Goal: Communication & Community: Answer question/provide support

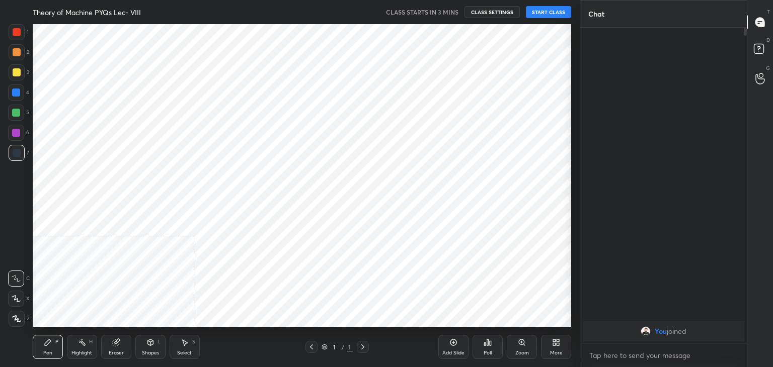
scroll to position [303, 539]
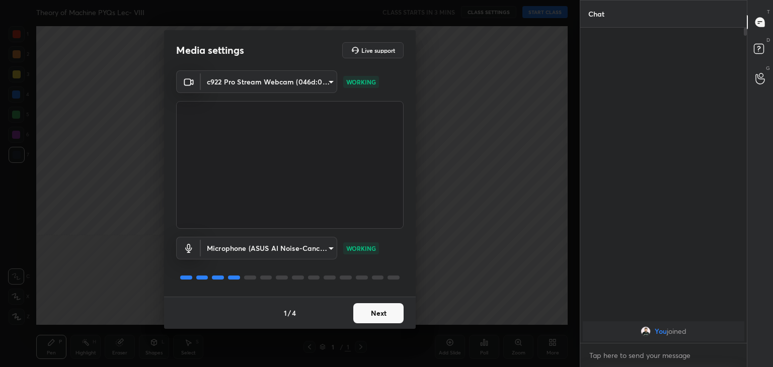
click at [378, 311] on button "Next" at bounding box center [378, 313] width 50 height 20
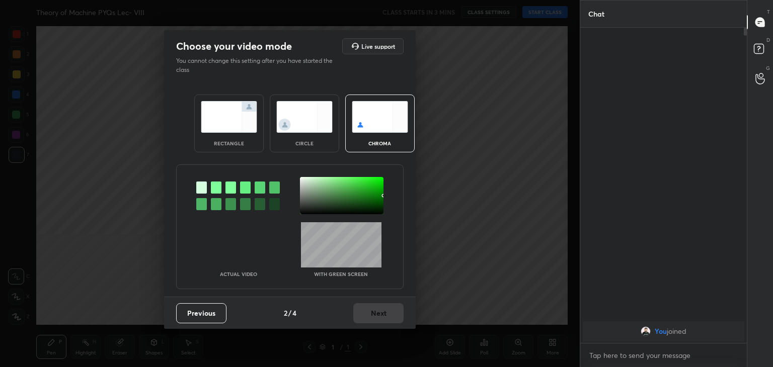
click at [215, 187] on div at bounding box center [216, 188] width 11 height 12
click at [303, 181] on div at bounding box center [342, 195] width 84 height 37
click at [386, 321] on button "Next" at bounding box center [378, 313] width 50 height 20
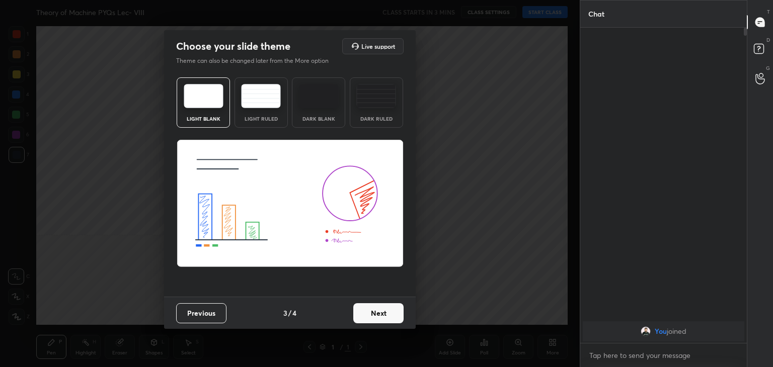
click at [392, 315] on button "Next" at bounding box center [378, 313] width 50 height 20
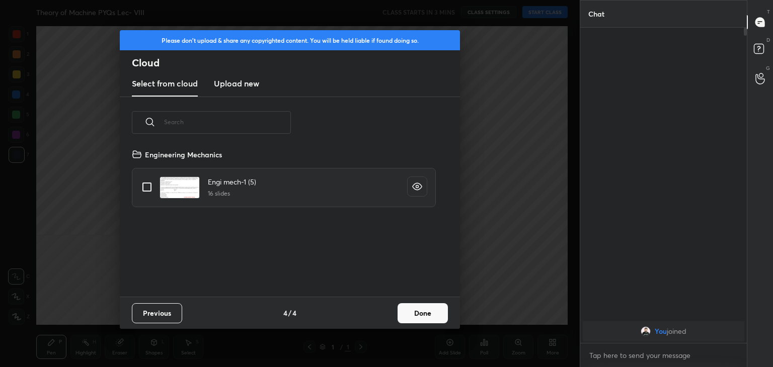
click at [424, 310] on button "Done" at bounding box center [423, 313] width 50 height 20
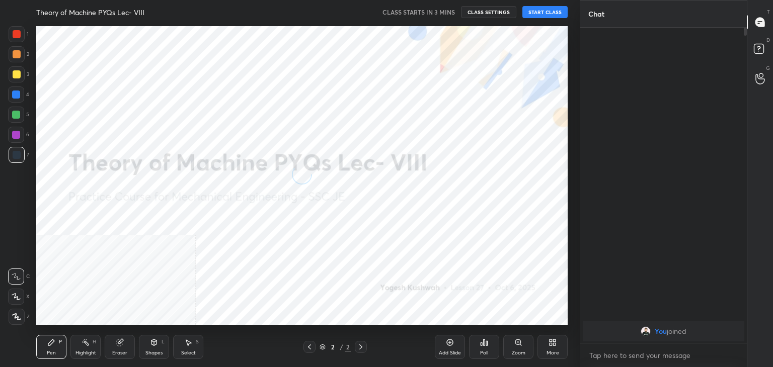
click at [15, 317] on icon at bounding box center [17, 317] width 8 height 6
click at [551, 341] on icon at bounding box center [550, 341] width 3 height 3
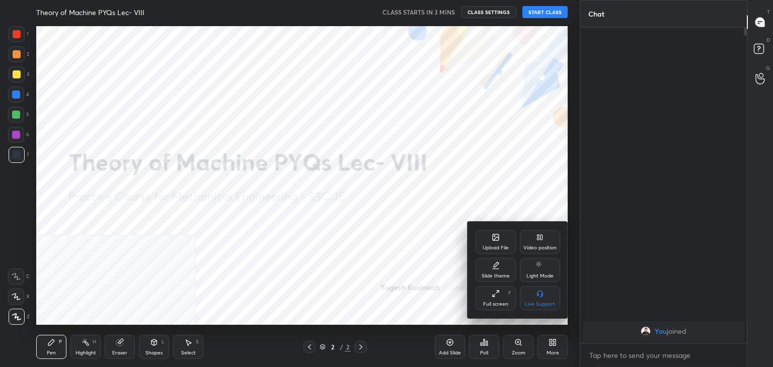
click at [535, 240] on div "Video position" at bounding box center [540, 242] width 40 height 24
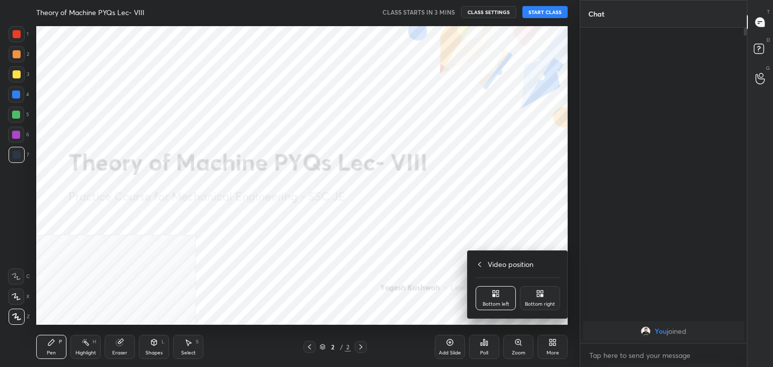
click at [549, 291] on div "Bottom right" at bounding box center [540, 298] width 40 height 24
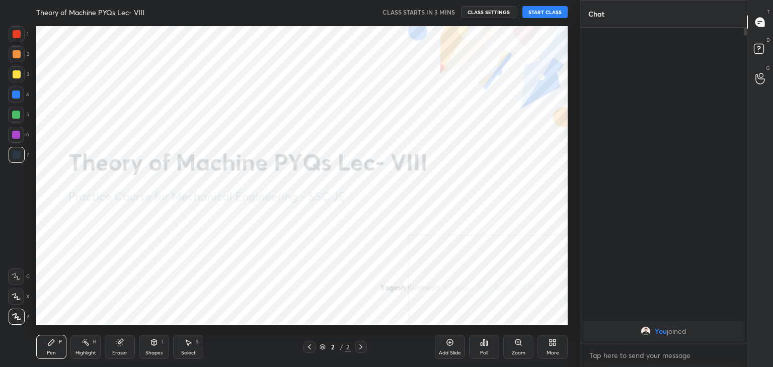
click at [150, 348] on div "Shapes L" at bounding box center [154, 347] width 30 height 24
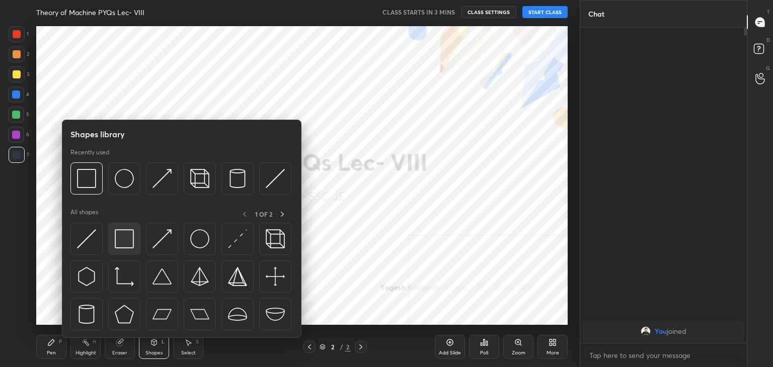
click at [125, 239] on img at bounding box center [124, 238] width 19 height 19
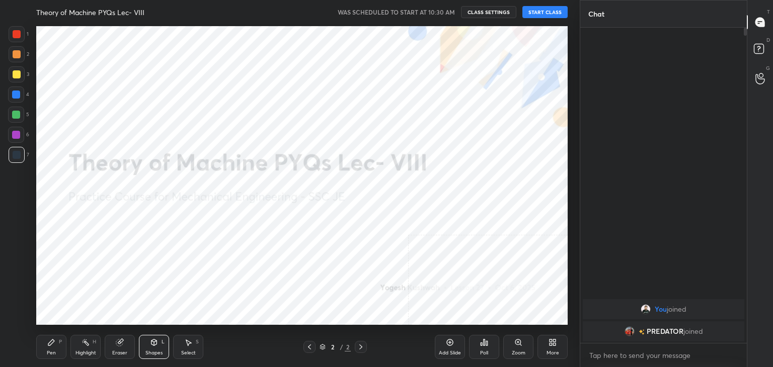
click at [548, 13] on button "START CLASS" at bounding box center [544, 12] width 45 height 12
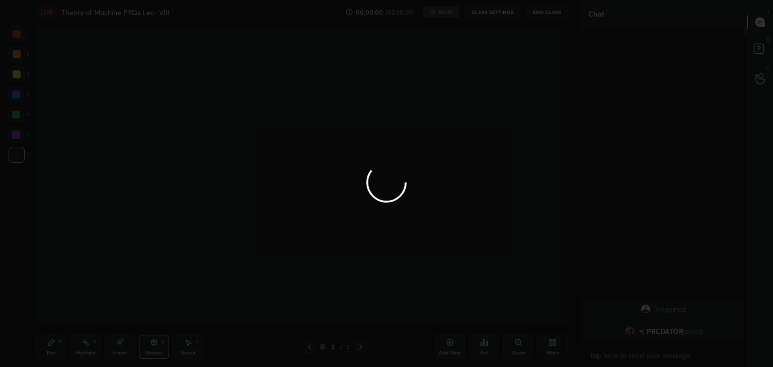
click at [87, 348] on div at bounding box center [386, 183] width 773 height 367
click at [87, 347] on div at bounding box center [386, 183] width 773 height 367
click at [89, 346] on div at bounding box center [386, 183] width 773 height 367
click at [89, 347] on div at bounding box center [386, 183] width 773 height 367
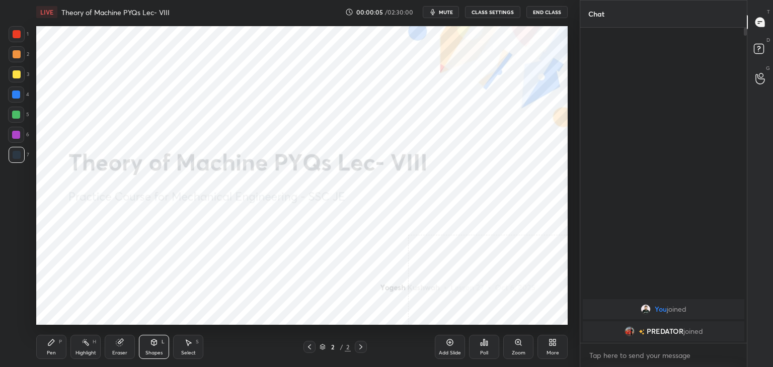
drag, startPoint x: 82, startPoint y: 351, endPoint x: 81, endPoint y: 331, distance: 20.2
click at [83, 351] on div "Highlight" at bounding box center [85, 353] width 21 height 5
drag, startPoint x: 118, startPoint y: 358, endPoint x: 117, endPoint y: 350, distance: 8.1
click at [119, 356] on div "Eraser" at bounding box center [120, 347] width 30 height 24
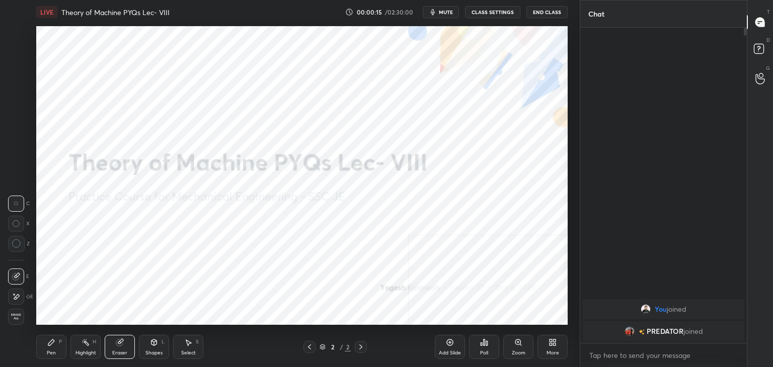
drag, startPoint x: 85, startPoint y: 353, endPoint x: 84, endPoint y: 347, distance: 6.1
click at [84, 353] on div "Highlight" at bounding box center [85, 353] width 21 height 5
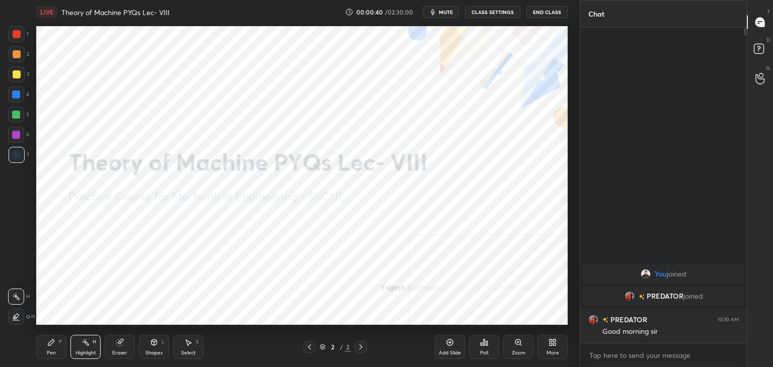
click at [448, 12] on span "mute" at bounding box center [446, 12] width 14 height 7
click at [462, 23] on div "LIVE Theory of Machine PYQs Lec- VIII 00:00:42 / 02:30:00 unmute CLASS SETTINGS…" at bounding box center [301, 183] width 539 height 367
click at [447, 10] on span "unmute" at bounding box center [445, 12] width 22 height 7
click at [445, 11] on span "mute" at bounding box center [446, 12] width 14 height 7
click at [445, 8] on button "unmute" at bounding box center [441, 12] width 36 height 12
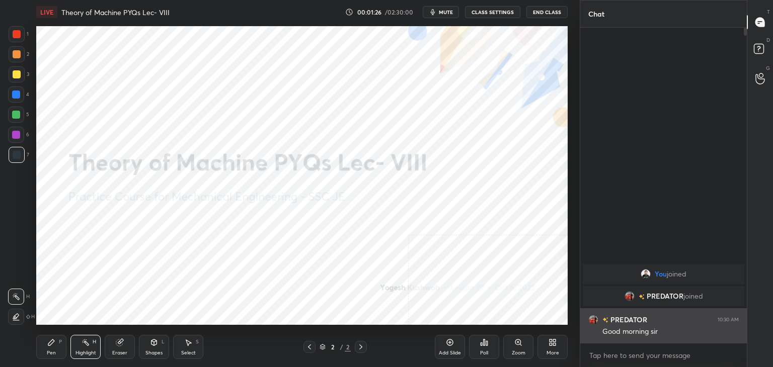
click at [592, 319] on img "grid" at bounding box center [593, 320] width 10 height 10
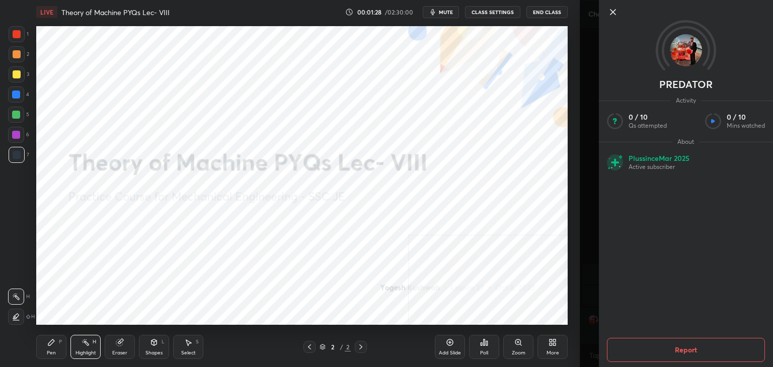
click at [611, 9] on icon at bounding box center [613, 12] width 12 height 12
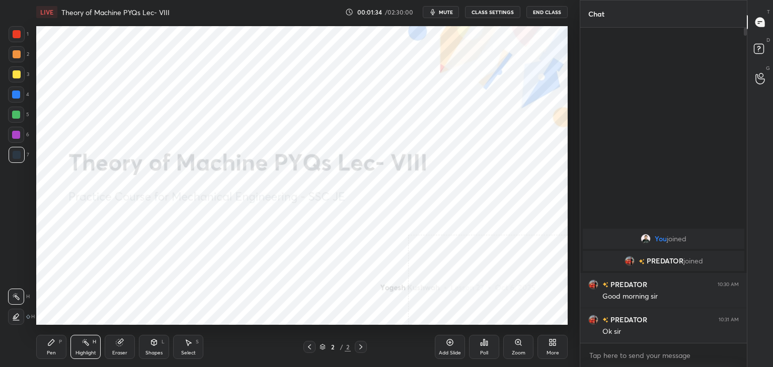
drag, startPoint x: 450, startPoint y: 12, endPoint x: 441, endPoint y: 15, distance: 9.4
click at [450, 13] on span "mute" at bounding box center [446, 12] width 14 height 7
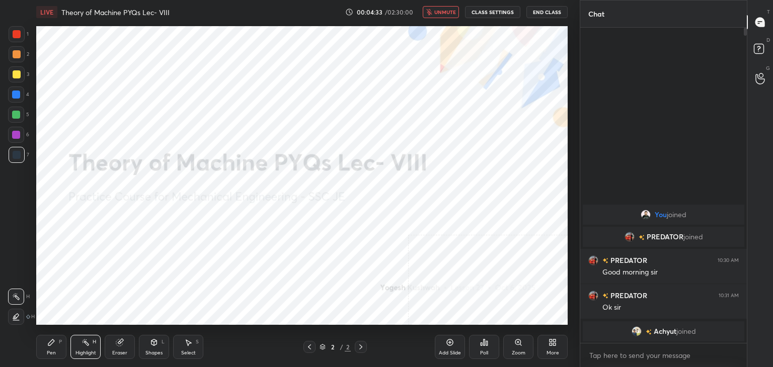
drag, startPoint x: 447, startPoint y: 13, endPoint x: 433, endPoint y: 24, distance: 17.8
click at [447, 13] on span "unmute" at bounding box center [445, 12] width 22 height 7
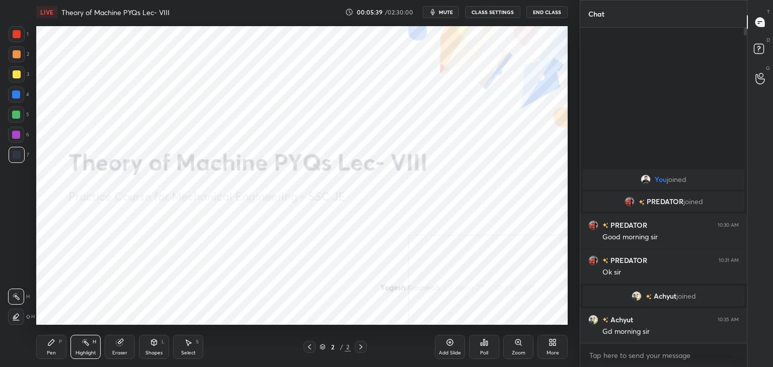
scroll to position [312, 164]
click at [21, 133] on div at bounding box center [16, 135] width 16 height 16
click at [83, 346] on icon at bounding box center [86, 343] width 8 height 8
click at [52, 351] on div "Pen" at bounding box center [51, 353] width 9 height 5
click at [17, 40] on div at bounding box center [17, 34] width 16 height 16
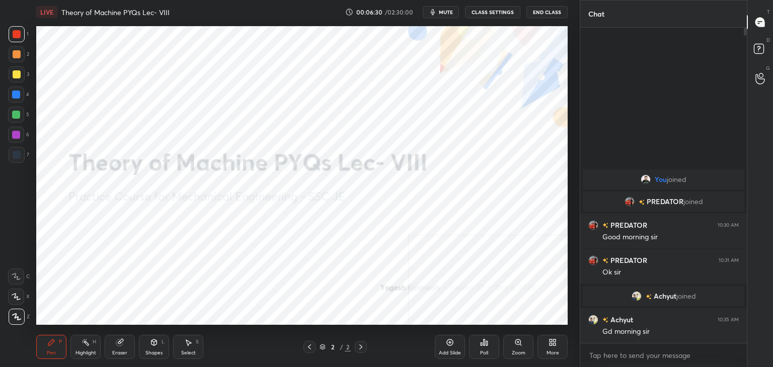
click at [160, 348] on div "Shapes L" at bounding box center [154, 347] width 30 height 24
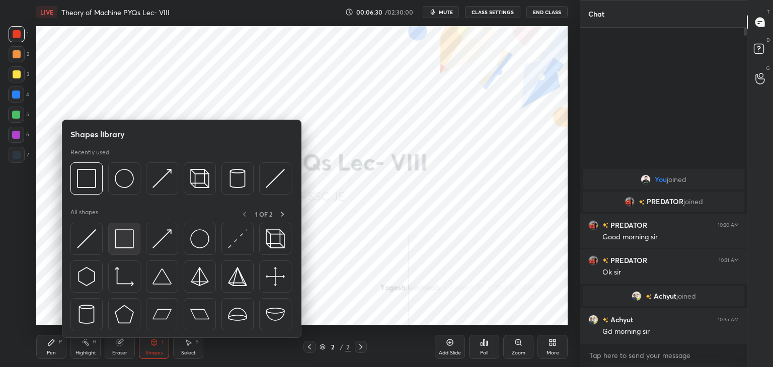
click at [136, 240] on div at bounding box center [124, 239] width 32 height 32
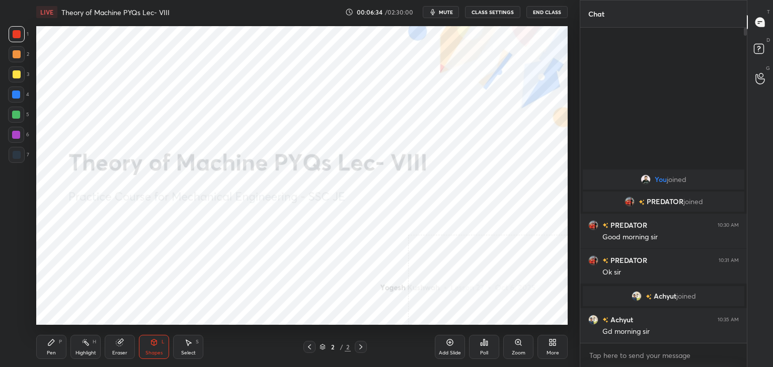
drag, startPoint x: 14, startPoint y: 53, endPoint x: 17, endPoint y: 67, distance: 14.4
click at [14, 53] on div at bounding box center [17, 54] width 8 height 8
click at [62, 348] on div "Pen P" at bounding box center [51, 347] width 30 height 24
click at [16, 134] on div at bounding box center [16, 135] width 8 height 8
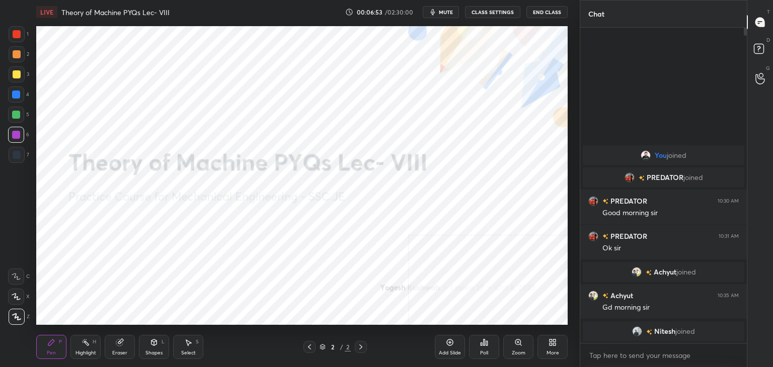
click at [93, 342] on div "H" at bounding box center [95, 342] width 4 height 5
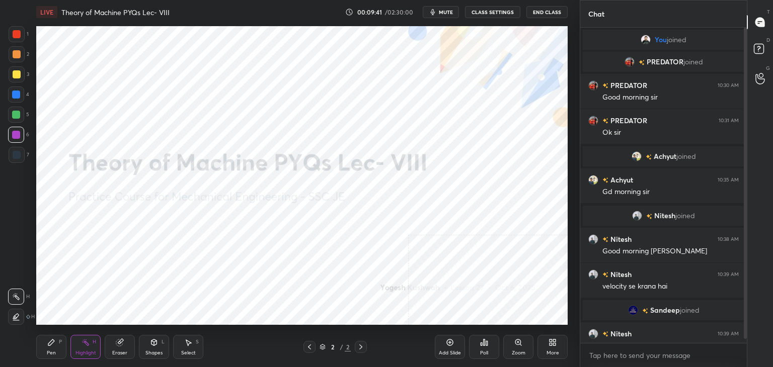
drag, startPoint x: 747, startPoint y: 120, endPoint x: 746, endPoint y: 141, distance: 21.6
click at [745, 144] on div "Chat You joined PREDATOR joined PREDATOR 10:30 AM Good morning sir PREDATOR 10:…" at bounding box center [676, 183] width 193 height 367
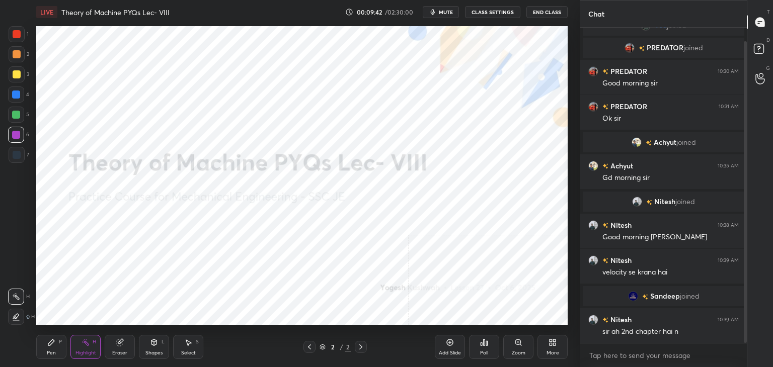
drag, startPoint x: 745, startPoint y: 146, endPoint x: 745, endPoint y: 160, distance: 13.1
click at [745, 160] on div at bounding box center [745, 192] width 3 height 302
click at [744, 165] on div at bounding box center [745, 192] width 3 height 302
click at [83, 349] on div "Highlight H" at bounding box center [85, 347] width 30 height 24
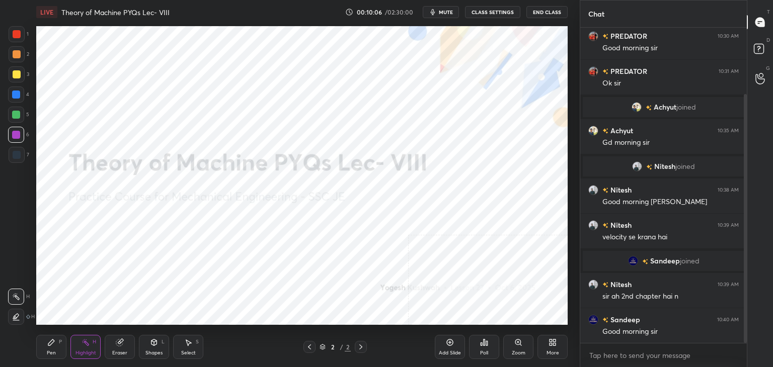
scroll to position [85, 0]
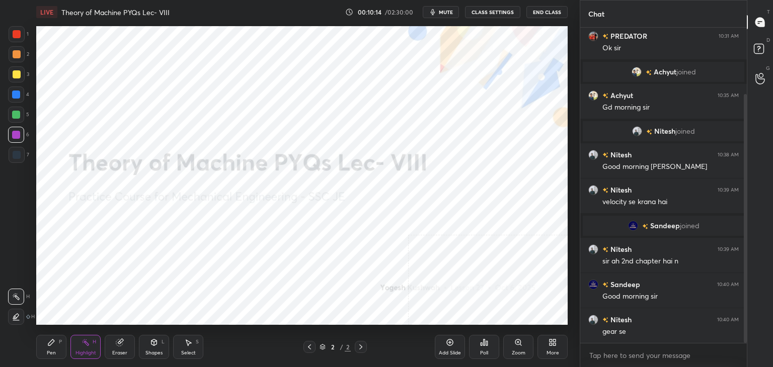
click at [554, 344] on icon at bounding box center [554, 344] width 3 height 3
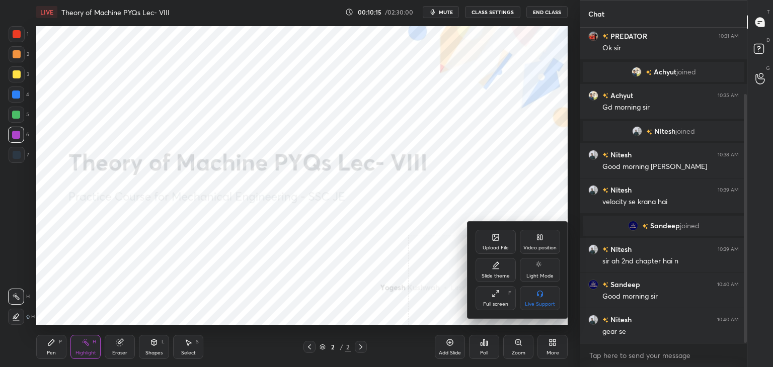
click at [497, 250] on div "Upload File" at bounding box center [496, 248] width 26 height 5
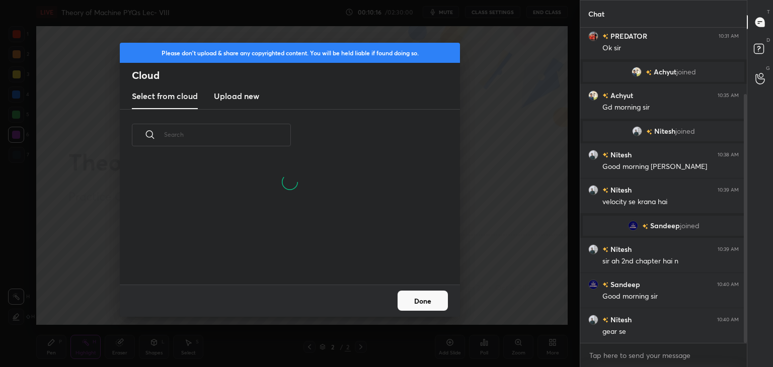
drag, startPoint x: 233, startPoint y: 97, endPoint x: 239, endPoint y: 106, distance: 10.6
click at [233, 97] on h3 "Upload new" at bounding box center [236, 96] width 45 height 12
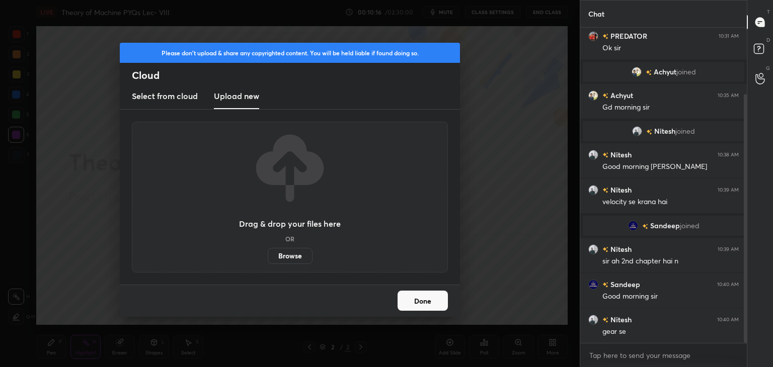
click at [294, 254] on label "Browse" at bounding box center [290, 256] width 45 height 16
click at [268, 254] on input "Browse" at bounding box center [268, 256] width 0 height 16
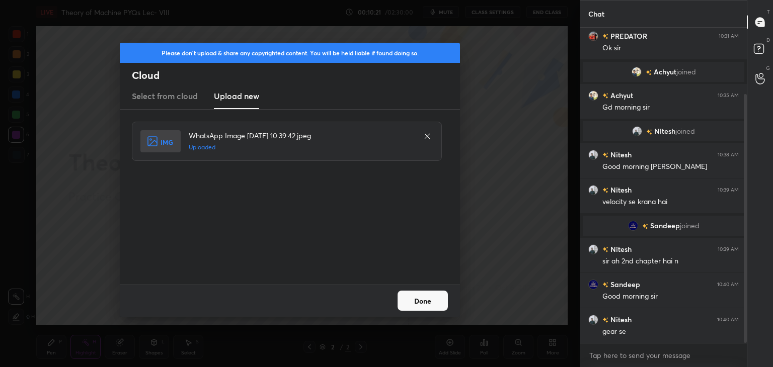
click at [413, 299] on button "Done" at bounding box center [423, 301] width 50 height 20
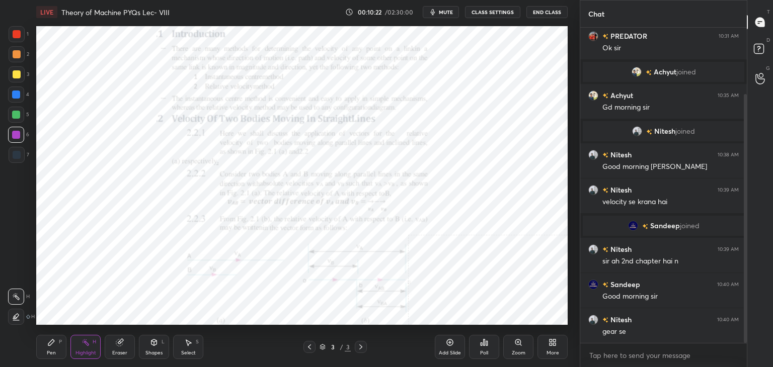
click at [149, 351] on div "Shapes" at bounding box center [153, 353] width 17 height 5
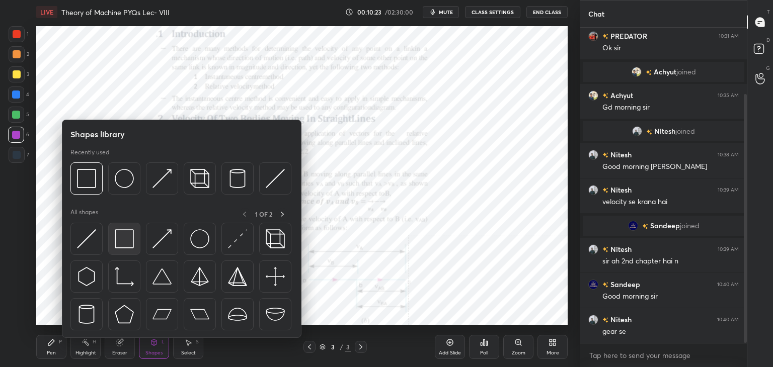
click at [126, 242] on img at bounding box center [124, 238] width 19 height 19
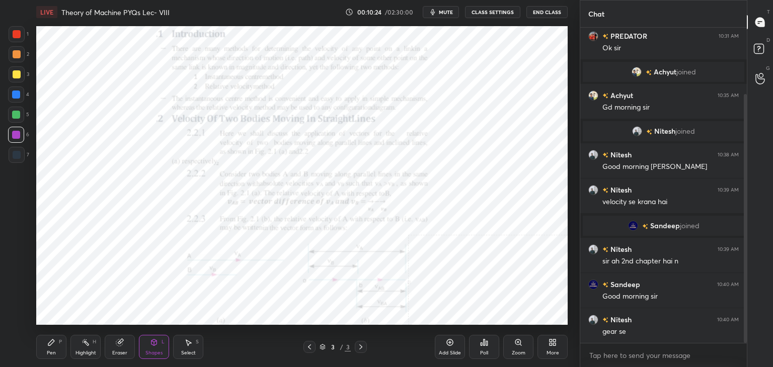
click at [20, 37] on div at bounding box center [17, 34] width 8 height 8
click at [16, 134] on div at bounding box center [16, 135] width 8 height 8
drag, startPoint x: 18, startPoint y: 34, endPoint x: 17, endPoint y: 39, distance: 5.3
click at [19, 34] on div at bounding box center [17, 34] width 8 height 8
click at [87, 347] on div "Highlight H" at bounding box center [85, 347] width 30 height 24
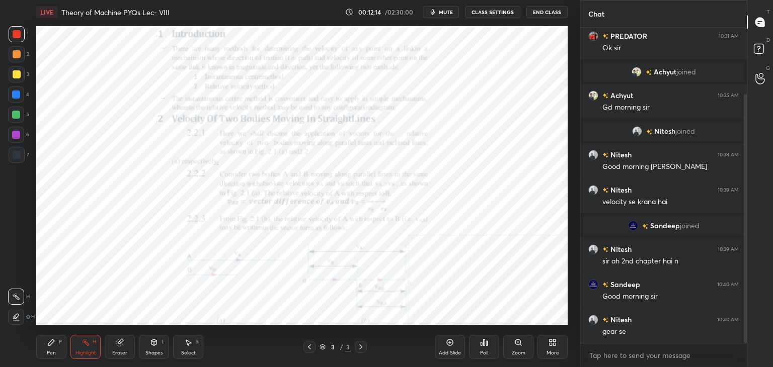
click at [151, 344] on icon at bounding box center [154, 343] width 8 height 8
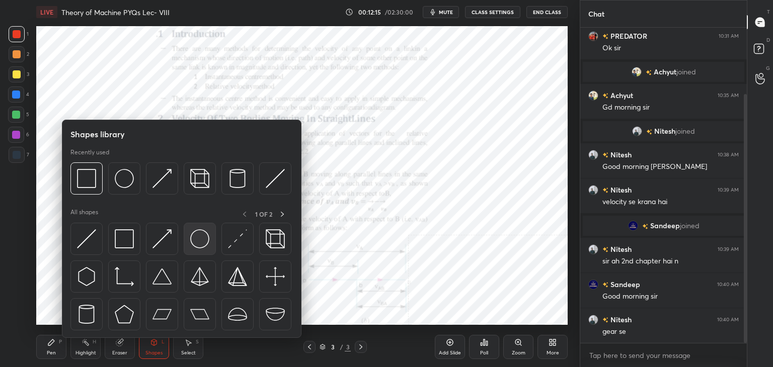
click at [192, 235] on img at bounding box center [199, 238] width 19 height 19
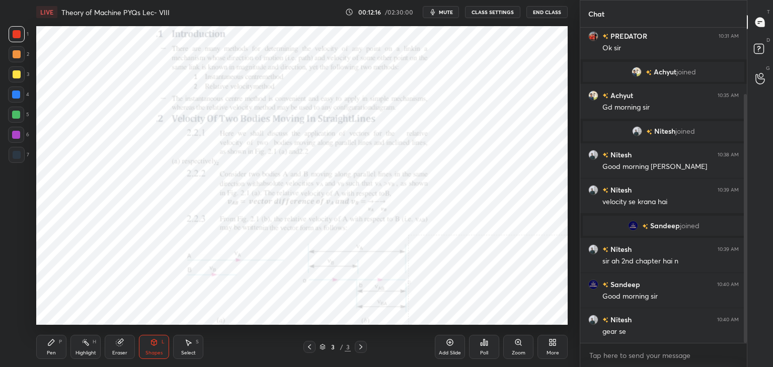
click at [16, 155] on div at bounding box center [17, 155] width 8 height 8
click at [148, 351] on div "Shapes" at bounding box center [153, 353] width 17 height 5
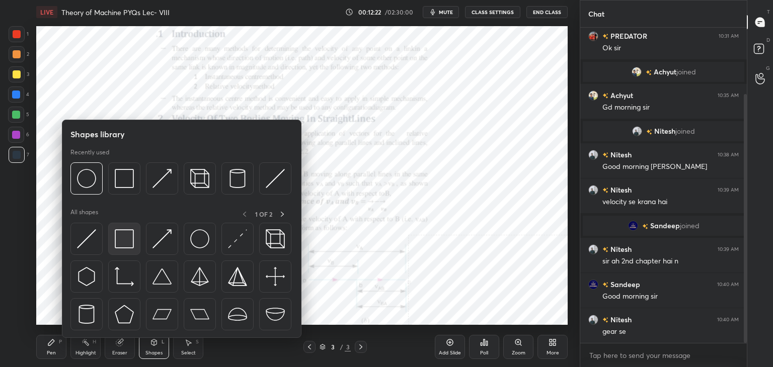
click at [121, 235] on img at bounding box center [124, 238] width 19 height 19
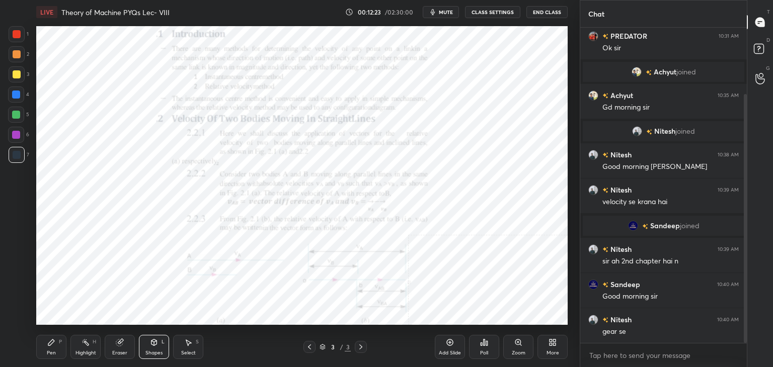
click at [16, 131] on div at bounding box center [16, 135] width 8 height 8
click at [147, 354] on div "Shapes" at bounding box center [153, 353] width 17 height 5
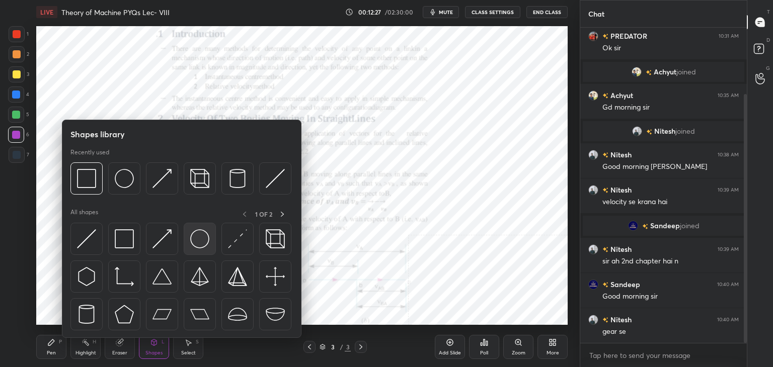
click at [201, 233] on img at bounding box center [199, 238] width 19 height 19
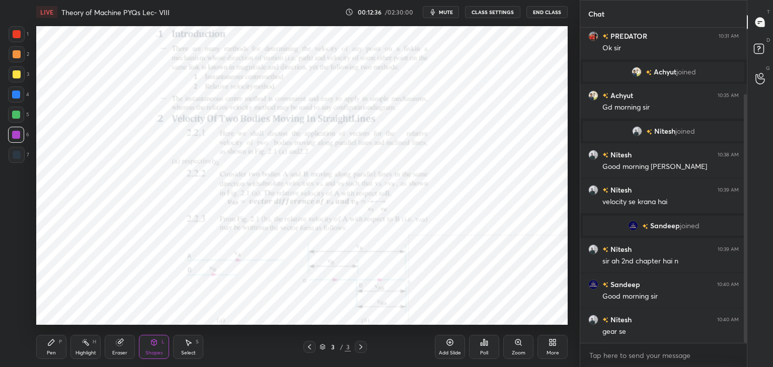
click at [143, 347] on div "Shapes L" at bounding box center [154, 347] width 30 height 24
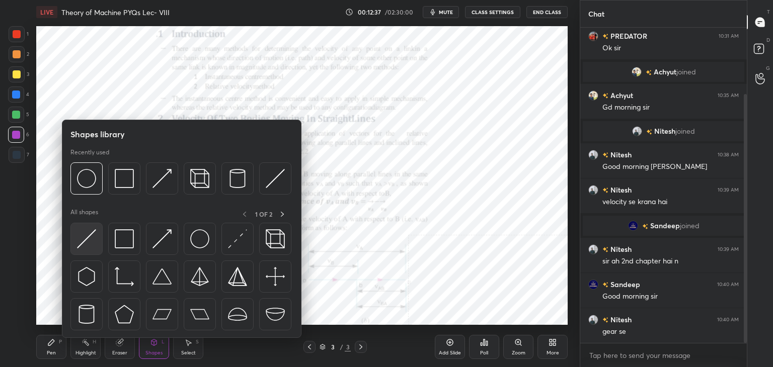
click at [95, 247] on img at bounding box center [86, 238] width 19 height 19
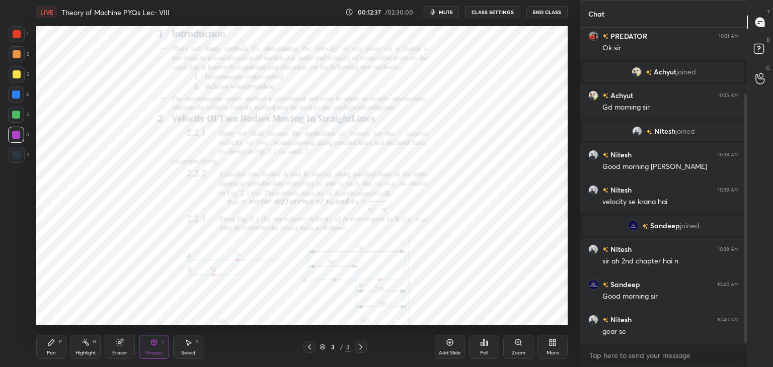
click at [16, 115] on div at bounding box center [16, 115] width 8 height 8
click at [19, 94] on div at bounding box center [16, 95] width 8 height 8
click at [12, 130] on div at bounding box center [16, 135] width 16 height 16
click at [11, 115] on div at bounding box center [16, 115] width 16 height 16
click at [60, 347] on div "Pen P" at bounding box center [51, 347] width 30 height 24
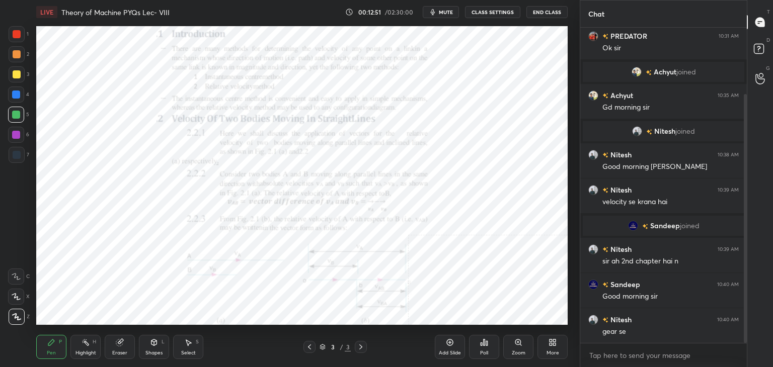
click at [17, 59] on div at bounding box center [17, 54] width 16 height 16
click at [87, 340] on circle at bounding box center [86, 340] width 1 height 1
click at [187, 349] on div "Select S" at bounding box center [188, 347] width 30 height 24
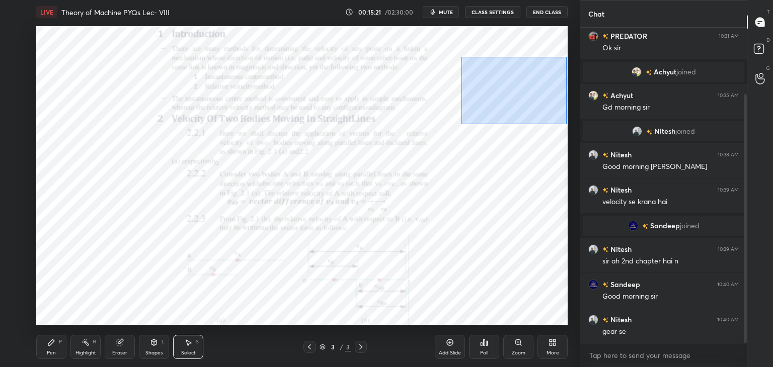
drag, startPoint x: 461, startPoint y: 57, endPoint x: 568, endPoint y: 126, distance: 127.3
click at [568, 126] on div "0 ° Undo Copy Duplicate Duplicate to new slide Delete Setting up your live clas…" at bounding box center [301, 175] width 539 height 303
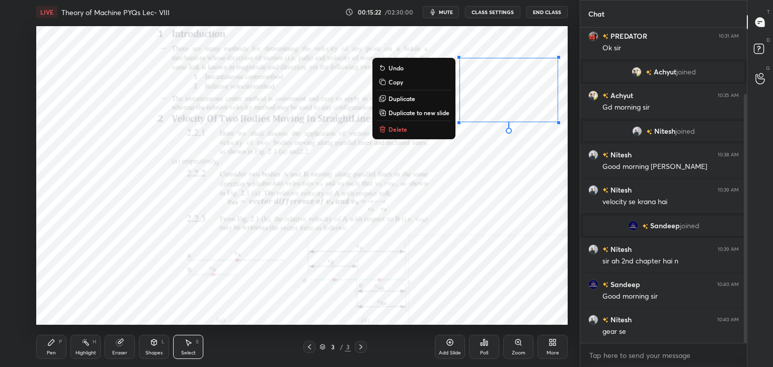
click at [429, 131] on button "Delete" at bounding box center [413, 129] width 75 height 12
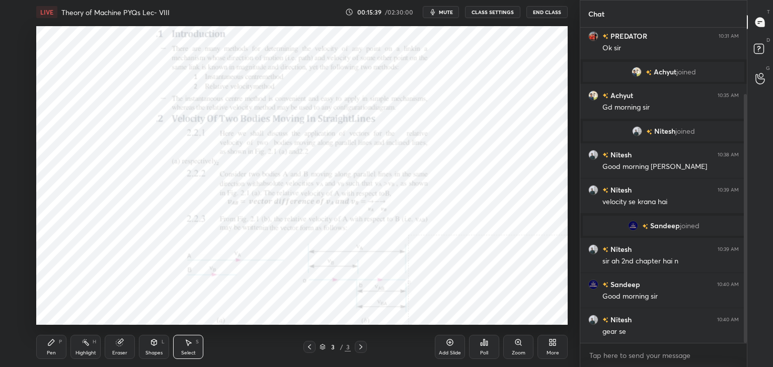
scroll to position [120, 0]
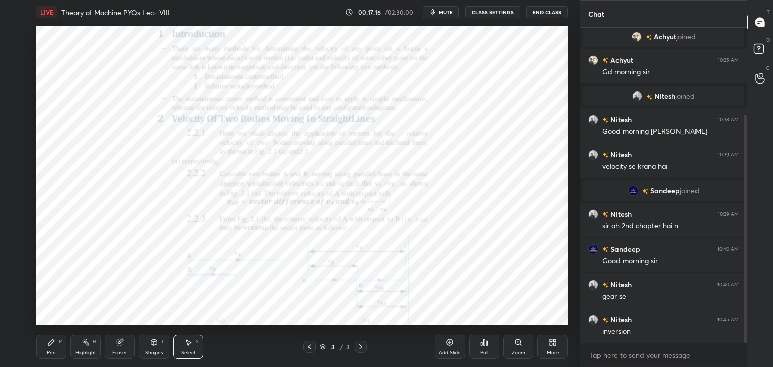
drag, startPoint x: 159, startPoint y: 351, endPoint x: 153, endPoint y: 342, distance: 10.2
click at [158, 351] on div "Shapes" at bounding box center [153, 353] width 17 height 5
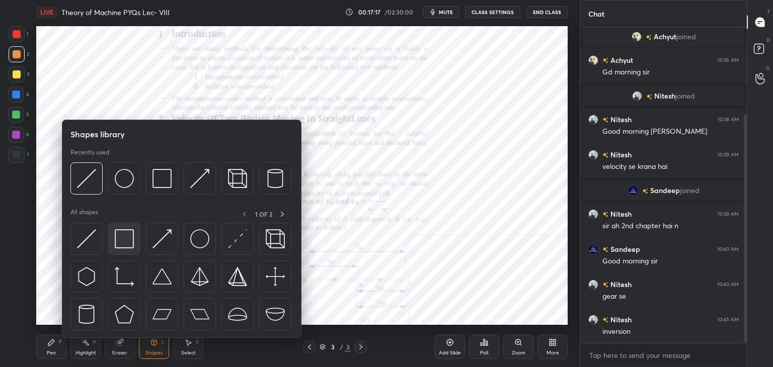
click at [128, 238] on img at bounding box center [124, 238] width 19 height 19
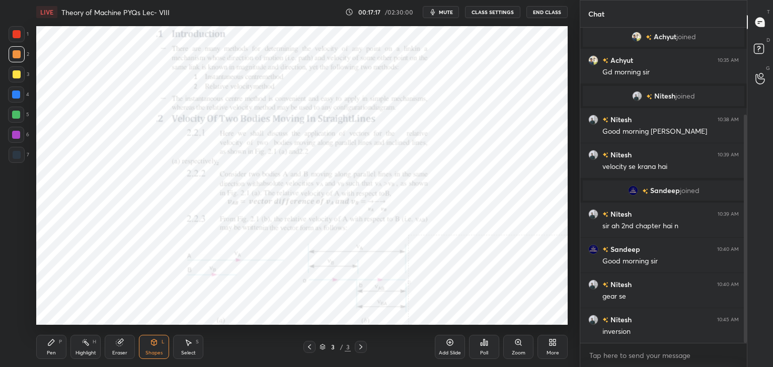
click at [18, 134] on div at bounding box center [16, 135] width 8 height 8
click at [18, 95] on div at bounding box center [16, 95] width 8 height 8
click at [87, 346] on icon at bounding box center [86, 343] width 8 height 8
click at [84, 345] on icon at bounding box center [86, 343] width 8 height 8
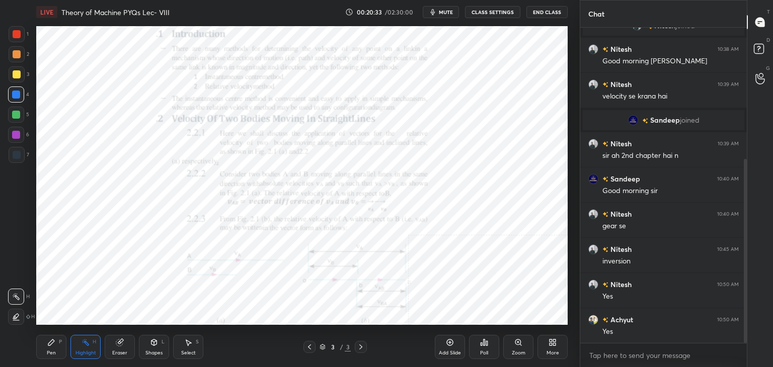
scroll to position [225, 0]
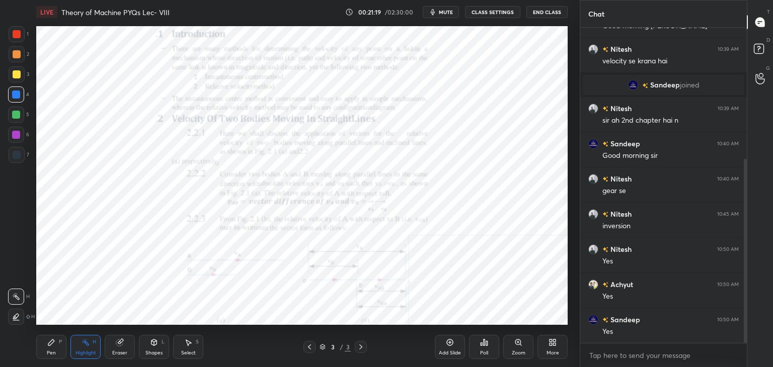
click at [557, 347] on div "More" at bounding box center [552, 347] width 30 height 24
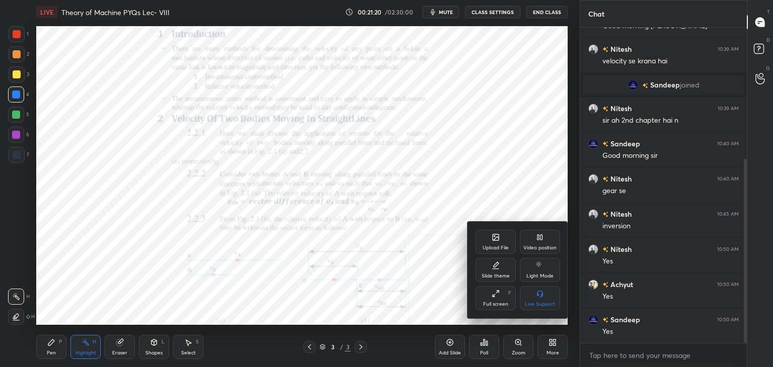
click at [494, 248] on div "Upload File" at bounding box center [496, 248] width 26 height 5
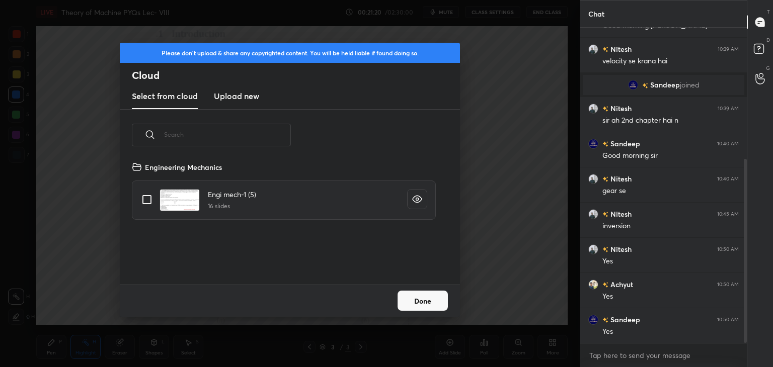
scroll to position [124, 323]
click at [226, 97] on h3 "Upload new" at bounding box center [236, 96] width 45 height 12
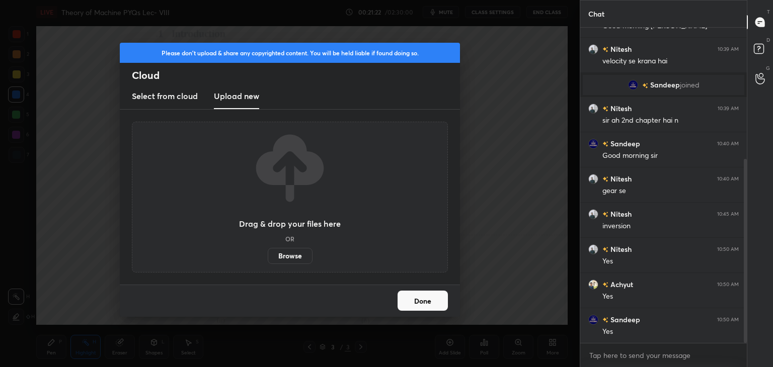
click at [289, 255] on label "Browse" at bounding box center [290, 256] width 45 height 16
click at [268, 255] on input "Browse" at bounding box center [268, 256] width 0 height 16
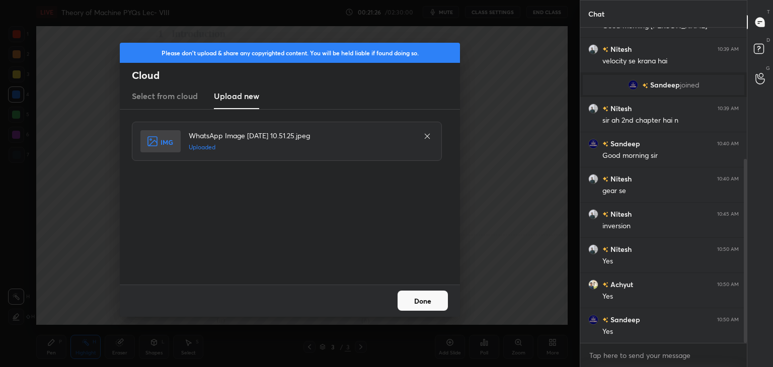
click at [418, 300] on button "Done" at bounding box center [423, 301] width 50 height 20
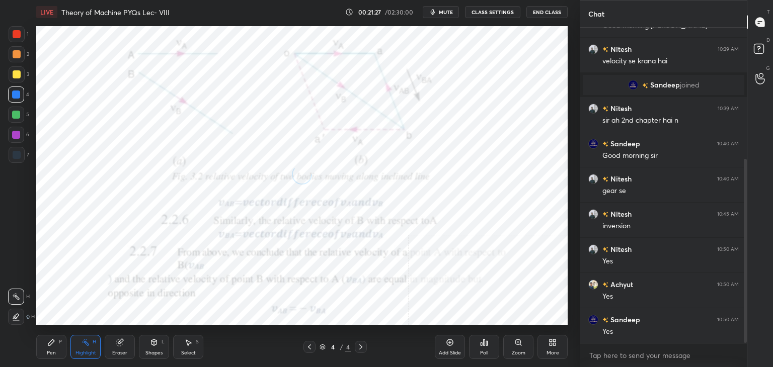
click at [151, 346] on icon at bounding box center [154, 343] width 8 height 8
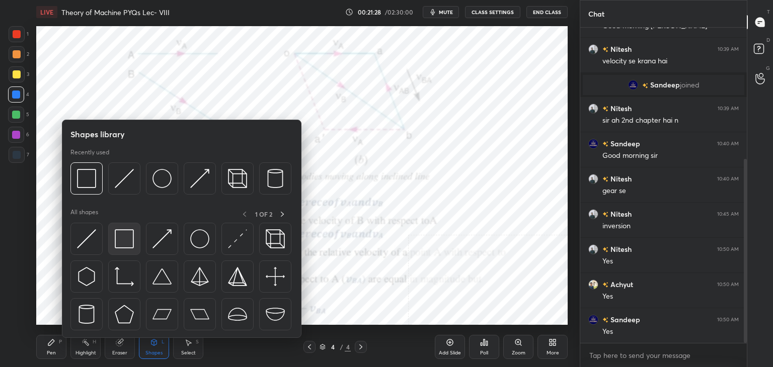
click at [121, 246] on img at bounding box center [124, 238] width 19 height 19
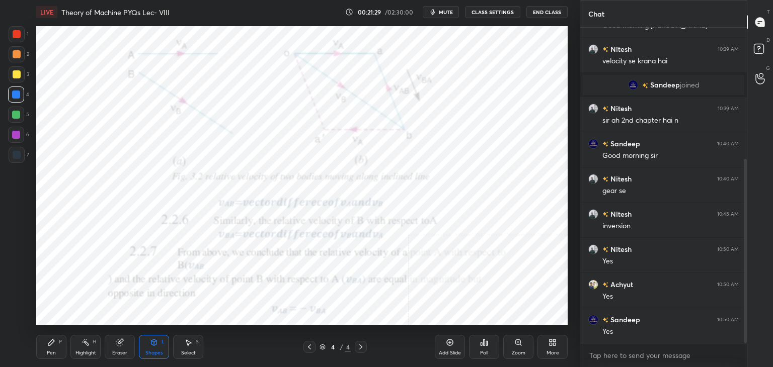
click at [18, 37] on div at bounding box center [17, 34] width 8 height 8
click at [91, 346] on div "Highlight H" at bounding box center [85, 347] width 30 height 24
click at [153, 345] on icon at bounding box center [154, 343] width 8 height 8
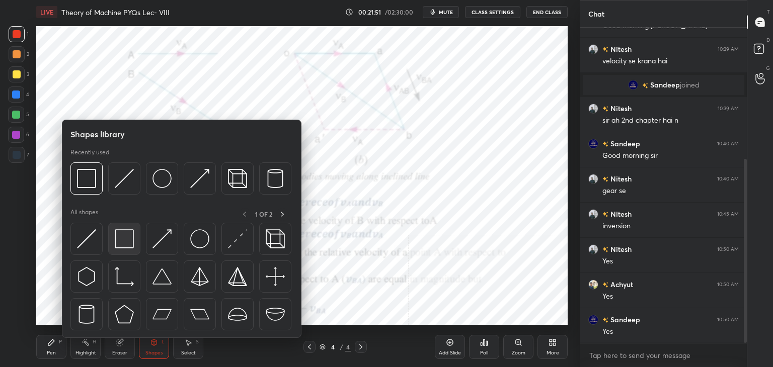
click at [121, 243] on img at bounding box center [124, 238] width 19 height 19
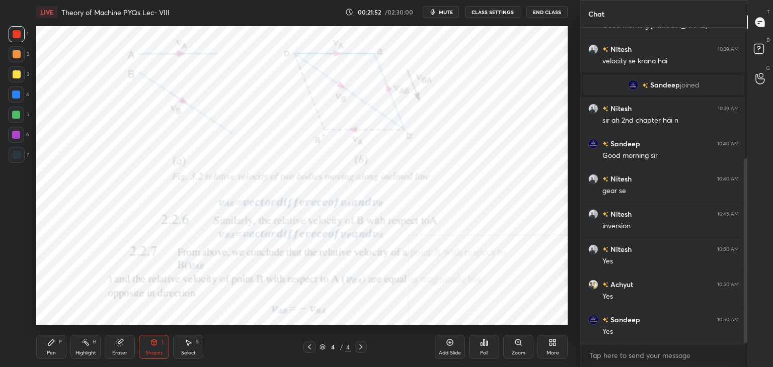
click at [18, 133] on div at bounding box center [16, 135] width 8 height 8
drag, startPoint x: 147, startPoint y: 354, endPoint x: 144, endPoint y: 347, distance: 8.1
click at [147, 354] on div "Shapes" at bounding box center [153, 353] width 17 height 5
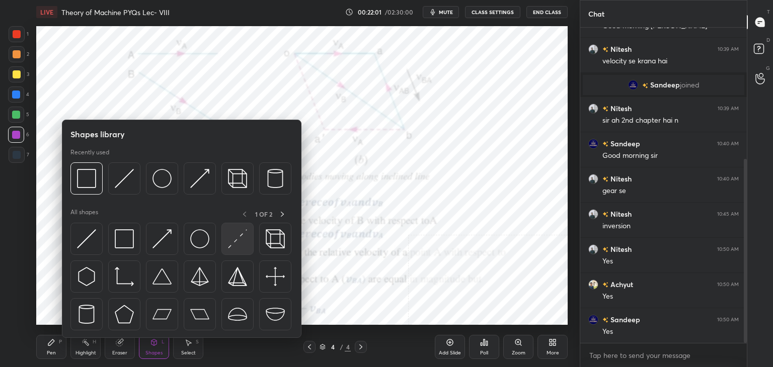
click at [245, 229] on div at bounding box center [237, 239] width 32 height 32
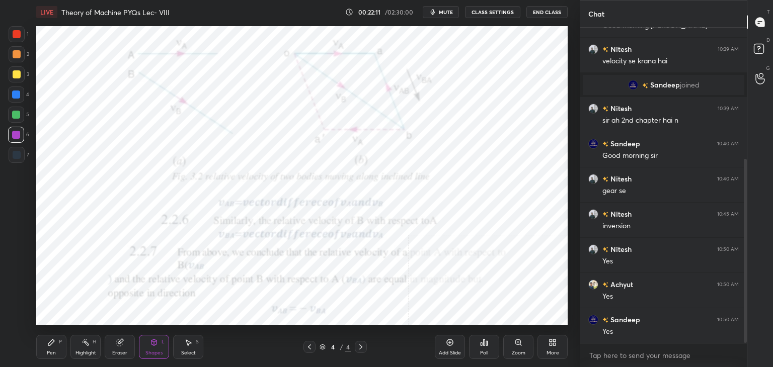
click at [58, 344] on div "Pen P" at bounding box center [51, 347] width 30 height 24
click at [165, 346] on div "Shapes L" at bounding box center [154, 347] width 30 height 24
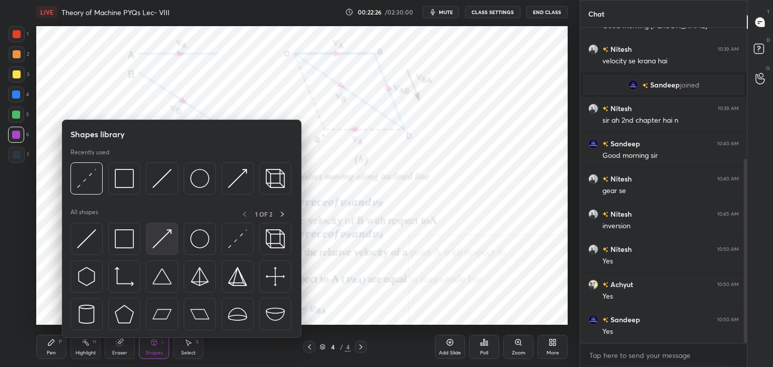
click at [157, 239] on img at bounding box center [161, 238] width 19 height 19
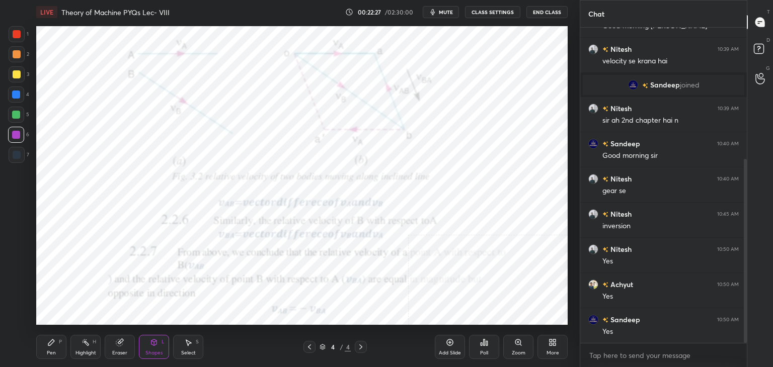
click at [12, 110] on div at bounding box center [16, 115] width 16 height 16
click at [58, 348] on div "Pen P" at bounding box center [51, 347] width 30 height 24
drag, startPoint x: 91, startPoint y: 349, endPoint x: 99, endPoint y: 335, distance: 16.2
click at [92, 348] on div "Highlight H" at bounding box center [85, 347] width 30 height 24
click at [360, 348] on icon at bounding box center [361, 347] width 8 height 8
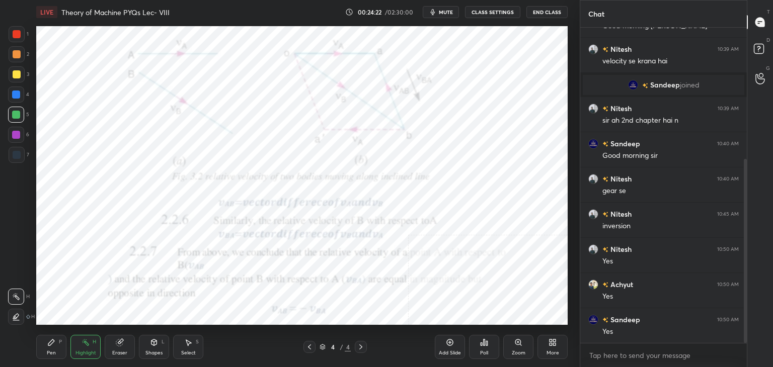
click at [308, 347] on icon at bounding box center [309, 347] width 8 height 8
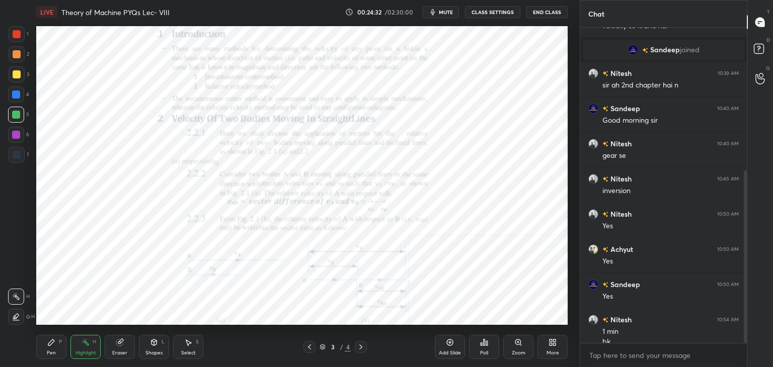
scroll to position [271, 0]
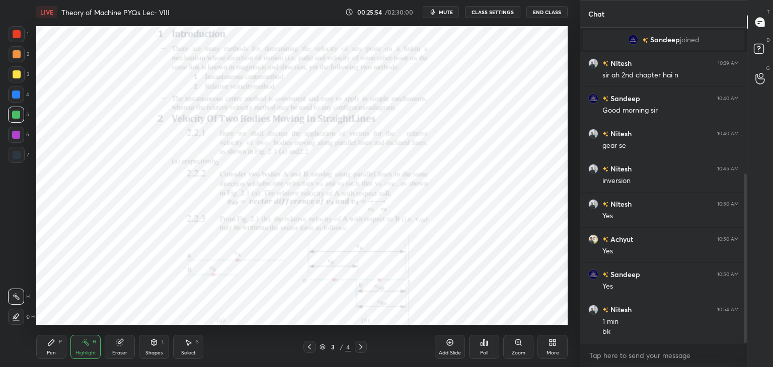
drag, startPoint x: 360, startPoint y: 345, endPoint x: 352, endPoint y: 331, distance: 16.2
click at [360, 345] on icon at bounding box center [361, 347] width 8 height 8
click at [549, 347] on div "More" at bounding box center [552, 347] width 30 height 24
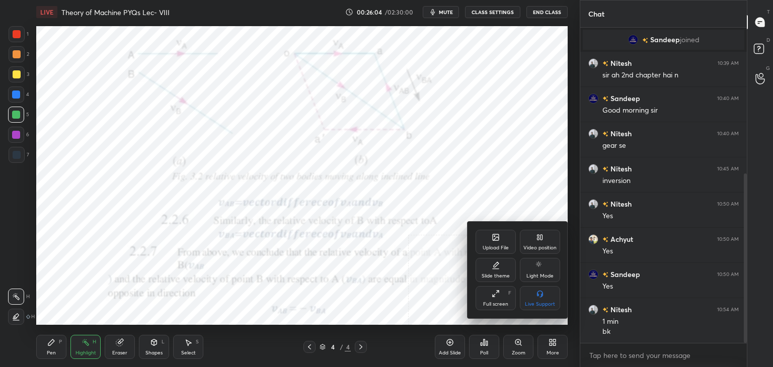
click at [498, 249] on div "Upload File" at bounding box center [496, 248] width 26 height 5
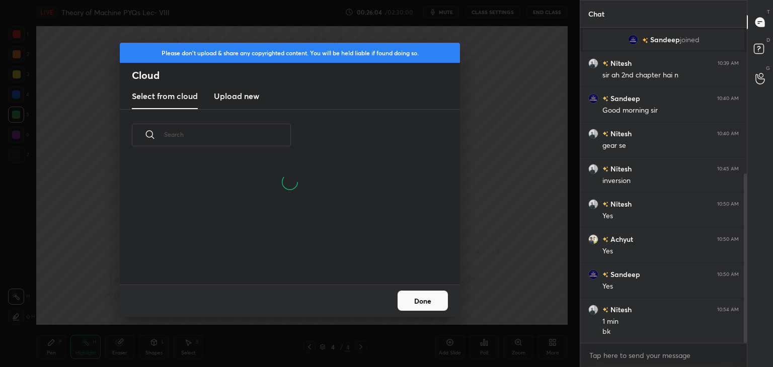
click at [228, 94] on h3 "Upload new" at bounding box center [236, 96] width 45 height 12
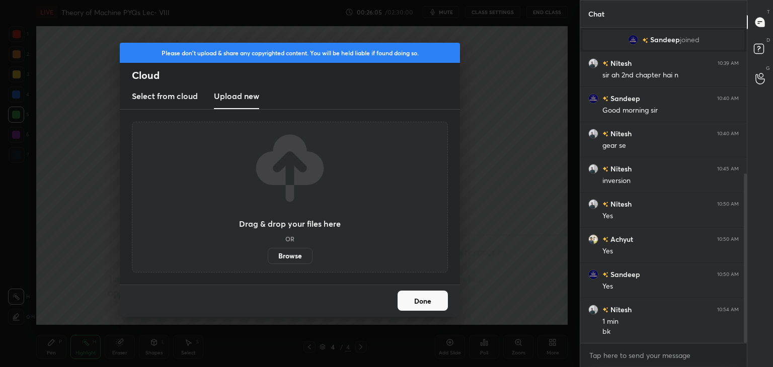
click at [285, 257] on label "Browse" at bounding box center [290, 256] width 45 height 16
click at [268, 257] on input "Browse" at bounding box center [268, 256] width 0 height 16
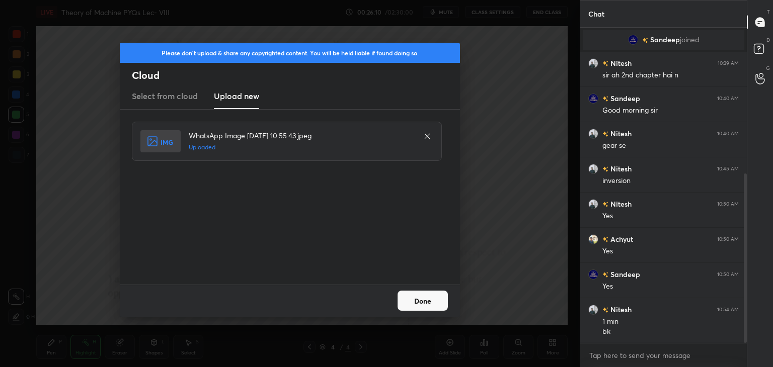
click at [424, 300] on button "Done" at bounding box center [423, 301] width 50 height 20
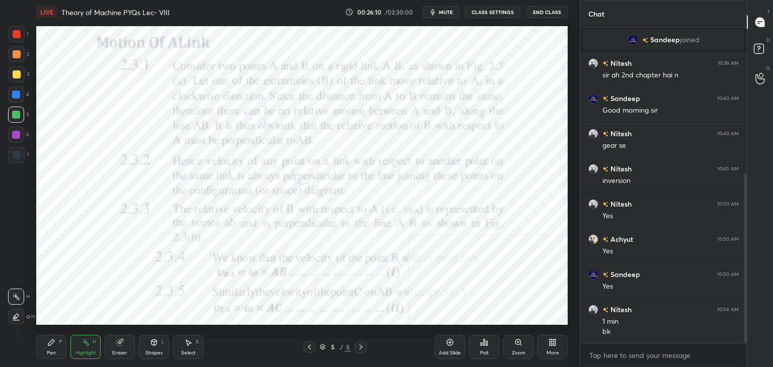
click at [551, 345] on icon at bounding box center [550, 344] width 3 height 3
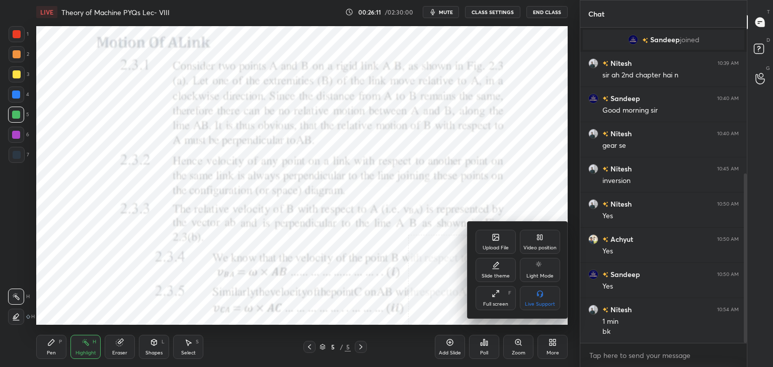
click at [501, 246] on div "Upload File" at bounding box center [496, 248] width 26 height 5
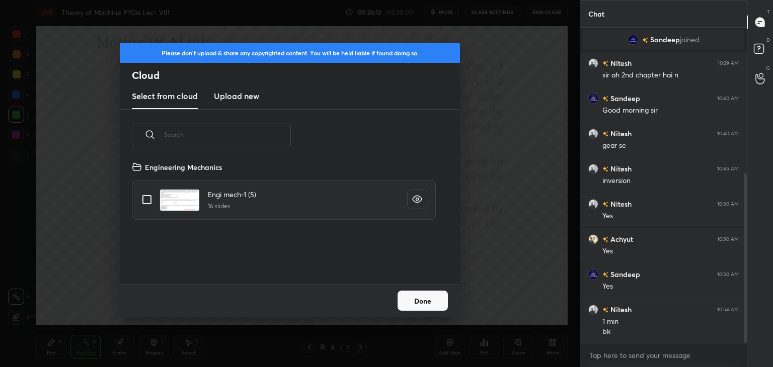
click at [242, 99] on h3 "Upload new" at bounding box center [236, 96] width 45 height 12
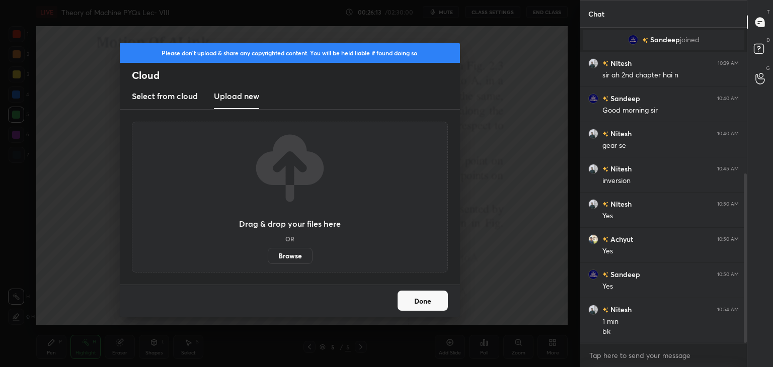
click at [292, 259] on label "Browse" at bounding box center [290, 256] width 45 height 16
click at [268, 259] on input "Browse" at bounding box center [268, 256] width 0 height 16
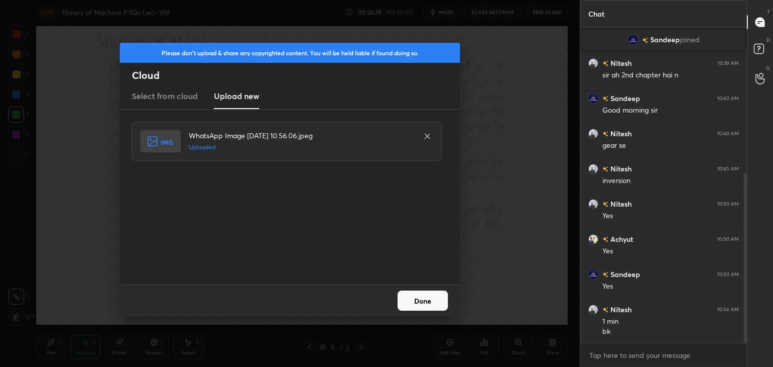
drag, startPoint x: 416, startPoint y: 300, endPoint x: 409, endPoint y: 300, distance: 7.0
click at [415, 301] on button "Done" at bounding box center [423, 301] width 50 height 20
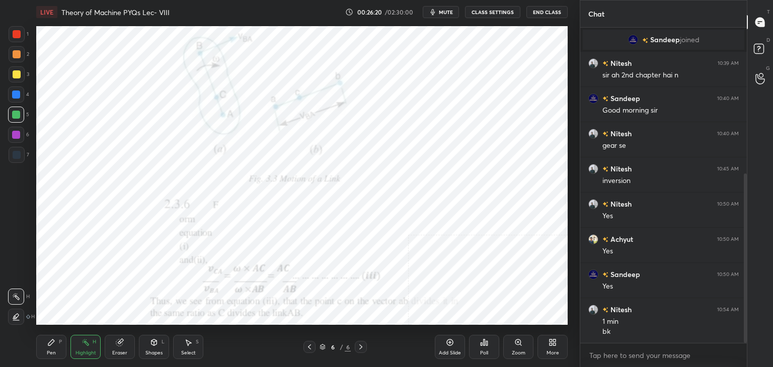
click at [310, 345] on icon at bounding box center [309, 347] width 8 height 8
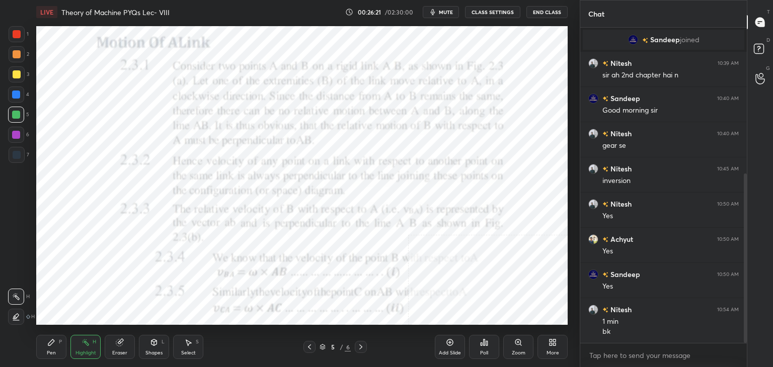
click at [155, 343] on icon at bounding box center [154, 343] width 6 height 6
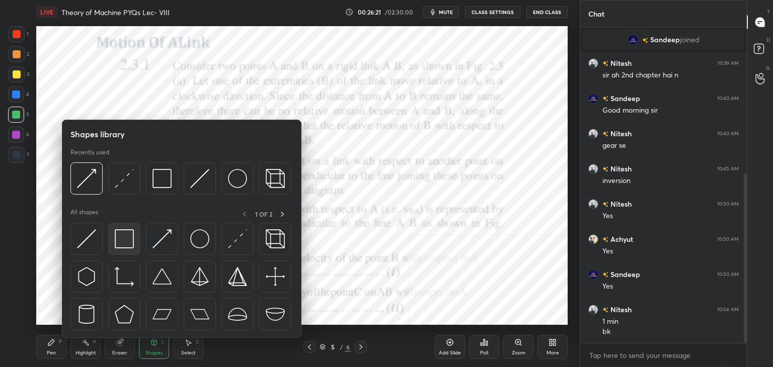
click at [124, 234] on img at bounding box center [124, 238] width 19 height 19
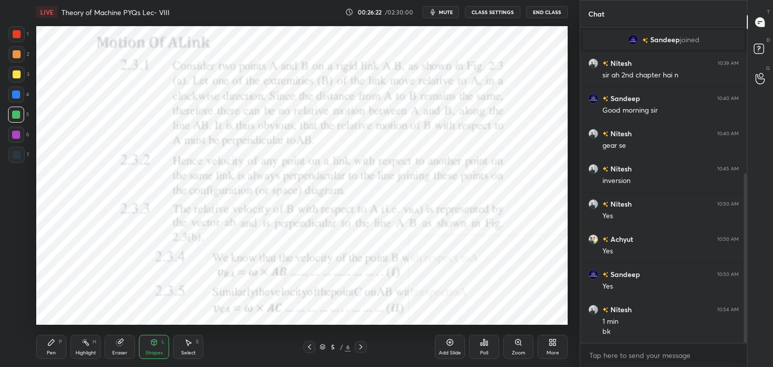
click at [16, 34] on div at bounding box center [17, 34] width 8 height 8
click at [16, 130] on div at bounding box center [16, 135] width 16 height 16
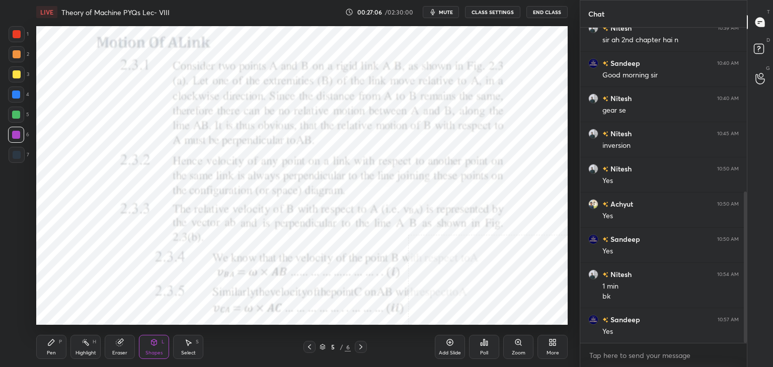
scroll to position [341, 0]
drag, startPoint x: 360, startPoint y: 345, endPoint x: 350, endPoint y: 348, distance: 11.0
click at [359, 345] on icon at bounding box center [361, 347] width 8 height 8
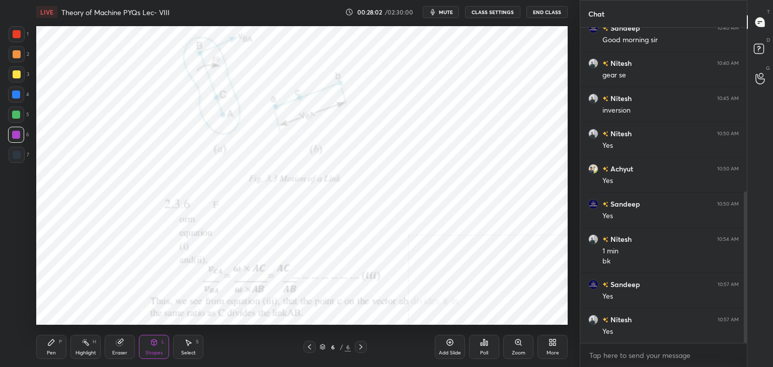
click at [84, 348] on div "Highlight H" at bounding box center [85, 347] width 30 height 24
drag, startPoint x: 152, startPoint y: 346, endPoint x: 150, endPoint y: 341, distance: 5.3
click at [152, 346] on icon at bounding box center [154, 343] width 8 height 8
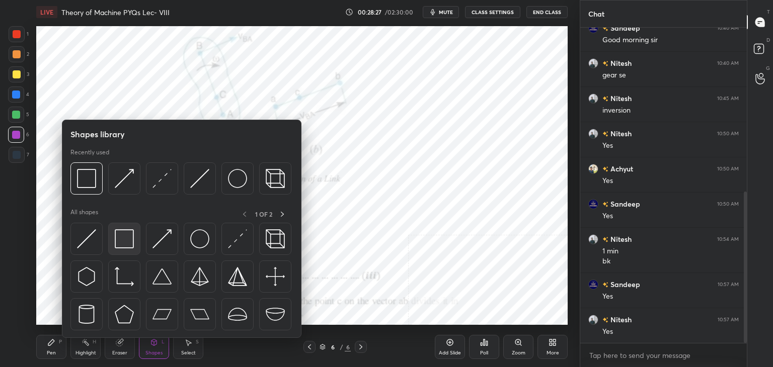
click at [122, 240] on img at bounding box center [124, 238] width 19 height 19
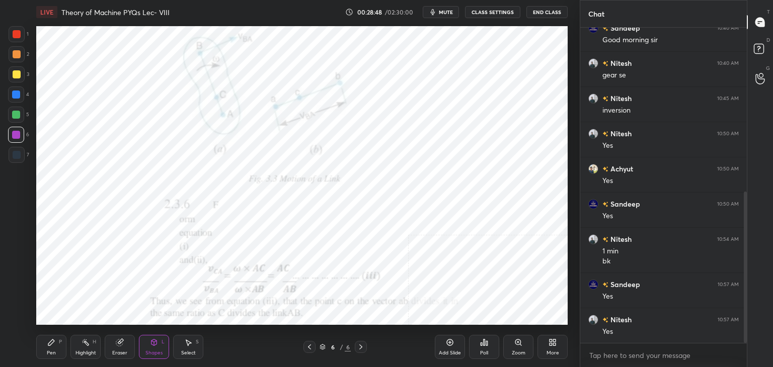
scroll to position [376, 0]
click at [310, 347] on icon at bounding box center [309, 347] width 8 height 8
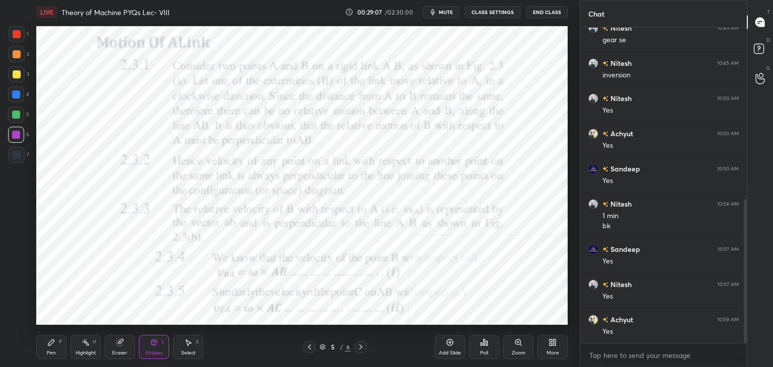
click at [310, 346] on icon at bounding box center [309, 347] width 8 height 8
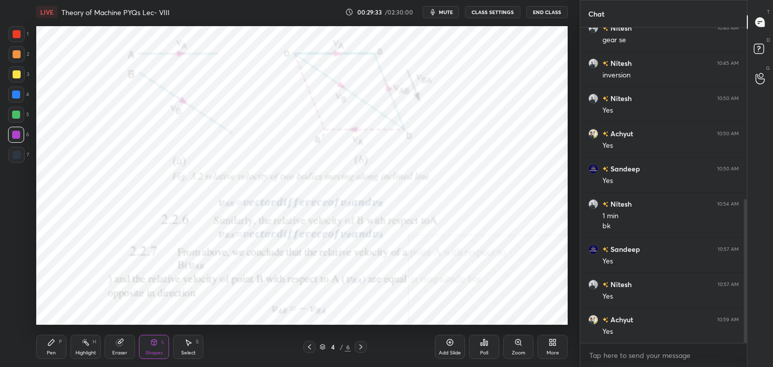
scroll to position [412, 0]
click at [360, 347] on icon at bounding box center [361, 347] width 8 height 8
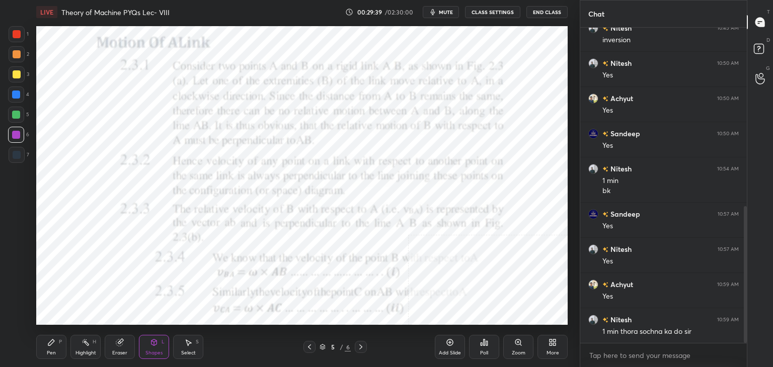
click at [361, 347] on icon at bounding box center [361, 347] width 8 height 8
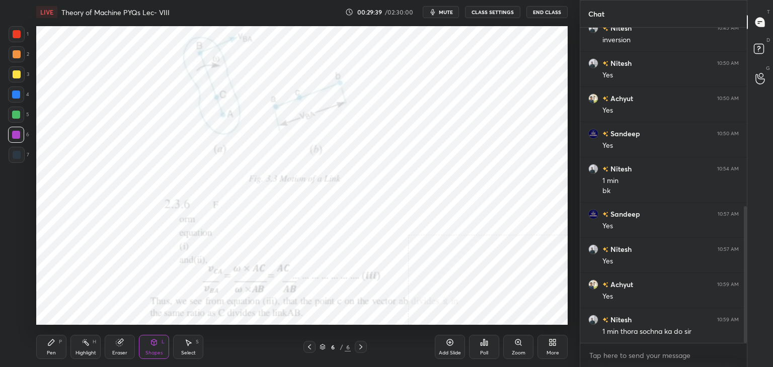
click at [360, 346] on icon at bounding box center [360, 347] width 3 height 5
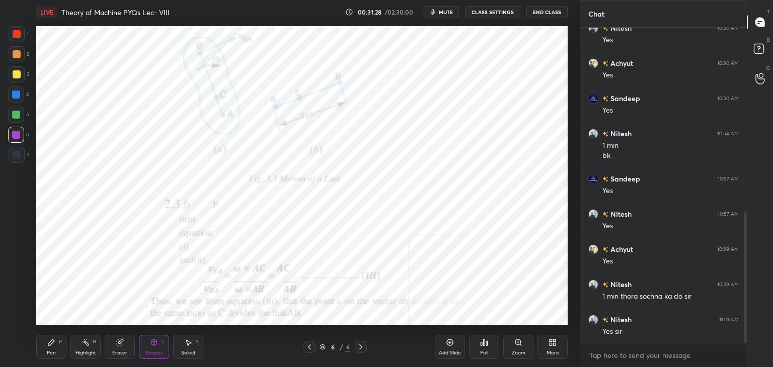
click at [157, 342] on icon at bounding box center [154, 343] width 8 height 8
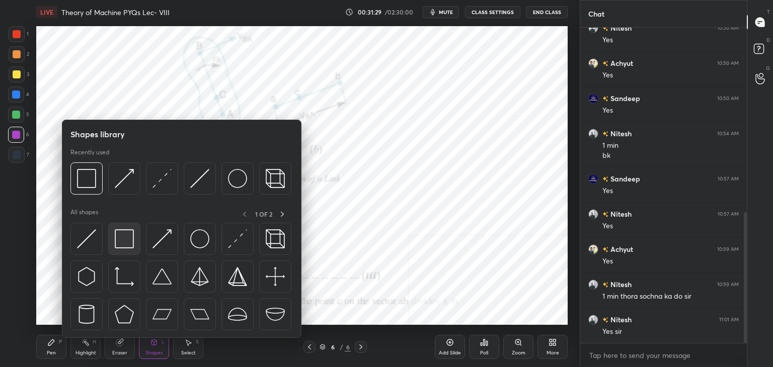
click at [120, 242] on img at bounding box center [124, 238] width 19 height 19
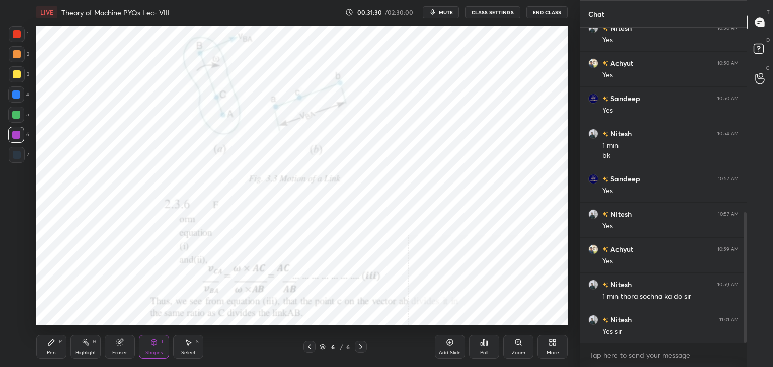
click at [17, 156] on div at bounding box center [17, 155] width 8 height 8
drag, startPoint x: 17, startPoint y: 134, endPoint x: 25, endPoint y: 134, distance: 7.5
click at [18, 134] on div at bounding box center [16, 135] width 8 height 8
drag, startPoint x: 45, startPoint y: 362, endPoint x: 45, endPoint y: 350, distance: 12.1
click at [45, 361] on div "Pen P Highlight H Eraser Shapes L Select S 6 / 6 Add Slide Poll Zoom More" at bounding box center [301, 347] width 531 height 40
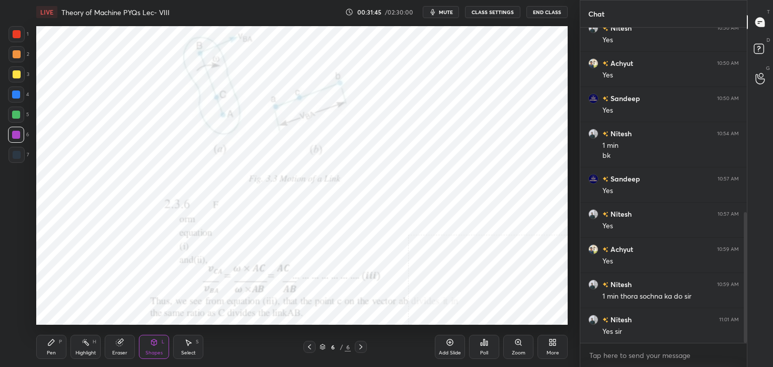
drag, startPoint x: 49, startPoint y: 345, endPoint x: 48, endPoint y: 338, distance: 7.2
click at [49, 343] on icon at bounding box center [51, 343] width 6 height 6
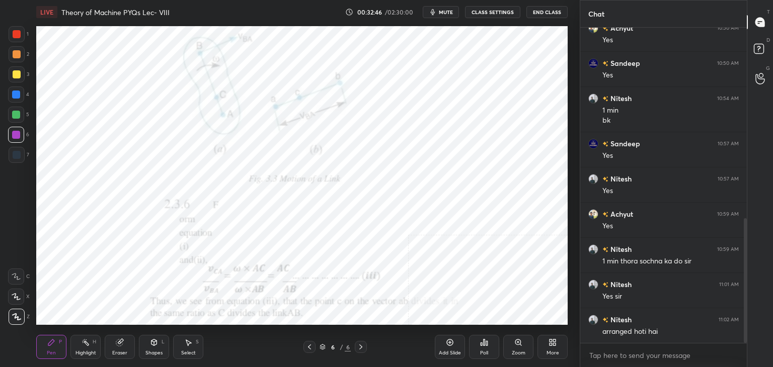
scroll to position [492, 0]
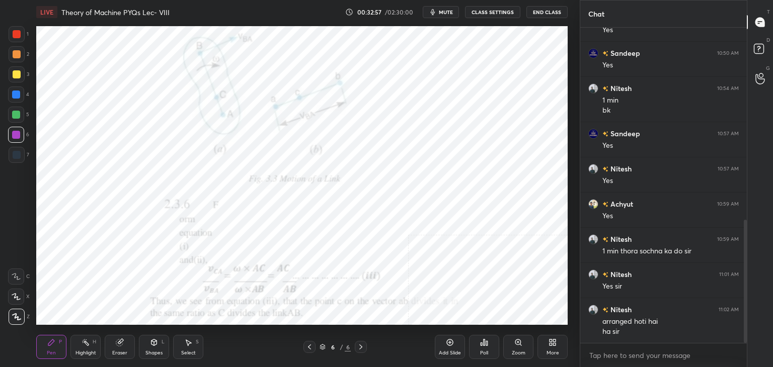
drag, startPoint x: 85, startPoint y: 349, endPoint x: 84, endPoint y: 336, distance: 13.1
click at [85, 348] on div "Highlight H" at bounding box center [85, 347] width 30 height 24
click at [195, 349] on div "Select S" at bounding box center [188, 347] width 30 height 24
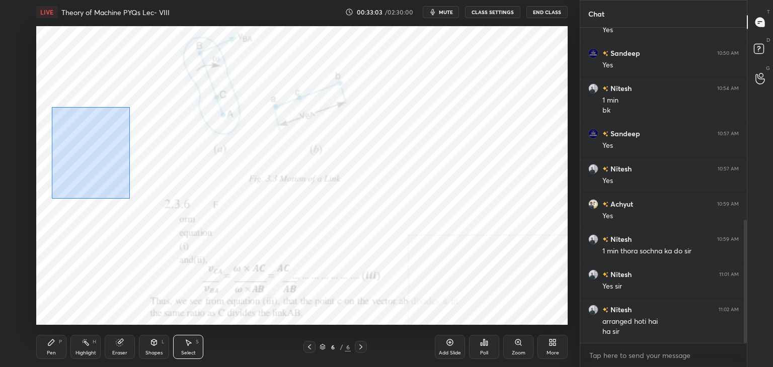
drag, startPoint x: 50, startPoint y: 106, endPoint x: 139, endPoint y: 214, distance: 140.1
click at [139, 214] on div "0 ° Undo Copy Duplicate Duplicate to new slide Delete" at bounding box center [301, 175] width 531 height 299
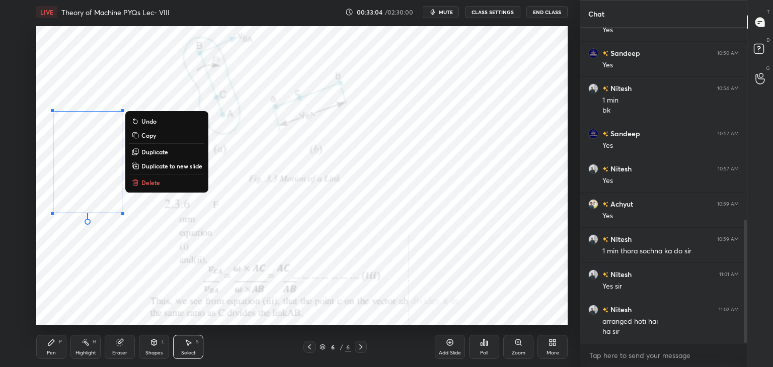
click at [154, 184] on p "Delete" at bounding box center [150, 183] width 19 height 8
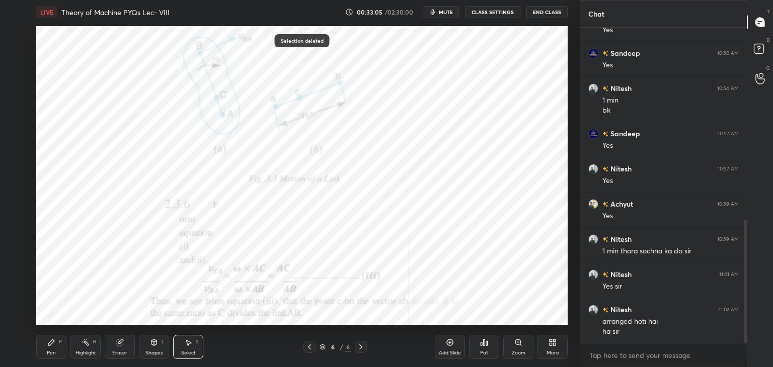
drag, startPoint x: 82, startPoint y: 344, endPoint x: 59, endPoint y: 348, distance: 23.0
click at [81, 345] on div "Highlight H" at bounding box center [85, 347] width 30 height 24
drag, startPoint x: 55, startPoint y: 347, endPoint x: 58, endPoint y: 342, distance: 6.3
click at [55, 348] on div "Pen P" at bounding box center [51, 347] width 30 height 24
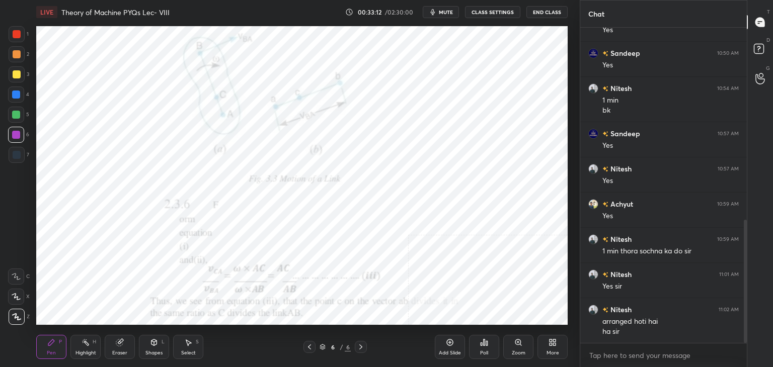
click at [95, 349] on div "Highlight H" at bounding box center [85, 347] width 30 height 24
click at [122, 344] on icon at bounding box center [120, 343] width 8 height 8
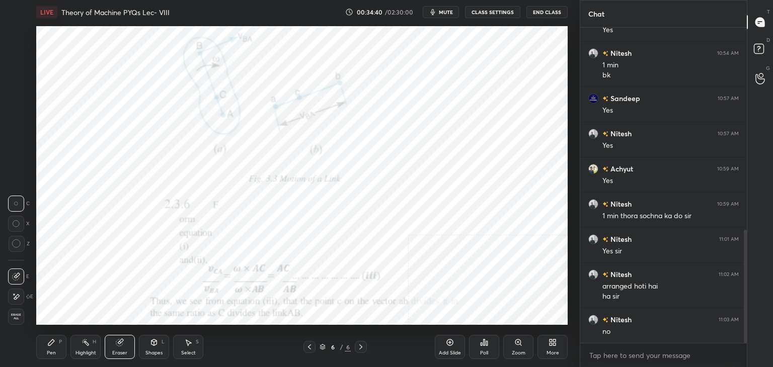
scroll to position [563, 0]
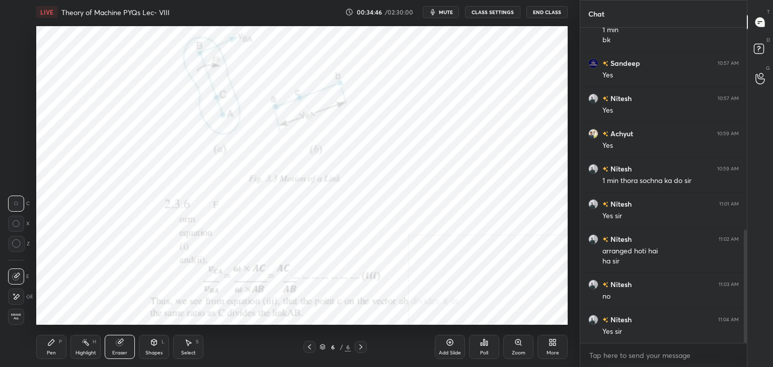
click at [360, 347] on icon at bounding box center [361, 347] width 8 height 8
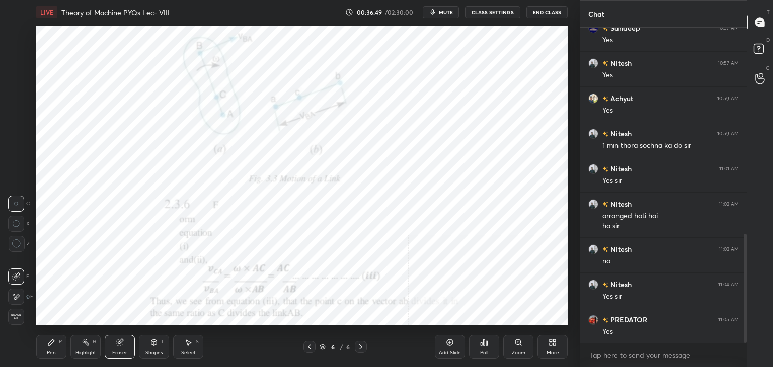
click at [547, 345] on div "More" at bounding box center [552, 347] width 30 height 24
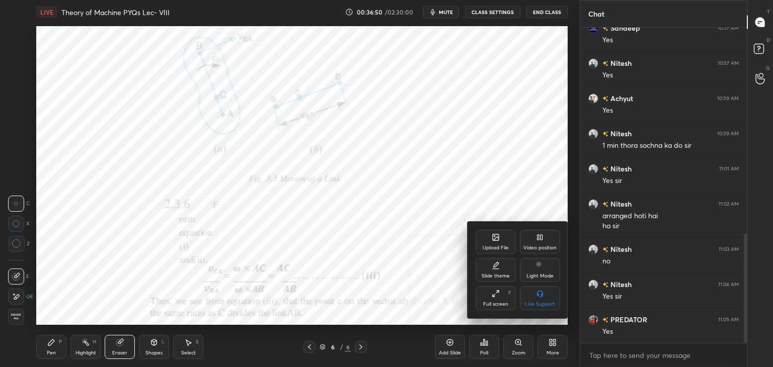
click at [483, 246] on div "Upload File" at bounding box center [496, 248] width 26 height 5
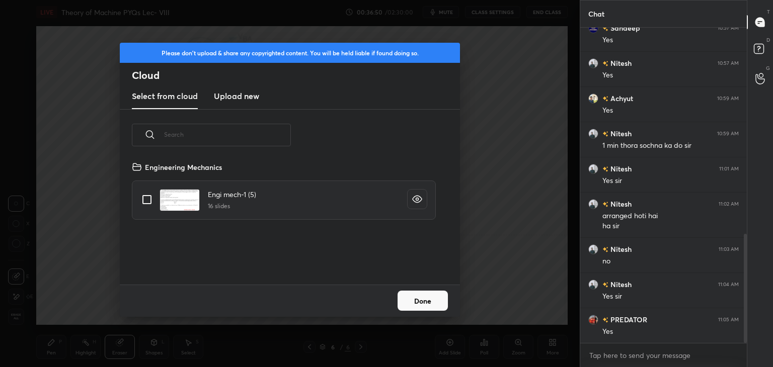
scroll to position [124, 323]
drag, startPoint x: 244, startPoint y: 99, endPoint x: 248, endPoint y: 107, distance: 9.0
click at [244, 99] on h3 "Upload new" at bounding box center [236, 96] width 45 height 12
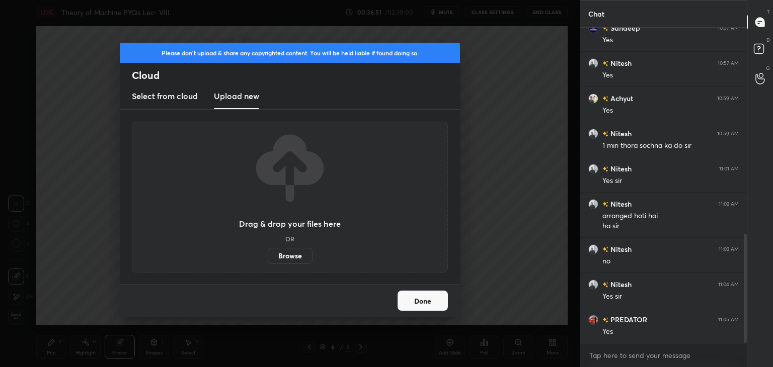
click at [292, 256] on label "Browse" at bounding box center [290, 256] width 45 height 16
click at [268, 256] on input "Browse" at bounding box center [268, 256] width 0 height 16
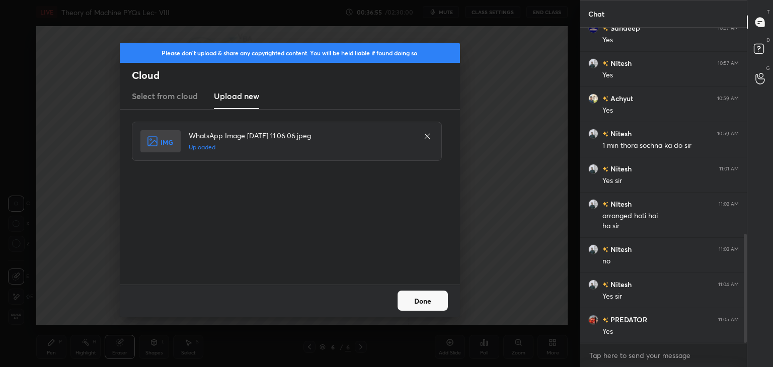
click at [416, 300] on button "Done" at bounding box center [423, 301] width 50 height 20
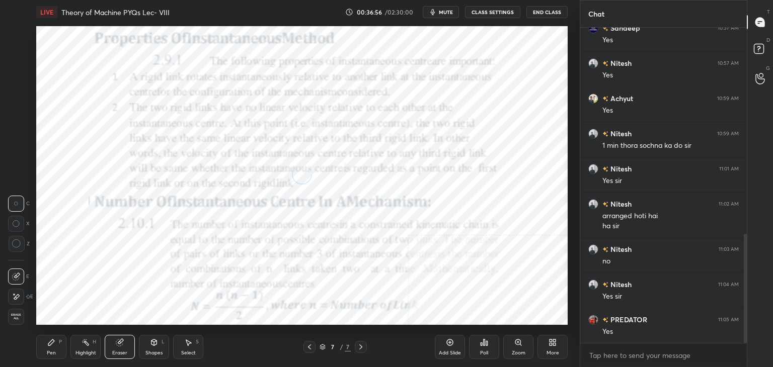
click at [154, 345] on icon at bounding box center [154, 343] width 8 height 8
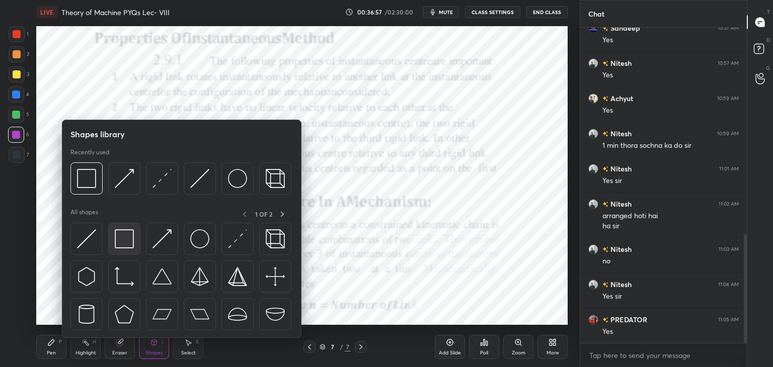
click at [129, 238] on img at bounding box center [124, 238] width 19 height 19
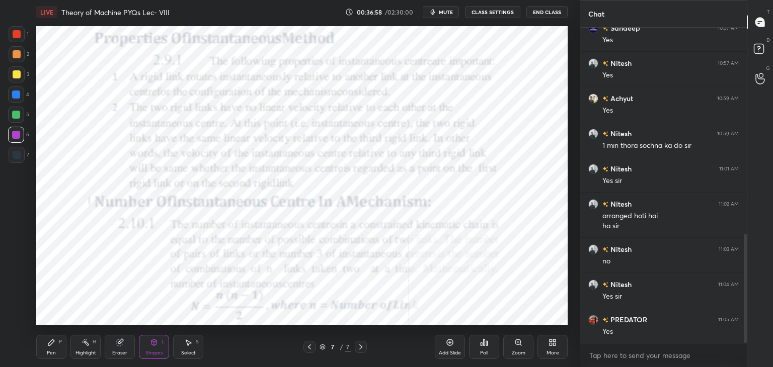
click at [18, 35] on div at bounding box center [17, 34] width 8 height 8
click at [13, 136] on div at bounding box center [16, 135] width 8 height 8
click at [310, 346] on icon at bounding box center [309, 347] width 8 height 8
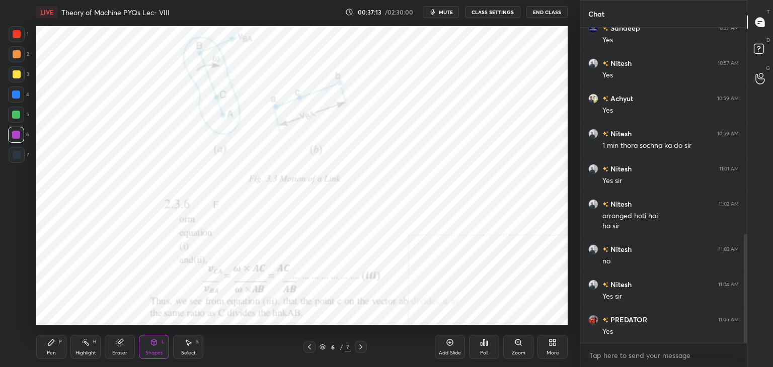
click at [310, 346] on icon at bounding box center [309, 347] width 8 height 8
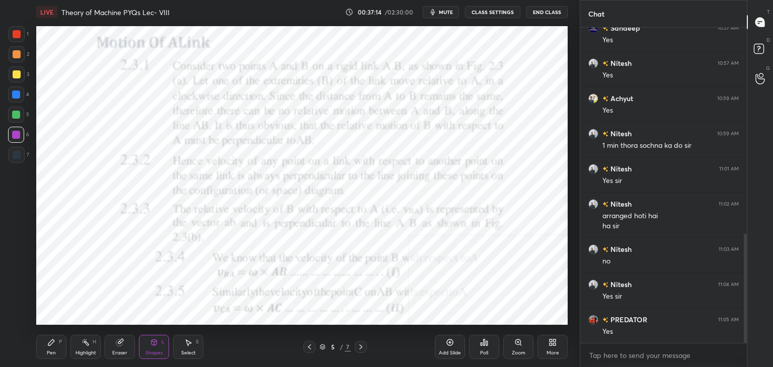
click at [309, 347] on icon at bounding box center [309, 347] width 8 height 8
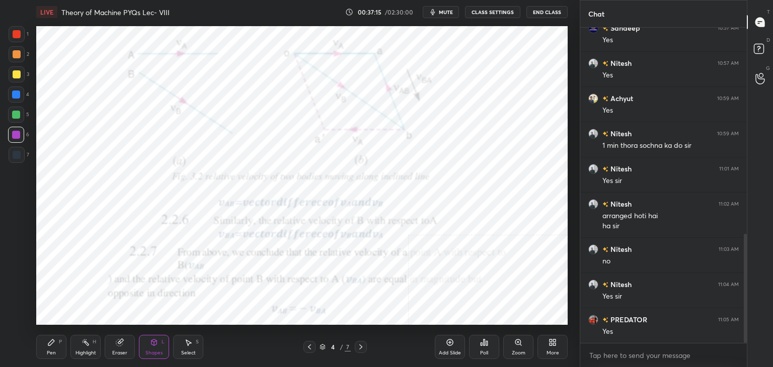
click at [308, 347] on icon at bounding box center [309, 347] width 3 height 5
drag, startPoint x: 91, startPoint y: 344, endPoint x: 91, endPoint y: 335, distance: 9.1
click at [91, 342] on div "Highlight H" at bounding box center [85, 347] width 30 height 24
drag, startPoint x: 151, startPoint y: 352, endPoint x: 149, endPoint y: 344, distance: 8.0
click at [151, 351] on div "Shapes" at bounding box center [153, 353] width 17 height 5
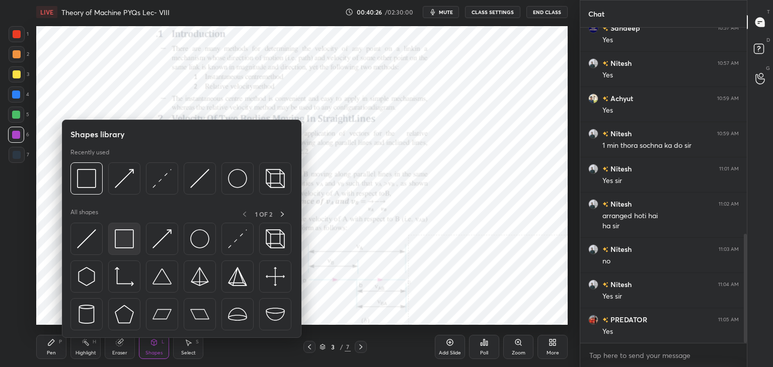
click at [116, 234] on img at bounding box center [124, 238] width 19 height 19
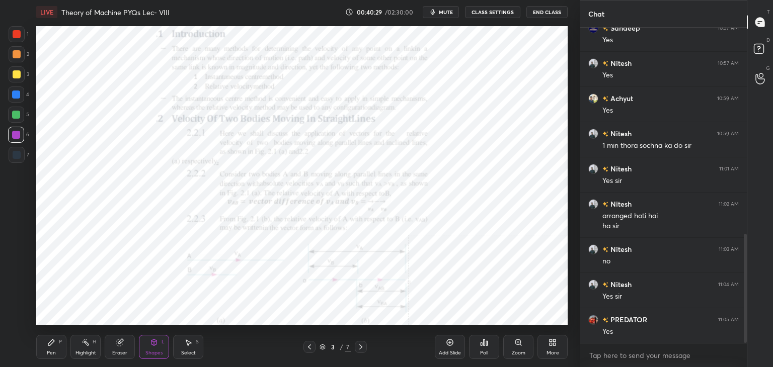
click at [149, 345] on div "Shapes L" at bounding box center [154, 347] width 30 height 24
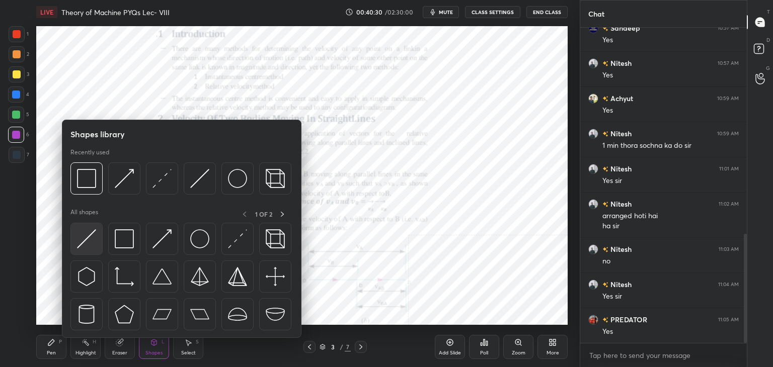
click at [92, 238] on img at bounding box center [86, 238] width 19 height 19
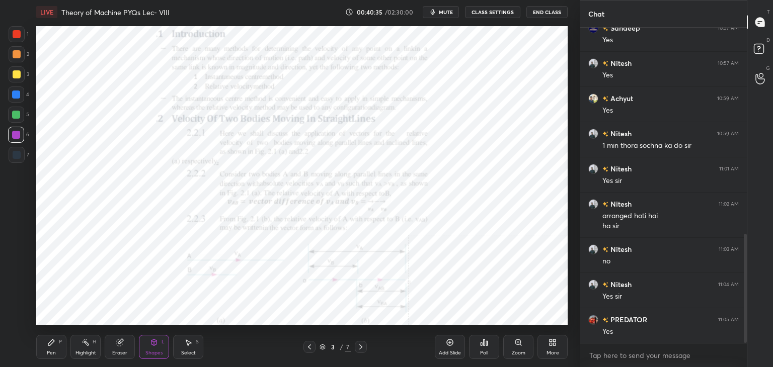
drag, startPoint x: 163, startPoint y: 348, endPoint x: 159, endPoint y: 342, distance: 7.3
click at [161, 347] on div "Shapes L" at bounding box center [154, 347] width 30 height 24
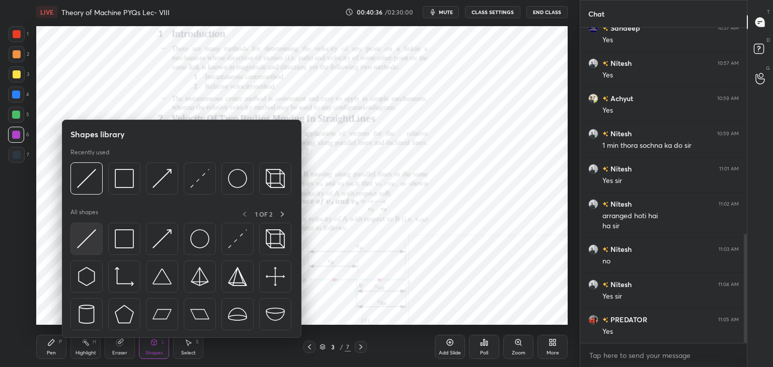
click at [91, 236] on img at bounding box center [86, 238] width 19 height 19
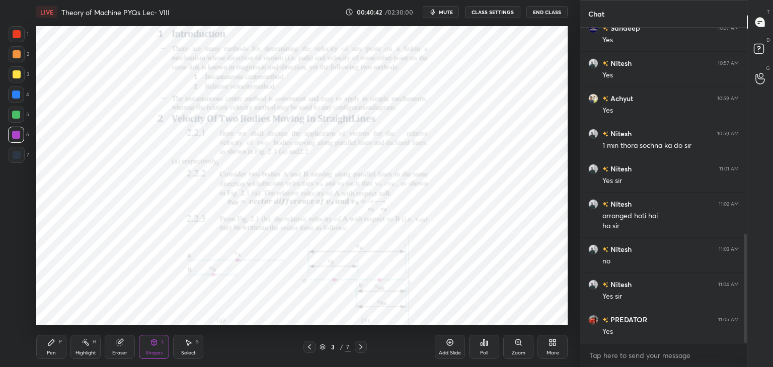
click at [141, 349] on div "Shapes L" at bounding box center [154, 347] width 30 height 24
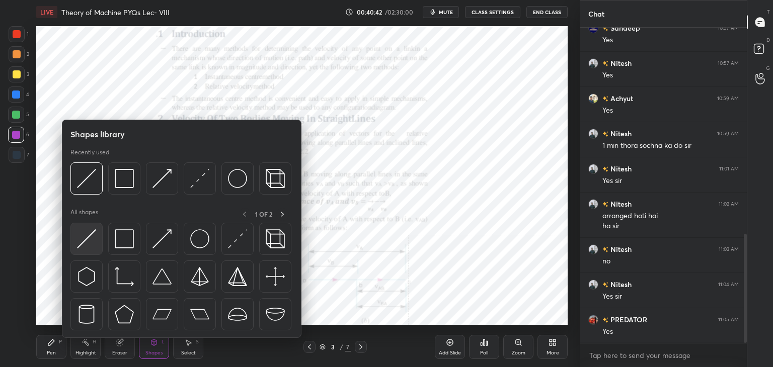
click at [87, 243] on img at bounding box center [86, 238] width 19 height 19
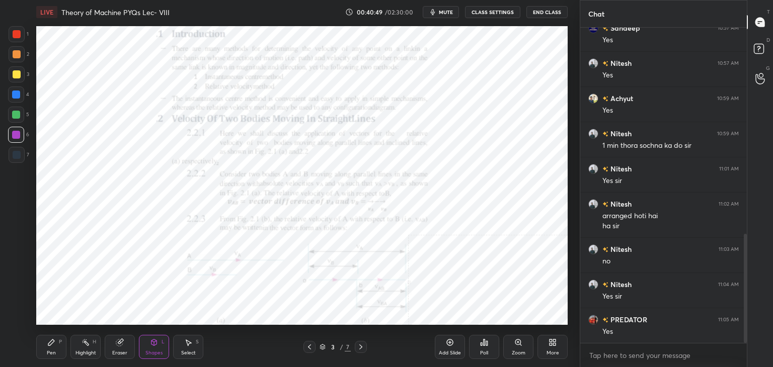
drag, startPoint x: 75, startPoint y: 349, endPoint x: 79, endPoint y: 343, distance: 7.4
click at [76, 349] on div "Highlight H" at bounding box center [85, 347] width 30 height 24
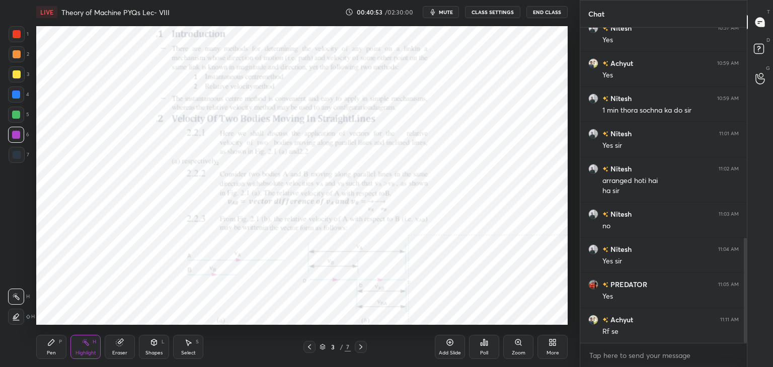
click at [183, 349] on div "Select S" at bounding box center [188, 347] width 30 height 24
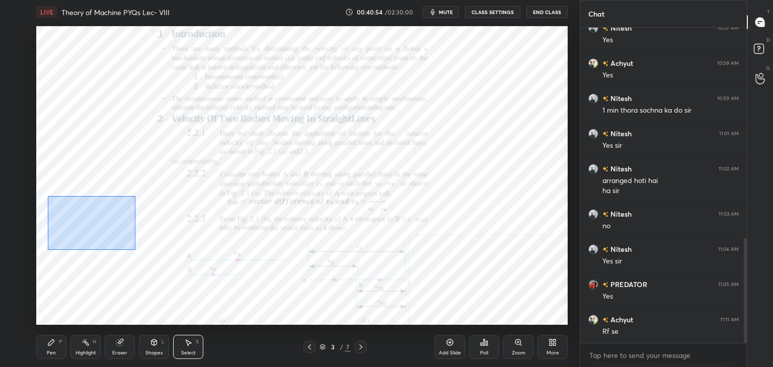
drag, startPoint x: 72, startPoint y: 220, endPoint x: 190, endPoint y: 266, distance: 125.9
click at [190, 267] on div "0 ° Undo Copy Duplicate Duplicate to new slide Delete" at bounding box center [301, 175] width 531 height 299
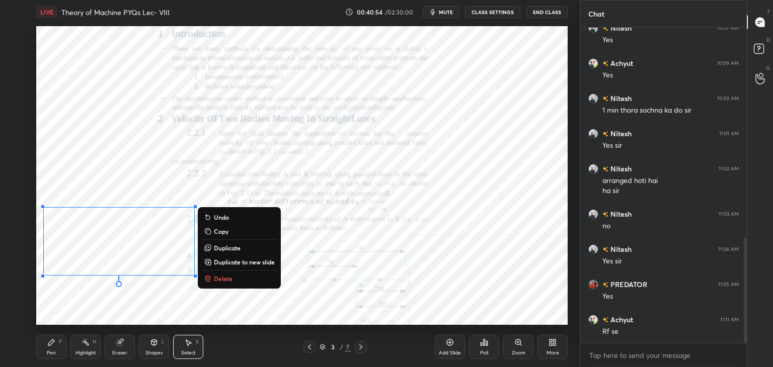
scroll to position [668, 0]
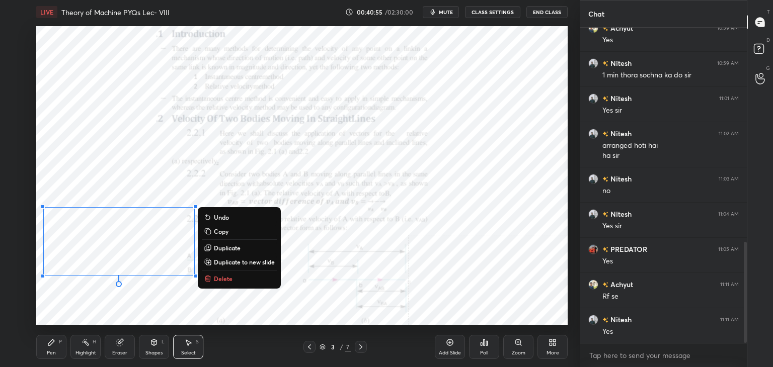
click at [221, 276] on p "Delete" at bounding box center [223, 279] width 19 height 8
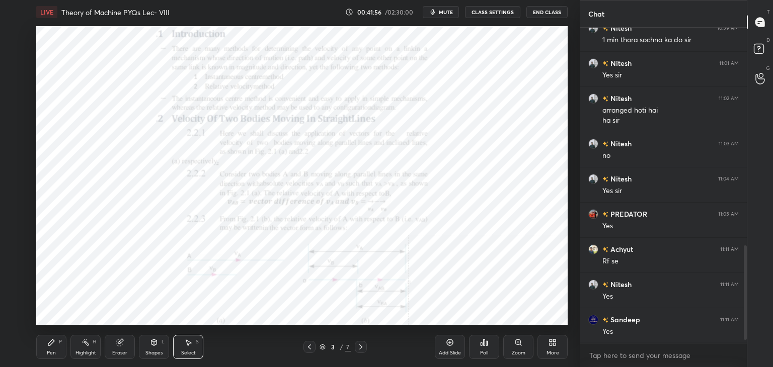
scroll to position [739, 0]
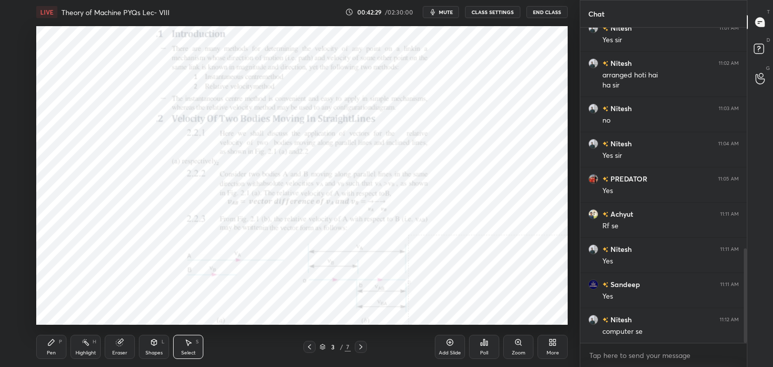
click at [161, 344] on div "Shapes L" at bounding box center [154, 347] width 30 height 24
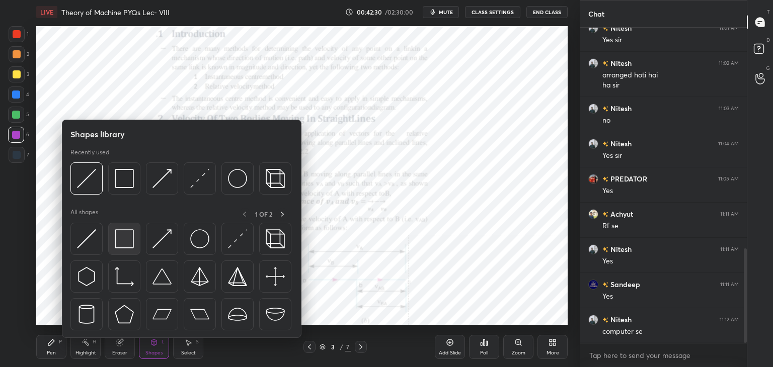
click at [121, 250] on div at bounding box center [124, 239] width 32 height 32
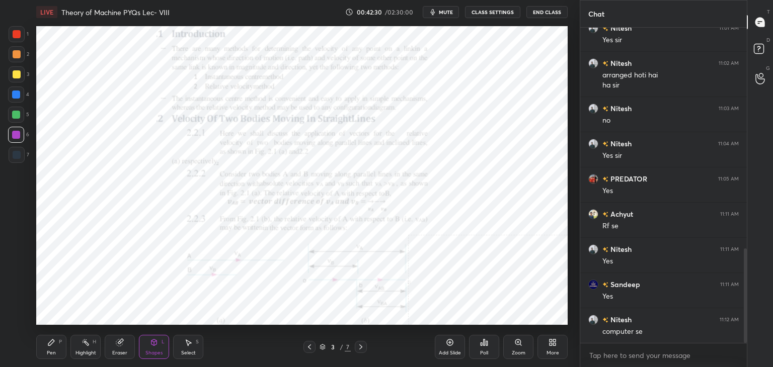
click at [16, 154] on div at bounding box center [17, 155] width 8 height 8
drag, startPoint x: 150, startPoint y: 348, endPoint x: 146, endPoint y: 341, distance: 8.6
click at [149, 347] on div "Shapes L" at bounding box center [154, 347] width 30 height 24
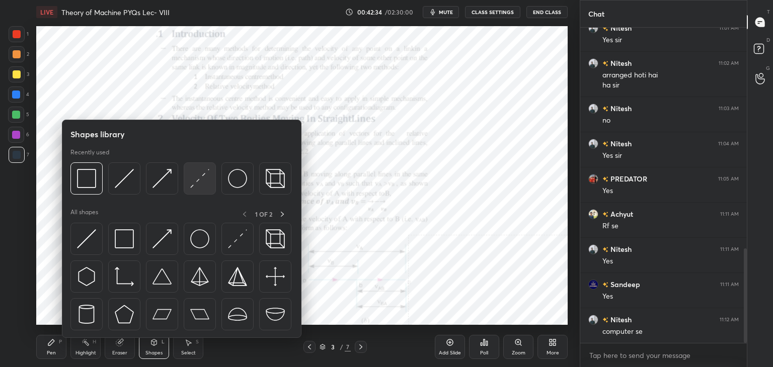
click at [189, 189] on div at bounding box center [200, 179] width 32 height 32
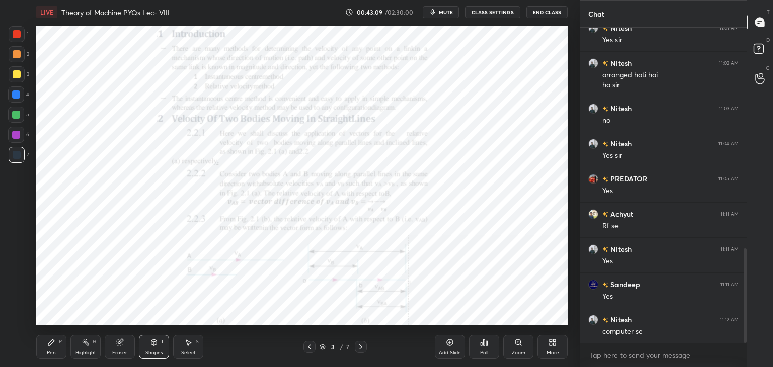
click at [150, 347] on div "Shapes L" at bounding box center [154, 347] width 30 height 24
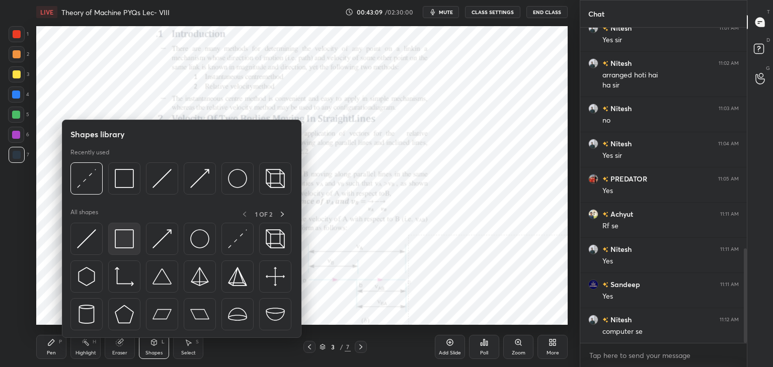
click at [122, 229] on img at bounding box center [124, 238] width 19 height 19
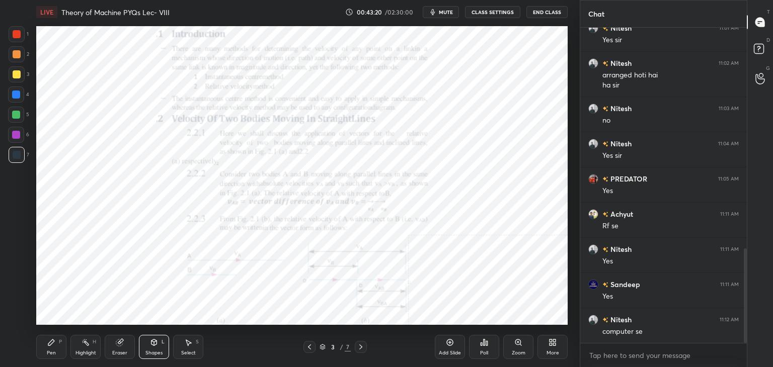
click at [62, 328] on div "Pen P Highlight H Eraser Shapes L Select S 3 / 7 Add Slide Poll Zoom More" at bounding box center [301, 347] width 531 height 40
drag, startPoint x: 83, startPoint y: 349, endPoint x: 80, endPoint y: 337, distance: 12.4
click at [82, 346] on div "Highlight H" at bounding box center [85, 347] width 30 height 24
drag, startPoint x: 194, startPoint y: 350, endPoint x: 188, endPoint y: 343, distance: 9.0
click at [193, 349] on div "Select S" at bounding box center [188, 347] width 30 height 24
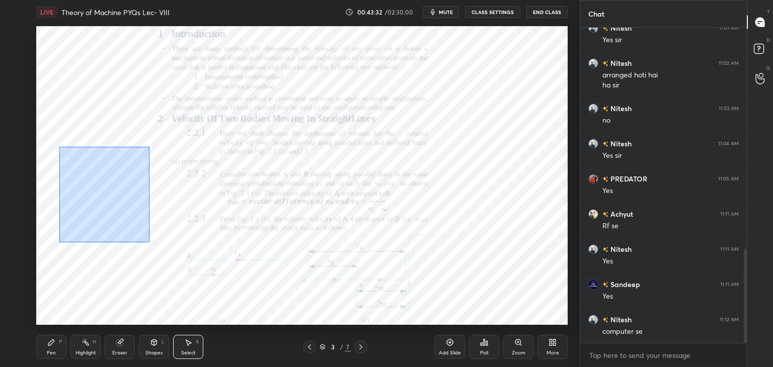
drag, startPoint x: 59, startPoint y: 148, endPoint x: 154, endPoint y: 238, distance: 130.3
click at [150, 242] on div "0 ° Undo Copy Duplicate Duplicate to new slide Delete" at bounding box center [301, 175] width 531 height 299
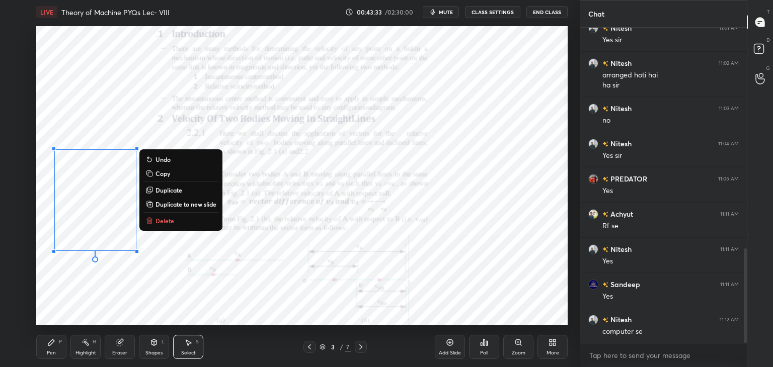
click at [169, 222] on p "Delete" at bounding box center [164, 221] width 19 height 8
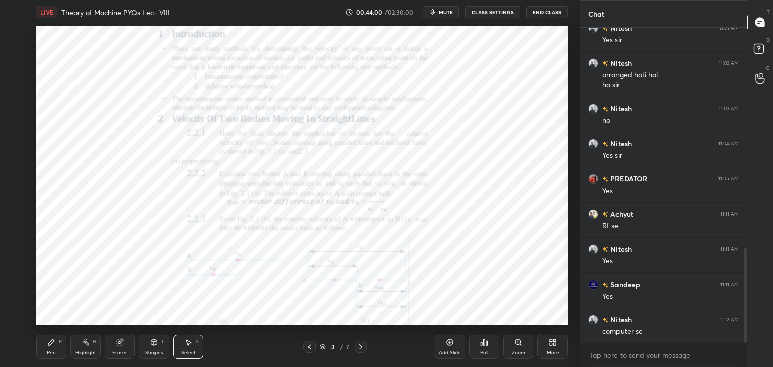
click at [362, 347] on icon at bounding box center [361, 347] width 8 height 8
click at [360, 347] on icon at bounding box center [361, 347] width 8 height 8
click at [357, 347] on icon at bounding box center [361, 347] width 8 height 8
click at [355, 346] on div at bounding box center [361, 347] width 12 height 12
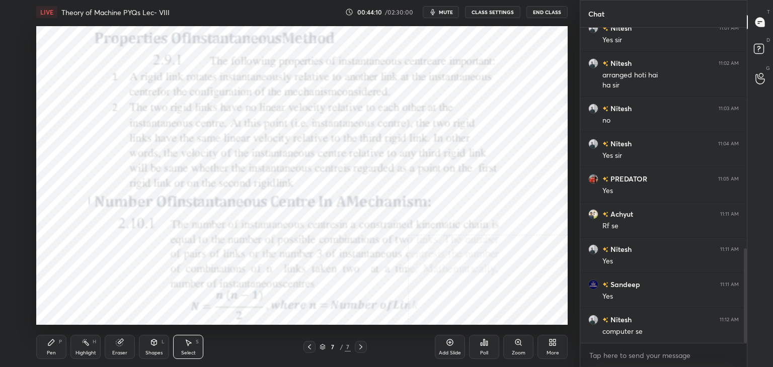
drag, startPoint x: 83, startPoint y: 347, endPoint x: 84, endPoint y: 327, distance: 20.1
click at [84, 347] on div "Highlight H" at bounding box center [85, 347] width 30 height 24
drag, startPoint x: 159, startPoint y: 344, endPoint x: 155, endPoint y: 339, distance: 6.4
click at [159, 344] on div "Shapes L" at bounding box center [154, 347] width 30 height 24
click at [18, 131] on div at bounding box center [16, 135] width 8 height 8
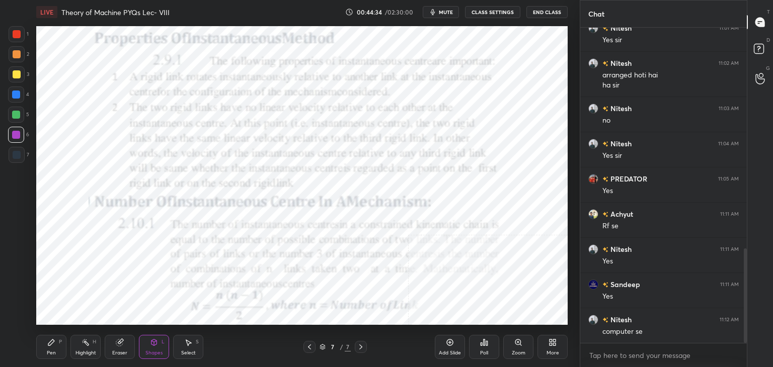
drag, startPoint x: 86, startPoint y: 347, endPoint x: 135, endPoint y: 325, distance: 53.4
click at [87, 347] on icon at bounding box center [86, 343] width 8 height 8
click at [553, 341] on icon at bounding box center [554, 341] width 3 height 3
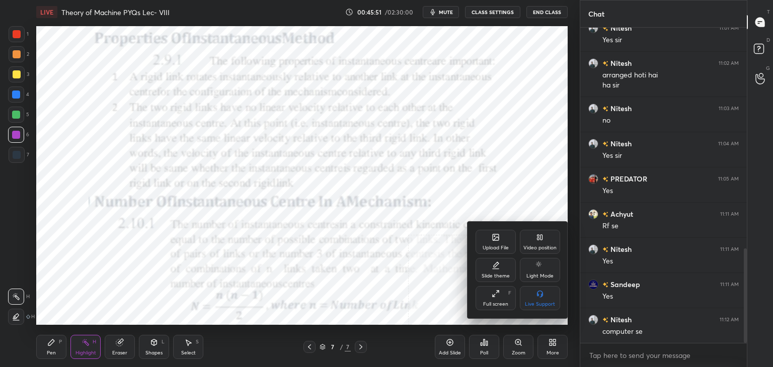
click at [494, 241] on icon at bounding box center [496, 237] width 6 height 6
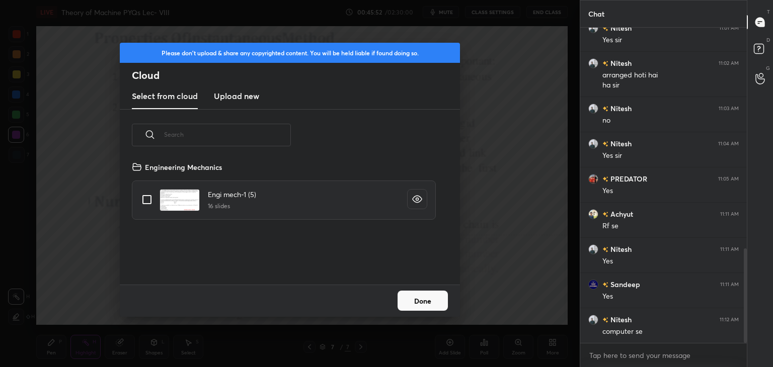
drag, startPoint x: 238, startPoint y: 97, endPoint x: 242, endPoint y: 107, distance: 11.5
click at [238, 97] on h3 "Upload new" at bounding box center [236, 96] width 45 height 12
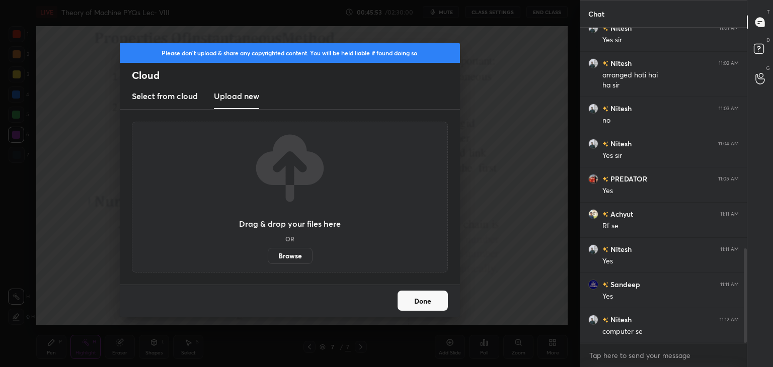
click at [287, 253] on label "Browse" at bounding box center [290, 256] width 45 height 16
click at [268, 253] on input "Browse" at bounding box center [268, 256] width 0 height 16
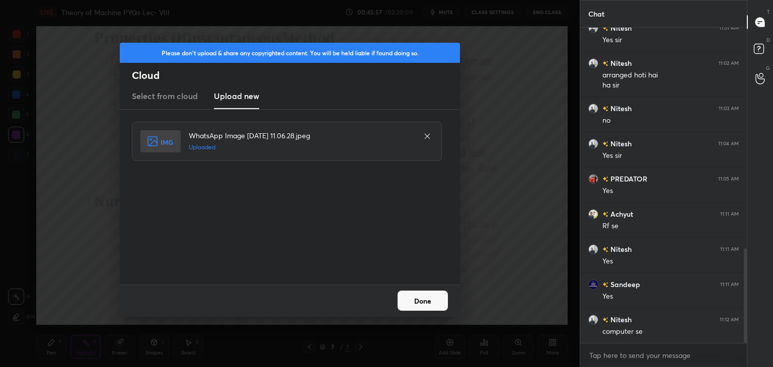
click at [432, 304] on button "Done" at bounding box center [423, 301] width 50 height 20
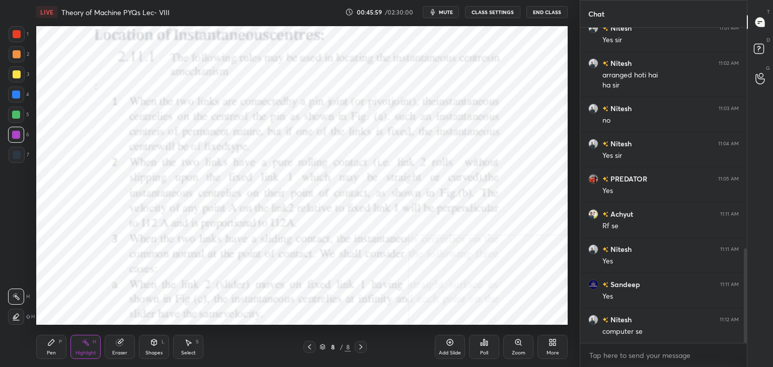
click at [562, 345] on div "More" at bounding box center [552, 347] width 30 height 24
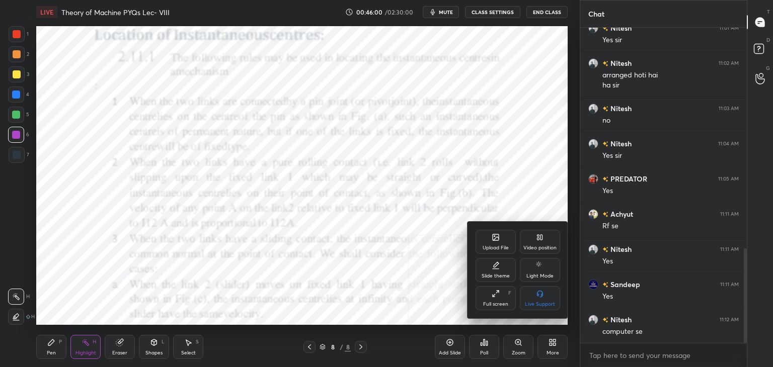
click at [502, 243] on div "Upload File" at bounding box center [496, 242] width 40 height 24
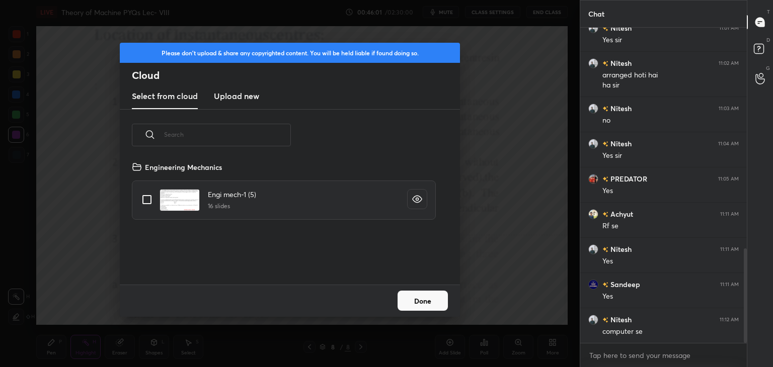
drag, startPoint x: 225, startPoint y: 95, endPoint x: 230, endPoint y: 108, distance: 14.0
click at [226, 96] on h3 "Upload new" at bounding box center [236, 96] width 45 height 12
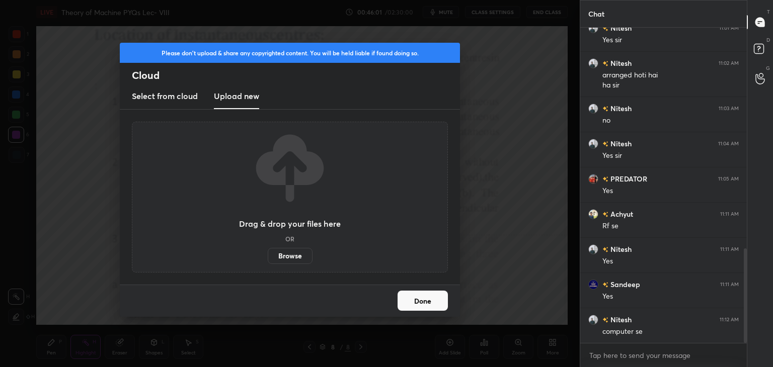
click at [284, 258] on label "Browse" at bounding box center [290, 256] width 45 height 16
click at [268, 258] on input "Browse" at bounding box center [268, 256] width 0 height 16
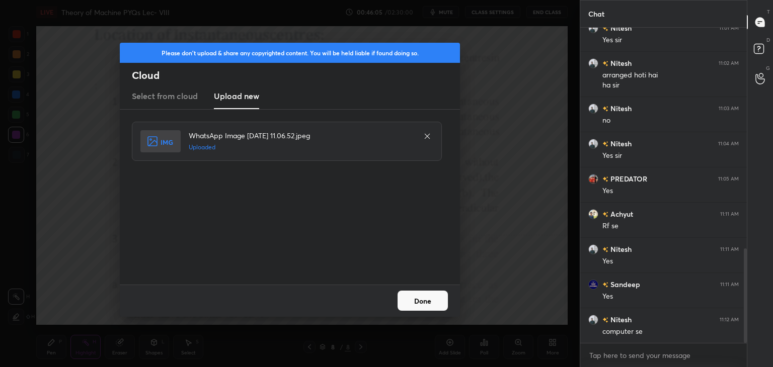
click at [438, 300] on button "Done" at bounding box center [423, 301] width 50 height 20
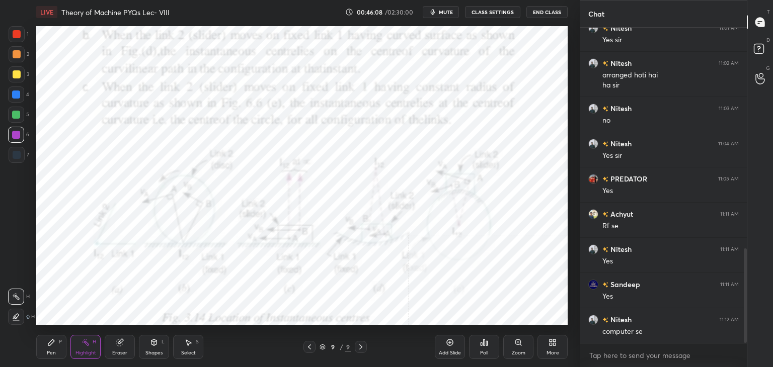
drag, startPoint x: 159, startPoint y: 344, endPoint x: 156, endPoint y: 339, distance: 5.2
click at [159, 344] on div "Shapes L" at bounding box center [154, 347] width 30 height 24
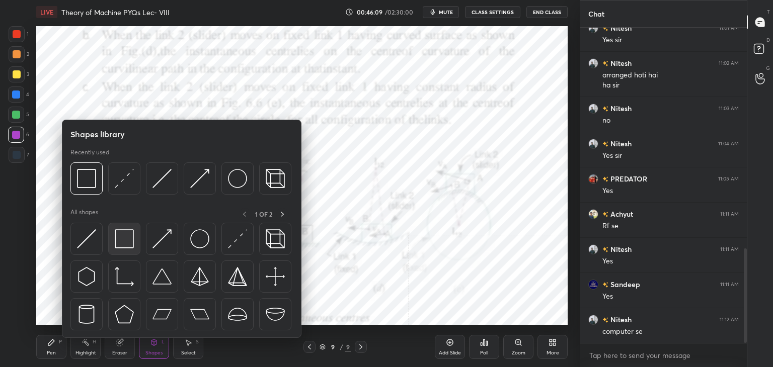
click at [115, 232] on img at bounding box center [124, 238] width 19 height 19
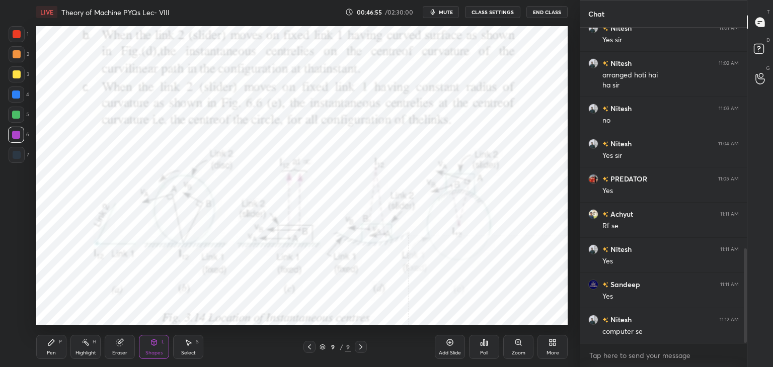
click at [99, 345] on div "Highlight H" at bounding box center [85, 347] width 30 height 24
click at [307, 345] on icon at bounding box center [309, 347] width 8 height 8
drag, startPoint x: 156, startPoint y: 347, endPoint x: 152, endPoint y: 343, distance: 6.1
click at [155, 347] on div "Shapes L" at bounding box center [154, 347] width 30 height 24
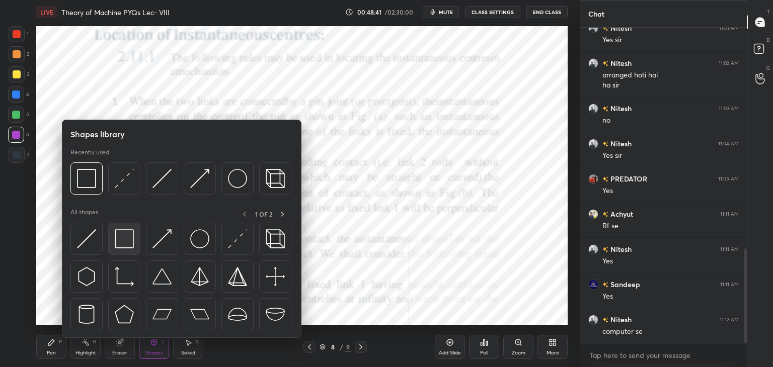
click at [123, 247] on img at bounding box center [124, 238] width 19 height 19
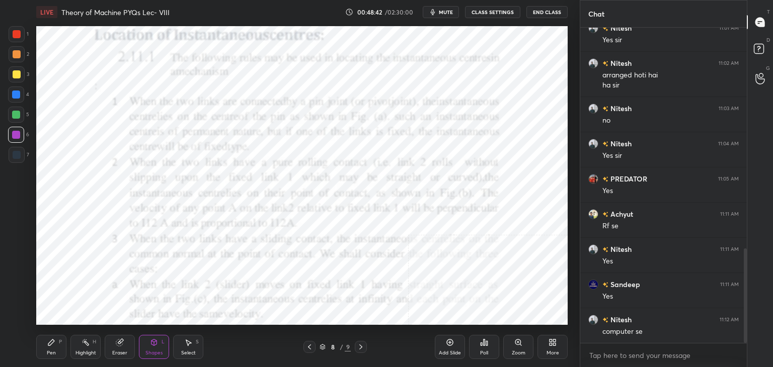
drag, startPoint x: 15, startPoint y: 31, endPoint x: 36, endPoint y: 31, distance: 20.6
click at [16, 32] on div at bounding box center [17, 34] width 8 height 8
click at [312, 348] on div at bounding box center [309, 347] width 12 height 12
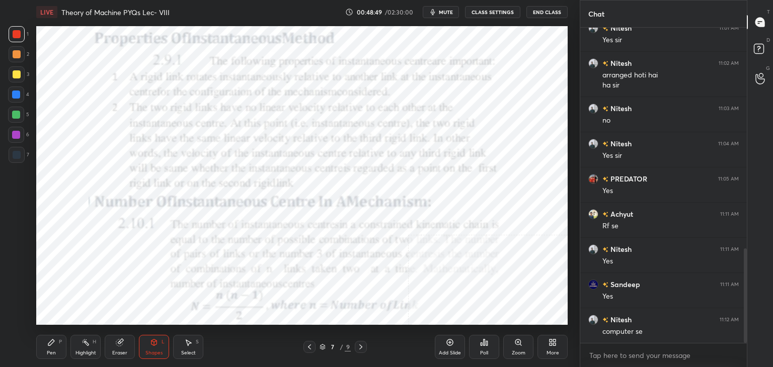
drag, startPoint x: 361, startPoint y: 347, endPoint x: 357, endPoint y: 332, distance: 15.0
click at [360, 347] on icon at bounding box center [361, 347] width 8 height 8
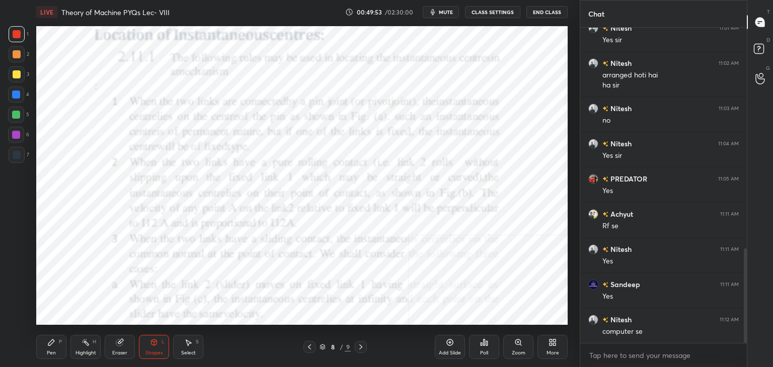
click at [556, 343] on div "More" at bounding box center [552, 347] width 30 height 24
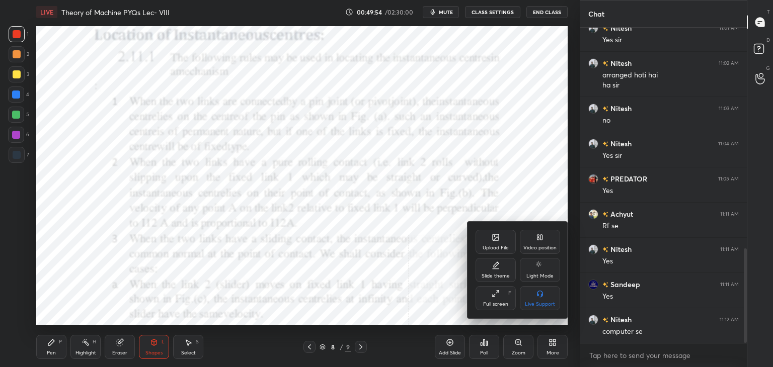
click at [486, 343] on div at bounding box center [386, 183] width 773 height 367
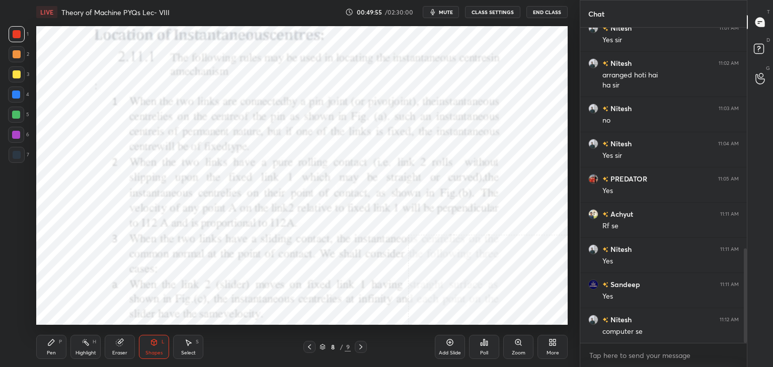
click at [482, 351] on div "Poll" at bounding box center [484, 353] width 8 height 5
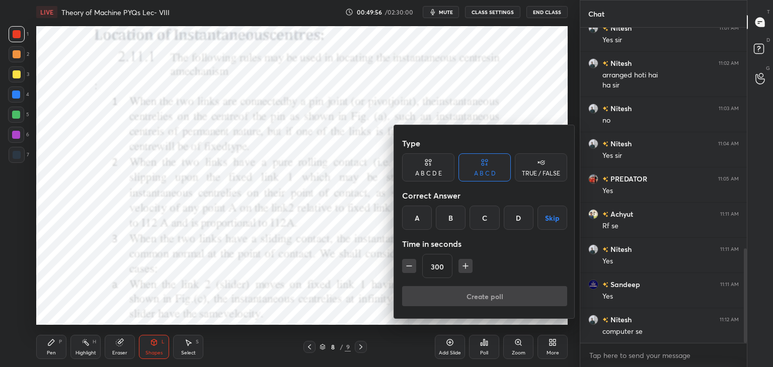
click at [549, 218] on button "Skip" at bounding box center [552, 218] width 30 height 24
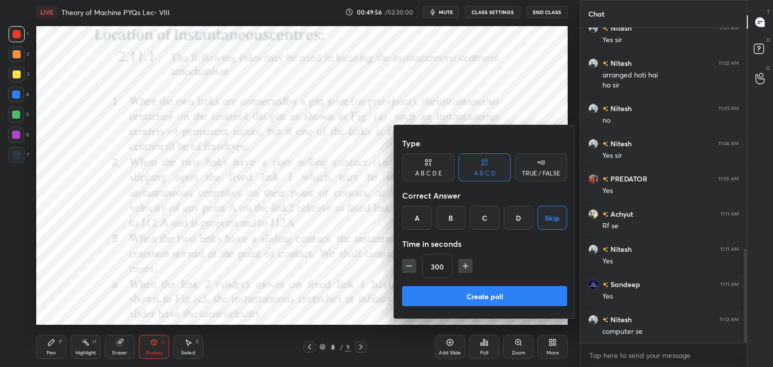
click at [490, 306] on div "Create poll" at bounding box center [484, 298] width 165 height 24
click at [493, 300] on button "Create poll" at bounding box center [484, 296] width 165 height 20
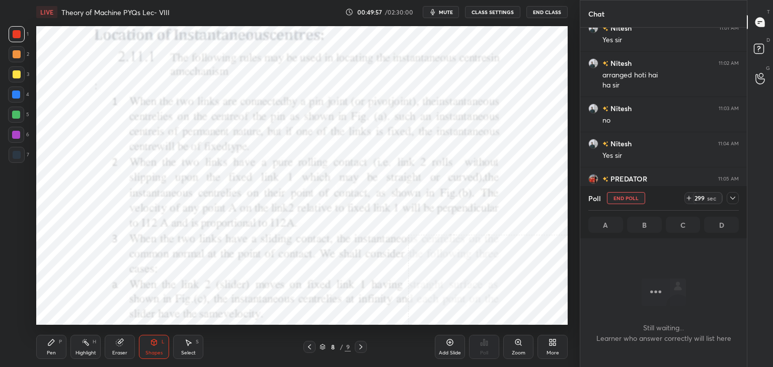
scroll to position [177, 164]
click at [620, 197] on button "End Poll" at bounding box center [626, 198] width 38 height 12
type textarea "x"
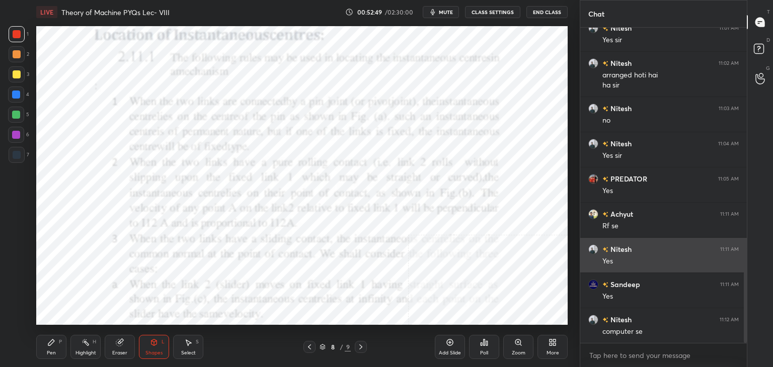
scroll to position [4, 3]
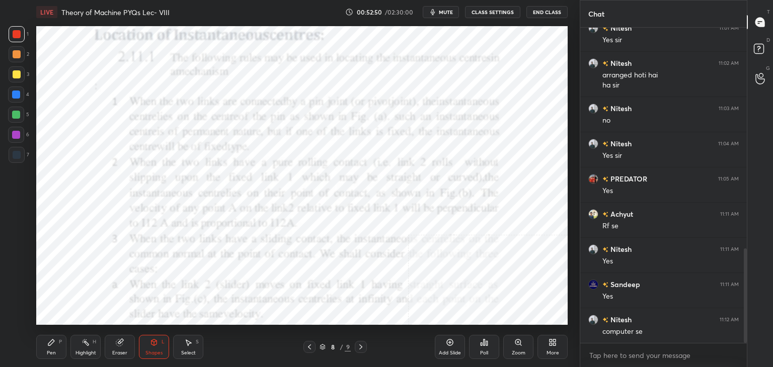
click at [92, 349] on div "Highlight H" at bounding box center [85, 347] width 30 height 24
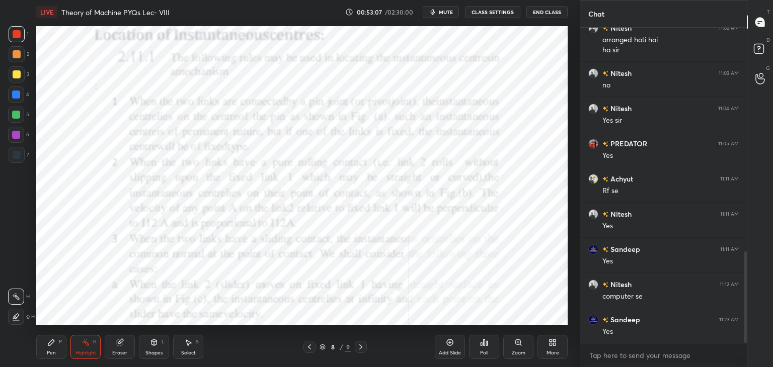
drag, startPoint x: 361, startPoint y: 347, endPoint x: 347, endPoint y: 333, distance: 19.9
click at [360, 346] on icon at bounding box center [360, 347] width 3 height 5
drag, startPoint x: 310, startPoint y: 345, endPoint x: 304, endPoint y: 329, distance: 17.2
click at [310, 345] on icon at bounding box center [309, 347] width 8 height 8
click at [360, 347] on icon at bounding box center [361, 347] width 8 height 8
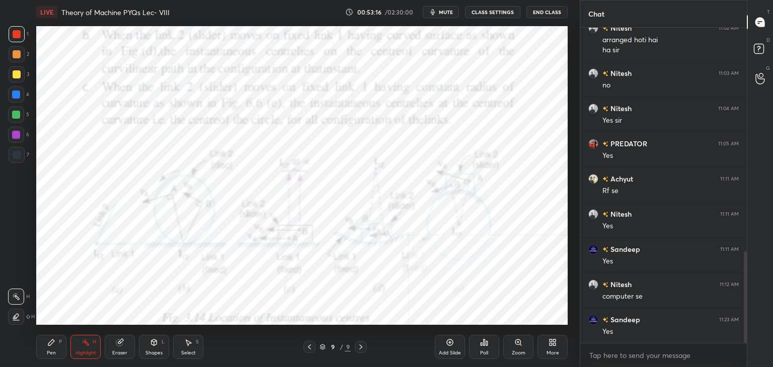
drag, startPoint x: 313, startPoint y: 346, endPoint x: 298, endPoint y: 329, distance: 23.2
click at [312, 347] on icon at bounding box center [309, 347] width 8 height 8
click at [361, 344] on icon at bounding box center [361, 347] width 8 height 8
click at [307, 347] on icon at bounding box center [309, 347] width 8 height 8
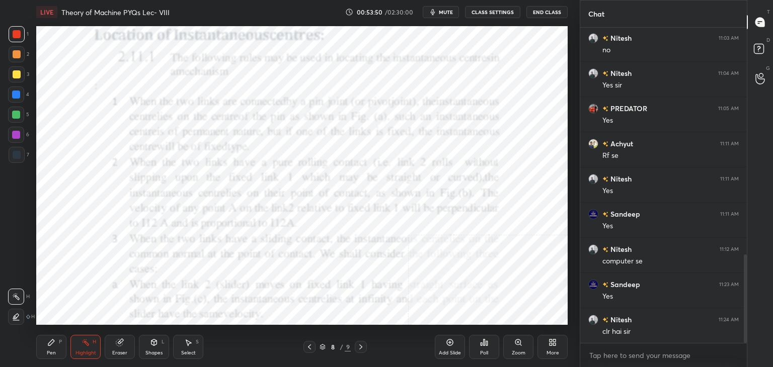
drag, startPoint x: 360, startPoint y: 346, endPoint x: 354, endPoint y: 339, distance: 9.3
click at [360, 345] on icon at bounding box center [360, 347] width 3 height 5
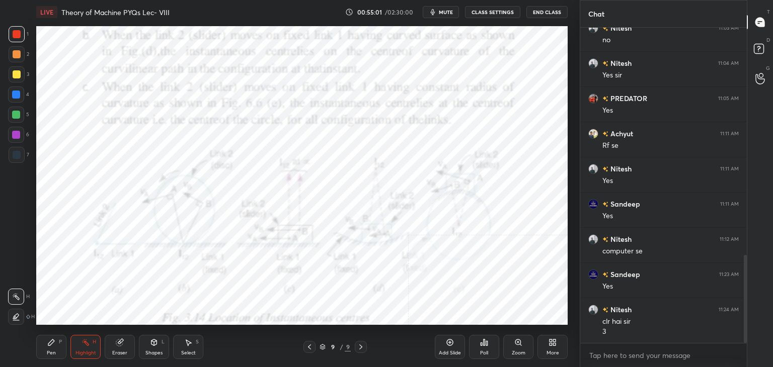
click at [359, 344] on icon at bounding box center [361, 347] width 8 height 8
click at [556, 342] on div "More" at bounding box center [552, 347] width 30 height 24
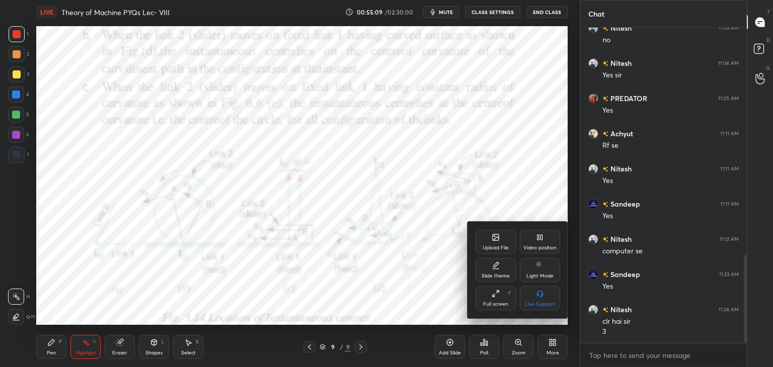
click at [489, 240] on div "Upload File" at bounding box center [496, 242] width 40 height 24
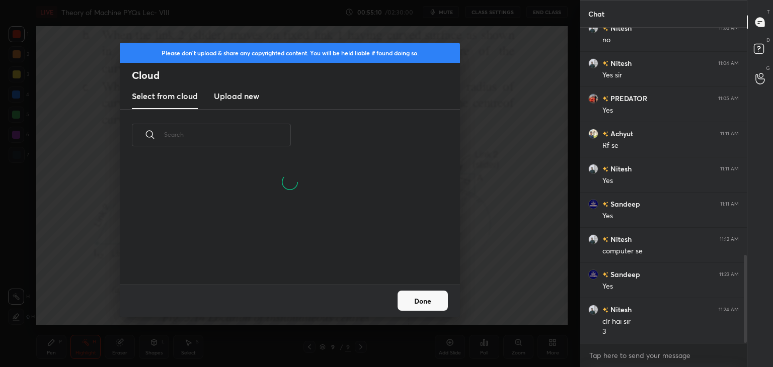
click at [238, 96] on h3 "Upload new" at bounding box center [236, 96] width 45 height 12
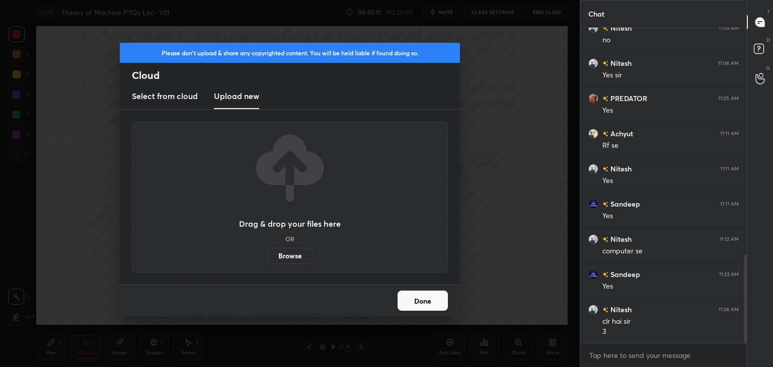
click at [292, 255] on label "Browse" at bounding box center [290, 256] width 45 height 16
click at [268, 255] on input "Browse" at bounding box center [268, 256] width 0 height 16
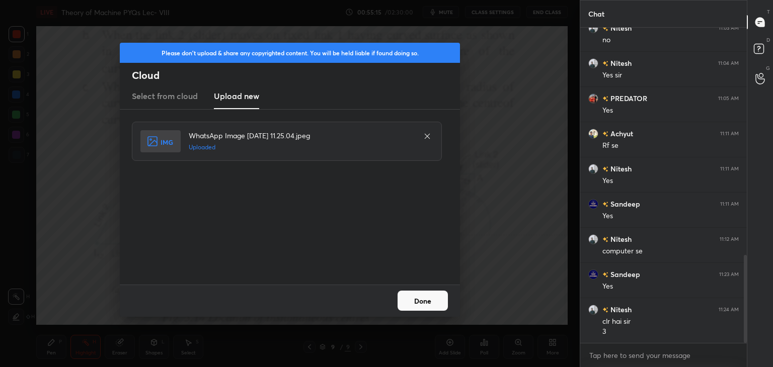
drag, startPoint x: 437, startPoint y: 301, endPoint x: 398, endPoint y: 305, distance: 40.0
click at [437, 301] on button "Done" at bounding box center [423, 301] width 50 height 20
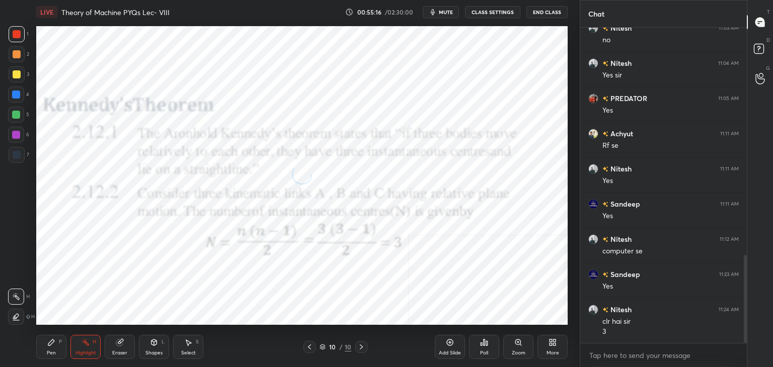
drag, startPoint x: 158, startPoint y: 349, endPoint x: 151, endPoint y: 342, distance: 9.6
click at [157, 349] on div "Shapes L" at bounding box center [154, 347] width 30 height 24
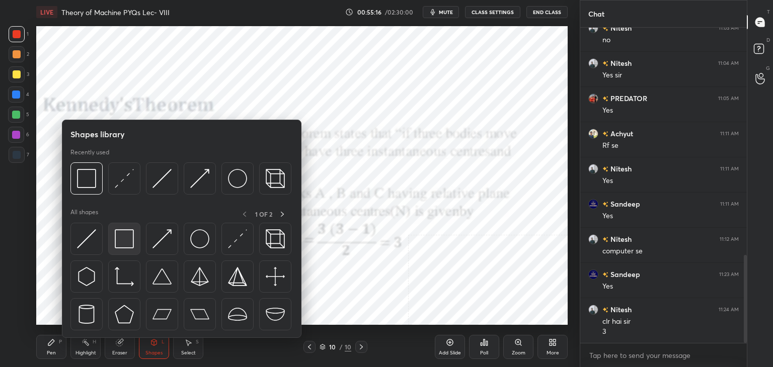
click at [113, 239] on div at bounding box center [124, 239] width 32 height 32
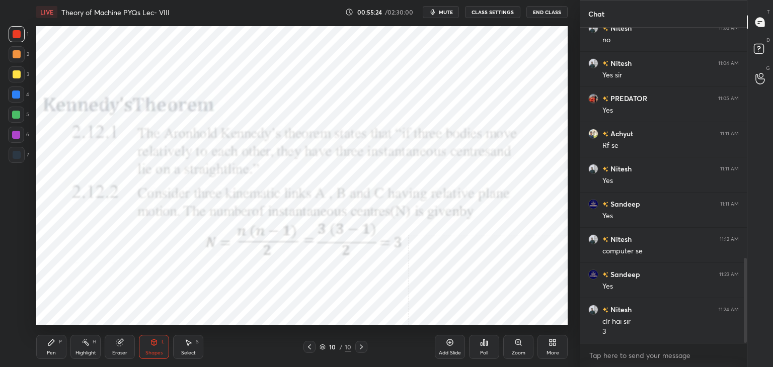
scroll to position [854, 0]
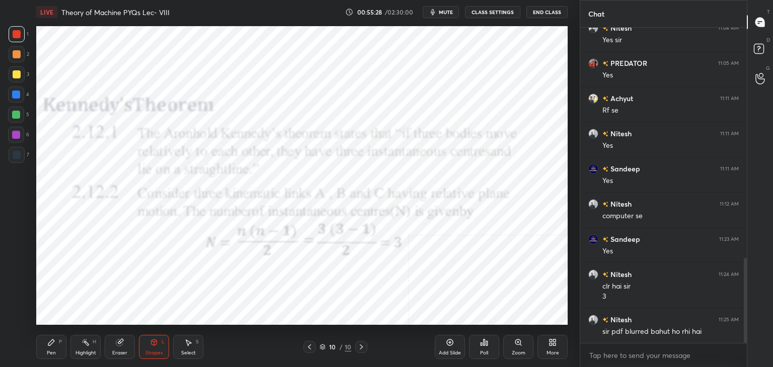
click at [18, 135] on div at bounding box center [16, 135] width 8 height 8
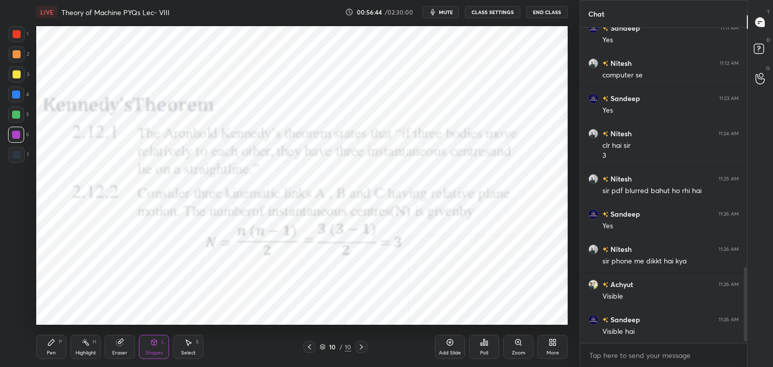
scroll to position [1031, 0]
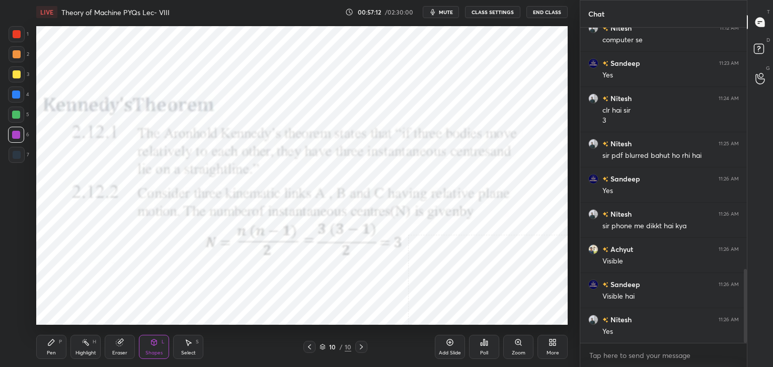
click at [309, 349] on icon at bounding box center [309, 347] width 8 height 8
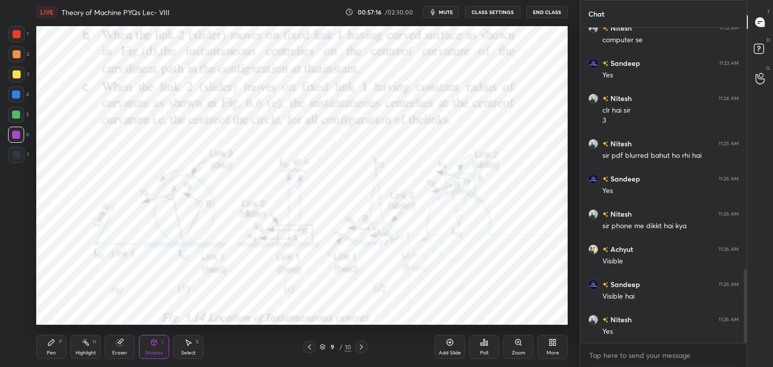
click at [309, 348] on icon at bounding box center [309, 347] width 3 height 5
click at [310, 349] on icon at bounding box center [309, 347] width 8 height 8
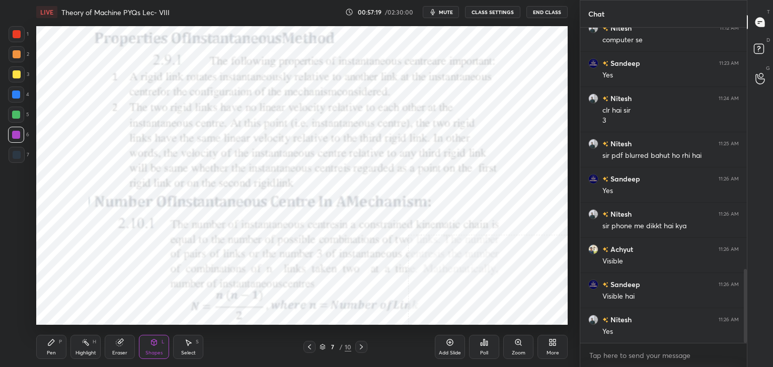
click at [312, 349] on icon at bounding box center [309, 347] width 8 height 8
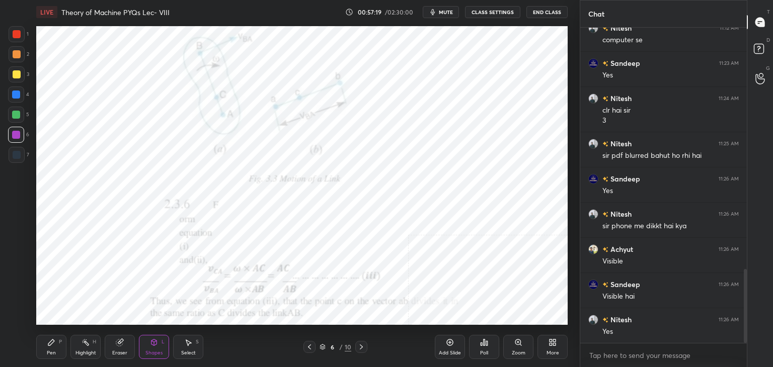
click at [311, 349] on icon at bounding box center [309, 347] width 8 height 8
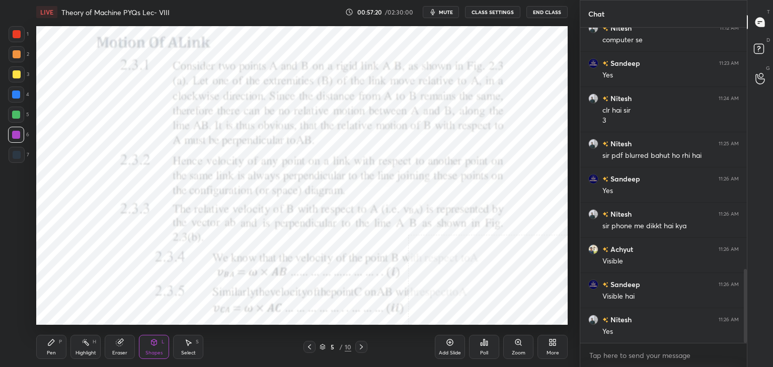
click at [310, 345] on icon at bounding box center [309, 347] width 3 height 5
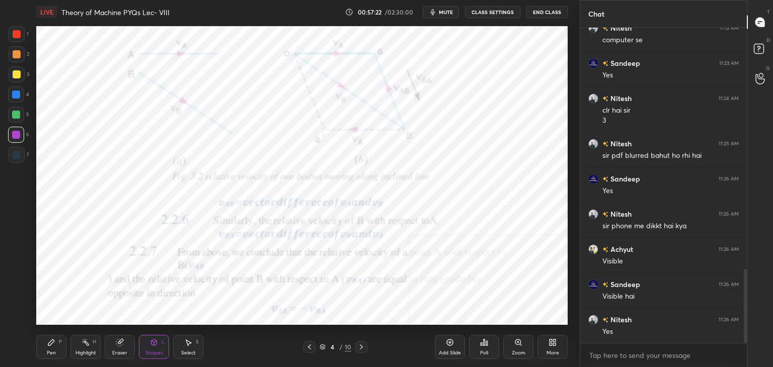
click at [89, 351] on div "Highlight" at bounding box center [85, 353] width 21 height 5
click at [360, 347] on icon at bounding box center [361, 347] width 8 height 8
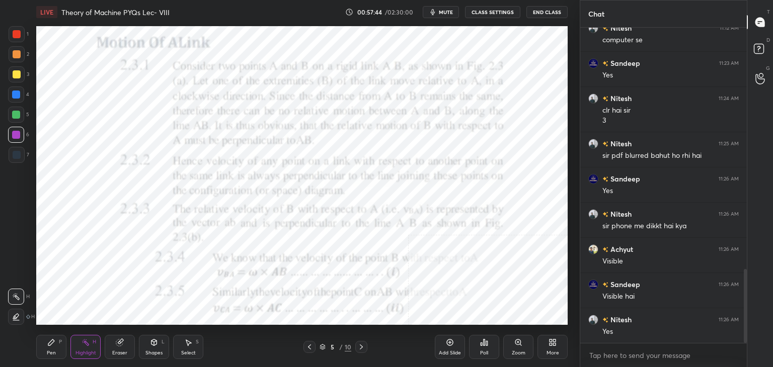
click at [363, 347] on icon at bounding box center [361, 347] width 8 height 8
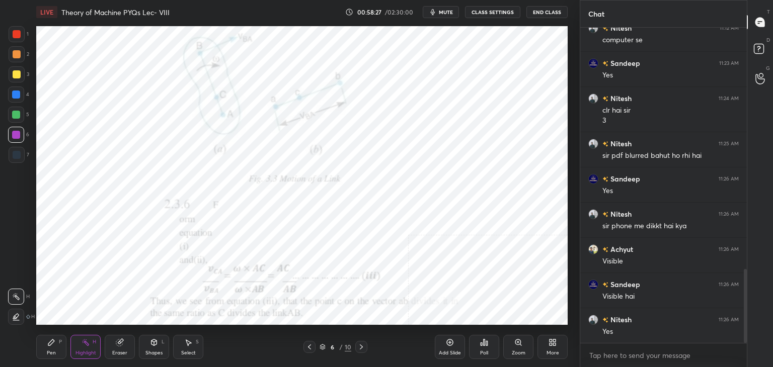
drag, startPoint x: 54, startPoint y: 348, endPoint x: 52, endPoint y: 339, distance: 9.8
click at [54, 346] on div "Pen P" at bounding box center [51, 347] width 30 height 24
click at [12, 155] on div at bounding box center [17, 155] width 16 height 16
click at [21, 136] on div at bounding box center [16, 135] width 16 height 16
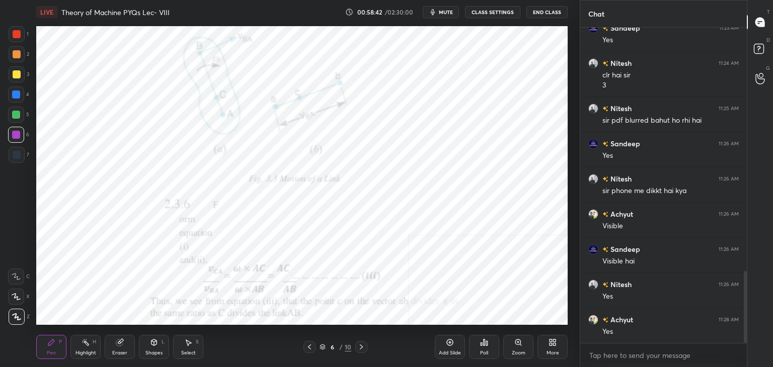
scroll to position [1101, 0]
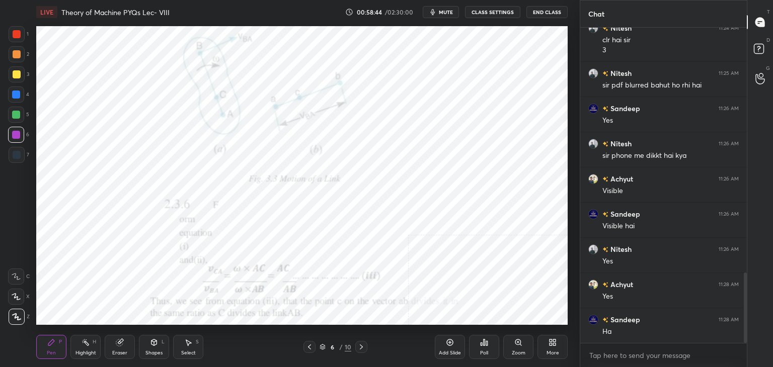
drag, startPoint x: 90, startPoint y: 346, endPoint x: 90, endPoint y: 340, distance: 5.5
click at [90, 345] on div "Highlight H" at bounding box center [85, 347] width 30 height 24
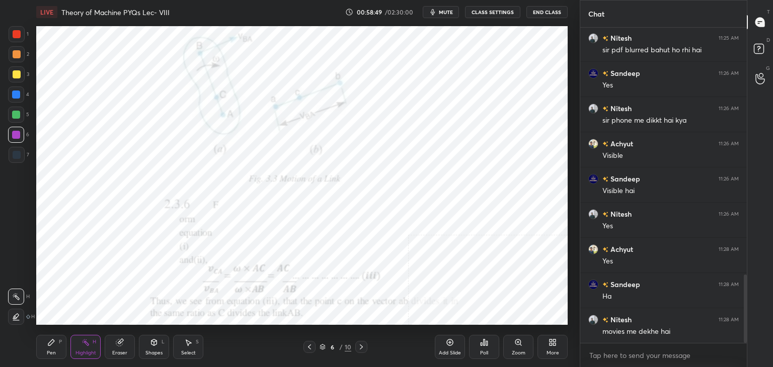
click at [184, 347] on icon at bounding box center [188, 343] width 8 height 8
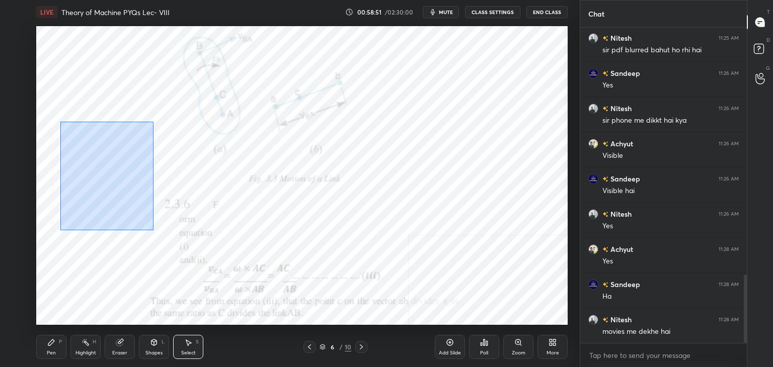
drag, startPoint x: 59, startPoint y: 125, endPoint x: 154, endPoint y: 216, distance: 131.7
click at [153, 230] on div "0 ° Undo Copy Duplicate Duplicate to new slide Delete" at bounding box center [301, 175] width 531 height 299
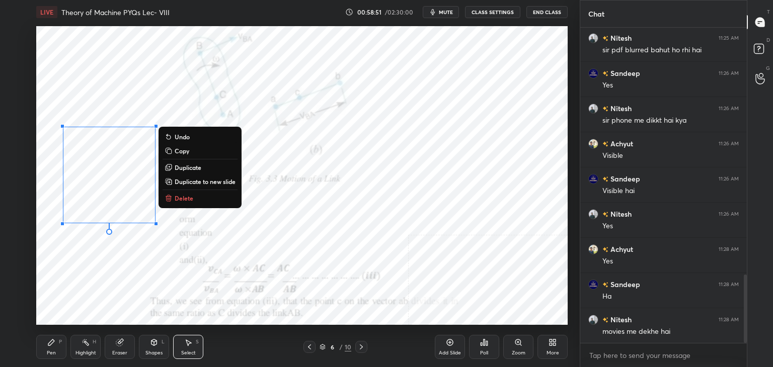
click at [177, 195] on p "Delete" at bounding box center [184, 198] width 19 height 8
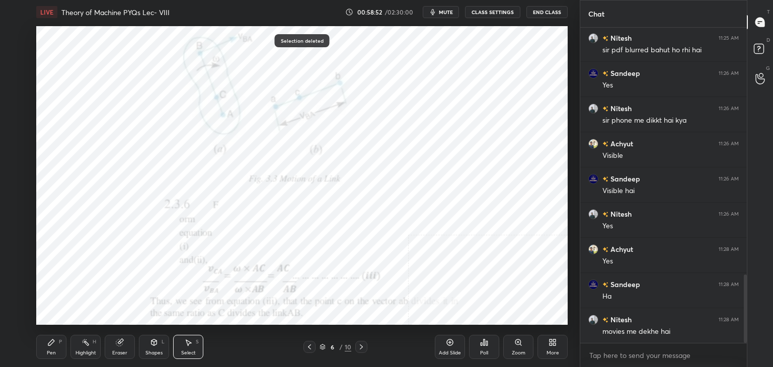
click at [77, 354] on div "Highlight" at bounding box center [85, 353] width 21 height 5
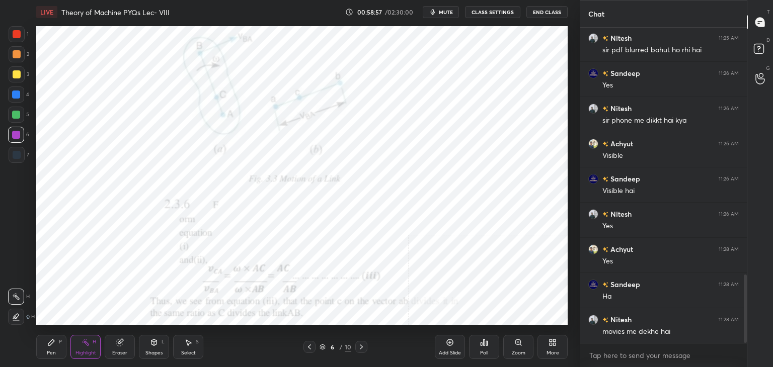
click at [97, 349] on div "Highlight H" at bounding box center [85, 347] width 30 height 24
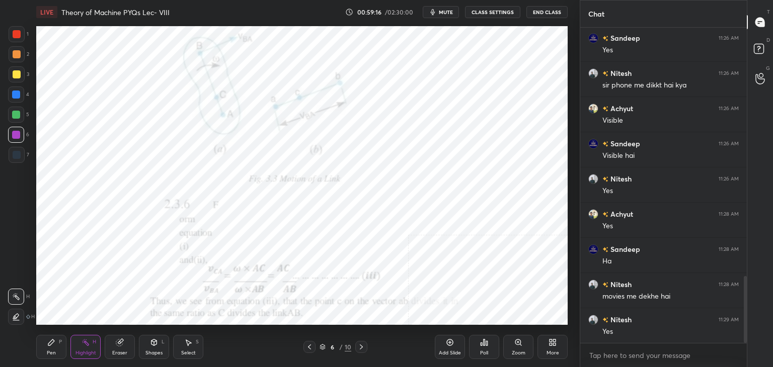
click at [151, 343] on icon at bounding box center [154, 343] width 6 height 6
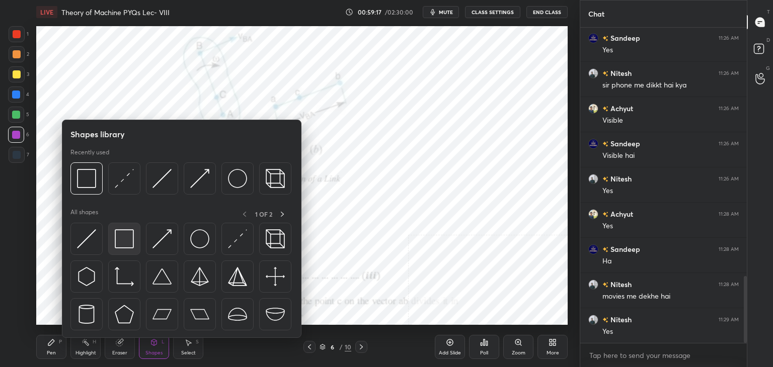
click at [127, 232] on img at bounding box center [124, 238] width 19 height 19
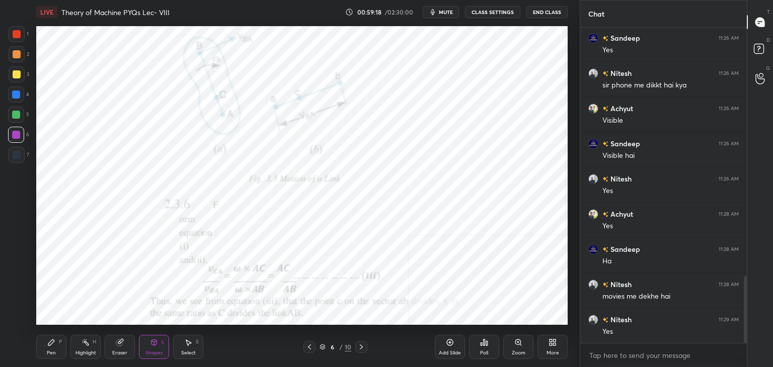
click at [164, 351] on div "Shapes L" at bounding box center [154, 347] width 30 height 24
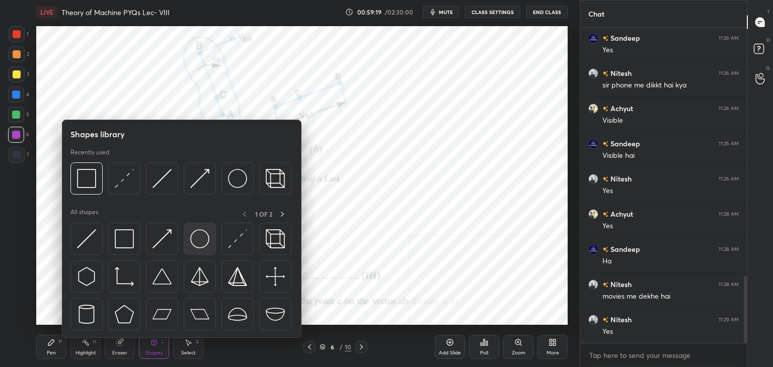
click at [199, 233] on img at bounding box center [199, 238] width 19 height 19
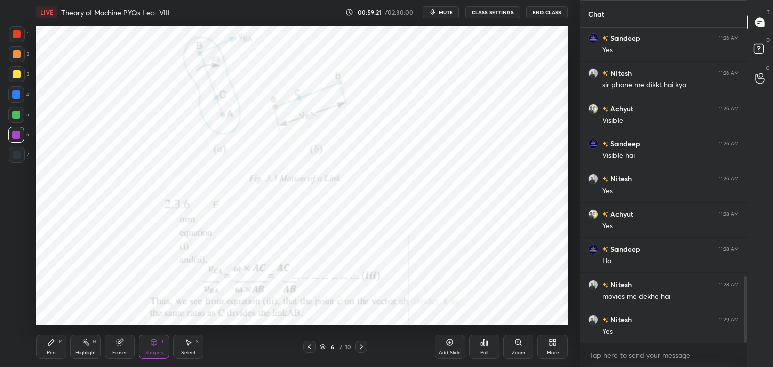
click at [150, 347] on div "Shapes L" at bounding box center [154, 347] width 30 height 24
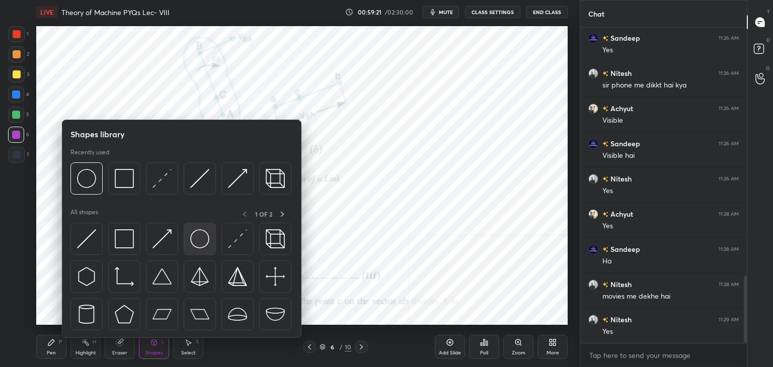
click at [201, 234] on img at bounding box center [199, 238] width 19 height 19
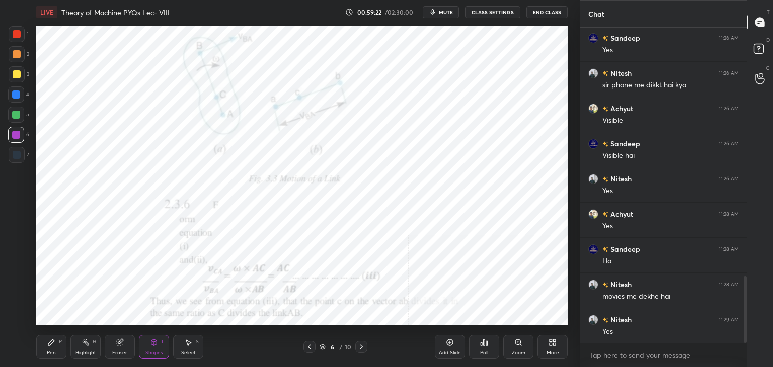
click at [17, 155] on div at bounding box center [17, 155] width 8 height 8
click at [153, 345] on icon at bounding box center [154, 343] width 6 height 6
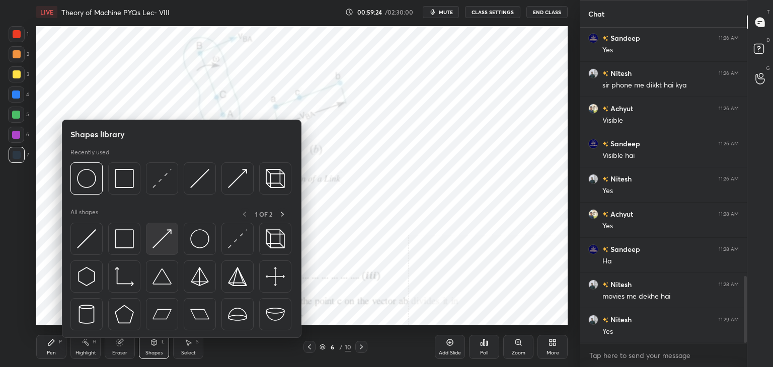
click at [163, 233] on img at bounding box center [161, 238] width 19 height 19
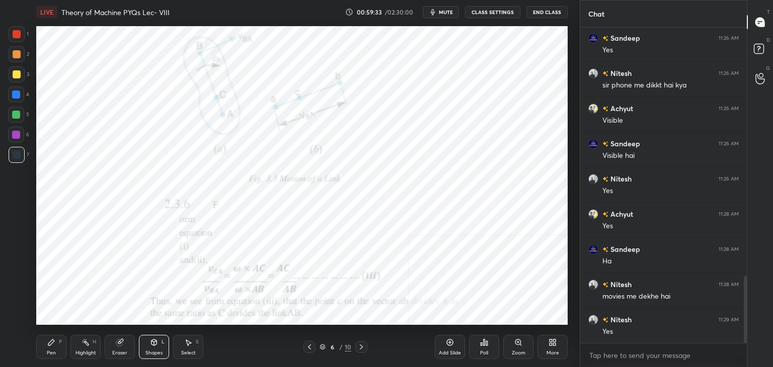
drag, startPoint x: 20, startPoint y: 135, endPoint x: 20, endPoint y: 142, distance: 7.1
click at [20, 135] on div at bounding box center [16, 135] width 16 height 16
click at [60, 350] on div "Pen P" at bounding box center [51, 347] width 30 height 24
click at [157, 346] on icon at bounding box center [154, 343] width 8 height 8
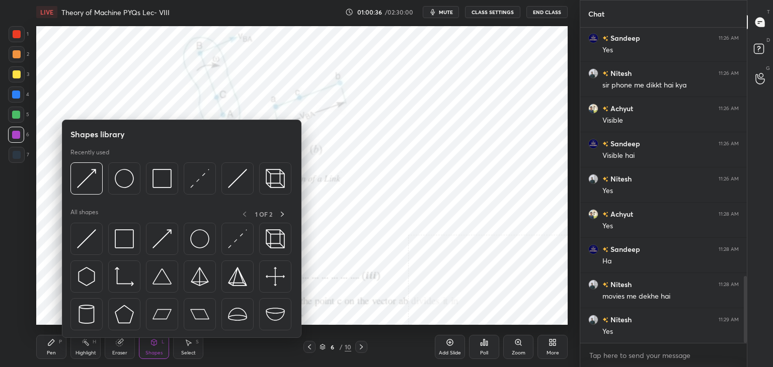
click at [107, 346] on div "Eraser" at bounding box center [120, 347] width 30 height 24
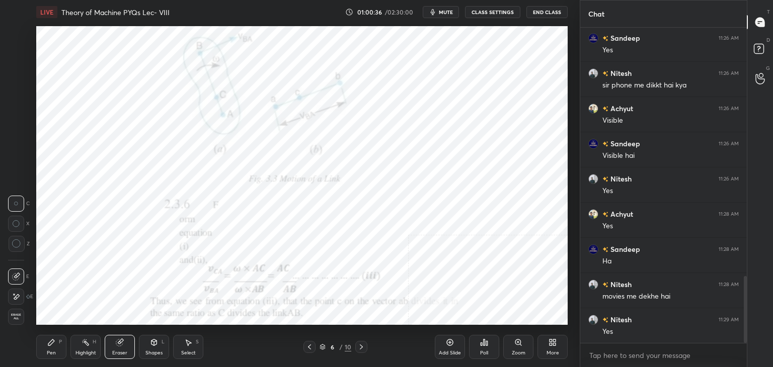
click at [89, 347] on div "Highlight H" at bounding box center [85, 347] width 30 height 24
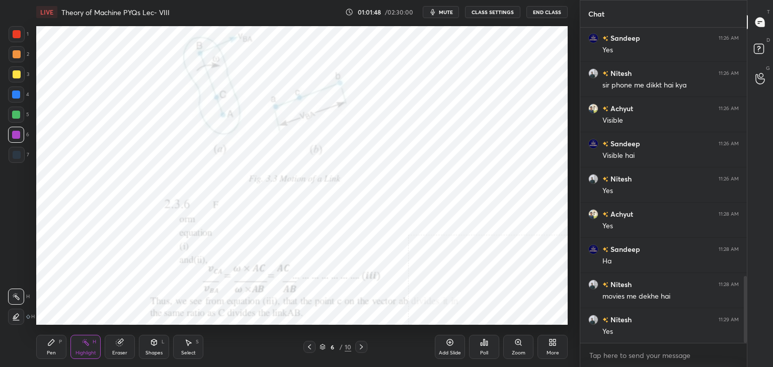
click at [188, 356] on div "Select" at bounding box center [188, 353] width 15 height 5
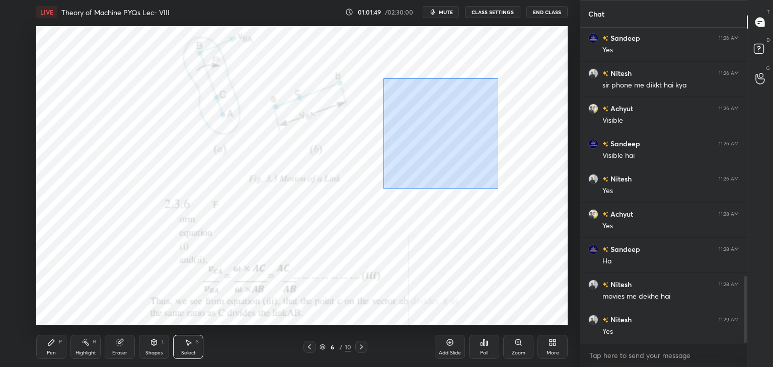
drag, startPoint x: 397, startPoint y: 99, endPoint x: 500, endPoint y: 180, distance: 131.6
click at [501, 189] on div "0 ° Undo Copy Duplicate Duplicate to new slide Delete" at bounding box center [301, 175] width 531 height 299
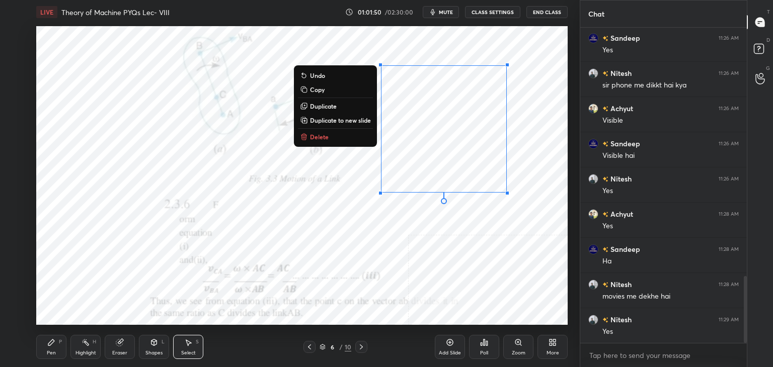
drag, startPoint x: 307, startPoint y: 137, endPoint x: 306, endPoint y: 143, distance: 6.1
click at [307, 137] on button "Delete" at bounding box center [335, 137] width 75 height 12
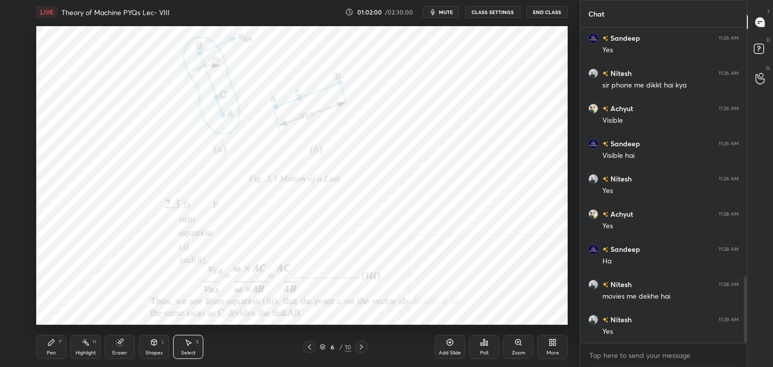
click at [87, 351] on div "Highlight" at bounding box center [85, 353] width 21 height 5
click at [120, 347] on icon at bounding box center [120, 343] width 8 height 8
drag, startPoint x: 61, startPoint y: 344, endPoint x: 63, endPoint y: 332, distance: 12.8
click at [59, 344] on div "P" at bounding box center [60, 342] width 3 height 5
click at [127, 346] on div "Eraser" at bounding box center [120, 347] width 30 height 24
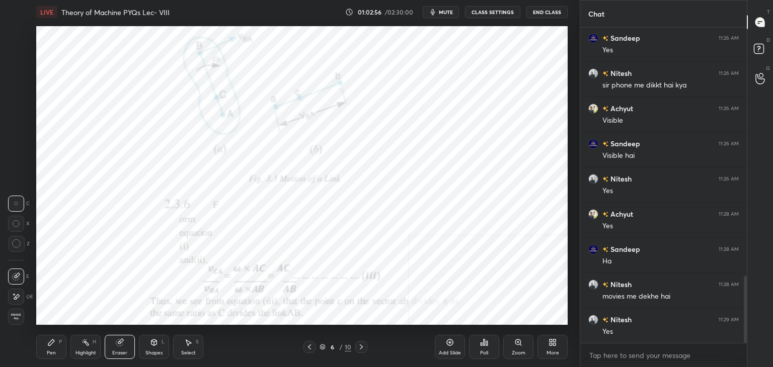
click at [83, 349] on div "Highlight H" at bounding box center [85, 347] width 30 height 24
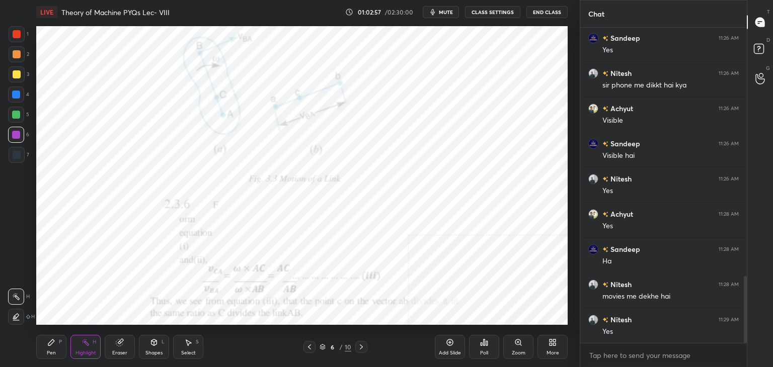
click at [306, 345] on div at bounding box center [309, 347] width 12 height 12
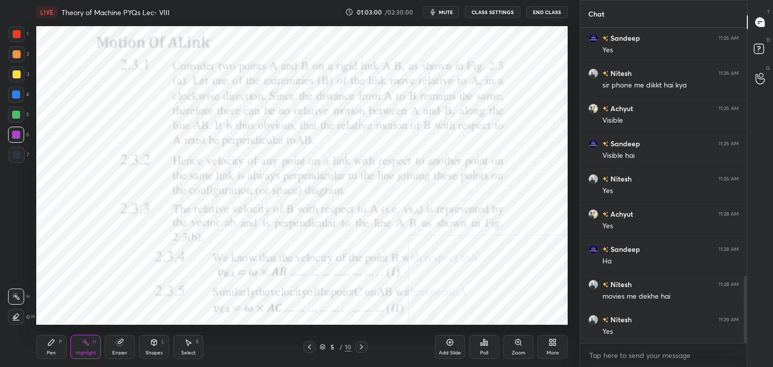
click at [362, 345] on icon at bounding box center [361, 347] width 8 height 8
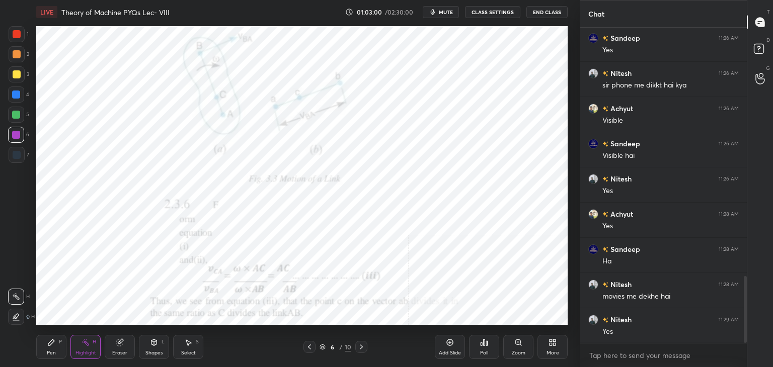
click at [363, 345] on icon at bounding box center [361, 347] width 8 height 8
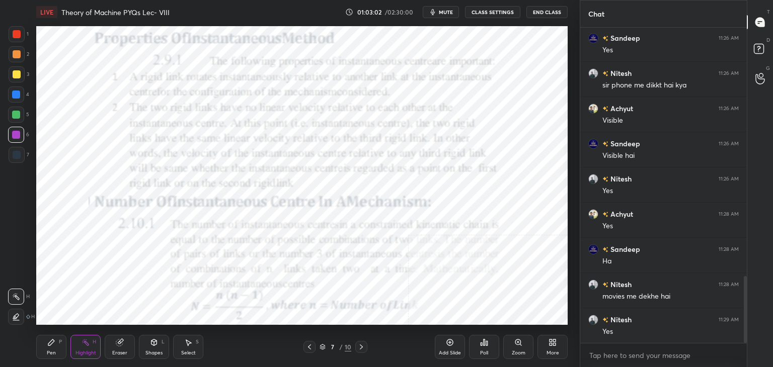
click at [363, 344] on icon at bounding box center [361, 347] width 8 height 8
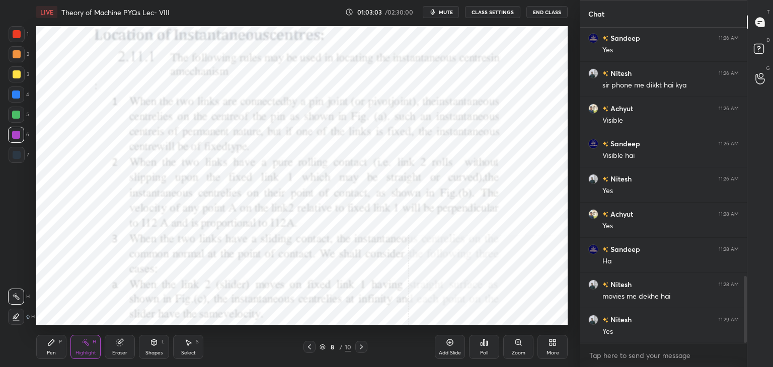
click at [360, 349] on icon at bounding box center [361, 347] width 8 height 8
click at [357, 346] on icon at bounding box center [361, 347] width 8 height 8
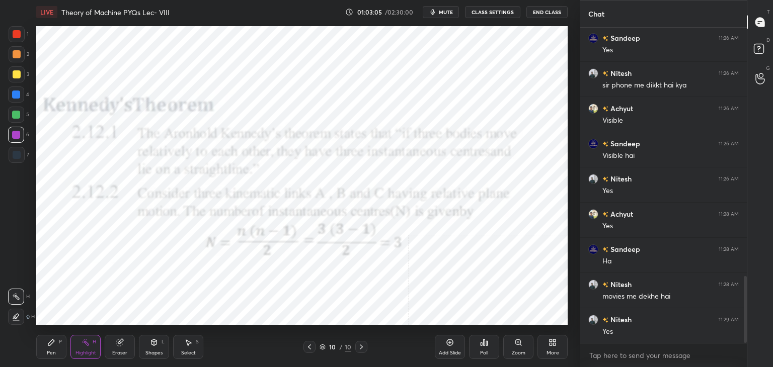
click at [154, 345] on icon at bounding box center [154, 343] width 8 height 8
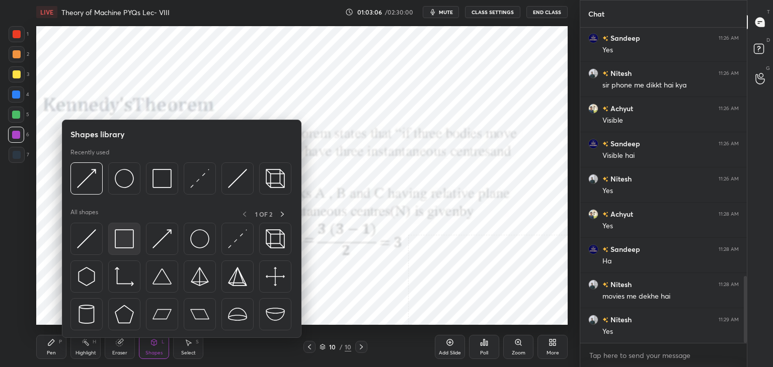
click at [126, 244] on img at bounding box center [124, 238] width 19 height 19
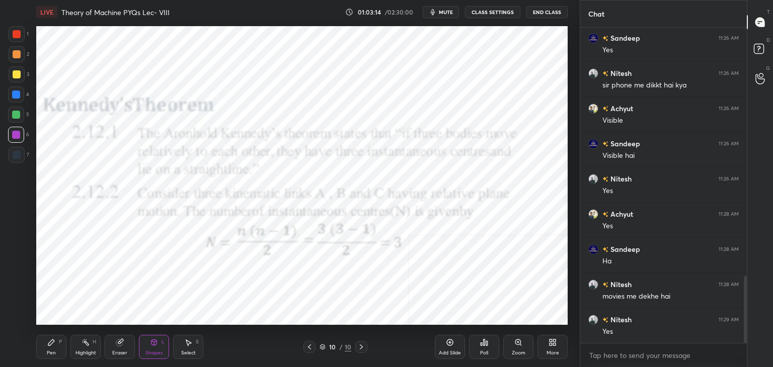
scroll to position [1207, 0]
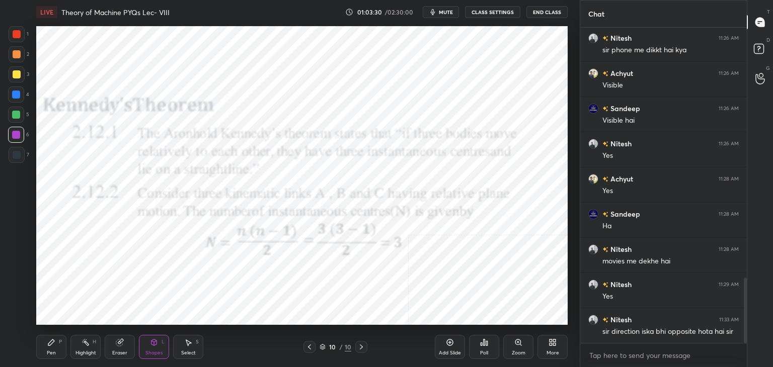
click at [554, 344] on icon at bounding box center [554, 344] width 3 height 3
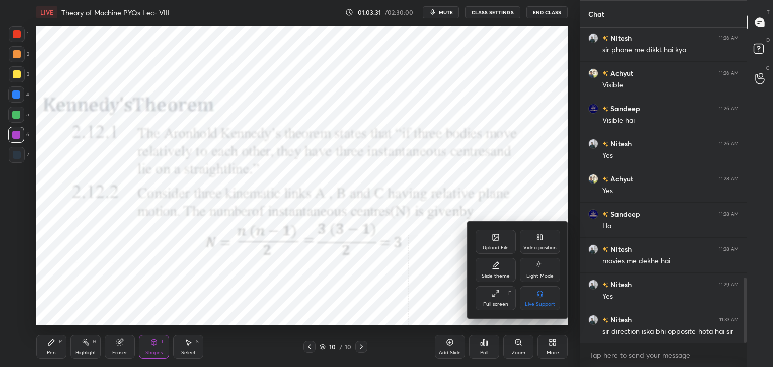
click at [483, 246] on div "Upload File" at bounding box center [496, 248] width 26 height 5
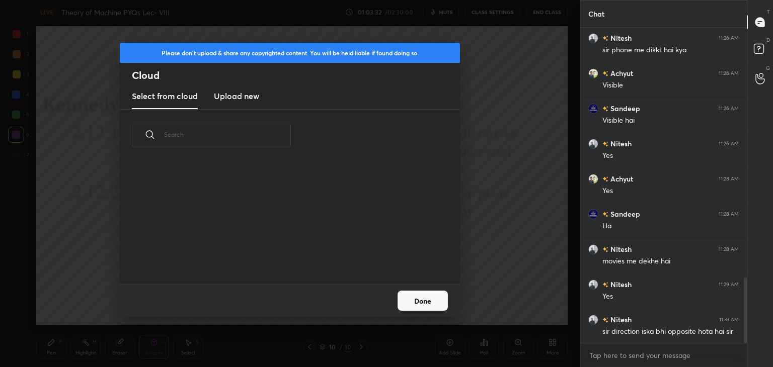
scroll to position [124, 323]
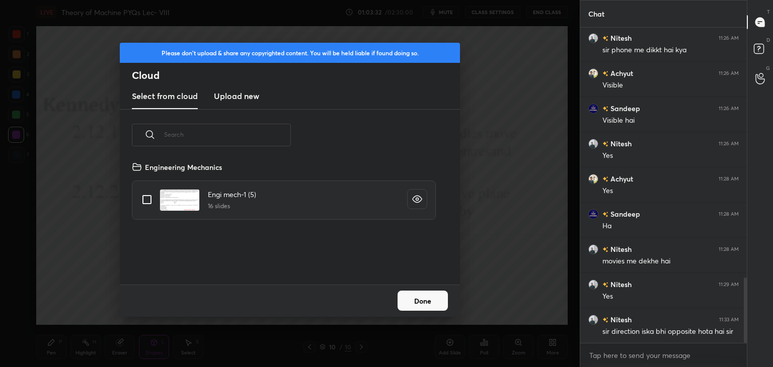
click at [231, 93] on h3 "Upload new" at bounding box center [236, 96] width 45 height 12
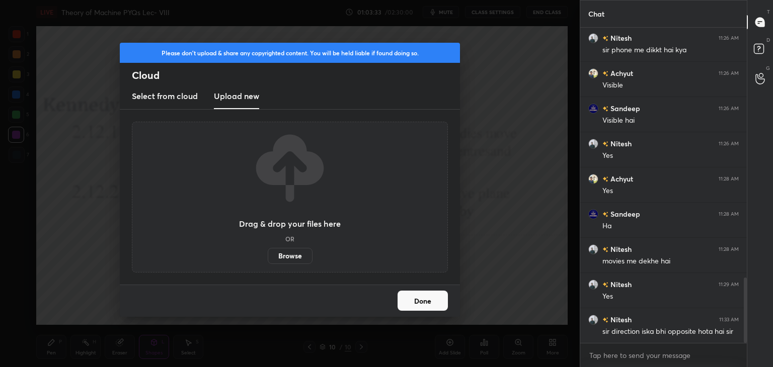
click at [286, 255] on label "Browse" at bounding box center [290, 256] width 45 height 16
click at [268, 255] on input "Browse" at bounding box center [268, 256] width 0 height 16
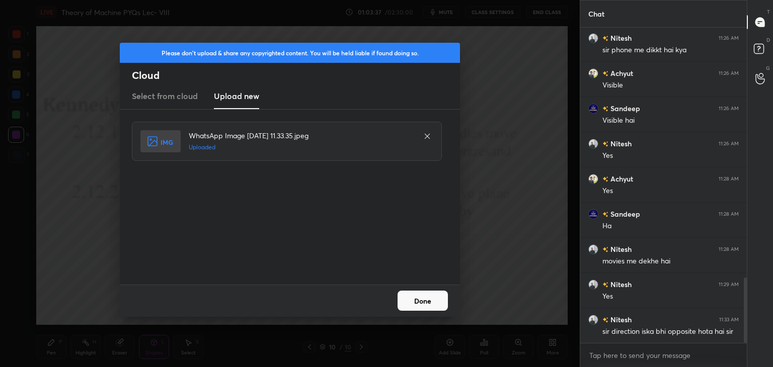
drag, startPoint x: 420, startPoint y: 302, endPoint x: 412, endPoint y: 303, distance: 8.2
click at [420, 302] on button "Done" at bounding box center [423, 301] width 50 height 20
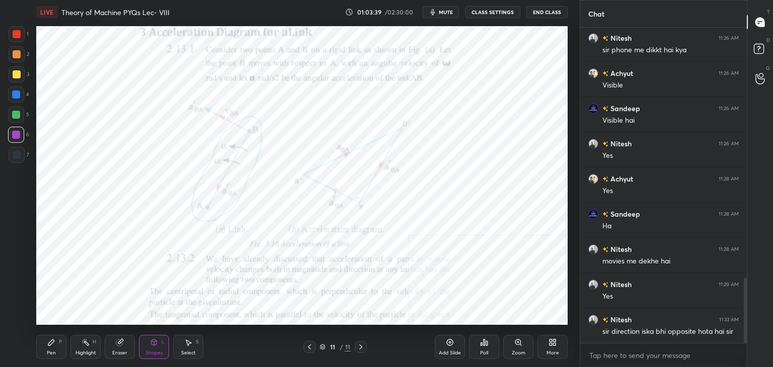
drag, startPoint x: 20, startPoint y: 37, endPoint x: 29, endPoint y: 34, distance: 10.2
click at [19, 37] on div at bounding box center [17, 34] width 8 height 8
drag, startPoint x: 85, startPoint y: 346, endPoint x: 85, endPoint y: 341, distance: 5.1
click at [84, 345] on icon at bounding box center [86, 343] width 8 height 8
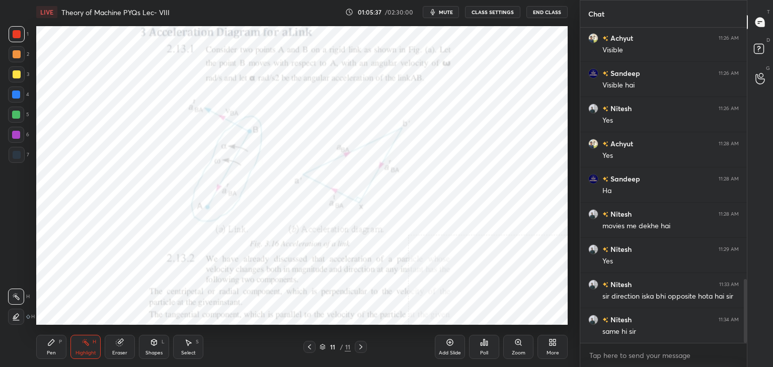
click at [446, 11] on span "mute" at bounding box center [446, 12] width 14 height 7
click at [445, 7] on div "LIVE Theory of Machine PYQs Lec- VIII 01:05:55 / 02:30:00 unmute CLASS SETTINGS…" at bounding box center [301, 12] width 531 height 24
click at [447, 12] on span "unmute" at bounding box center [445, 12] width 22 height 7
click at [358, 345] on icon at bounding box center [361, 347] width 8 height 8
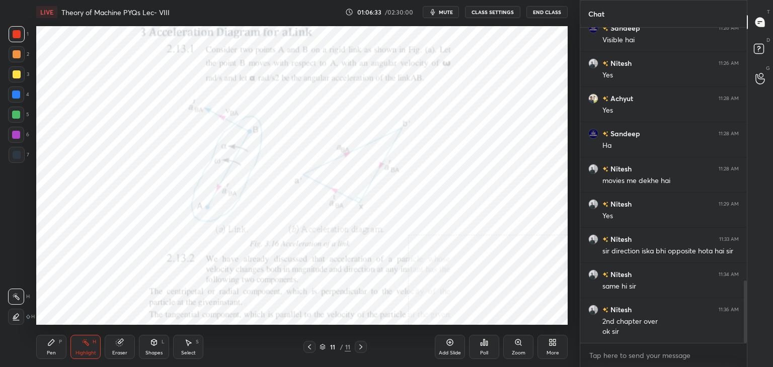
scroll to position [1322, 0]
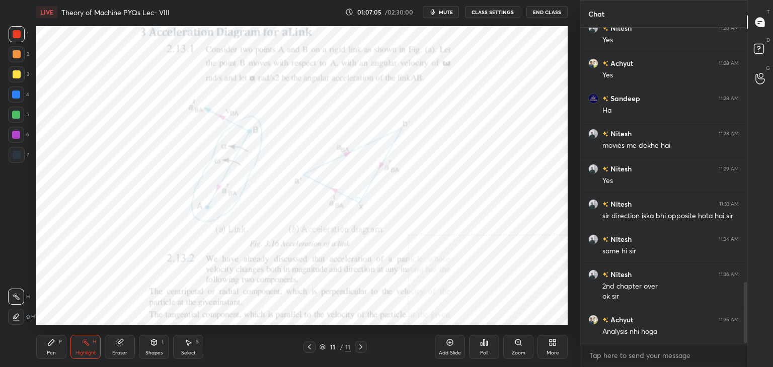
click at [312, 347] on icon at bounding box center [309, 347] width 8 height 8
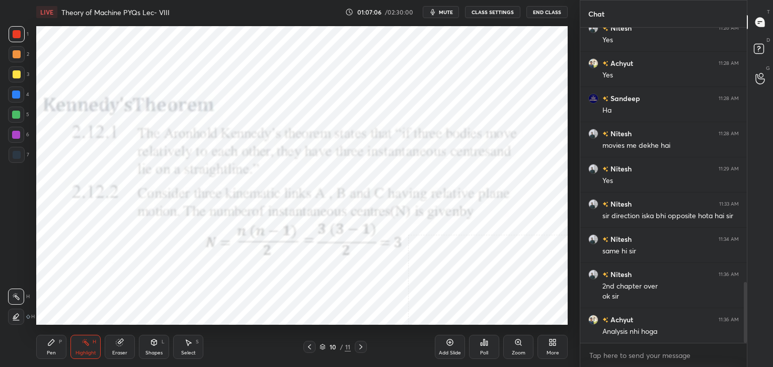
click at [309, 347] on icon at bounding box center [309, 347] width 8 height 8
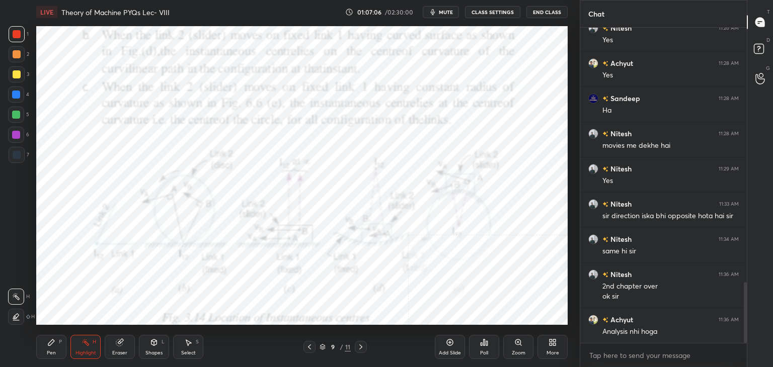
click at [308, 347] on icon at bounding box center [309, 347] width 8 height 8
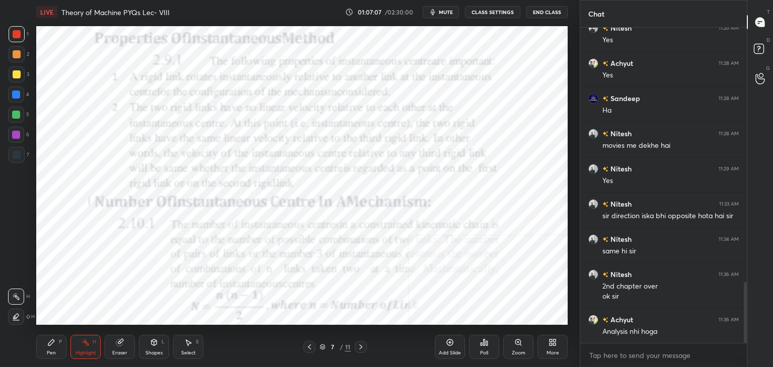
click at [356, 346] on div at bounding box center [361, 347] width 12 height 12
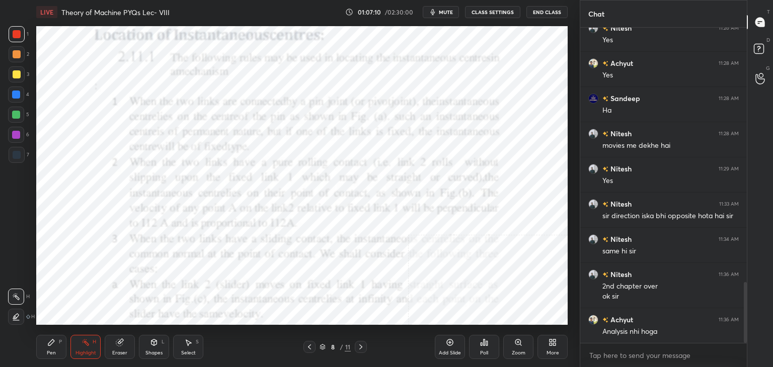
drag, startPoint x: 360, startPoint y: 345, endPoint x: 350, endPoint y: 329, distance: 19.3
click at [359, 343] on icon at bounding box center [361, 347] width 8 height 8
click at [314, 348] on div at bounding box center [309, 347] width 12 height 12
click at [310, 345] on icon at bounding box center [309, 347] width 8 height 8
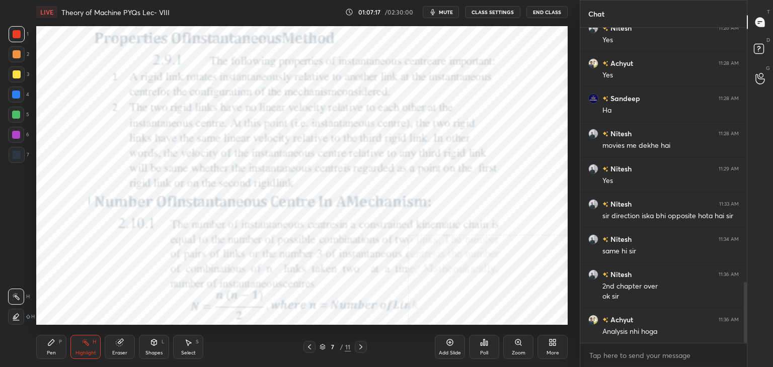
click at [309, 347] on icon at bounding box center [309, 347] width 8 height 8
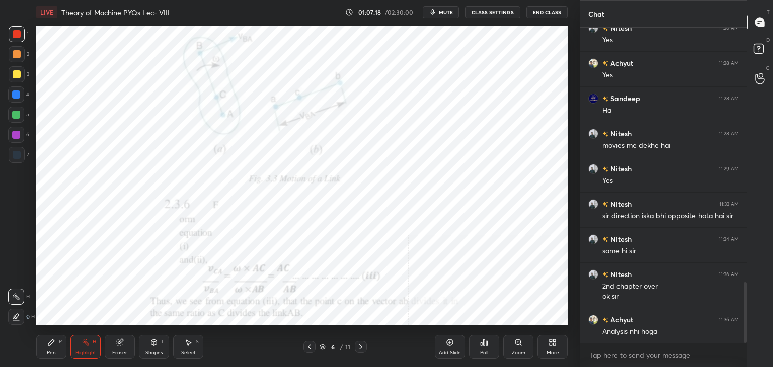
click at [309, 345] on icon at bounding box center [309, 347] width 8 height 8
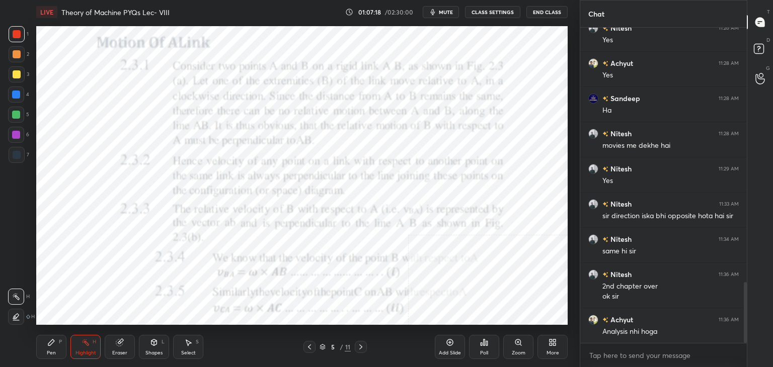
click at [308, 344] on icon at bounding box center [309, 347] width 8 height 8
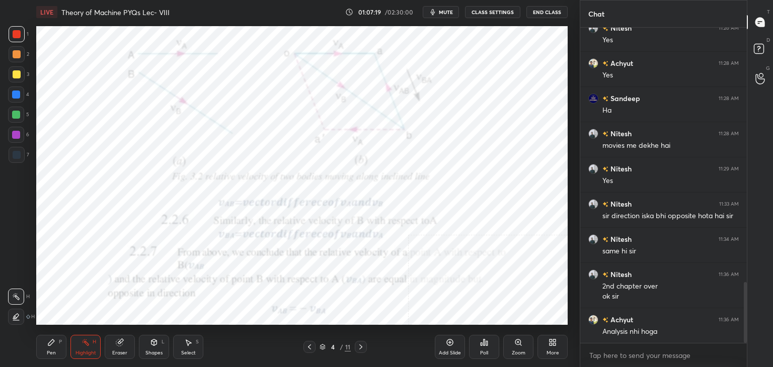
click at [310, 345] on icon at bounding box center [309, 347] width 8 height 8
click at [310, 346] on icon at bounding box center [309, 347] width 8 height 8
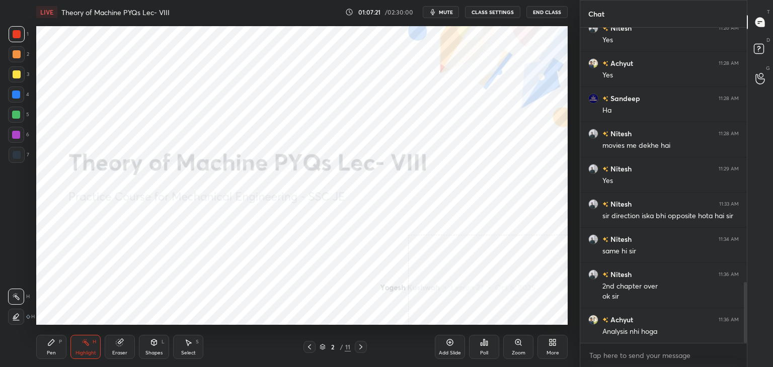
click at [358, 344] on icon at bounding box center [361, 347] width 8 height 8
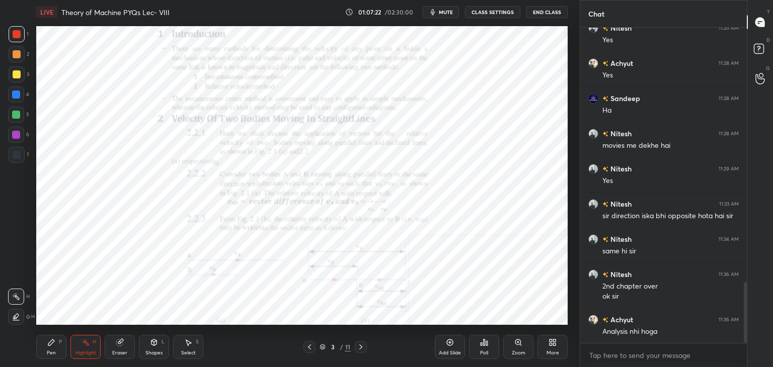
click at [357, 344] on icon at bounding box center [361, 347] width 8 height 8
click at [309, 346] on icon at bounding box center [309, 347] width 3 height 5
drag, startPoint x: 310, startPoint y: 345, endPoint x: 304, endPoint y: 344, distance: 5.6
click at [309, 345] on icon at bounding box center [309, 347] width 8 height 8
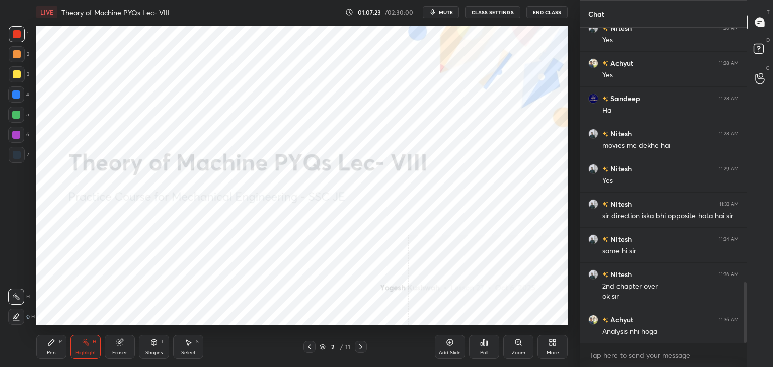
click at [130, 339] on div "Eraser" at bounding box center [120, 347] width 30 height 24
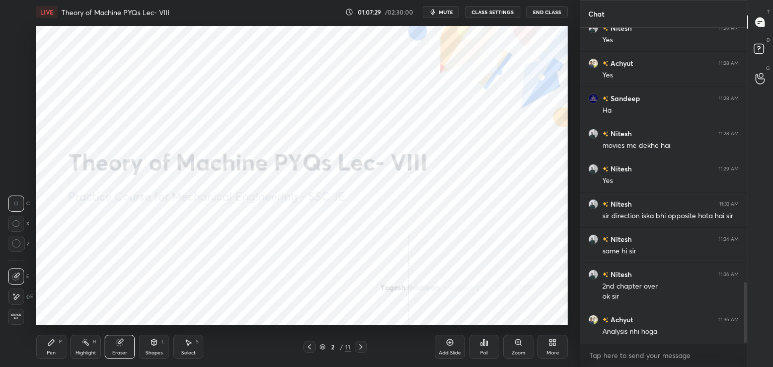
drag, startPoint x: 84, startPoint y: 348, endPoint x: 72, endPoint y: 346, distance: 11.7
click at [85, 348] on div "Highlight H" at bounding box center [85, 347] width 30 height 24
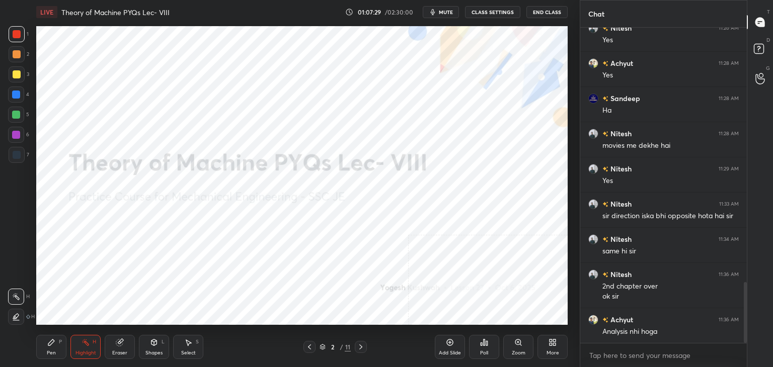
click at [52, 348] on div "Pen P" at bounding box center [51, 347] width 30 height 24
click at [9, 133] on div at bounding box center [16, 135] width 16 height 16
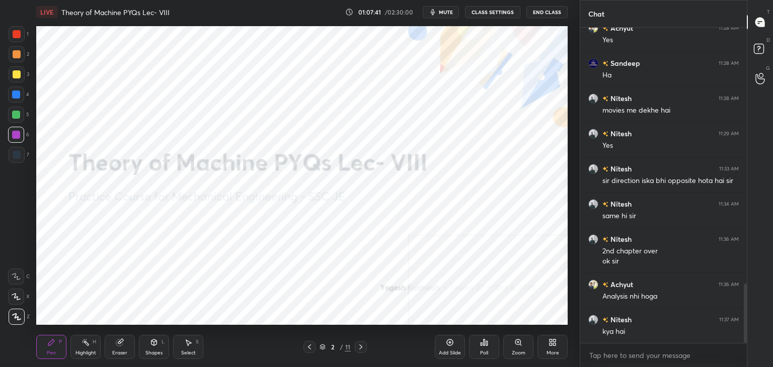
click at [91, 340] on div "Highlight H" at bounding box center [85, 347] width 30 height 24
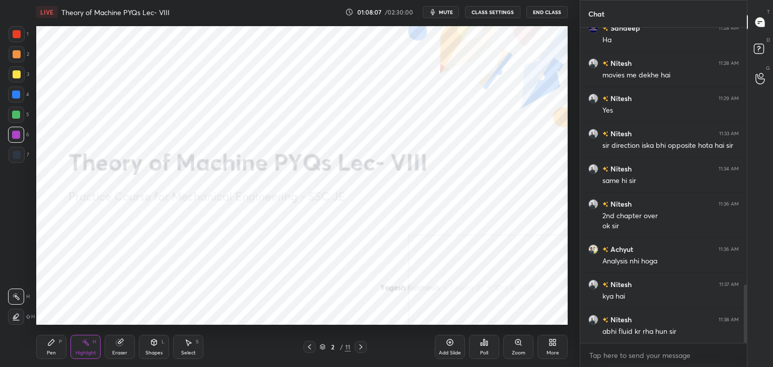
drag, startPoint x: 186, startPoint y: 342, endPoint x: 184, endPoint y: 331, distance: 11.7
click at [185, 341] on icon at bounding box center [188, 343] width 8 height 8
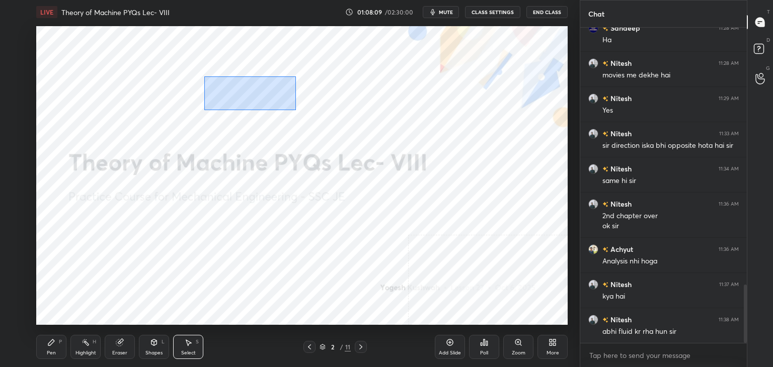
drag, startPoint x: 204, startPoint y: 76, endPoint x: 311, endPoint y: 110, distance: 112.4
click at [307, 110] on div "0 ° Undo Copy Duplicate Duplicate to new slide Delete" at bounding box center [301, 175] width 531 height 299
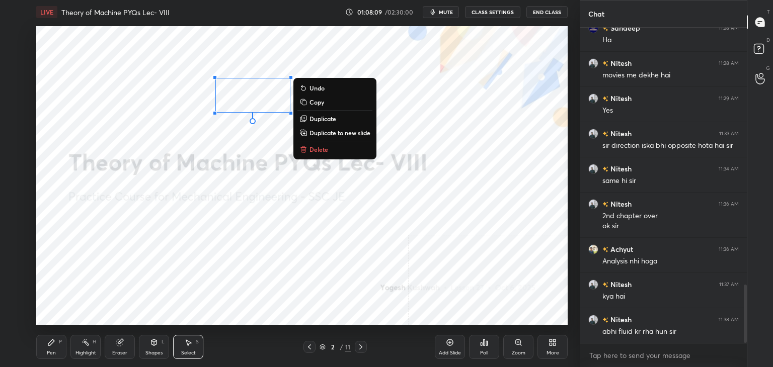
drag, startPoint x: 316, startPoint y: 147, endPoint x: 299, endPoint y: 148, distance: 17.1
click at [316, 147] on p "Delete" at bounding box center [318, 149] width 19 height 8
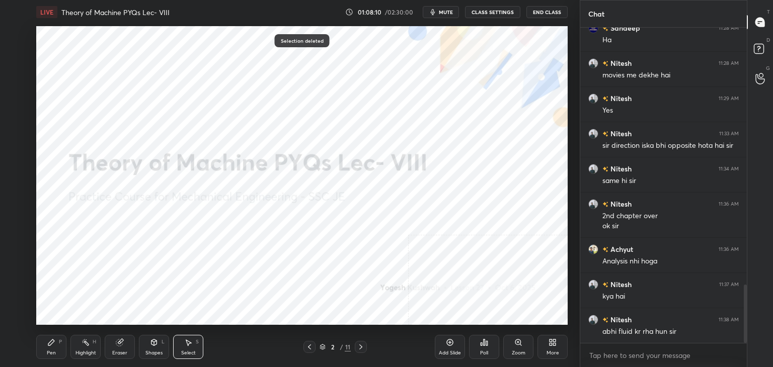
click at [87, 343] on rect at bounding box center [86, 343] width 5 height 5
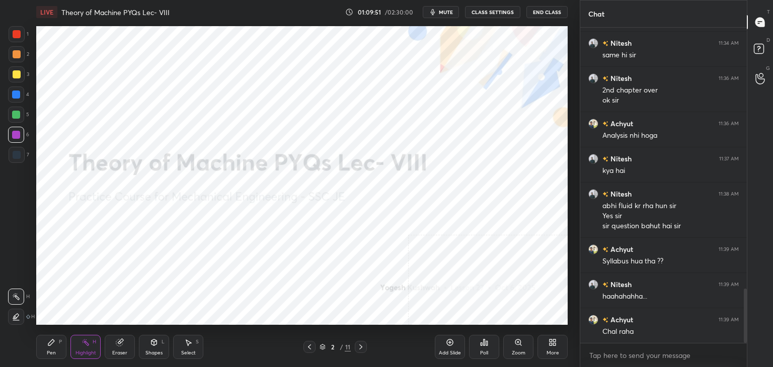
scroll to position [1554, 0]
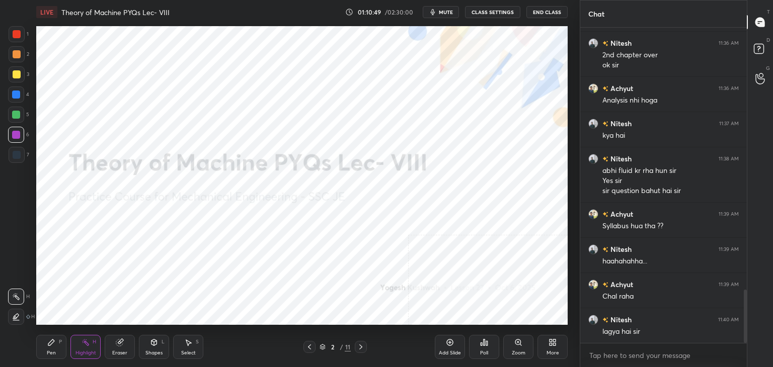
click at [552, 339] on icon at bounding box center [552, 343] width 8 height 8
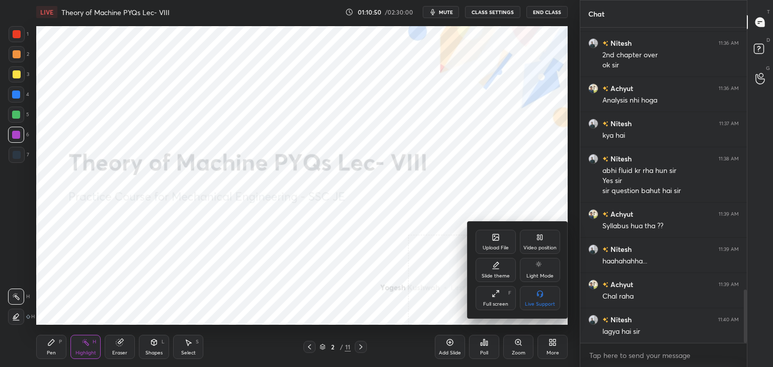
click at [503, 246] on div "Upload File" at bounding box center [496, 248] width 26 height 5
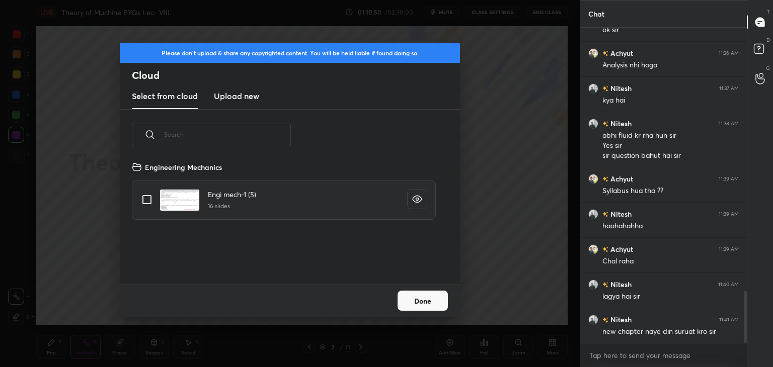
scroll to position [124, 323]
click at [245, 99] on h3 "Upload new" at bounding box center [236, 96] width 45 height 12
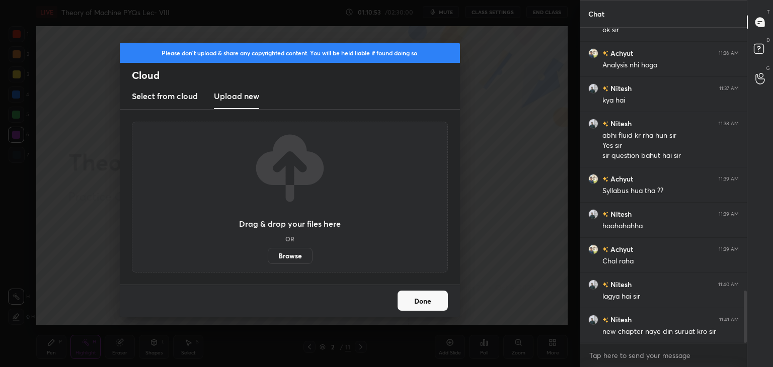
click at [282, 255] on label "Browse" at bounding box center [290, 256] width 45 height 16
click at [268, 255] on input "Browse" at bounding box center [268, 256] width 0 height 16
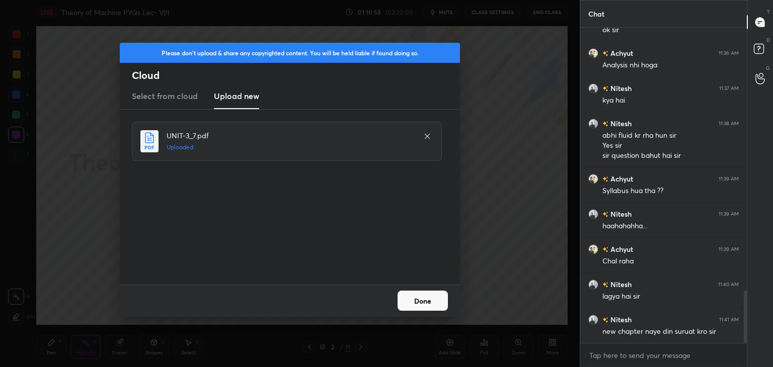
drag, startPoint x: 414, startPoint y: 300, endPoint x: 399, endPoint y: 290, distance: 18.3
click at [414, 299] on button "Done" at bounding box center [423, 301] width 50 height 20
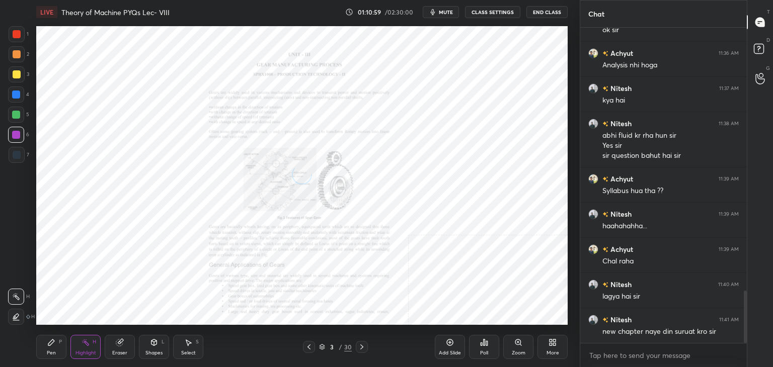
drag, startPoint x: 154, startPoint y: 346, endPoint x: 149, endPoint y: 340, distance: 7.5
click at [154, 345] on icon at bounding box center [154, 343] width 8 height 8
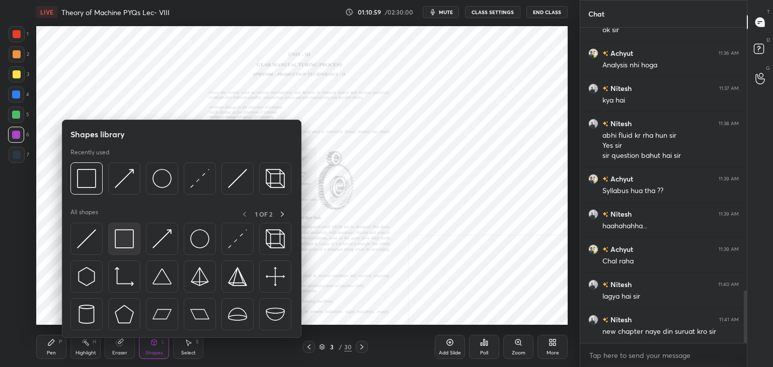
click at [123, 231] on img at bounding box center [124, 238] width 19 height 19
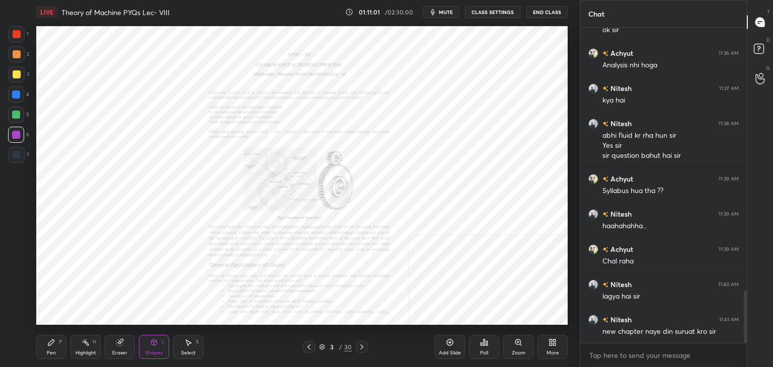
click at [18, 33] on div at bounding box center [17, 34] width 8 height 8
click at [518, 345] on icon at bounding box center [518, 343] width 6 height 6
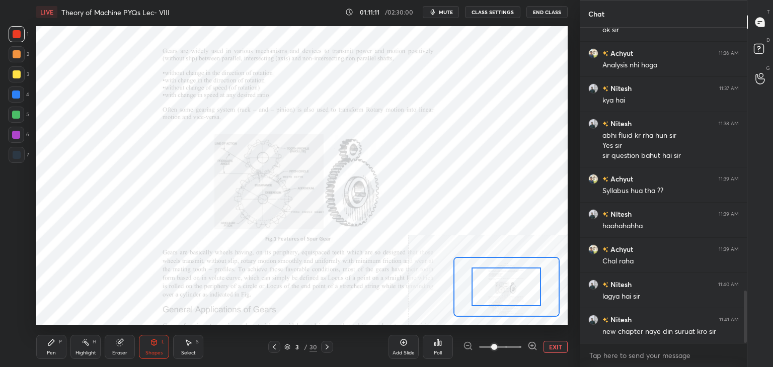
click at [532, 344] on icon at bounding box center [532, 346] width 10 height 10
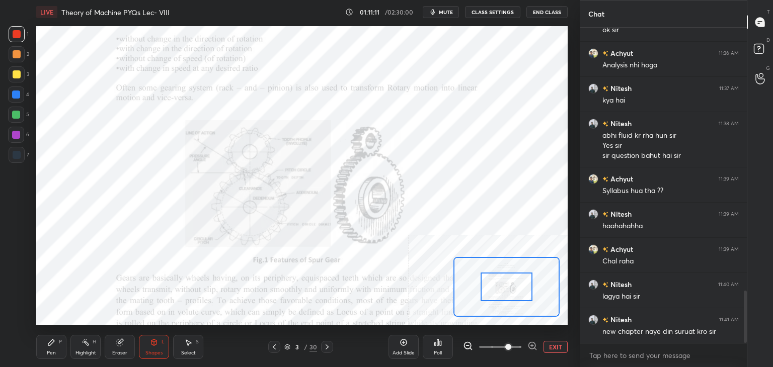
click at [532, 342] on icon at bounding box center [532, 346] width 10 height 10
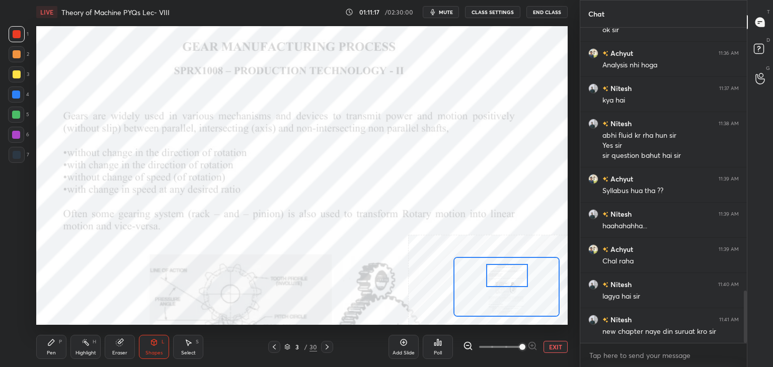
drag, startPoint x: 493, startPoint y: 283, endPoint x: 488, endPoint y: 263, distance: 20.1
click at [493, 271] on div at bounding box center [507, 275] width 42 height 23
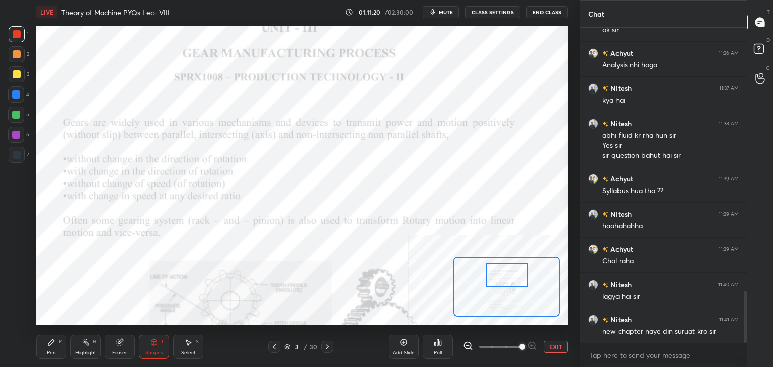
click at [561, 345] on button "EXIT" at bounding box center [555, 347] width 24 height 12
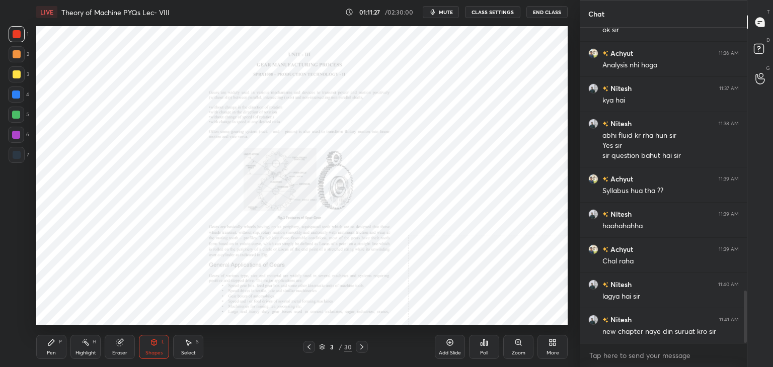
click at [361, 347] on icon at bounding box center [362, 347] width 8 height 8
click at [361, 346] on icon at bounding box center [362, 347] width 8 height 8
click at [364, 345] on icon at bounding box center [362, 347] width 8 height 8
click at [364, 345] on div at bounding box center [362, 347] width 12 height 12
click at [364, 344] on icon at bounding box center [362, 347] width 8 height 8
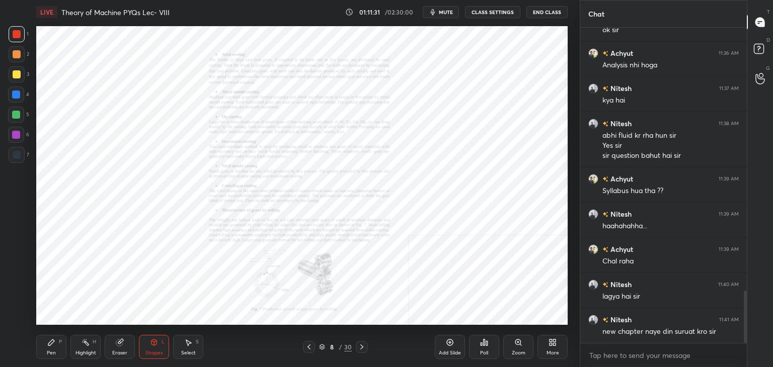
click at [362, 345] on icon at bounding box center [362, 347] width 8 height 8
click at [91, 345] on div "Highlight H" at bounding box center [85, 347] width 30 height 24
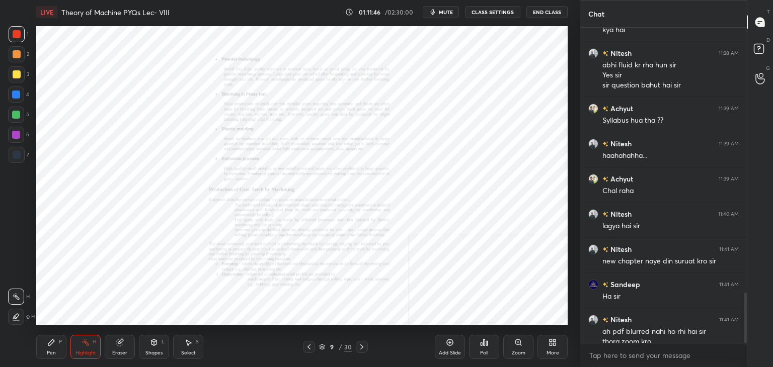
scroll to position [1670, 0]
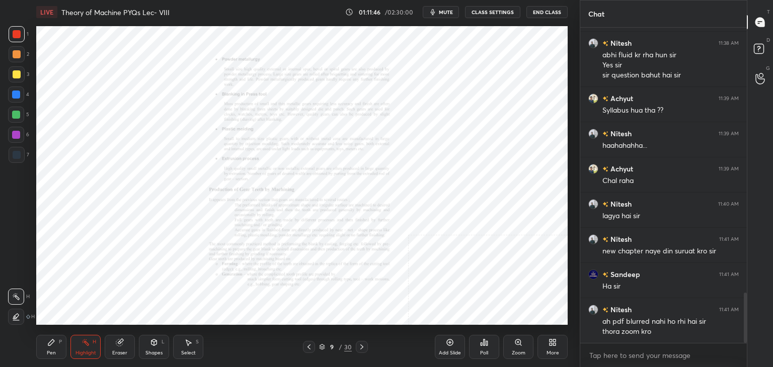
click at [307, 347] on icon at bounding box center [308, 347] width 3 height 5
click at [363, 343] on div at bounding box center [362, 347] width 12 height 12
click at [362, 345] on icon at bounding box center [362, 347] width 8 height 8
click at [361, 346] on icon at bounding box center [362, 347] width 8 height 8
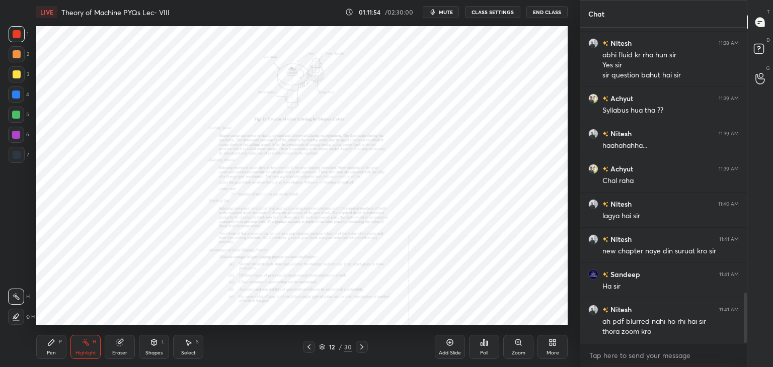
drag, startPoint x: 48, startPoint y: 352, endPoint x: 41, endPoint y: 327, distance: 26.1
click at [48, 352] on div "Pen" at bounding box center [51, 353] width 9 height 5
click at [18, 135] on div at bounding box center [16, 135] width 8 height 8
click at [309, 346] on icon at bounding box center [308, 347] width 3 height 5
click at [152, 347] on icon at bounding box center [154, 343] width 8 height 8
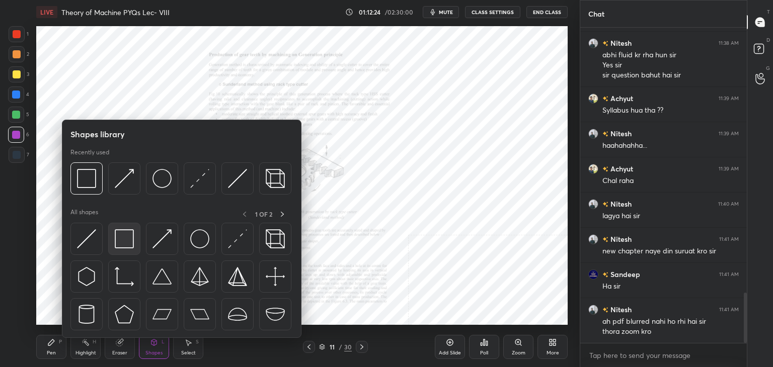
click at [123, 239] on img at bounding box center [124, 238] width 19 height 19
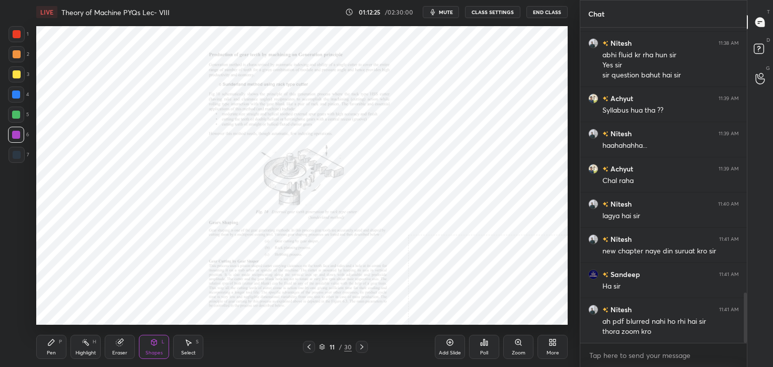
click at [20, 153] on div at bounding box center [17, 155] width 16 height 16
click at [310, 345] on icon at bounding box center [309, 347] width 8 height 8
click at [310, 346] on icon at bounding box center [309, 347] width 8 height 8
click at [311, 347] on icon at bounding box center [309, 347] width 8 height 8
click at [306, 349] on icon at bounding box center [309, 347] width 8 height 8
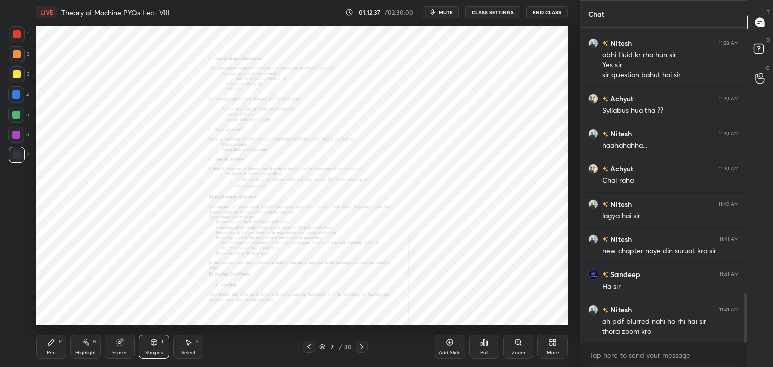
click at [306, 347] on icon at bounding box center [309, 347] width 8 height 8
click at [309, 347] on icon at bounding box center [309, 347] width 8 height 8
click at [362, 346] on icon at bounding box center [362, 347] width 8 height 8
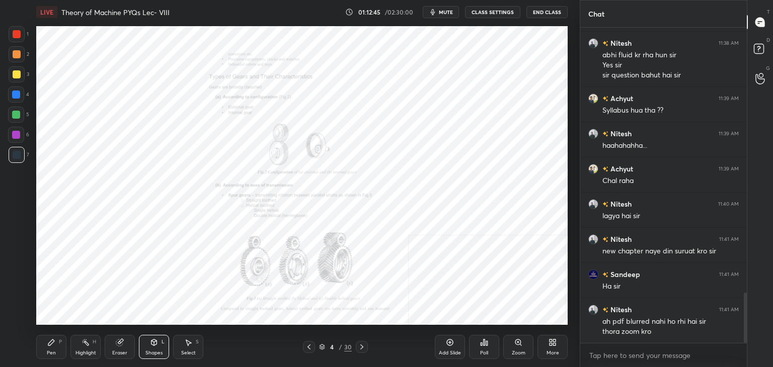
drag, startPoint x: 90, startPoint y: 356, endPoint x: 91, endPoint y: 349, distance: 6.7
click at [89, 356] on div "Highlight" at bounding box center [85, 353] width 21 height 5
click at [310, 347] on icon at bounding box center [309, 347] width 8 height 8
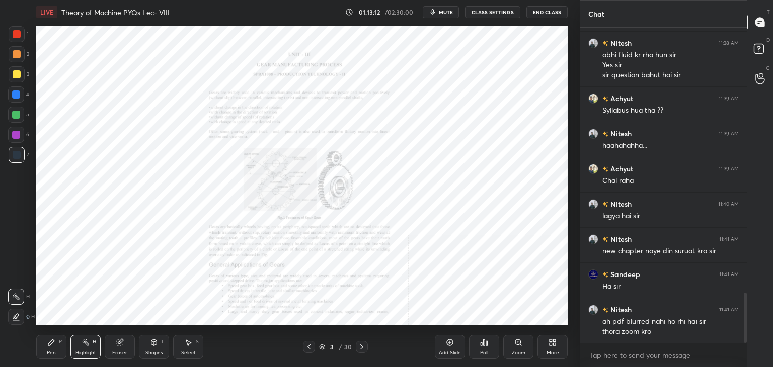
click at [310, 347] on icon at bounding box center [309, 347] width 8 height 8
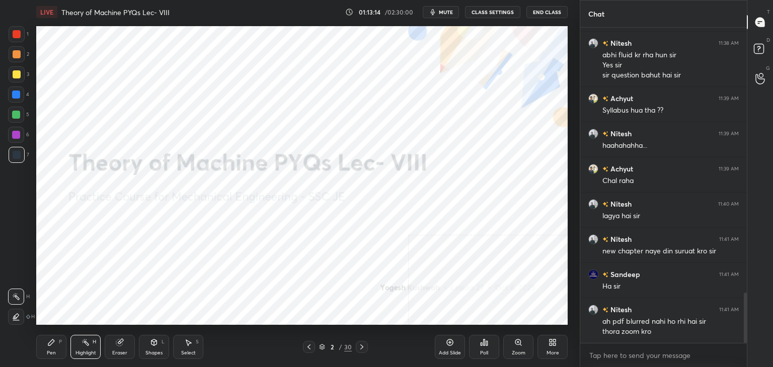
click at [308, 347] on icon at bounding box center [309, 347] width 8 height 8
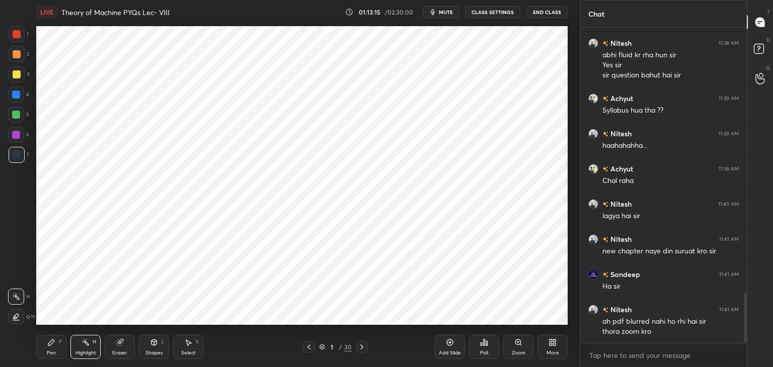
click at [362, 348] on icon at bounding box center [362, 347] width 8 height 8
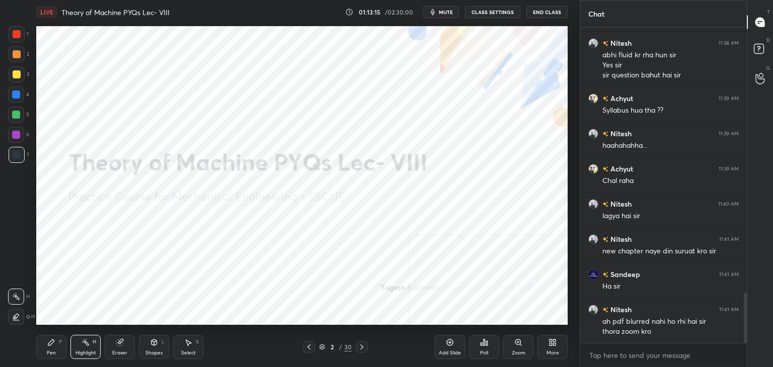
click at [360, 347] on icon at bounding box center [362, 347] width 8 height 8
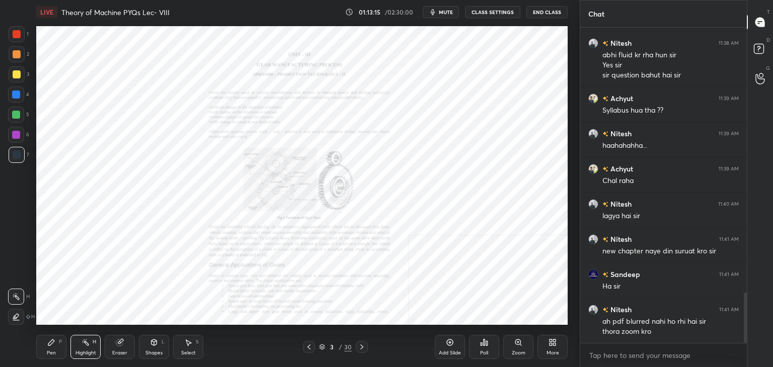
click at [361, 347] on icon at bounding box center [362, 347] width 8 height 8
click at [361, 346] on icon at bounding box center [362, 347] width 8 height 8
click at [360, 346] on icon at bounding box center [362, 347] width 8 height 8
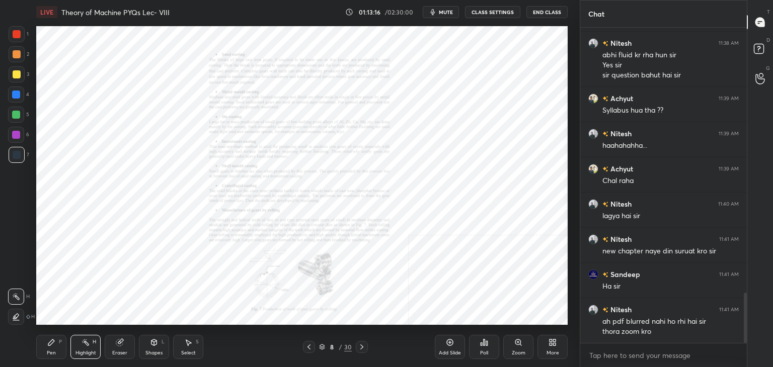
click at [360, 346] on icon at bounding box center [361, 347] width 3 height 5
click at [360, 345] on icon at bounding box center [361, 347] width 3 height 5
click at [360, 345] on icon at bounding box center [362, 347] width 8 height 8
click at [361, 345] on icon at bounding box center [362, 347] width 8 height 8
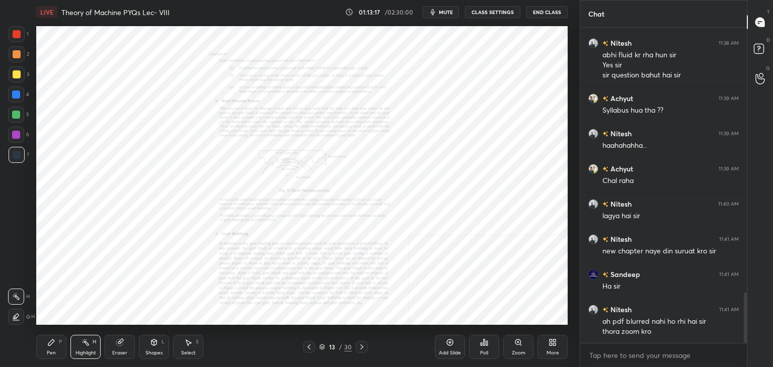
click at [362, 345] on icon at bounding box center [362, 347] width 8 height 8
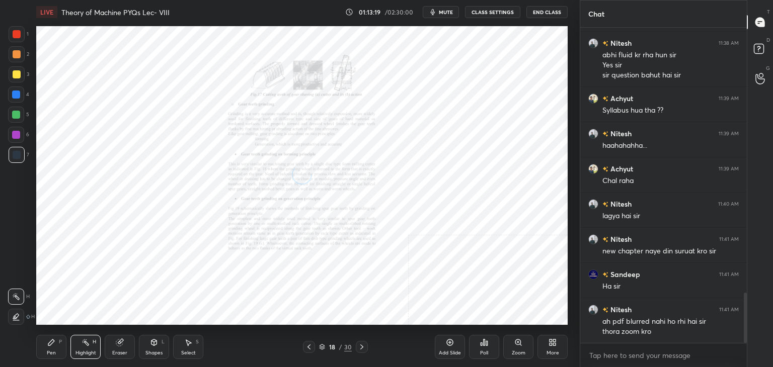
click at [364, 345] on icon at bounding box center [362, 347] width 8 height 8
click at [363, 345] on icon at bounding box center [362, 347] width 8 height 8
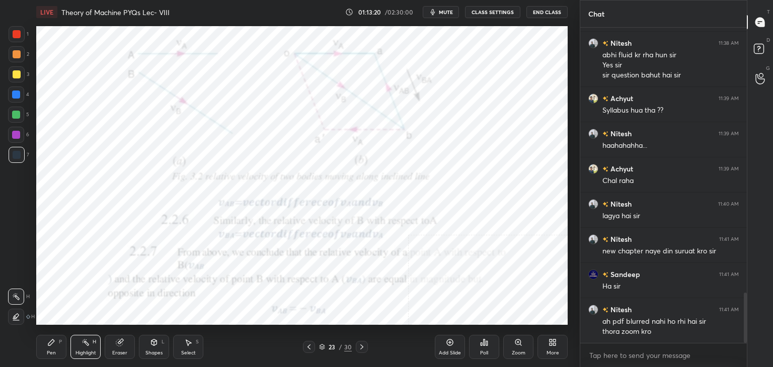
click at [362, 345] on icon at bounding box center [362, 347] width 8 height 8
click at [309, 347] on icon at bounding box center [309, 347] width 8 height 8
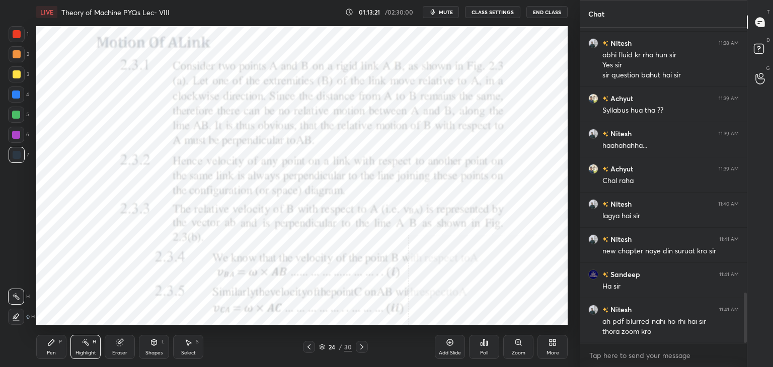
click at [308, 346] on icon at bounding box center [309, 347] width 8 height 8
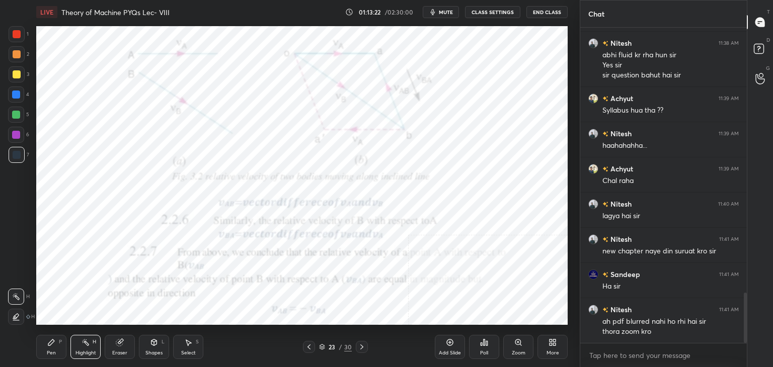
click at [308, 346] on icon at bounding box center [309, 347] width 8 height 8
click at [361, 343] on icon at bounding box center [362, 347] width 8 height 8
click at [362, 348] on icon at bounding box center [362, 347] width 8 height 8
drag, startPoint x: 364, startPoint y: 347, endPoint x: 358, endPoint y: 335, distance: 14.0
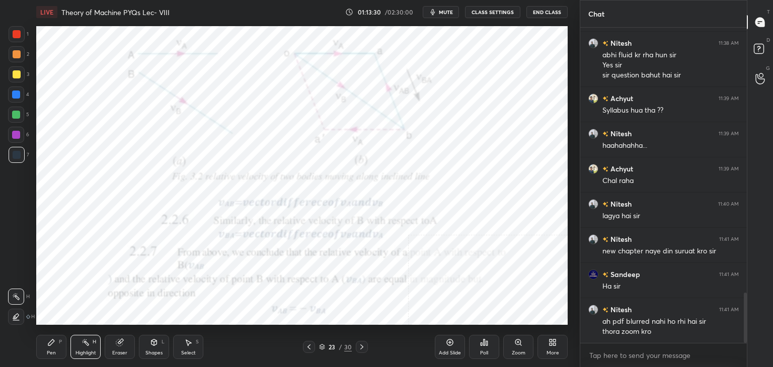
click at [364, 347] on icon at bounding box center [362, 347] width 8 height 8
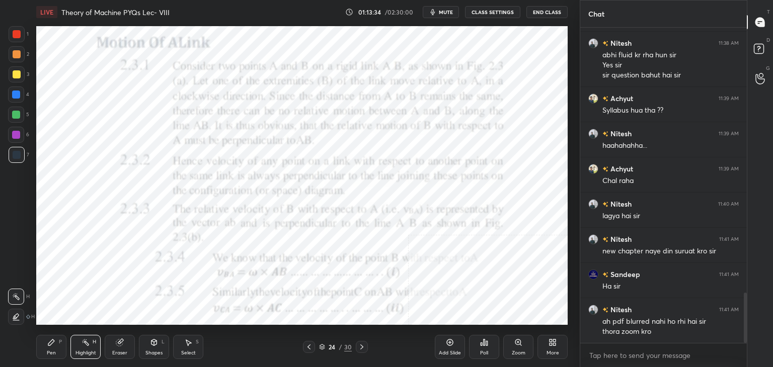
click at [360, 345] on icon at bounding box center [362, 347] width 8 height 8
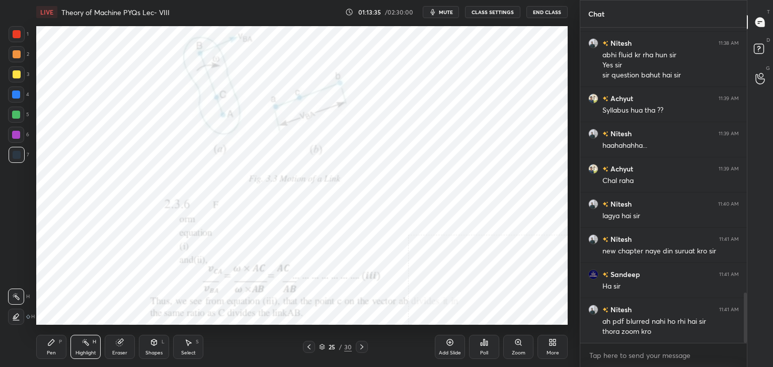
click at [364, 344] on icon at bounding box center [362, 347] width 8 height 8
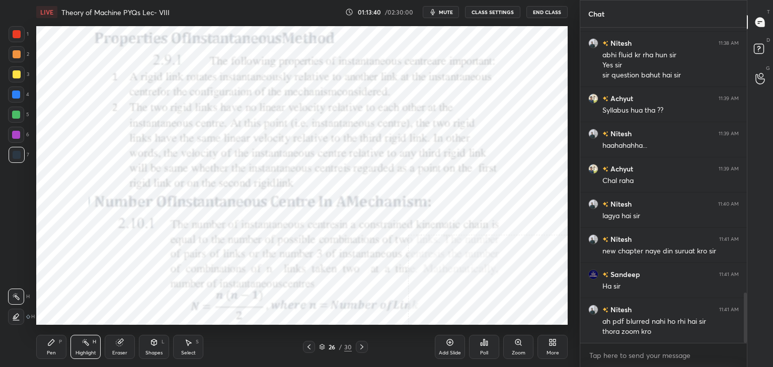
click at [359, 347] on icon at bounding box center [362, 347] width 8 height 8
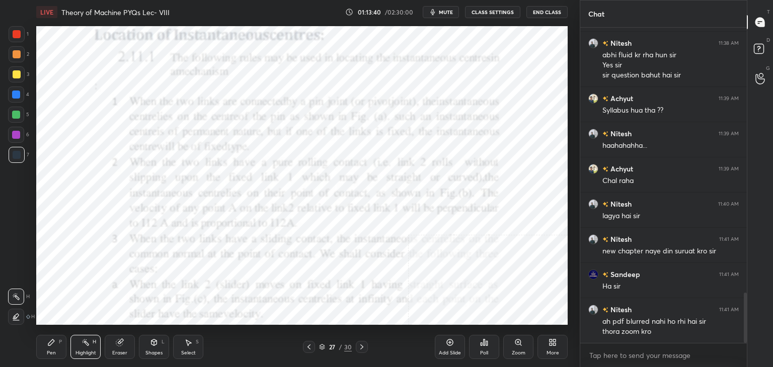
click at [360, 346] on icon at bounding box center [362, 347] width 8 height 8
click at [361, 345] on icon at bounding box center [362, 347] width 8 height 8
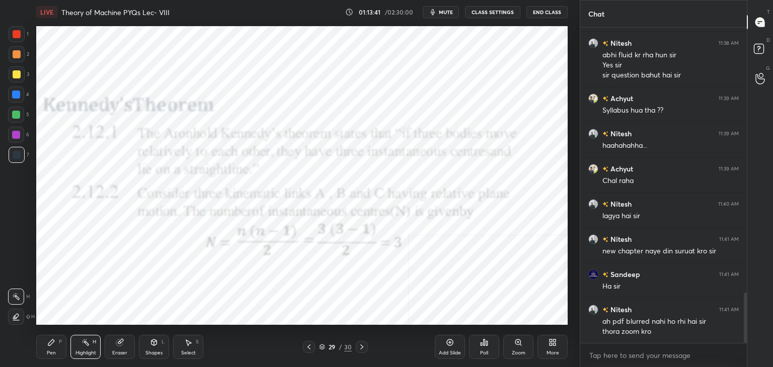
click at [362, 345] on icon at bounding box center [362, 347] width 8 height 8
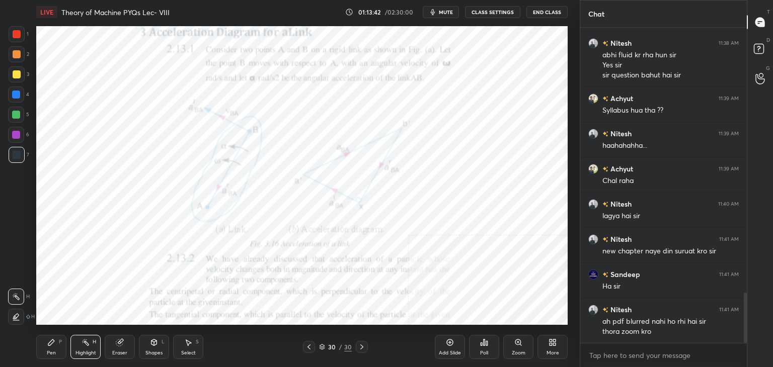
click at [311, 345] on icon at bounding box center [309, 347] width 8 height 8
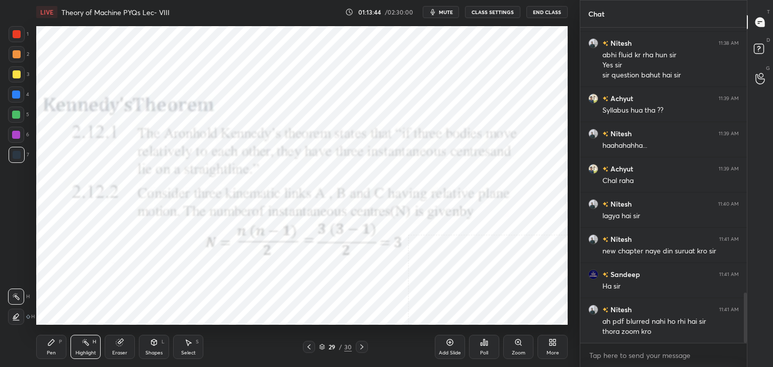
drag, startPoint x: 308, startPoint y: 346, endPoint x: 306, endPoint y: 334, distance: 12.7
click at [308, 345] on icon at bounding box center [309, 347] width 8 height 8
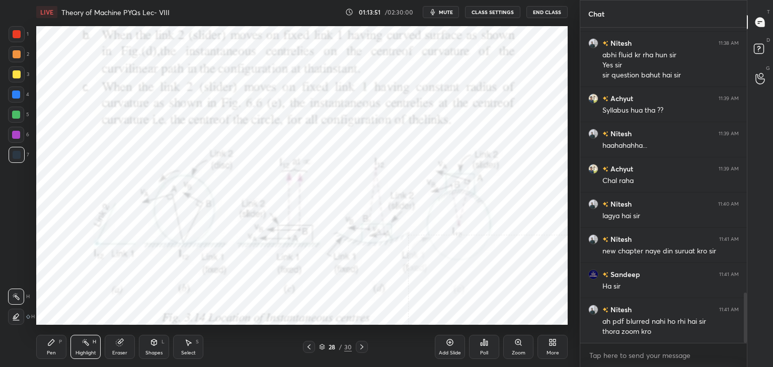
click at [308, 347] on icon at bounding box center [309, 347] width 8 height 8
click at [308, 346] on icon at bounding box center [309, 347] width 8 height 8
click at [307, 345] on icon at bounding box center [309, 347] width 8 height 8
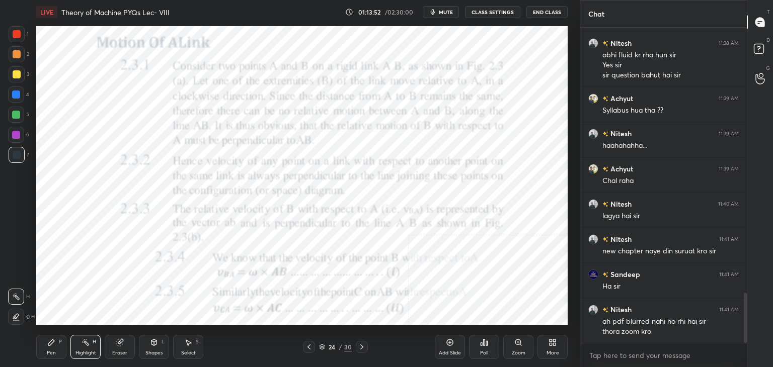
click at [307, 345] on icon at bounding box center [309, 347] width 8 height 8
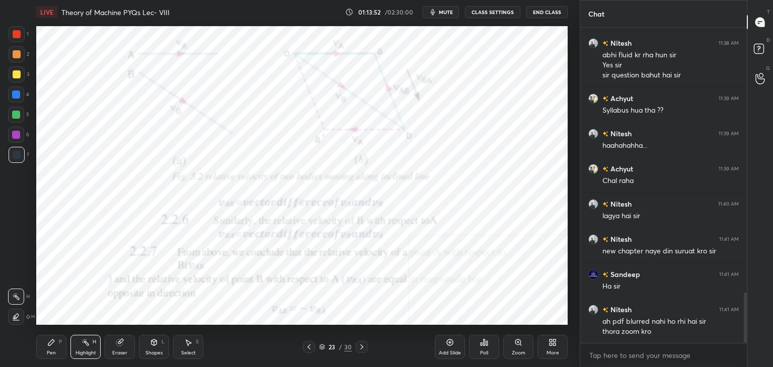
click at [307, 345] on icon at bounding box center [309, 347] width 8 height 8
click at [308, 346] on icon at bounding box center [309, 347] width 8 height 8
click at [307, 344] on icon at bounding box center [309, 347] width 8 height 8
click at [306, 345] on icon at bounding box center [309, 347] width 8 height 8
click at [305, 344] on icon at bounding box center [309, 347] width 8 height 8
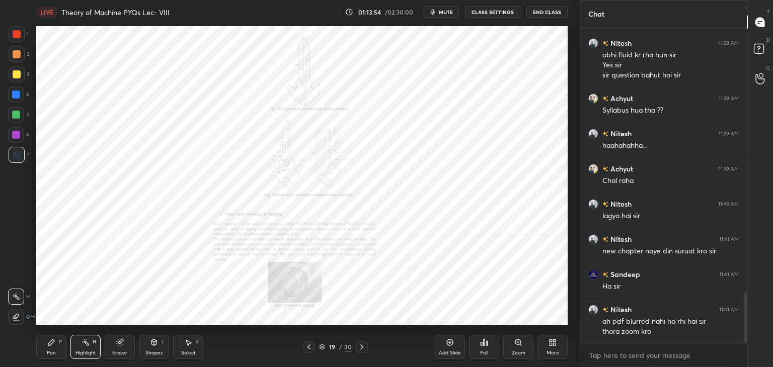
click at [305, 343] on icon at bounding box center [309, 347] width 8 height 8
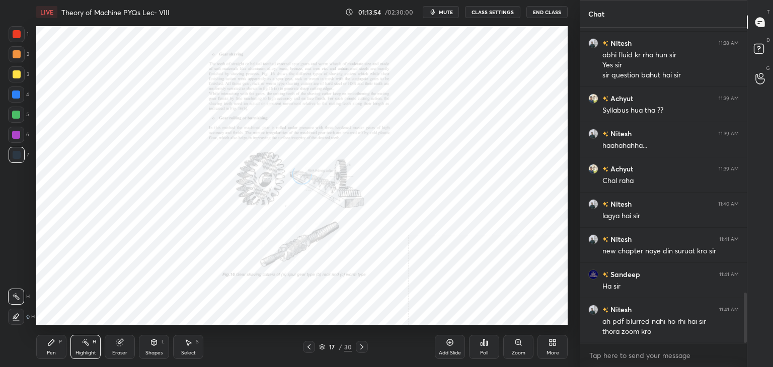
click at [305, 343] on icon at bounding box center [309, 347] width 8 height 8
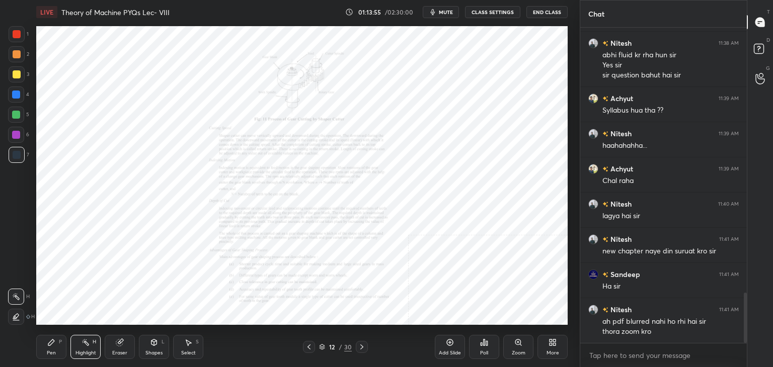
click at [306, 343] on icon at bounding box center [309, 347] width 8 height 8
click at [306, 344] on icon at bounding box center [309, 347] width 8 height 8
click at [358, 346] on icon at bounding box center [362, 347] width 8 height 8
click at [522, 346] on div "Zoom" at bounding box center [518, 347] width 30 height 24
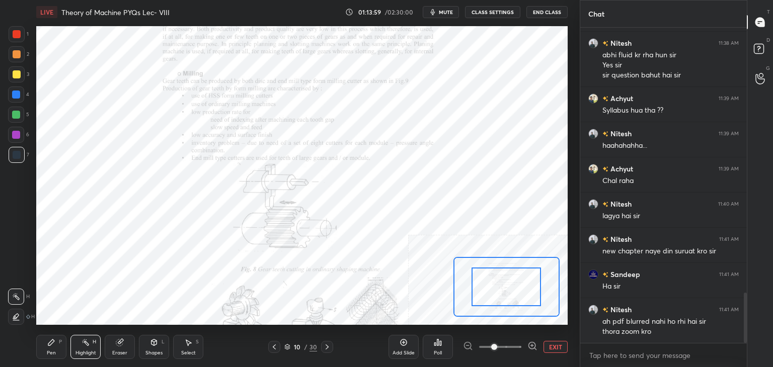
click at [527, 346] on icon at bounding box center [532, 346] width 10 height 10
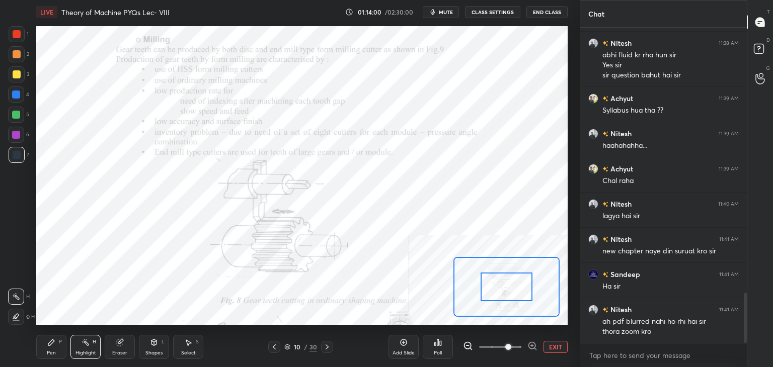
drag, startPoint x: 532, startPoint y: 345, endPoint x: 516, endPoint y: 335, distance: 19.0
click at [531, 346] on icon at bounding box center [532, 346] width 3 height 0
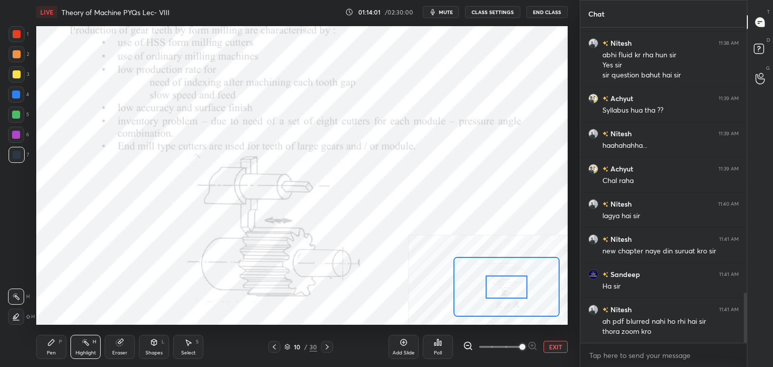
click at [551, 343] on button "EXIT" at bounding box center [555, 347] width 24 height 12
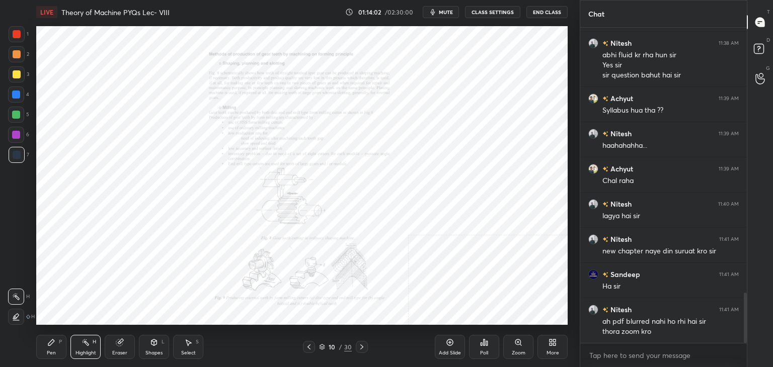
click at [310, 346] on icon at bounding box center [309, 347] width 8 height 8
click at [309, 346] on icon at bounding box center [309, 347] width 8 height 8
click at [310, 346] on icon at bounding box center [309, 347] width 8 height 8
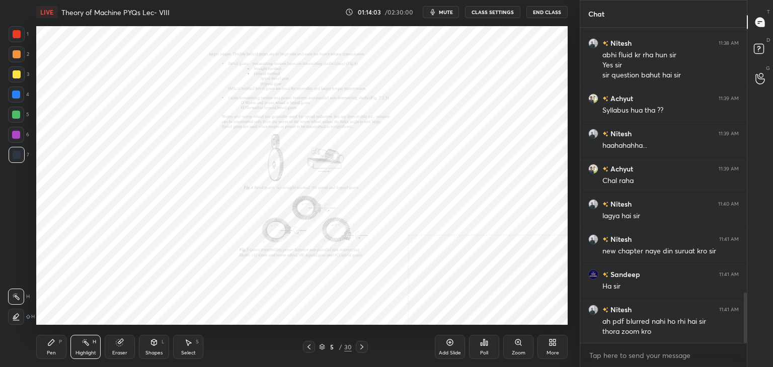
click at [309, 346] on icon at bounding box center [309, 347] width 8 height 8
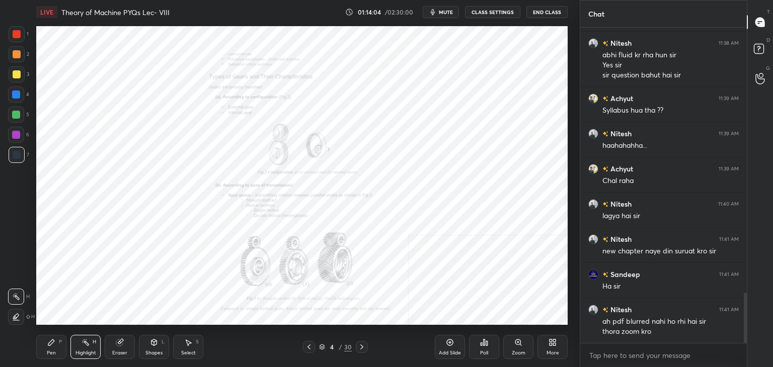
click at [309, 345] on icon at bounding box center [309, 347] width 8 height 8
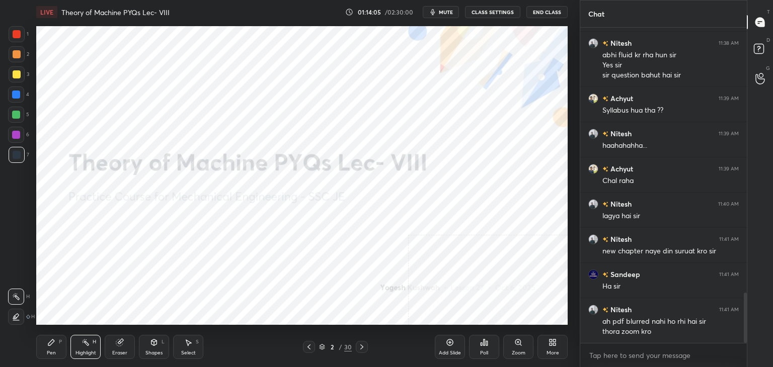
click at [360, 345] on icon at bounding box center [361, 347] width 3 height 5
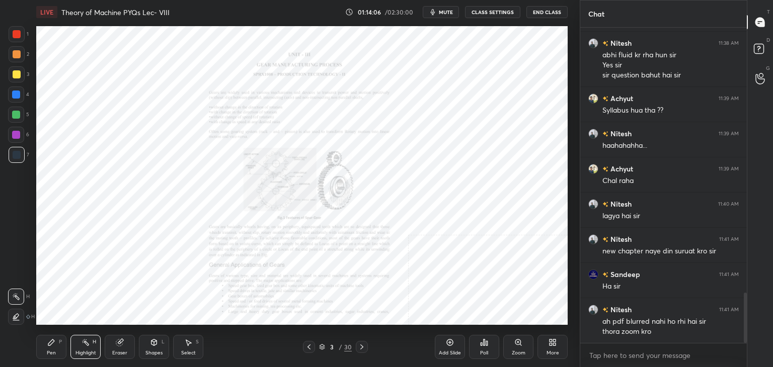
click at [82, 351] on div "Highlight" at bounding box center [85, 353] width 21 height 5
click at [17, 137] on div at bounding box center [16, 135] width 8 height 8
click at [16, 37] on div at bounding box center [17, 34] width 8 height 8
click at [162, 345] on div "L" at bounding box center [163, 342] width 3 height 5
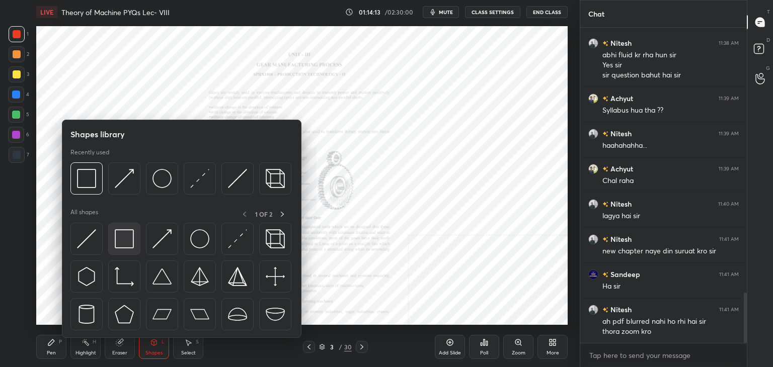
click at [123, 245] on img at bounding box center [124, 238] width 19 height 19
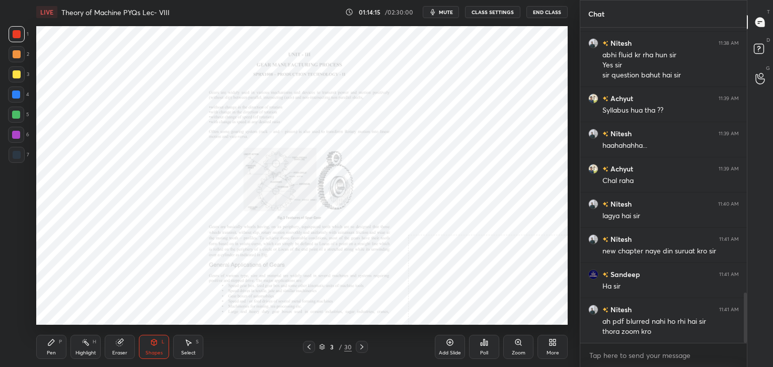
click at [521, 343] on div "Zoom" at bounding box center [518, 347] width 30 height 24
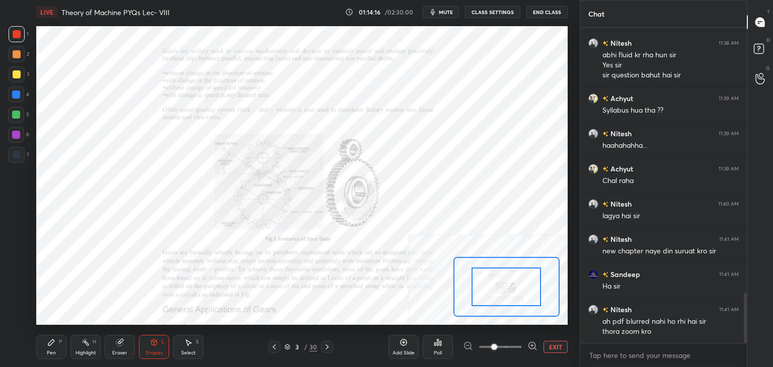
click at [531, 346] on icon at bounding box center [532, 346] width 3 height 0
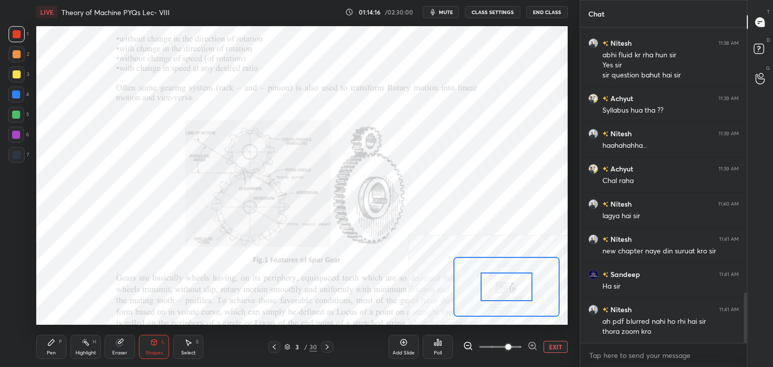
click at [531, 346] on icon at bounding box center [532, 346] width 10 height 10
click at [511, 346] on span at bounding box center [508, 347] width 6 height 6
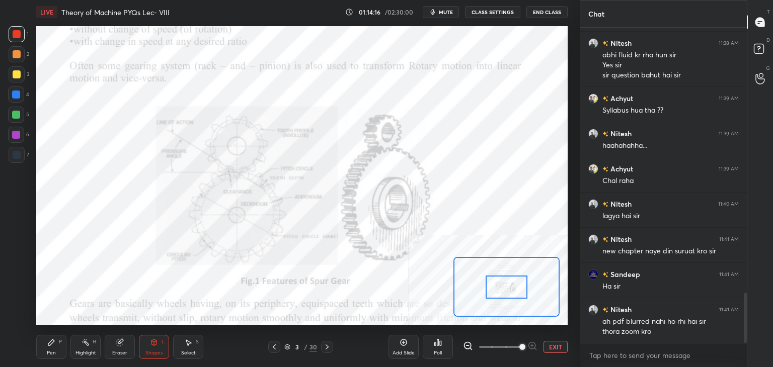
click at [525, 345] on span at bounding box center [522, 347] width 6 height 6
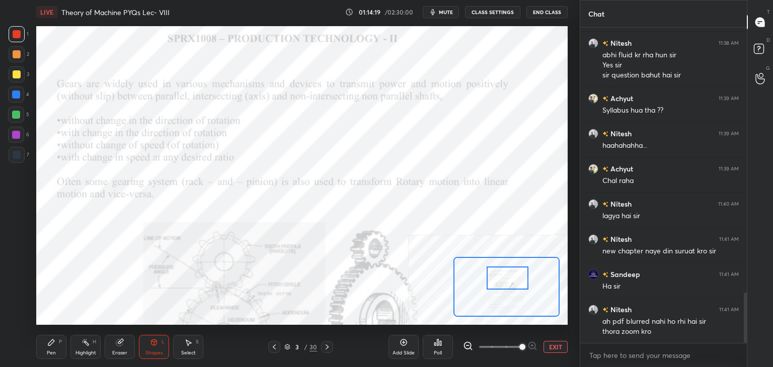
drag, startPoint x: 503, startPoint y: 288, endPoint x: 501, endPoint y: 275, distance: 13.8
click at [504, 280] on div at bounding box center [508, 278] width 42 height 23
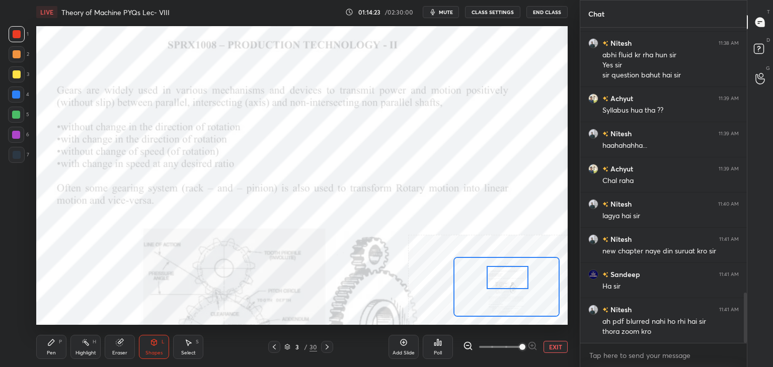
click at [19, 136] on div at bounding box center [16, 135] width 8 height 8
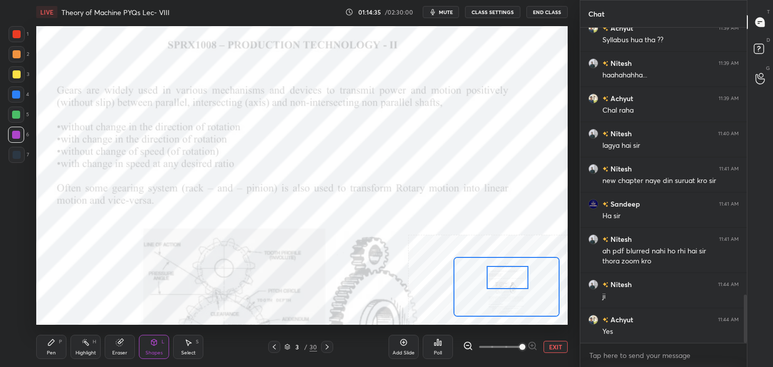
scroll to position [1775, 0]
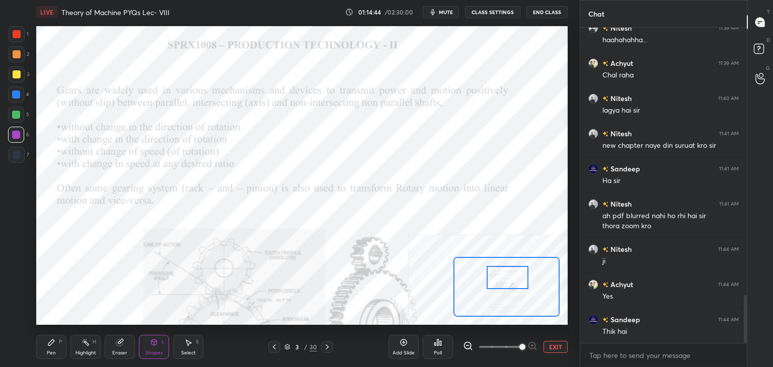
click at [18, 160] on div at bounding box center [17, 155] width 16 height 16
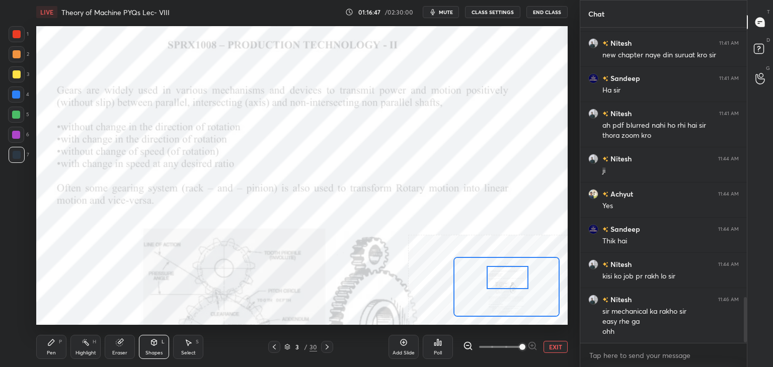
scroll to position [1901, 0]
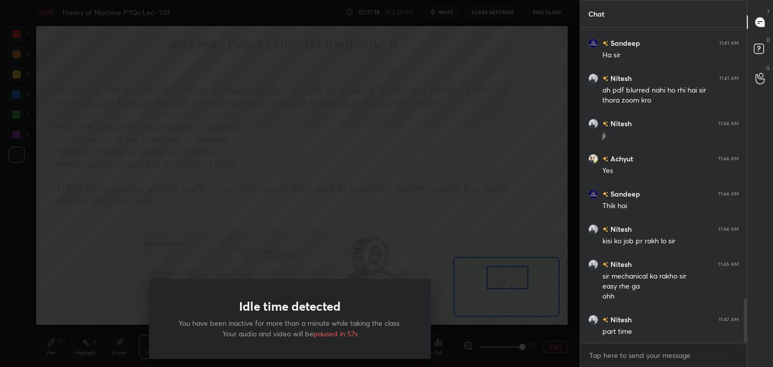
drag, startPoint x: 267, startPoint y: 195, endPoint x: 276, endPoint y: 202, distance: 11.5
click at [281, 197] on div "Idle time detected You have been inactive for more than a minute while taking t…" at bounding box center [290, 183] width 580 height 367
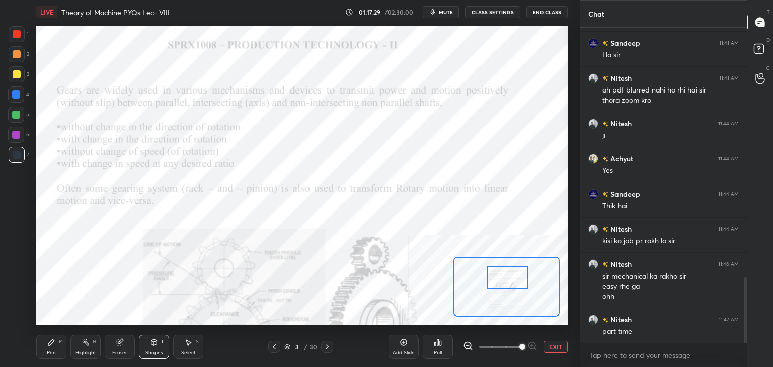
scroll to position [50015, 49779]
click at [152, 351] on div "Shapes" at bounding box center [153, 353] width 17 height 5
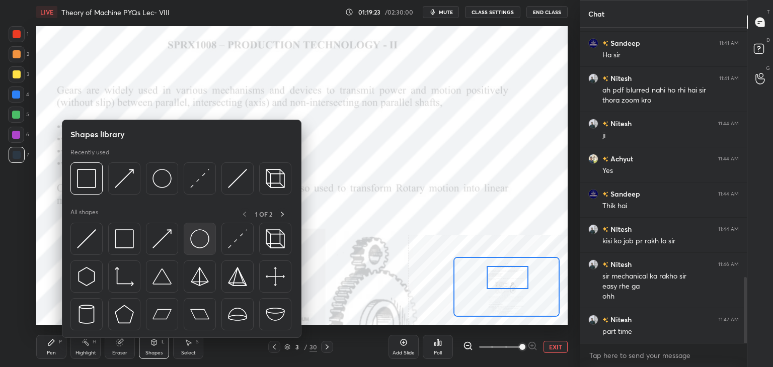
click at [189, 236] on div at bounding box center [200, 239] width 32 height 32
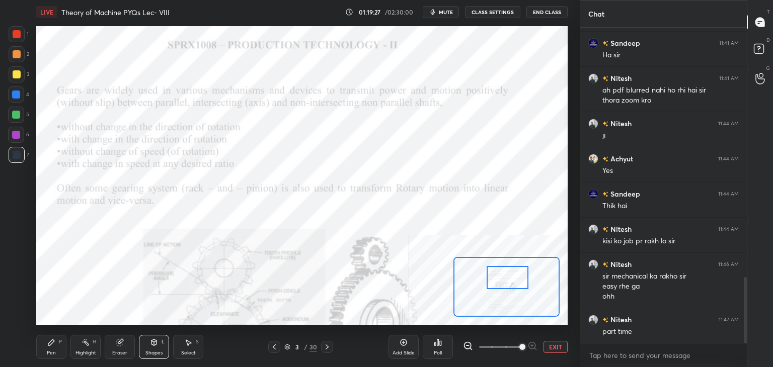
click at [183, 347] on div "Select S" at bounding box center [188, 347] width 30 height 24
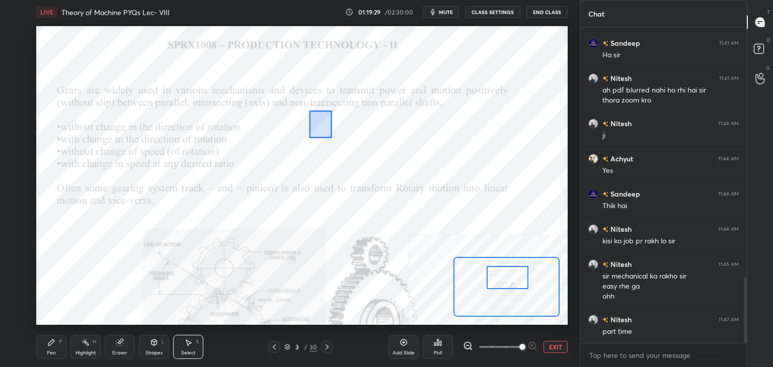
drag, startPoint x: 327, startPoint y: 134, endPoint x: 354, endPoint y: 149, distance: 31.3
click at [353, 150] on div "0 ° Undo Copy Duplicate Duplicate to new slide Delete" at bounding box center [289, 298] width 1328 height 747
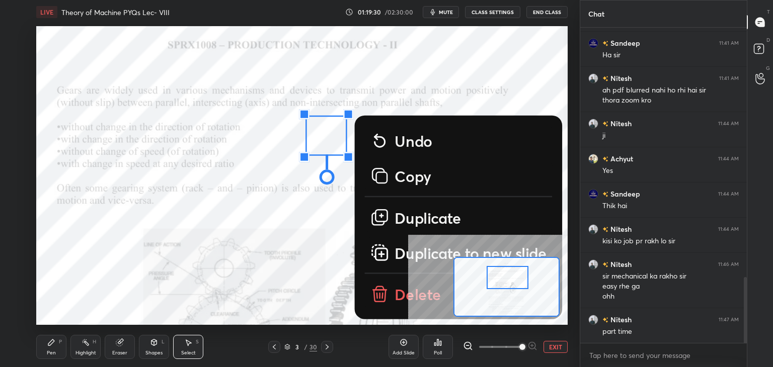
drag, startPoint x: 401, startPoint y: 218, endPoint x: 379, endPoint y: 189, distance: 36.3
click at [401, 217] on p "Duplicate" at bounding box center [427, 218] width 67 height 20
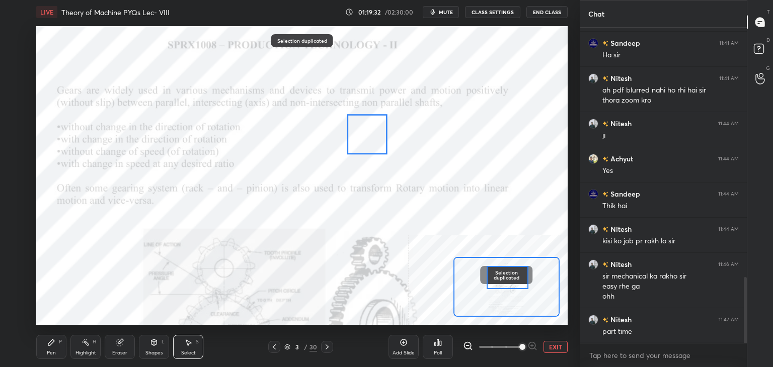
drag, startPoint x: 358, startPoint y: 170, endPoint x: 369, endPoint y: 138, distance: 33.1
click at [369, 138] on div "0 ° Undo Copy Duplicate Duplicate to new slide Delete" at bounding box center [289, 298] width 1328 height 747
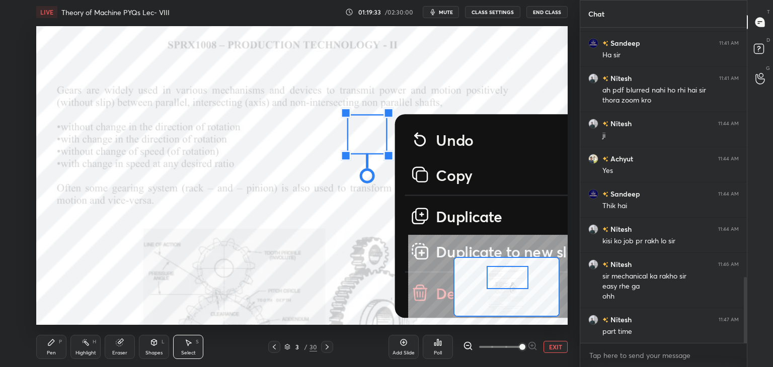
click at [83, 351] on div "Highlight" at bounding box center [85, 353] width 21 height 5
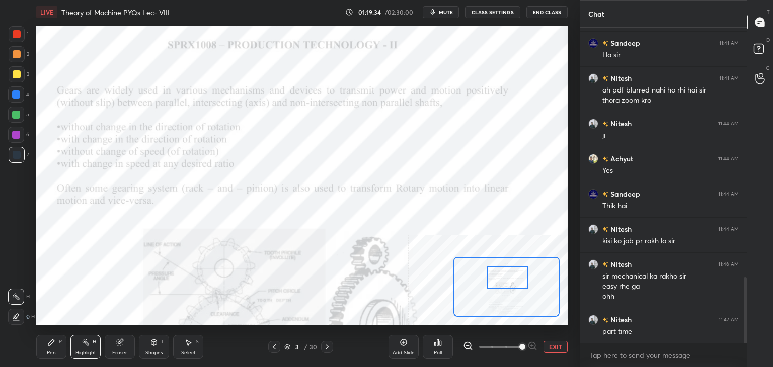
drag, startPoint x: 52, startPoint y: 345, endPoint x: 45, endPoint y: 333, distance: 13.3
click at [52, 345] on icon at bounding box center [51, 343] width 8 height 8
drag, startPoint x: 16, startPoint y: 132, endPoint x: 35, endPoint y: 124, distance: 20.6
click at [16, 131] on div at bounding box center [16, 135] width 8 height 8
drag, startPoint x: 84, startPoint y: 353, endPoint x: 97, endPoint y: 326, distance: 29.9
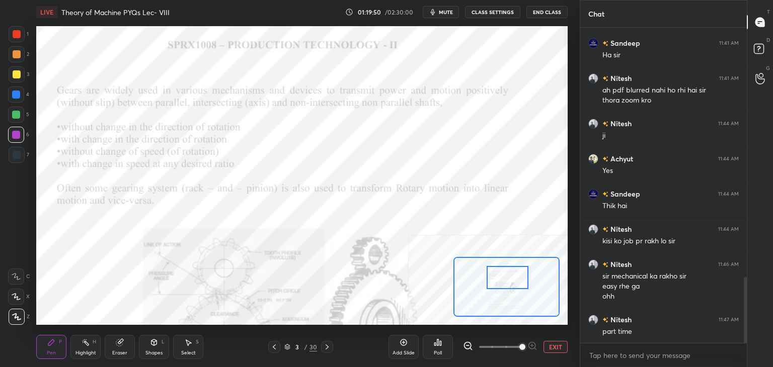
click at [84, 353] on div "Highlight" at bounding box center [85, 353] width 21 height 5
drag, startPoint x: 175, startPoint y: 345, endPoint x: 175, endPoint y: 327, distance: 18.1
click at [175, 344] on div "Select S" at bounding box center [188, 347] width 30 height 24
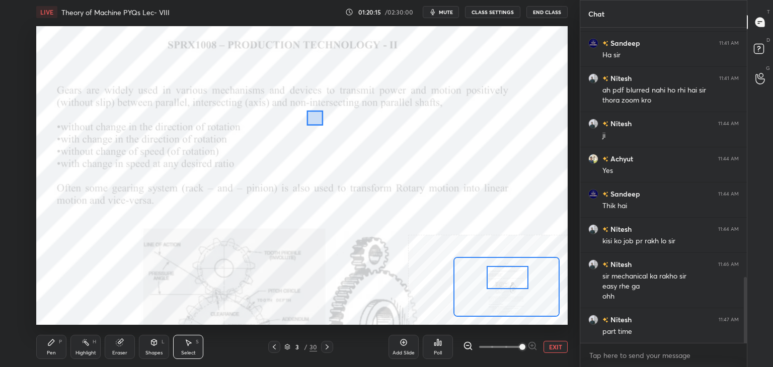
drag, startPoint x: 308, startPoint y: 111, endPoint x: 409, endPoint y: 163, distance: 113.6
click at [411, 163] on div "0 ° Undo Copy Duplicate Duplicate to new slide Delete" at bounding box center [289, 298] width 1328 height 747
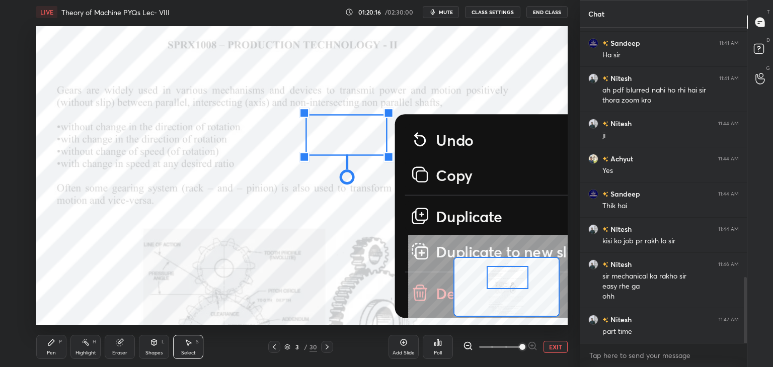
drag, startPoint x: 427, startPoint y: 295, endPoint x: 422, endPoint y: 290, distance: 7.5
click at [427, 295] on icon at bounding box center [421, 293] width 20 height 20
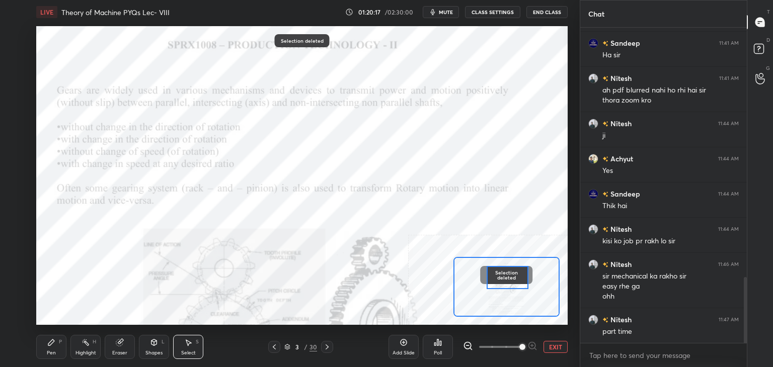
click at [163, 349] on div "Shapes L" at bounding box center [154, 347] width 30 height 24
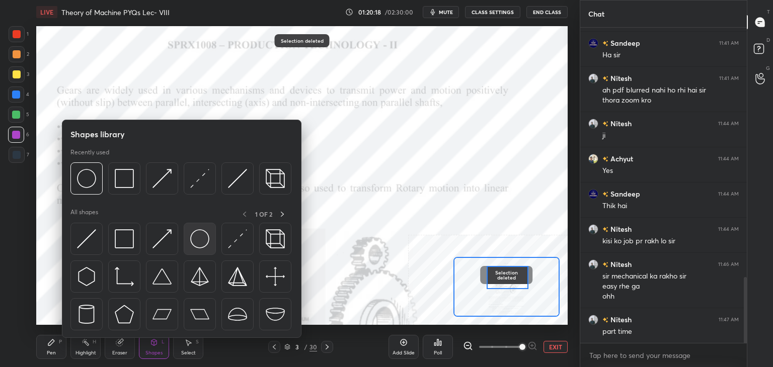
click at [185, 238] on div at bounding box center [200, 239] width 32 height 32
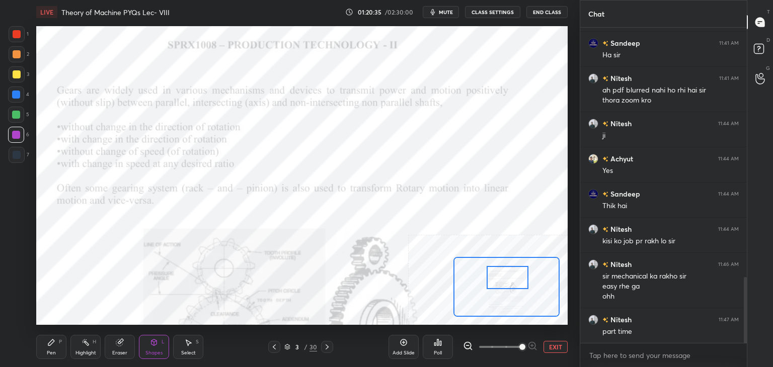
drag, startPoint x: 89, startPoint y: 344, endPoint x: 95, endPoint y: 333, distance: 12.6
click at [89, 343] on icon at bounding box center [86, 343] width 8 height 8
click at [556, 345] on button "EXIT" at bounding box center [555, 347] width 24 height 12
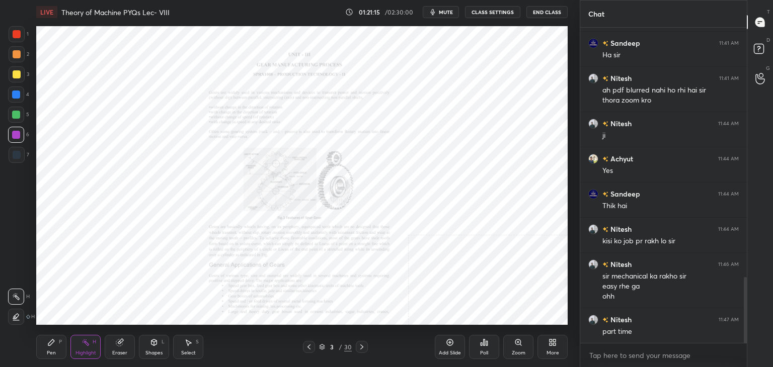
drag, startPoint x: 121, startPoint y: 353, endPoint x: 125, endPoint y: 339, distance: 14.8
click at [121, 353] on div "Eraser" at bounding box center [119, 353] width 15 height 5
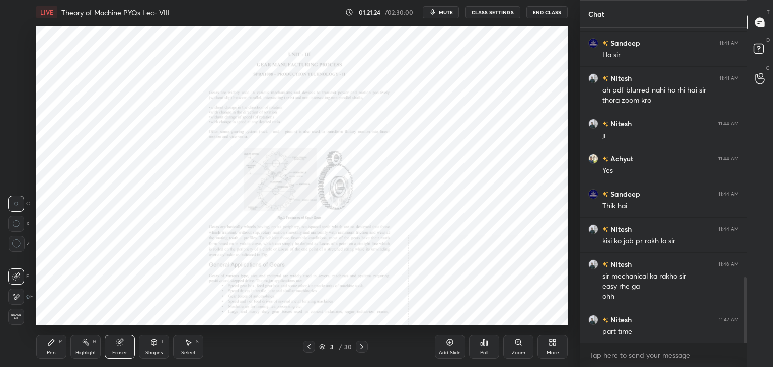
click at [516, 348] on div "Zoom" at bounding box center [518, 347] width 30 height 24
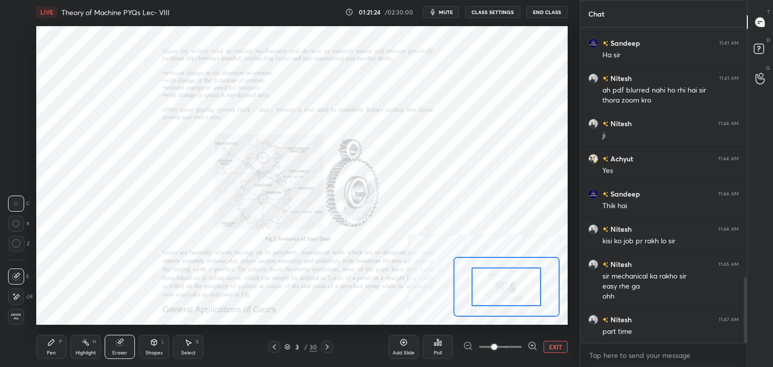
click at [532, 343] on icon at bounding box center [532, 346] width 7 height 7
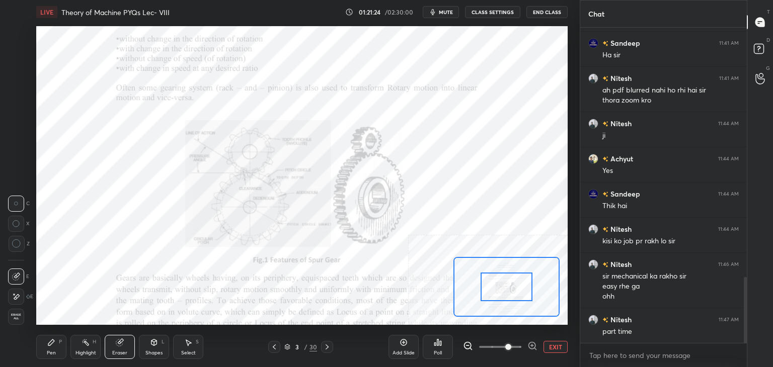
click at [533, 343] on icon at bounding box center [532, 346] width 7 height 7
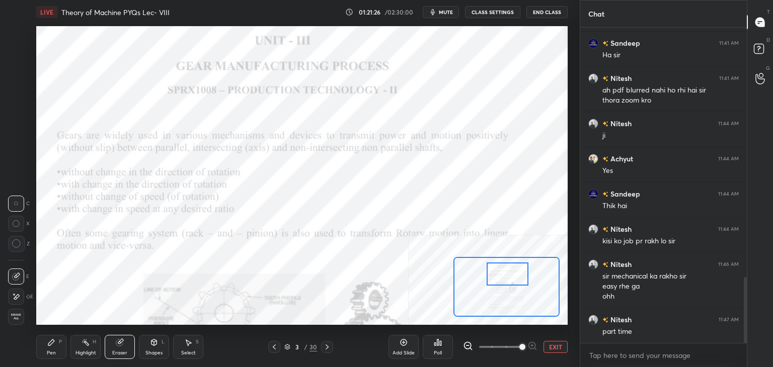
drag, startPoint x: 493, startPoint y: 269, endPoint x: 492, endPoint y: 264, distance: 5.7
click at [495, 269] on div at bounding box center [508, 274] width 42 height 23
click at [128, 351] on div "Eraser" at bounding box center [120, 347] width 30 height 24
click at [155, 347] on div "Shapes L" at bounding box center [154, 347] width 30 height 24
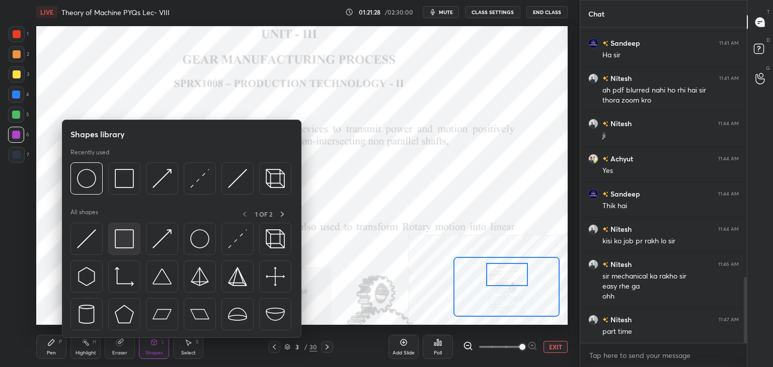
click at [125, 238] on img at bounding box center [124, 238] width 19 height 19
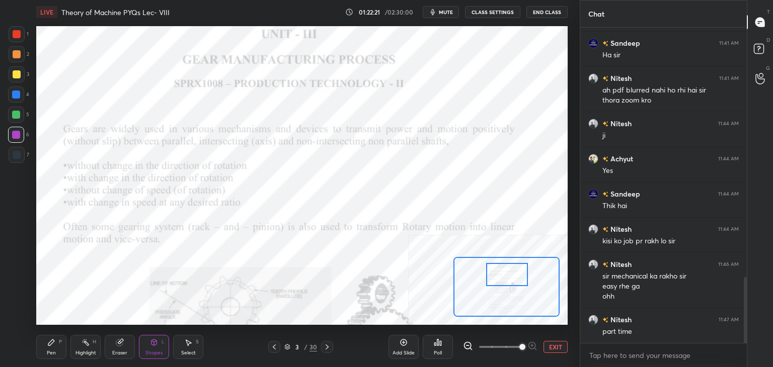
drag, startPoint x: 76, startPoint y: 351, endPoint x: 88, endPoint y: 326, distance: 27.2
click at [76, 351] on div "Highlight" at bounding box center [85, 353] width 21 height 5
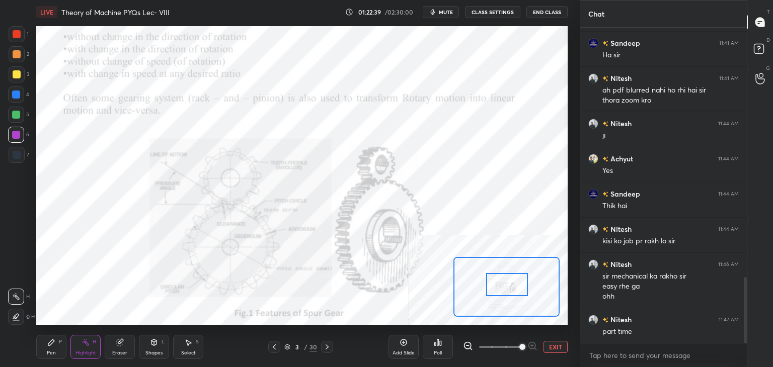
drag, startPoint x: 503, startPoint y: 279, endPoint x: 490, endPoint y: 278, distance: 13.1
click at [503, 288] on div at bounding box center [507, 284] width 42 height 23
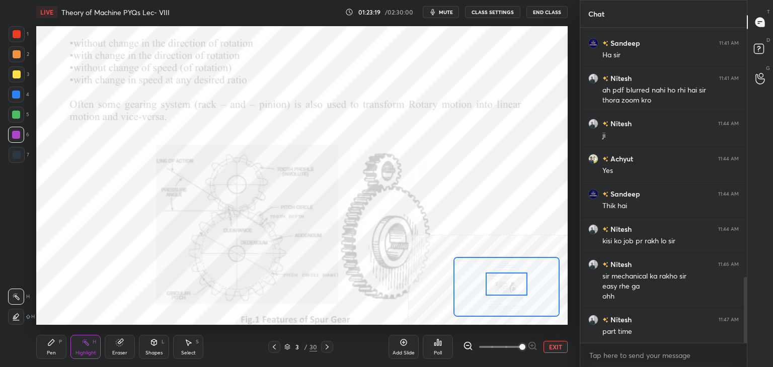
drag, startPoint x: 554, startPoint y: 343, endPoint x: 518, endPoint y: 327, distance: 38.7
click at [553, 342] on button "EXIT" at bounding box center [555, 347] width 24 height 12
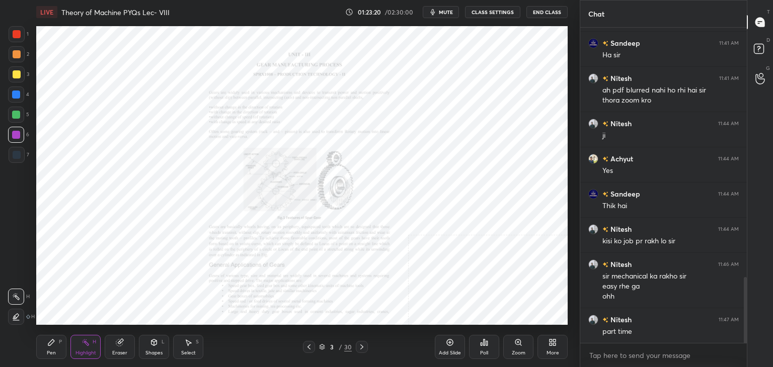
click at [308, 346] on icon at bounding box center [308, 347] width 3 height 5
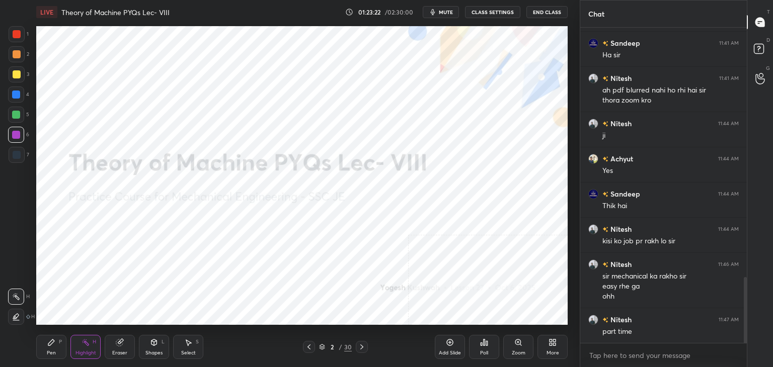
click at [310, 347] on icon at bounding box center [309, 347] width 8 height 8
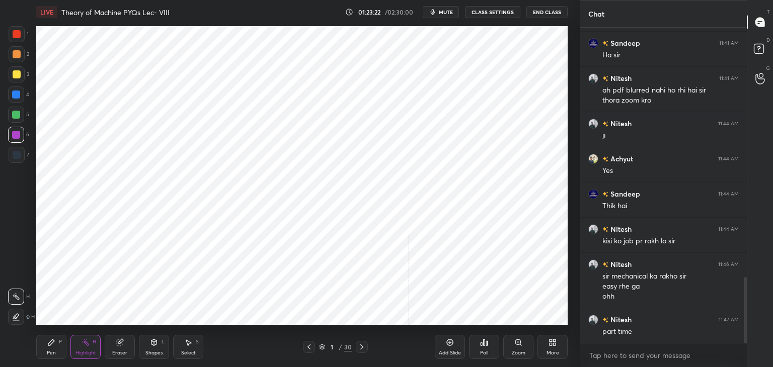
click at [153, 352] on div "Shapes" at bounding box center [153, 353] width 17 height 5
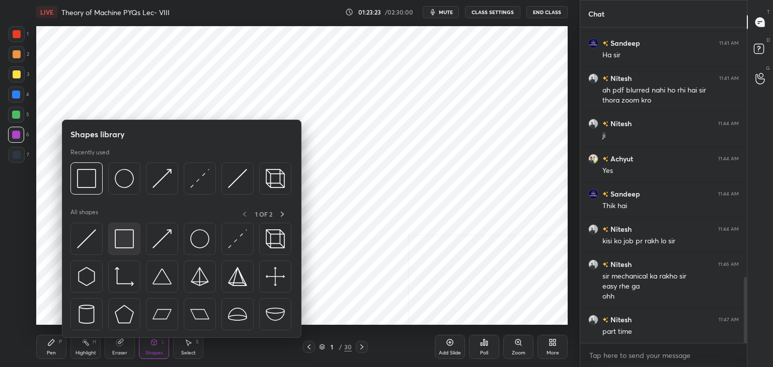
click at [123, 244] on img at bounding box center [124, 238] width 19 height 19
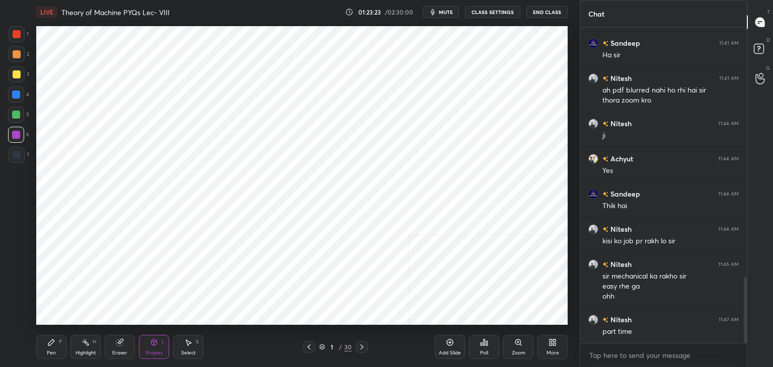
click at [16, 154] on div at bounding box center [17, 155] width 8 height 8
drag, startPoint x: 16, startPoint y: 132, endPoint x: 23, endPoint y: 126, distance: 9.3
click at [15, 132] on div at bounding box center [16, 135] width 8 height 8
drag, startPoint x: 20, startPoint y: 111, endPoint x: 31, endPoint y: 107, distance: 11.8
click at [19, 111] on div at bounding box center [16, 115] width 8 height 8
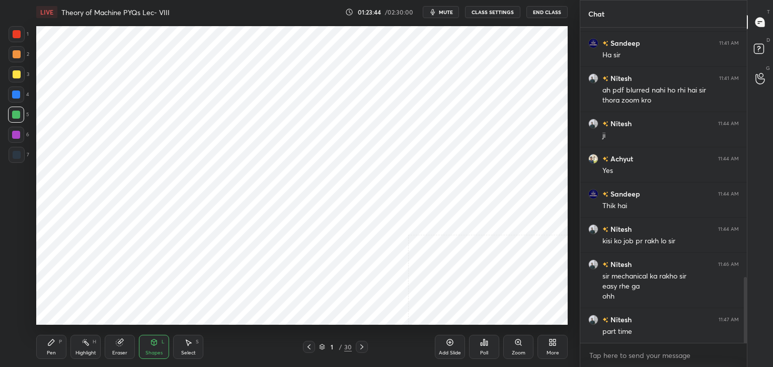
click at [16, 134] on div at bounding box center [16, 135] width 8 height 8
click at [162, 340] on div "L" at bounding box center [163, 342] width 3 height 5
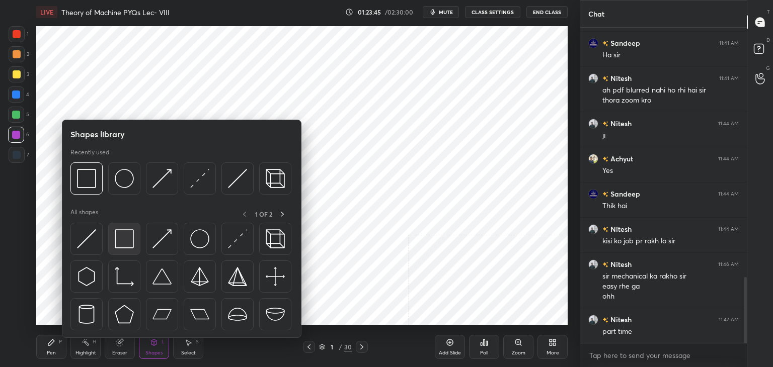
click at [123, 235] on img at bounding box center [124, 238] width 19 height 19
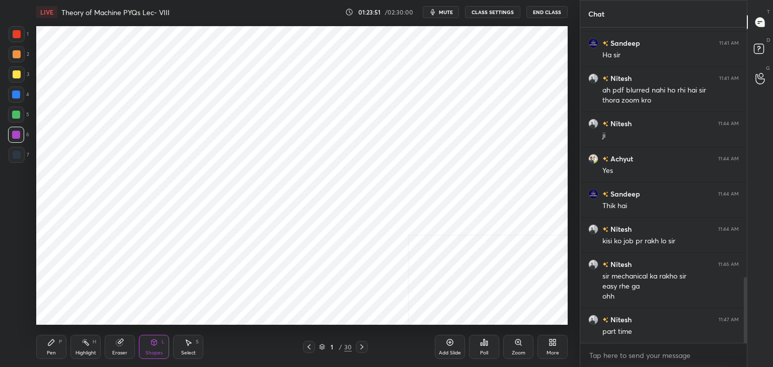
click at [14, 155] on div at bounding box center [17, 155] width 8 height 8
click at [149, 345] on div "Shapes L" at bounding box center [154, 347] width 30 height 24
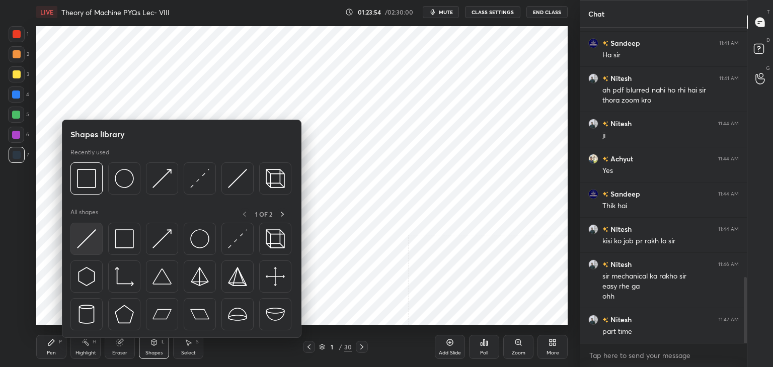
click at [90, 241] on img at bounding box center [86, 238] width 19 height 19
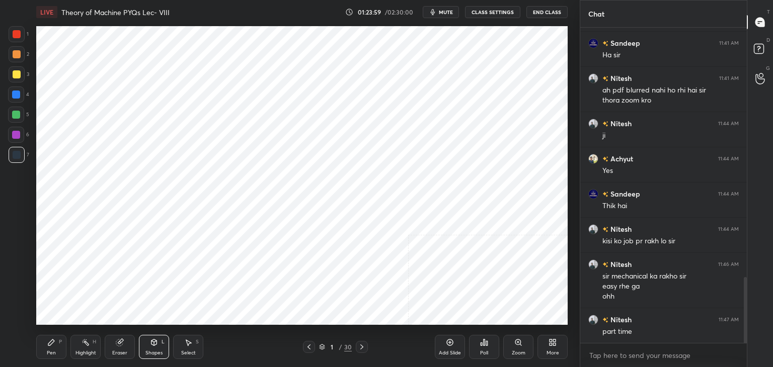
click at [121, 341] on icon at bounding box center [121, 341] width 6 height 5
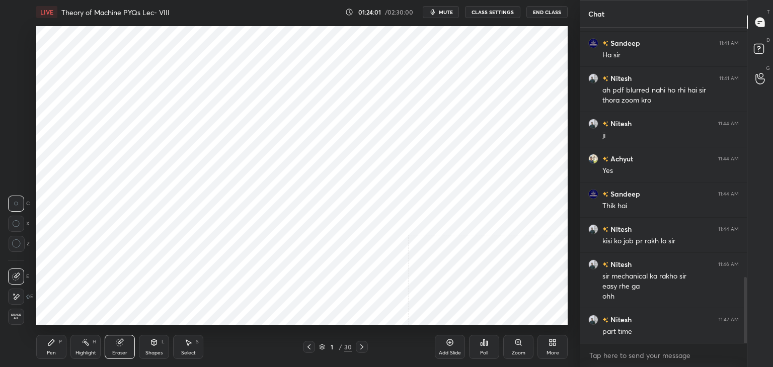
click at [155, 343] on icon at bounding box center [154, 343] width 6 height 6
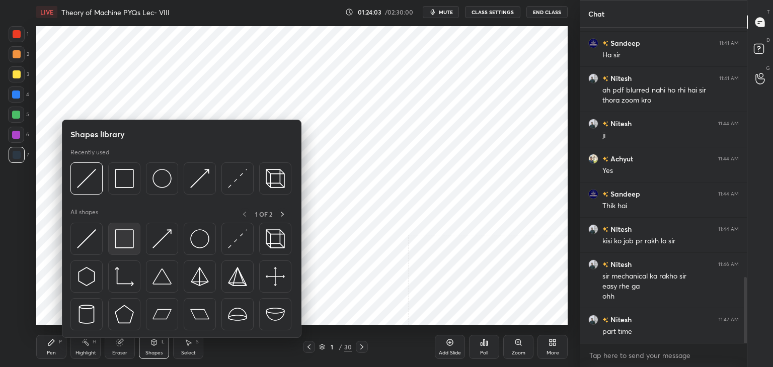
click at [123, 246] on img at bounding box center [124, 238] width 19 height 19
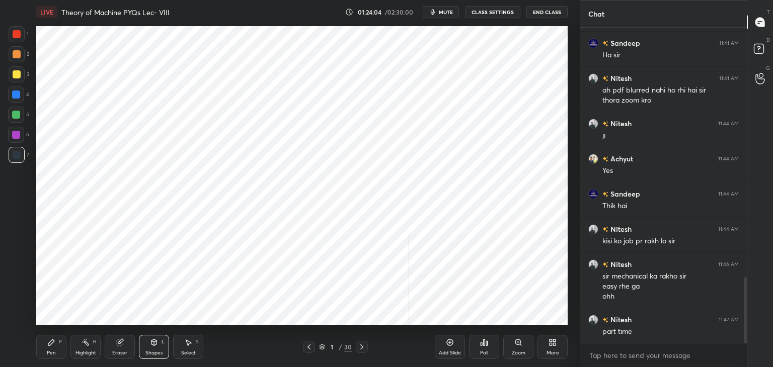
click at [91, 346] on div "Highlight H" at bounding box center [85, 347] width 30 height 24
click at [16, 133] on div at bounding box center [16, 135] width 8 height 8
click at [151, 347] on icon at bounding box center [154, 343] width 8 height 8
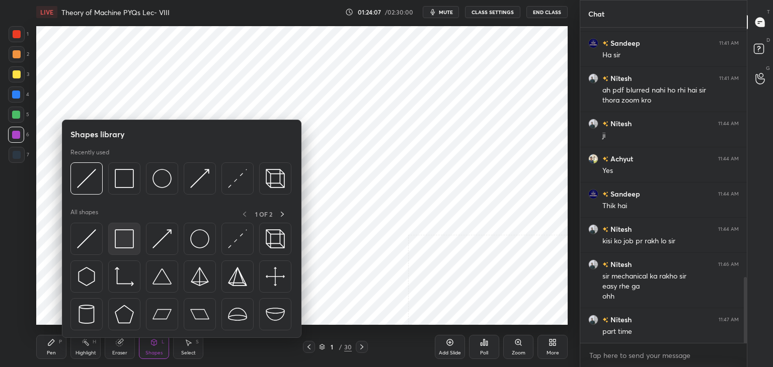
click at [129, 245] on img at bounding box center [124, 238] width 19 height 19
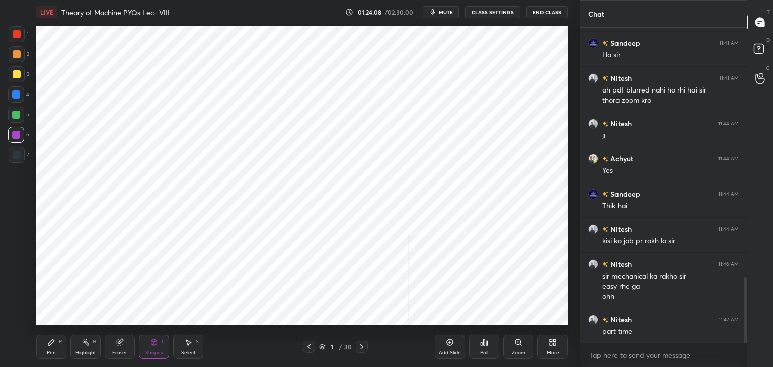
drag, startPoint x: 16, startPoint y: 151, endPoint x: 25, endPoint y: 146, distance: 9.9
click at [16, 151] on div at bounding box center [17, 155] width 8 height 8
click at [91, 344] on div "Highlight H" at bounding box center [85, 347] width 30 height 24
click at [154, 343] on icon at bounding box center [154, 343] width 8 height 8
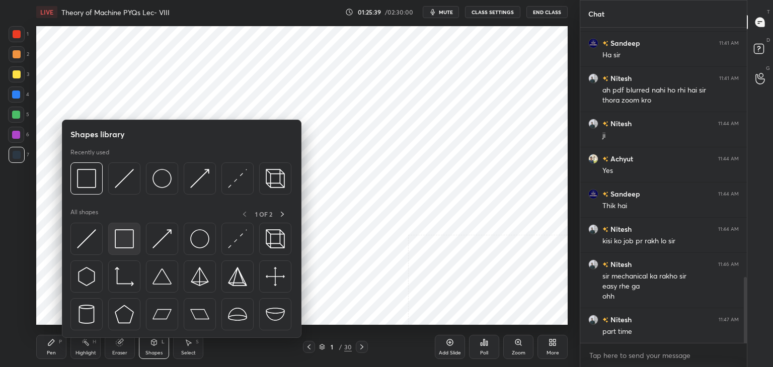
click at [128, 238] on img at bounding box center [124, 238] width 19 height 19
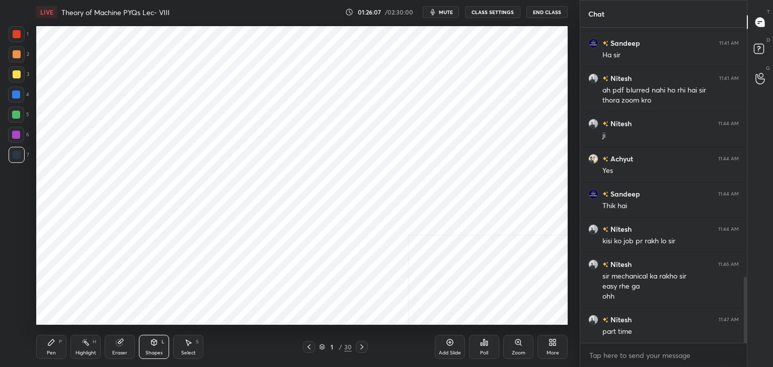
drag, startPoint x: 90, startPoint y: 342, endPoint x: 91, endPoint y: 333, distance: 9.6
click at [89, 341] on div "Highlight H" at bounding box center [85, 347] width 30 height 24
click at [357, 345] on div at bounding box center [362, 347] width 12 height 12
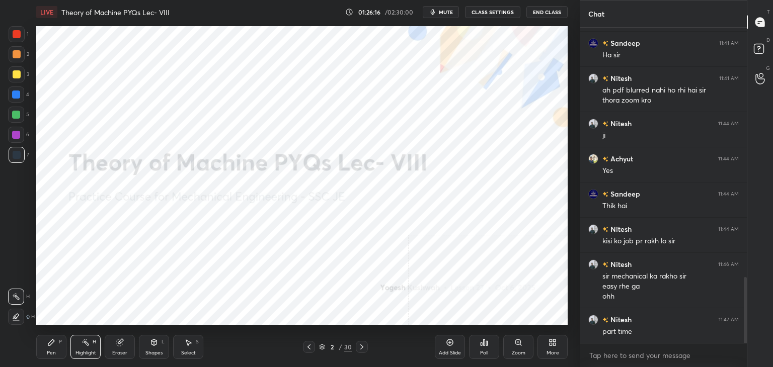
click at [360, 343] on icon at bounding box center [362, 347] width 8 height 8
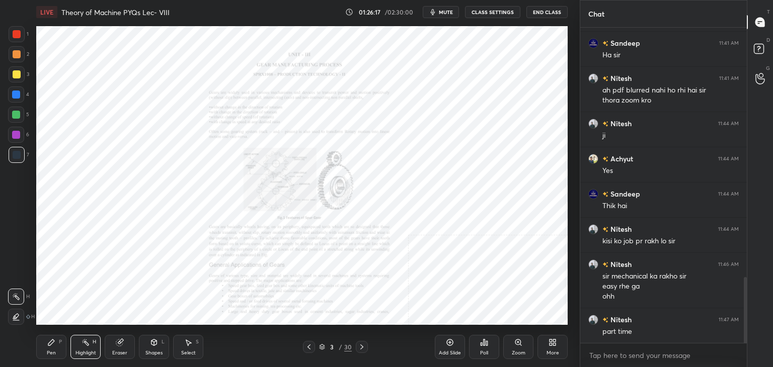
click at [516, 347] on icon at bounding box center [518, 343] width 8 height 8
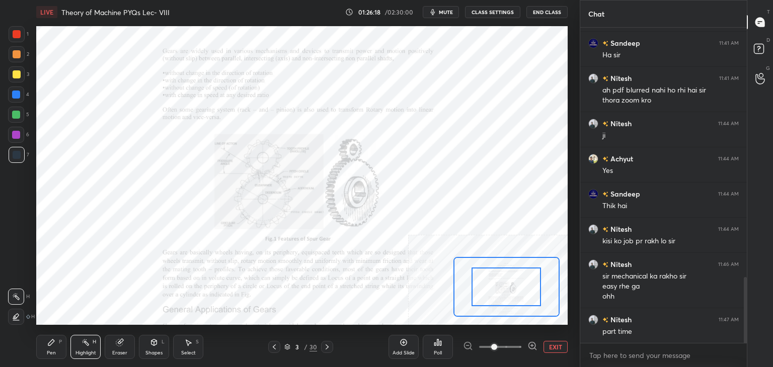
click at [530, 344] on icon at bounding box center [532, 346] width 10 height 10
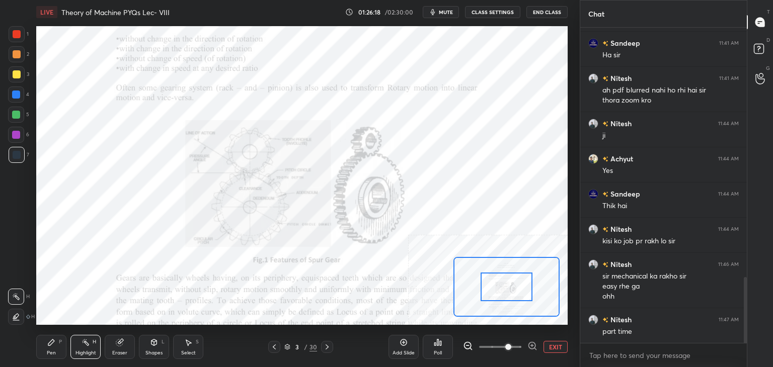
drag, startPoint x: 531, startPoint y: 344, endPoint x: 517, endPoint y: 327, distance: 22.5
click at [531, 344] on icon at bounding box center [532, 346] width 10 height 10
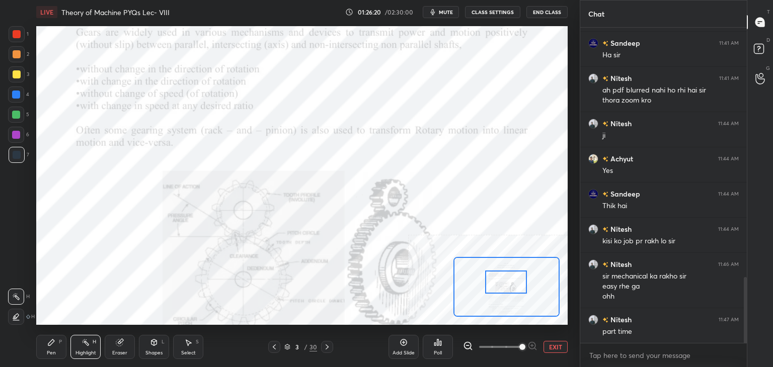
drag, startPoint x: 510, startPoint y: 284, endPoint x: 509, endPoint y: 279, distance: 5.1
click at [509, 279] on div at bounding box center [506, 282] width 42 height 23
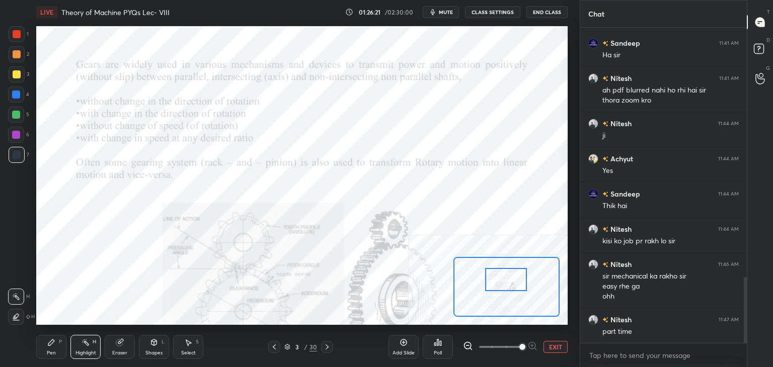
click at [509, 275] on div at bounding box center [506, 279] width 42 height 23
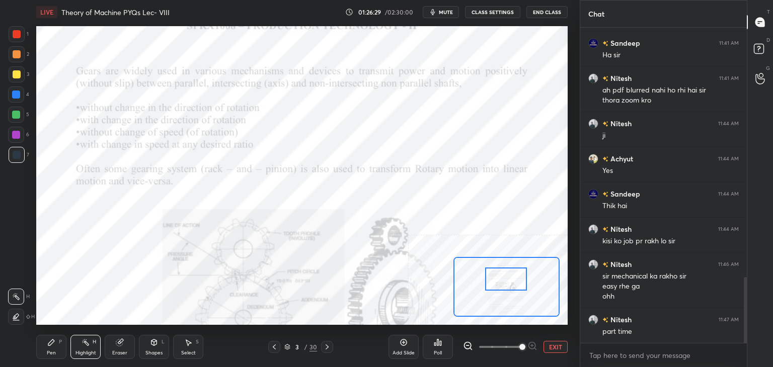
click at [556, 348] on button "EXIT" at bounding box center [555, 347] width 24 height 12
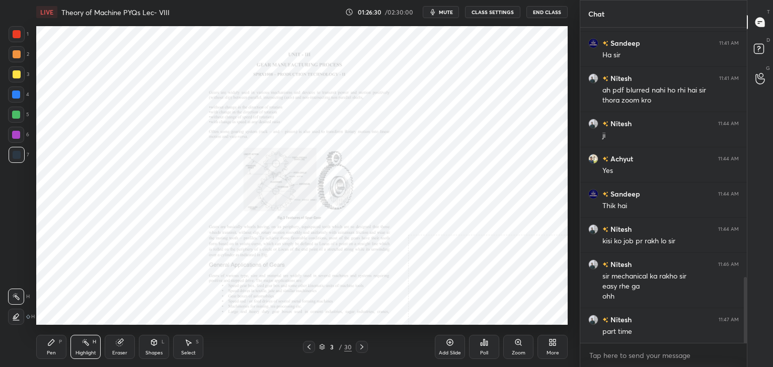
scroll to position [1229, 0]
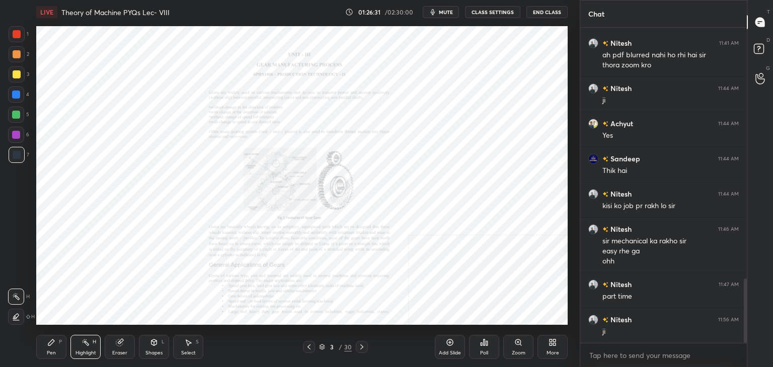
click at [312, 346] on icon at bounding box center [309, 347] width 8 height 8
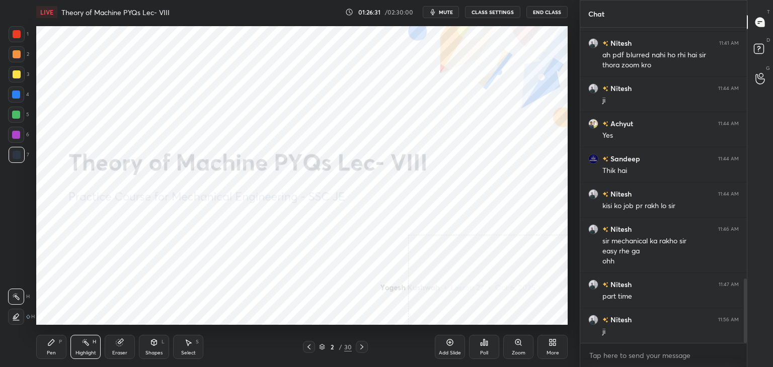
click at [310, 347] on icon at bounding box center [309, 347] width 8 height 8
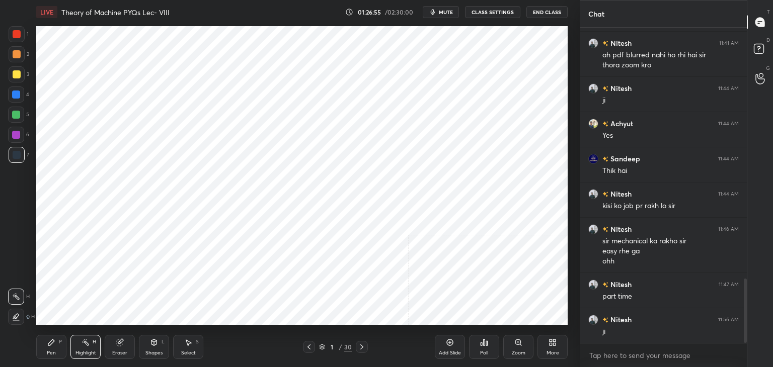
click at [191, 341] on icon at bounding box center [188, 343] width 8 height 8
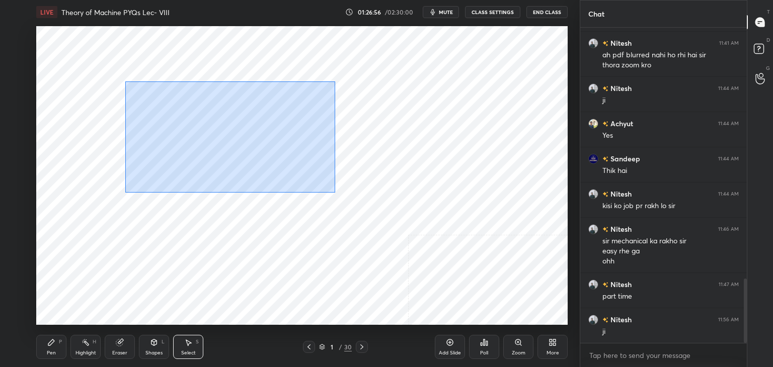
drag, startPoint x: 127, startPoint y: 82, endPoint x: 405, endPoint y: 201, distance: 302.1
click at [408, 200] on div "0 ° Undo Copy Duplicate Duplicate to new slide Delete" at bounding box center [301, 175] width 531 height 299
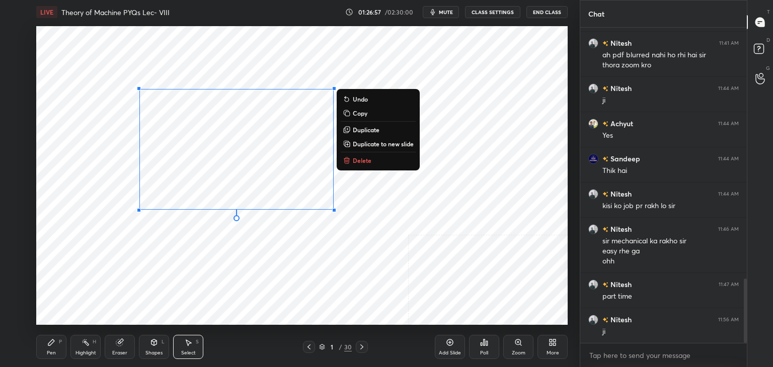
drag, startPoint x: 372, startPoint y: 164, endPoint x: 374, endPoint y: 173, distance: 8.8
click at [372, 164] on button "Delete" at bounding box center [378, 160] width 75 height 12
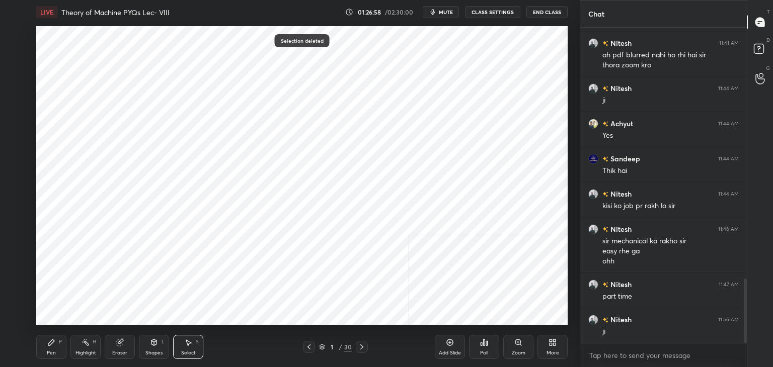
click at [362, 347] on icon at bounding box center [362, 347] width 8 height 8
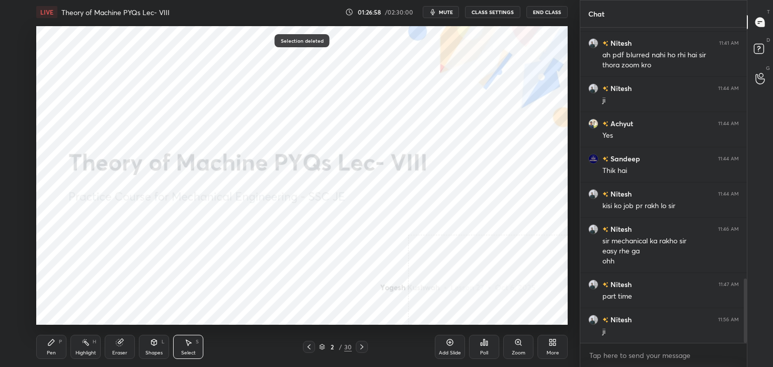
click at [361, 348] on icon at bounding box center [362, 347] width 8 height 8
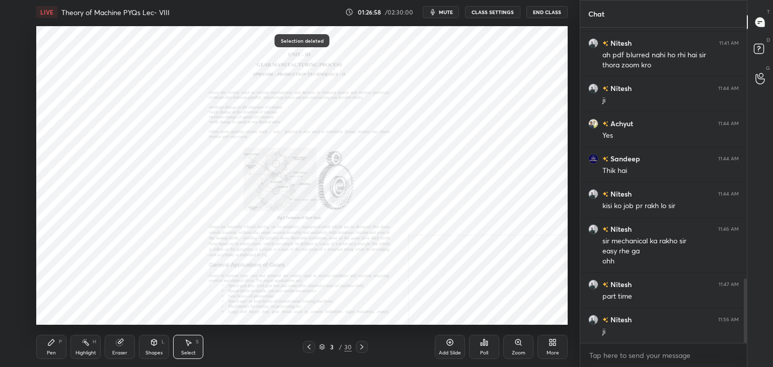
click at [360, 346] on icon at bounding box center [362, 347] width 8 height 8
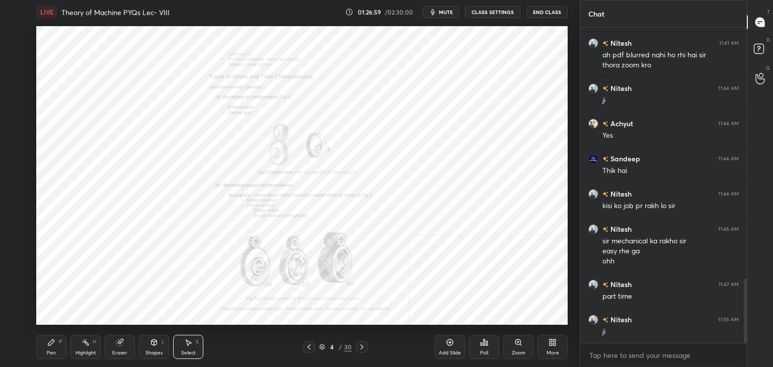
drag, startPoint x: 305, startPoint y: 347, endPoint x: 346, endPoint y: 337, distance: 41.6
click at [306, 347] on icon at bounding box center [309, 347] width 8 height 8
click at [523, 346] on div "Zoom" at bounding box center [518, 347] width 30 height 24
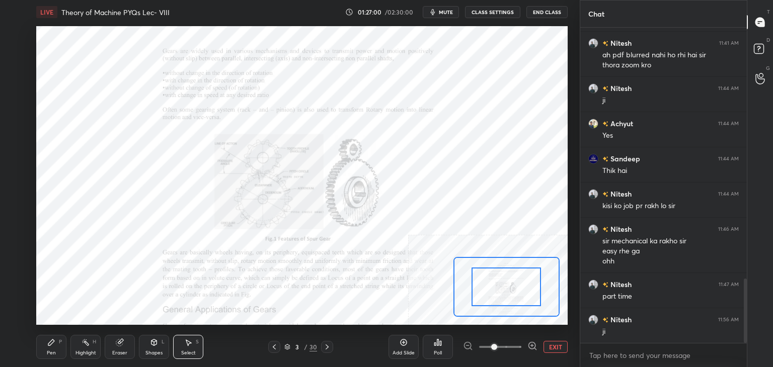
click at [529, 344] on icon at bounding box center [532, 346] width 10 height 10
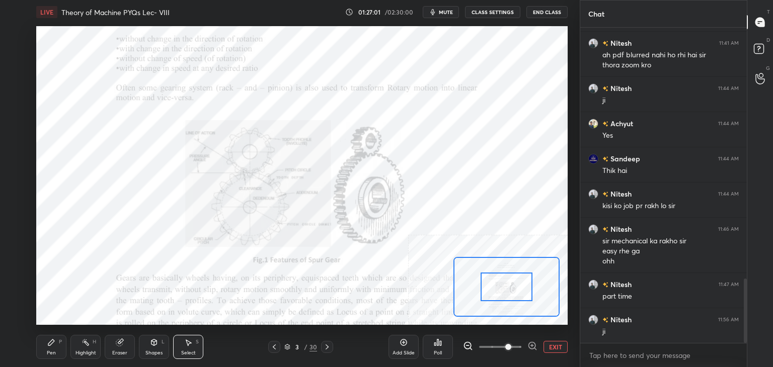
click at [531, 344] on icon at bounding box center [532, 346] width 10 height 10
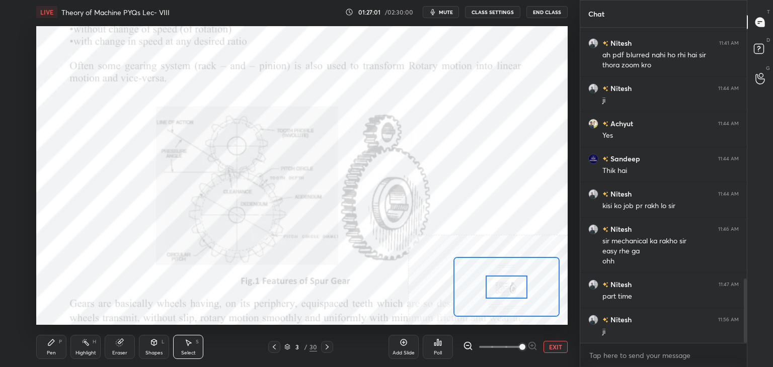
click at [525, 345] on span at bounding box center [522, 347] width 6 height 6
click at [159, 344] on div "Shapes L" at bounding box center [154, 347] width 30 height 24
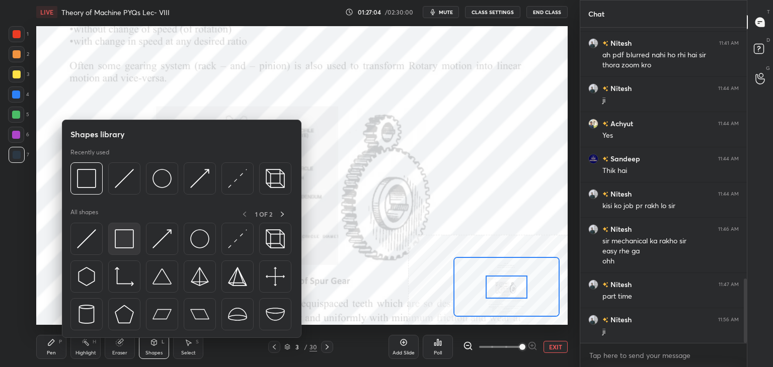
click at [123, 239] on img at bounding box center [124, 238] width 19 height 19
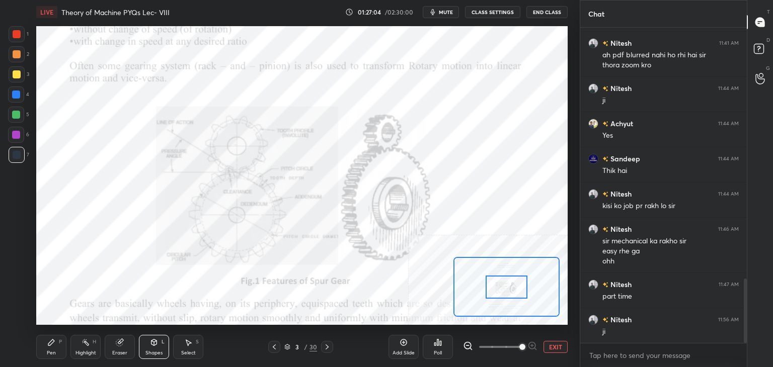
click at [20, 135] on div at bounding box center [16, 135] width 8 height 8
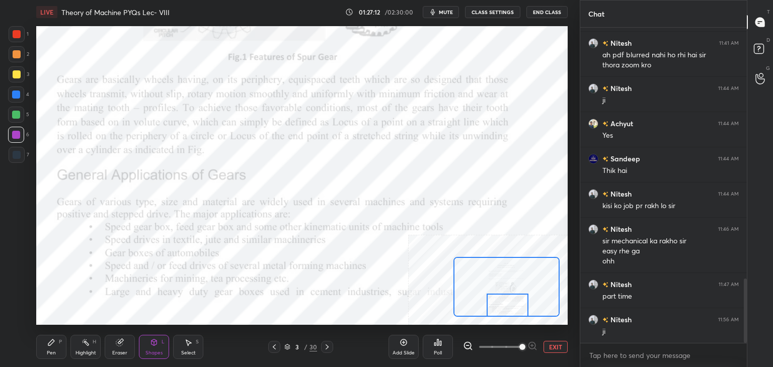
drag, startPoint x: 516, startPoint y: 295, endPoint x: 517, endPoint y: 314, distance: 19.1
click at [517, 314] on div at bounding box center [508, 305] width 42 height 23
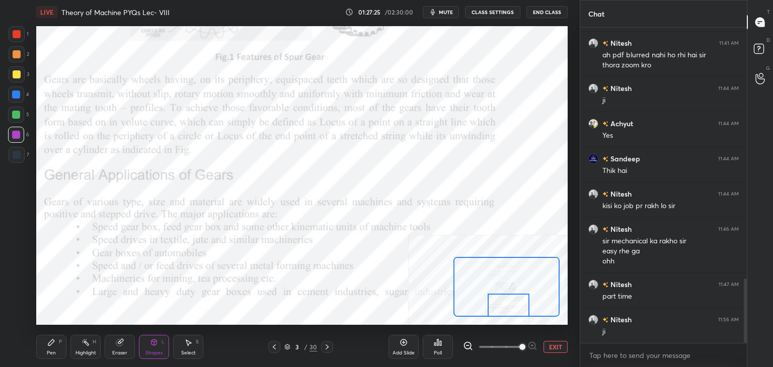
click at [521, 312] on div at bounding box center [509, 305] width 42 height 23
drag, startPoint x: 86, startPoint y: 352, endPoint x: 97, endPoint y: 339, distance: 17.5
click at [85, 352] on div "Highlight" at bounding box center [85, 353] width 21 height 5
drag, startPoint x: 160, startPoint y: 354, endPoint x: 157, endPoint y: 347, distance: 7.5
click at [160, 353] on div "Shapes" at bounding box center [153, 353] width 17 height 5
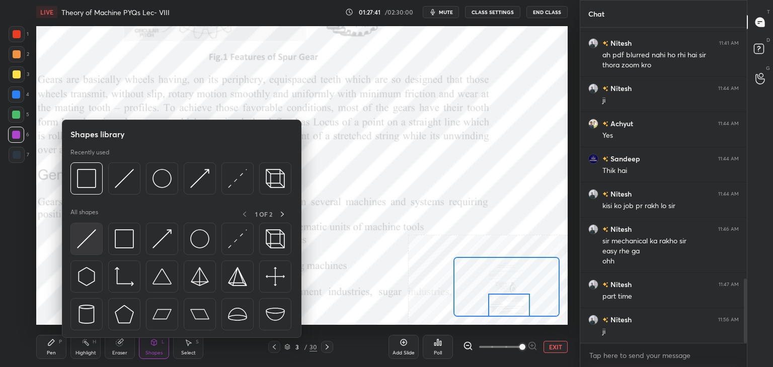
click at [84, 241] on img at bounding box center [86, 238] width 19 height 19
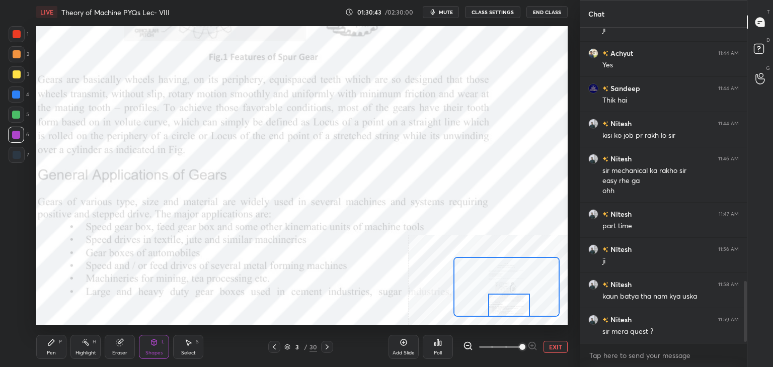
scroll to position [1344, 0]
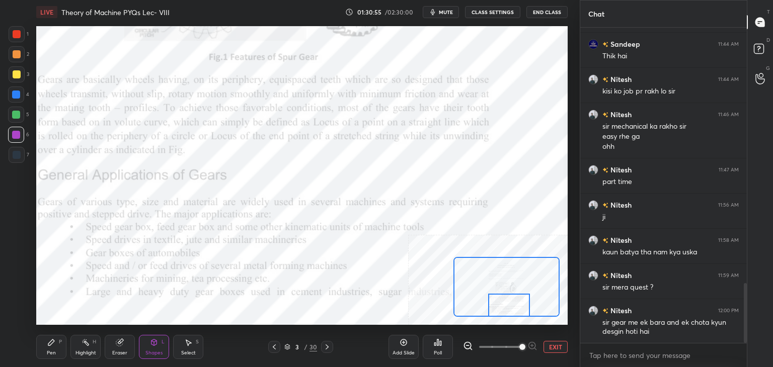
click at [556, 345] on button "EXIT" at bounding box center [555, 347] width 24 height 12
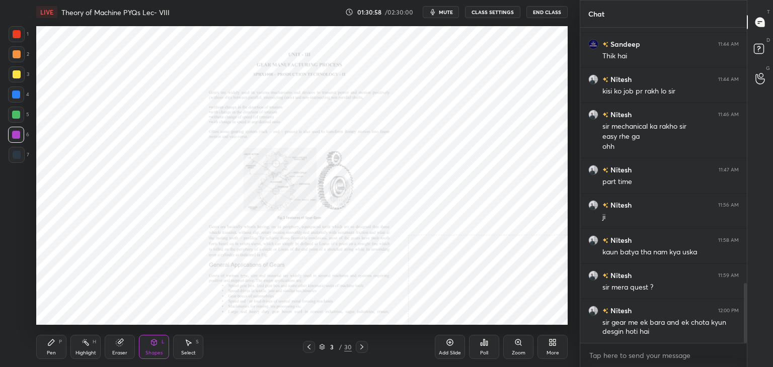
click at [523, 352] on div "Zoom" at bounding box center [519, 353] width 14 height 5
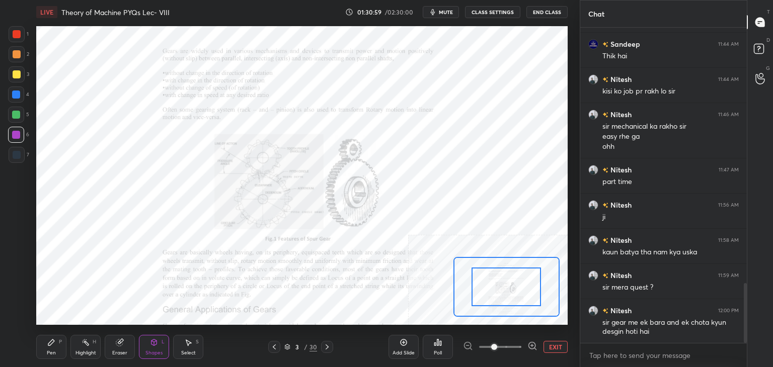
click at [530, 347] on icon at bounding box center [532, 346] width 10 height 10
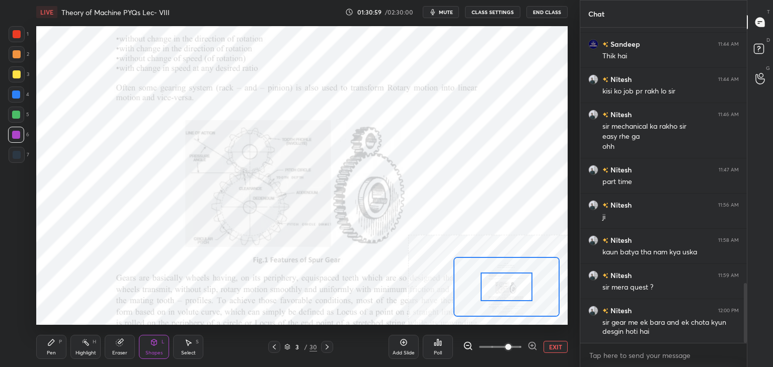
click at [532, 346] on icon at bounding box center [532, 346] width 10 height 10
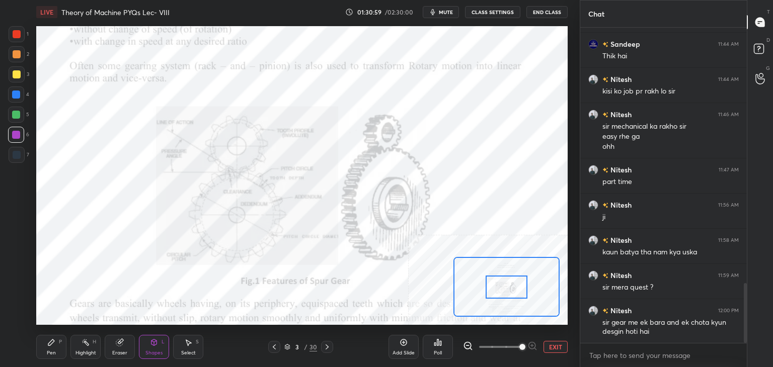
click at [525, 346] on span at bounding box center [522, 347] width 6 height 6
click at [553, 347] on button "EXIT" at bounding box center [555, 347] width 24 height 12
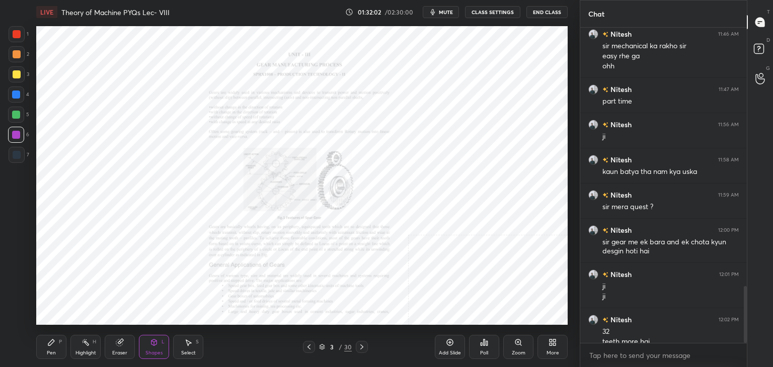
scroll to position [1434, 0]
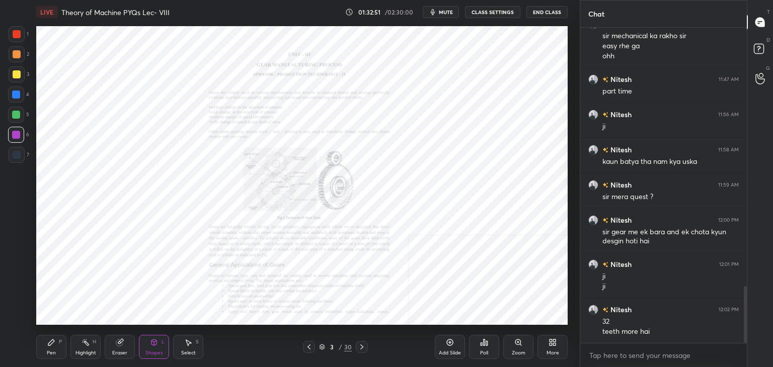
drag, startPoint x: 76, startPoint y: 353, endPoint x: 105, endPoint y: 336, distance: 33.4
click at [76, 353] on div "Highlight" at bounding box center [85, 353] width 21 height 5
click at [520, 347] on div "Zoom" at bounding box center [518, 347] width 30 height 24
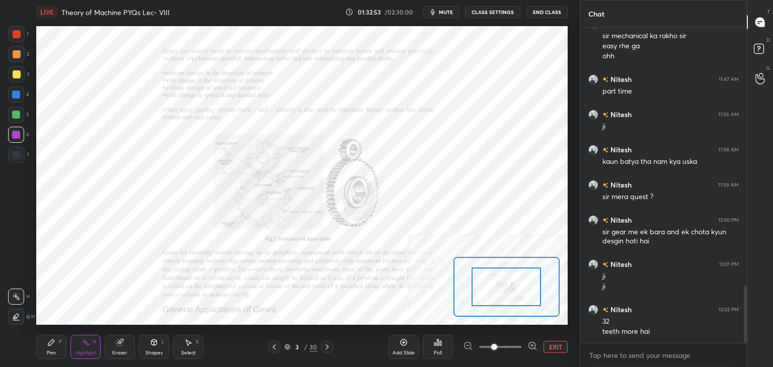
click at [527, 344] on icon at bounding box center [532, 346] width 10 height 10
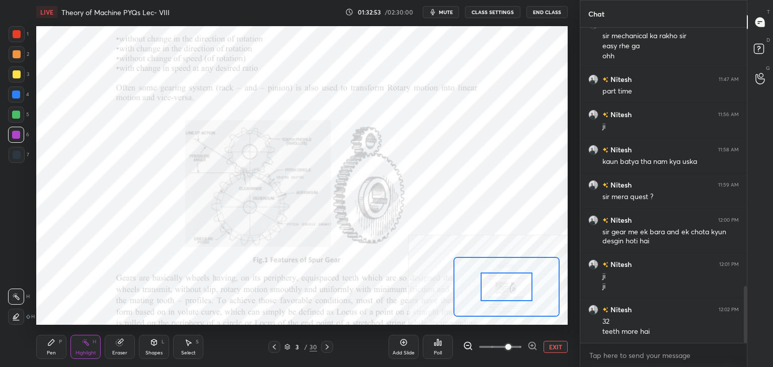
click at [531, 344] on icon at bounding box center [532, 346] width 10 height 10
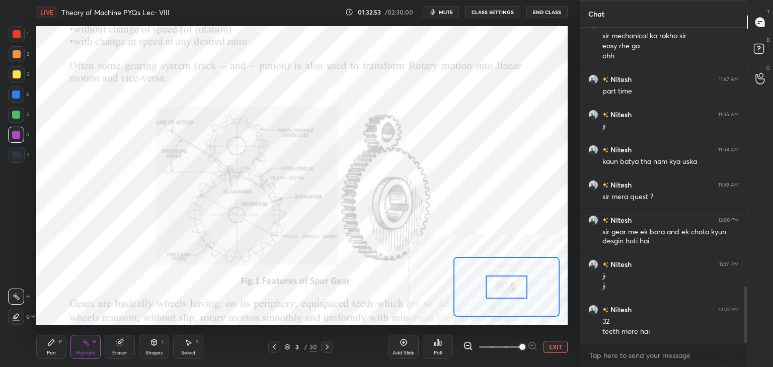
click at [525, 344] on span at bounding box center [522, 347] width 6 height 6
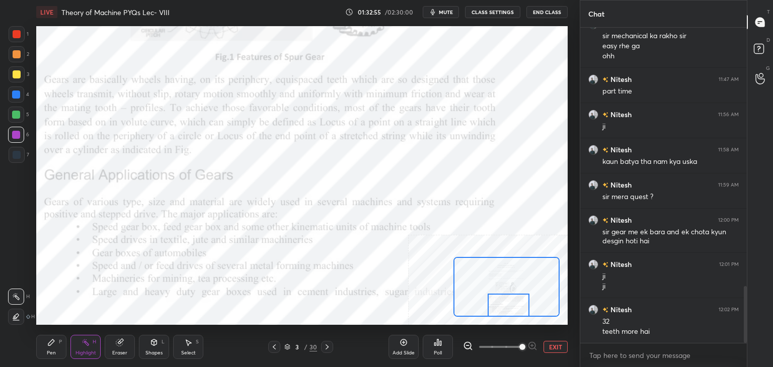
drag, startPoint x: 501, startPoint y: 291, endPoint x: 501, endPoint y: 308, distance: 17.6
click at [502, 311] on div at bounding box center [509, 305] width 42 height 23
drag, startPoint x: 89, startPoint y: 344, endPoint x: 94, endPoint y: 331, distance: 13.8
click at [89, 345] on icon at bounding box center [86, 343] width 8 height 8
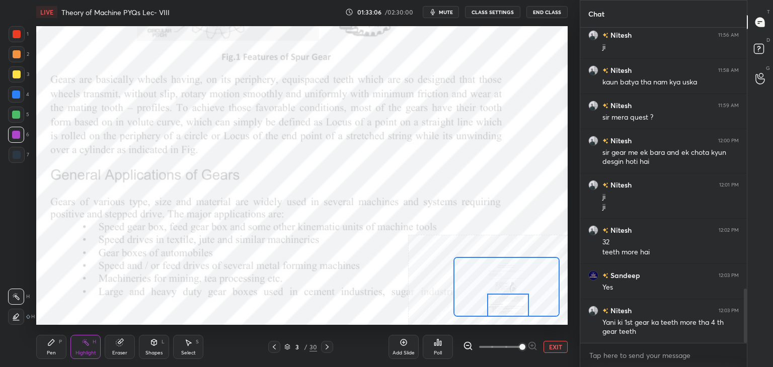
scroll to position [1549, 0]
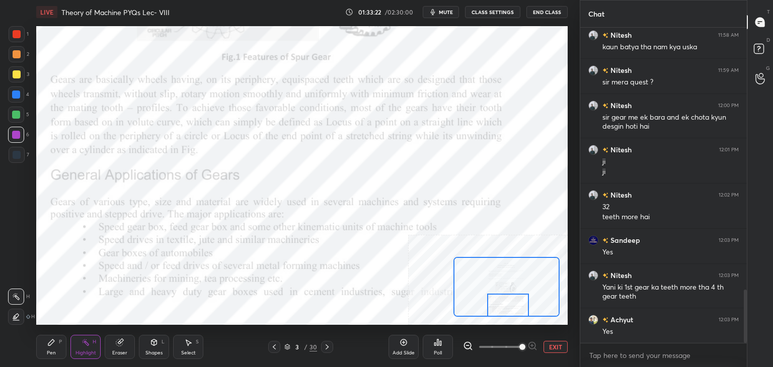
click at [82, 343] on div "Highlight H" at bounding box center [85, 347] width 30 height 24
click at [19, 163] on div at bounding box center [17, 155] width 16 height 16
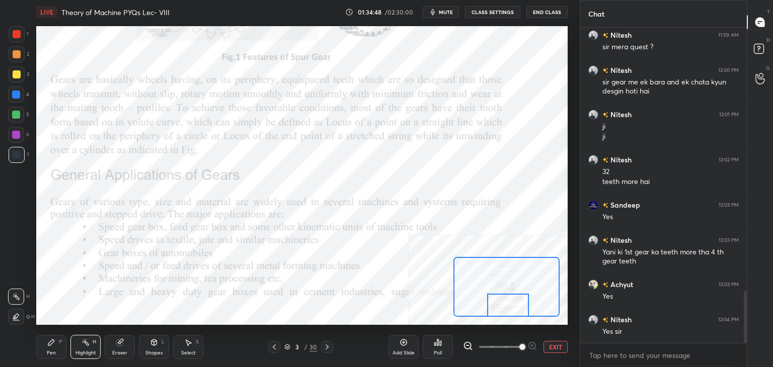
click at [325, 343] on div at bounding box center [327, 347] width 12 height 12
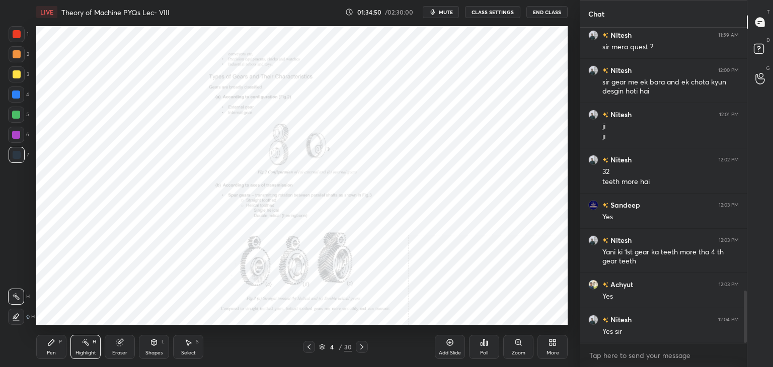
click at [518, 345] on icon at bounding box center [518, 343] width 6 height 6
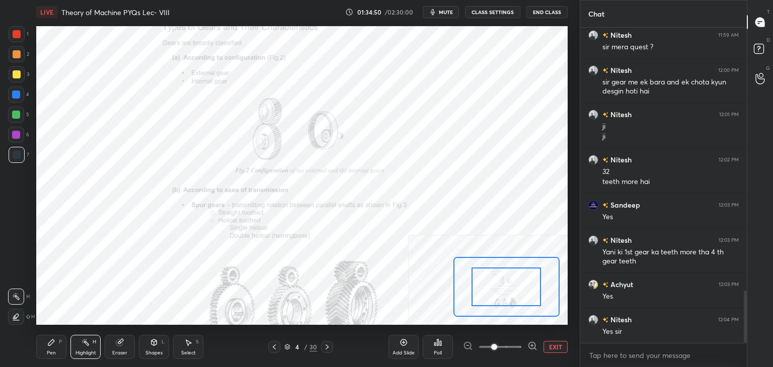
click at [532, 346] on icon at bounding box center [532, 346] width 3 height 0
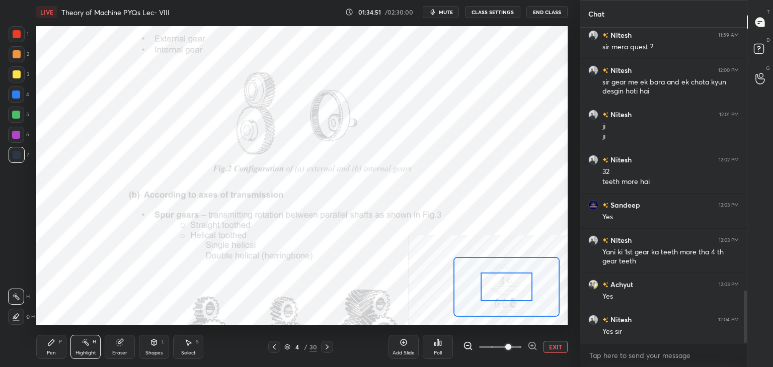
click at [533, 346] on icon at bounding box center [532, 346] width 3 height 0
click at [532, 346] on div at bounding box center [500, 347] width 74 height 12
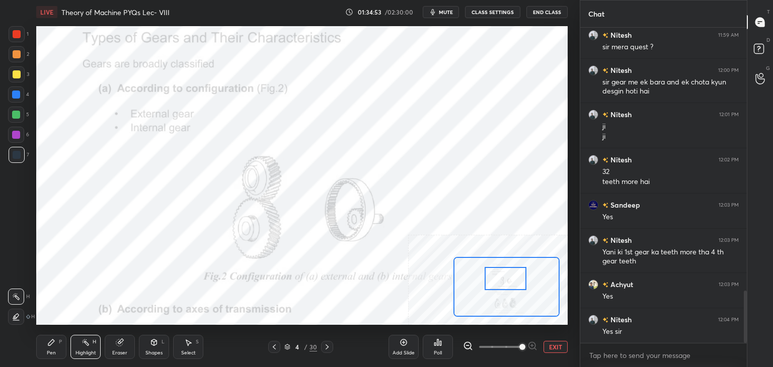
drag, startPoint x: 496, startPoint y: 284, endPoint x: 486, endPoint y: 270, distance: 16.6
click at [494, 276] on div at bounding box center [506, 278] width 42 height 23
click at [17, 34] on div at bounding box center [17, 34] width 8 height 8
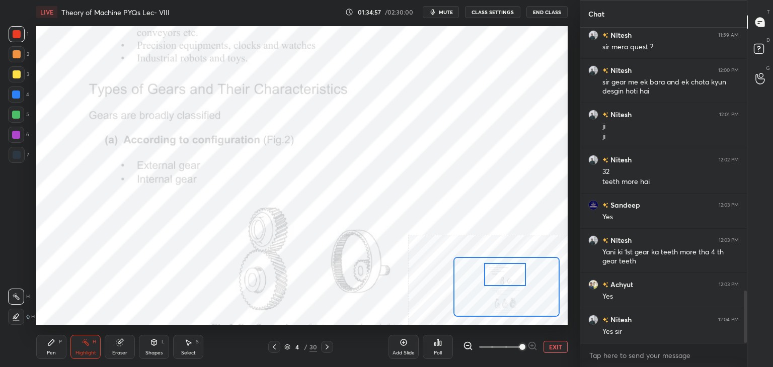
drag, startPoint x: 495, startPoint y: 278, endPoint x: 493, endPoint y: 273, distance: 6.1
click at [495, 274] on div at bounding box center [505, 274] width 42 height 23
click at [159, 346] on div "Shapes L" at bounding box center [154, 347] width 30 height 24
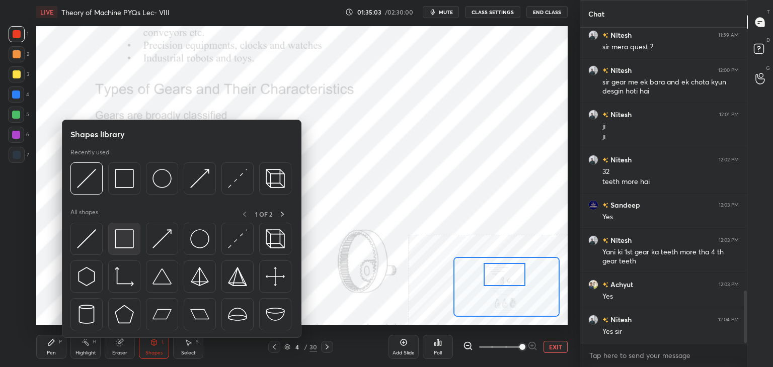
click at [127, 245] on img at bounding box center [124, 238] width 19 height 19
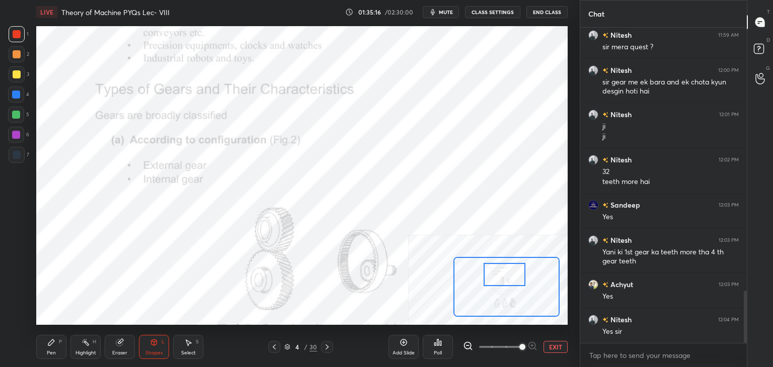
click at [16, 94] on div at bounding box center [16, 95] width 8 height 8
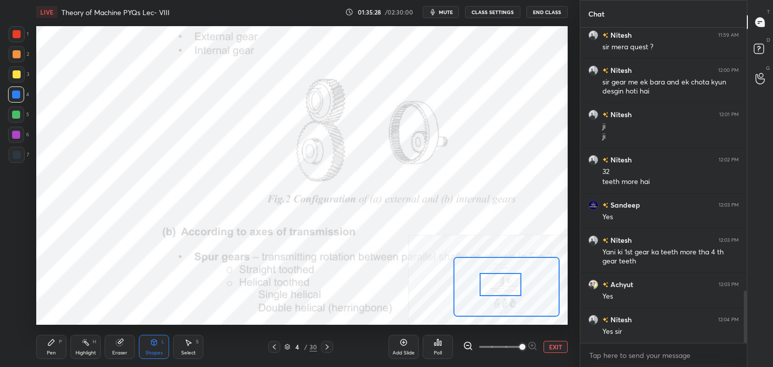
drag, startPoint x: 509, startPoint y: 280, endPoint x: 484, endPoint y: 276, distance: 24.9
click at [505, 288] on div at bounding box center [501, 284] width 42 height 23
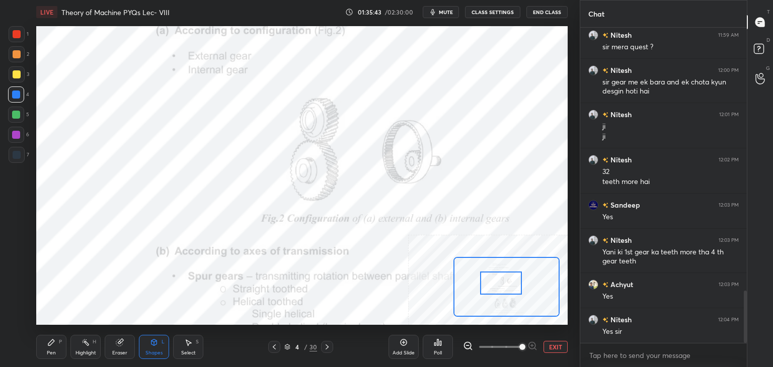
drag, startPoint x: 85, startPoint y: 345, endPoint x: 106, endPoint y: 333, distance: 24.6
click at [87, 345] on icon at bounding box center [86, 343] width 8 height 8
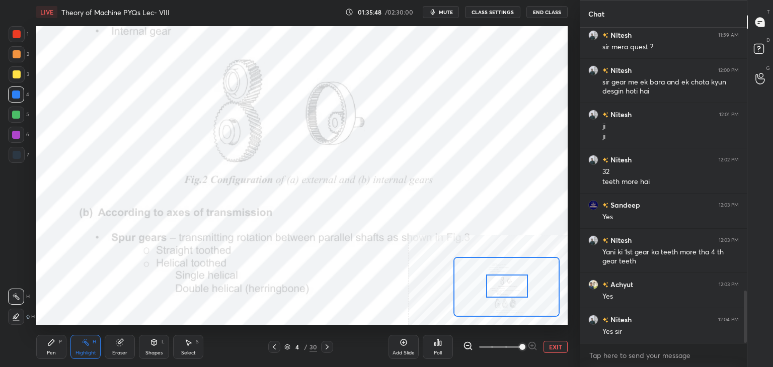
drag, startPoint x: 503, startPoint y: 287, endPoint x: 494, endPoint y: 280, distance: 11.8
click at [509, 288] on div at bounding box center [507, 286] width 42 height 23
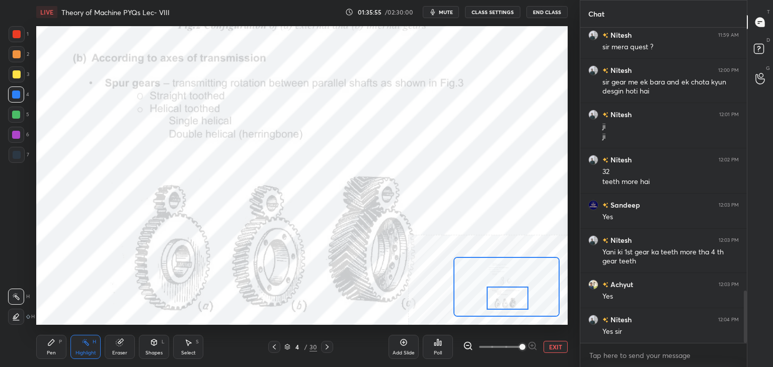
drag, startPoint x: 498, startPoint y: 282, endPoint x: 497, endPoint y: 290, distance: 8.1
click at [498, 296] on div at bounding box center [508, 298] width 42 height 23
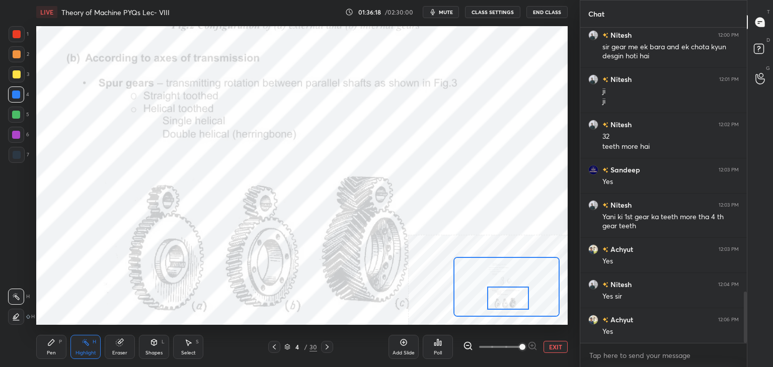
scroll to position [1654, 0]
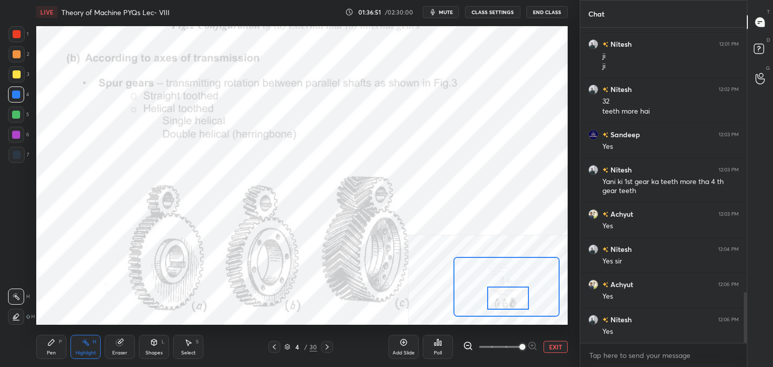
click at [433, 350] on div "Poll" at bounding box center [438, 347] width 30 height 24
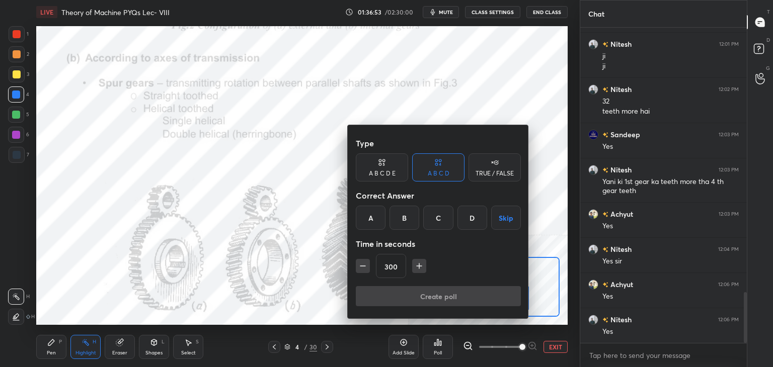
click at [300, 288] on div at bounding box center [386, 183] width 773 height 367
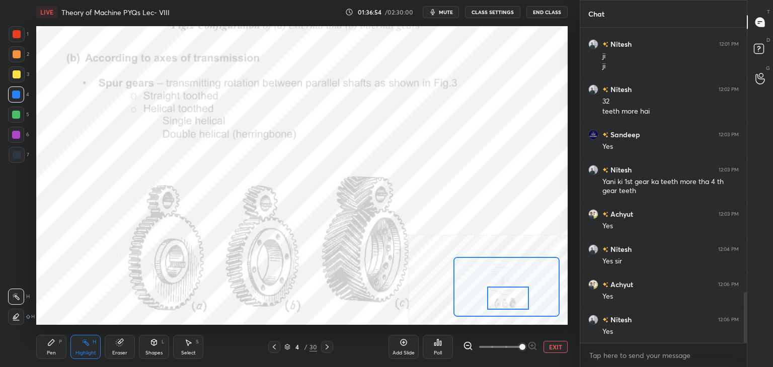
click at [153, 348] on div "Shapes L" at bounding box center [154, 347] width 30 height 24
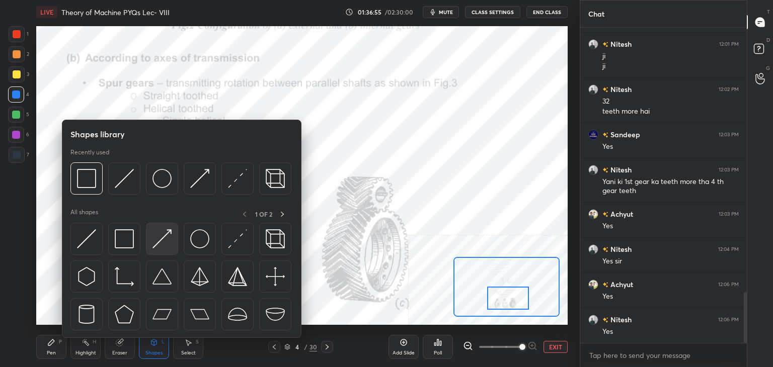
click at [169, 241] on img at bounding box center [161, 238] width 19 height 19
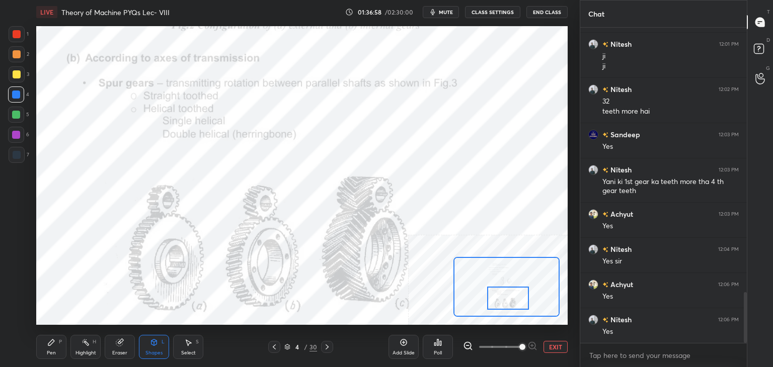
click at [61, 346] on div "Pen P" at bounding box center [51, 347] width 30 height 24
drag, startPoint x: 149, startPoint y: 346, endPoint x: 148, endPoint y: 341, distance: 5.1
click at [150, 347] on icon at bounding box center [154, 343] width 8 height 8
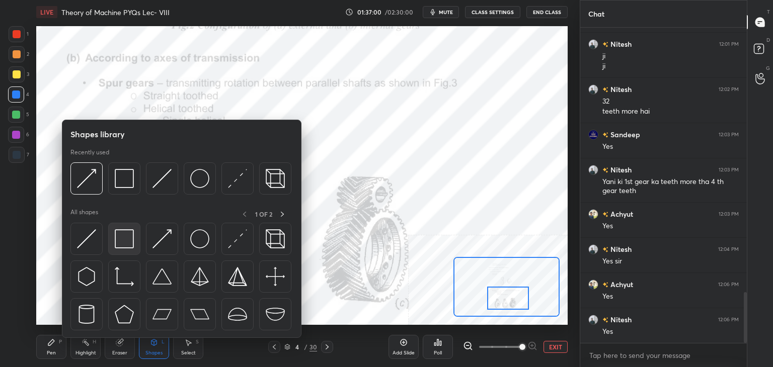
click at [127, 244] on img at bounding box center [124, 238] width 19 height 19
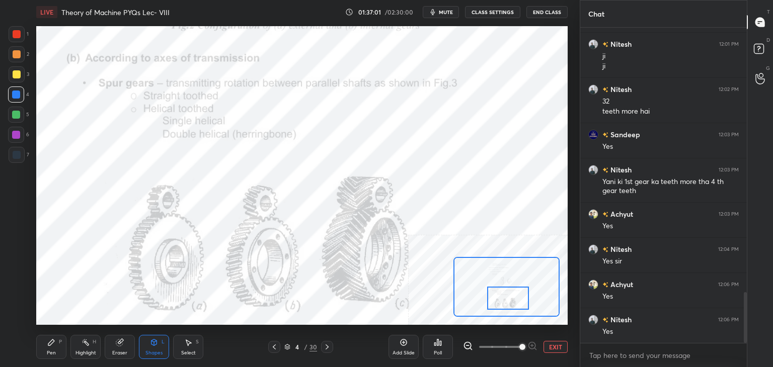
click at [16, 156] on div at bounding box center [17, 155] width 8 height 8
click at [93, 347] on div "Highlight H" at bounding box center [85, 347] width 30 height 24
click at [17, 131] on div at bounding box center [16, 135] width 8 height 8
click at [158, 345] on div "Shapes L" at bounding box center [154, 347] width 30 height 24
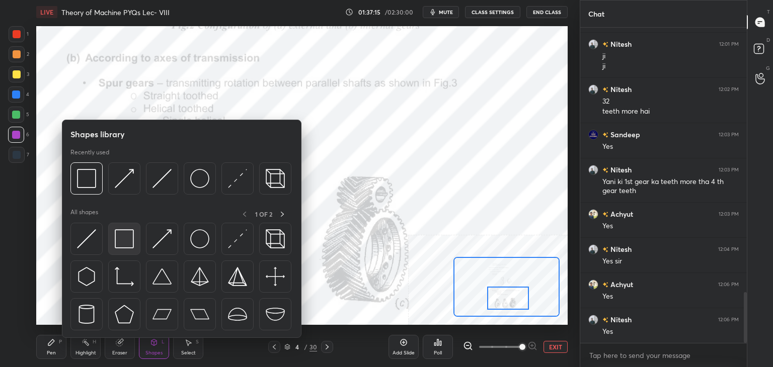
click at [128, 245] on img at bounding box center [124, 238] width 19 height 19
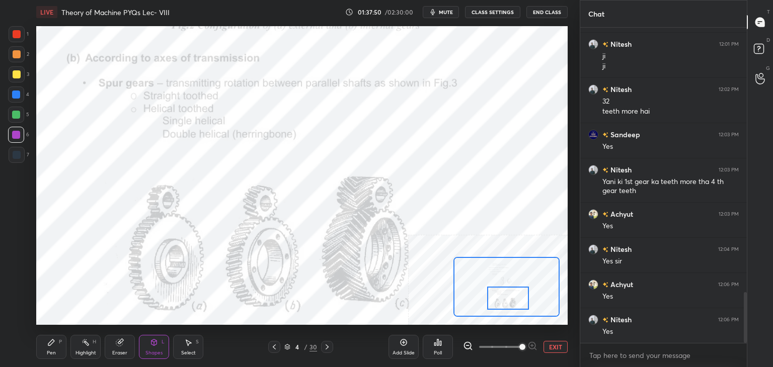
drag, startPoint x: 88, startPoint y: 349, endPoint x: 95, endPoint y: 342, distance: 10.3
click at [87, 349] on div "Highlight H" at bounding box center [85, 347] width 30 height 24
click at [328, 344] on icon at bounding box center [327, 347] width 8 height 8
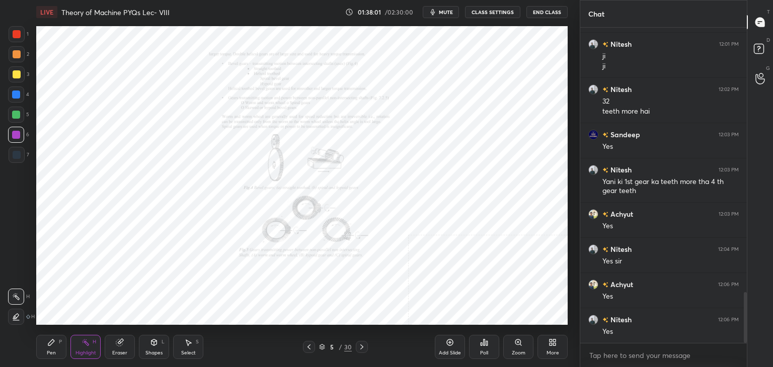
drag, startPoint x: 89, startPoint y: 348, endPoint x: 101, endPoint y: 329, distance: 22.2
click at [89, 347] on div "Highlight H" at bounding box center [85, 347] width 30 height 24
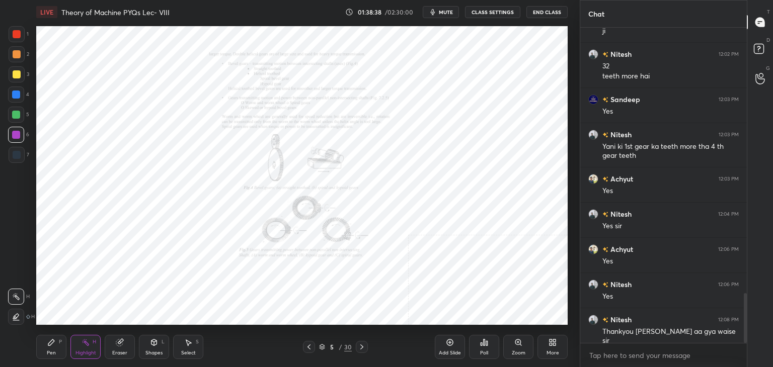
scroll to position [1725, 0]
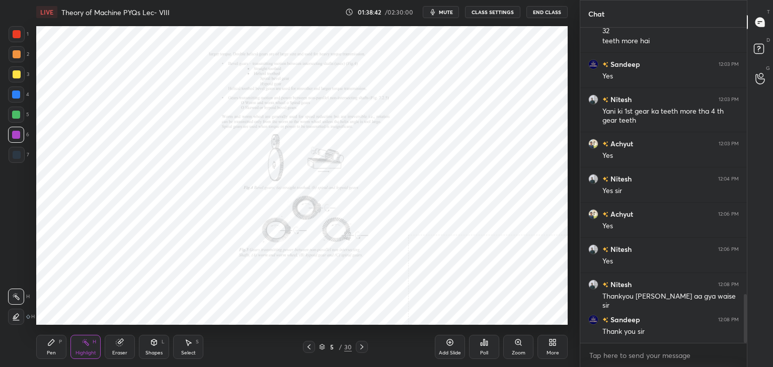
click at [85, 343] on icon at bounding box center [86, 343] width 8 height 8
click at [310, 349] on icon at bounding box center [309, 347] width 8 height 8
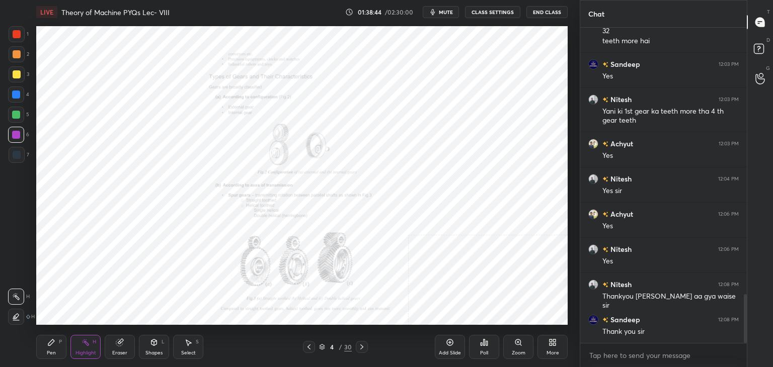
click at [308, 349] on icon at bounding box center [309, 347] width 8 height 8
click at [308, 351] on icon at bounding box center [309, 347] width 8 height 8
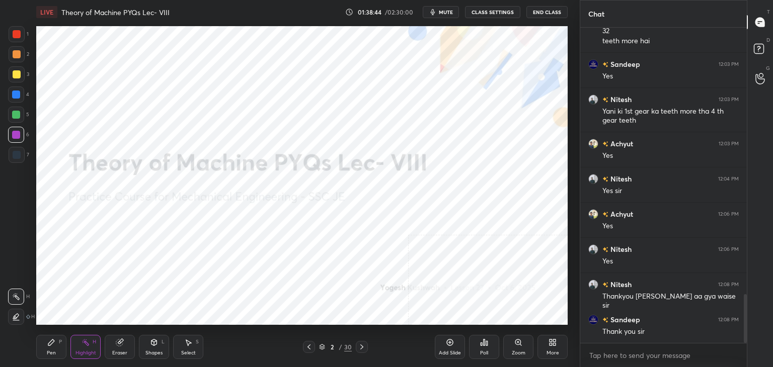
click at [309, 350] on icon at bounding box center [309, 347] width 8 height 8
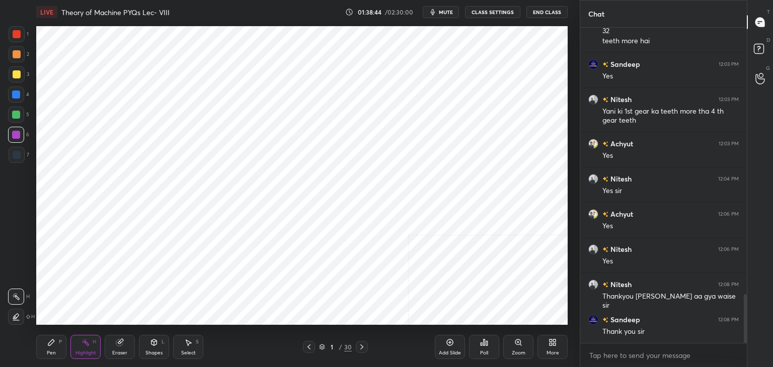
click at [309, 349] on icon at bounding box center [308, 347] width 3 height 5
click at [310, 349] on icon at bounding box center [309, 347] width 8 height 8
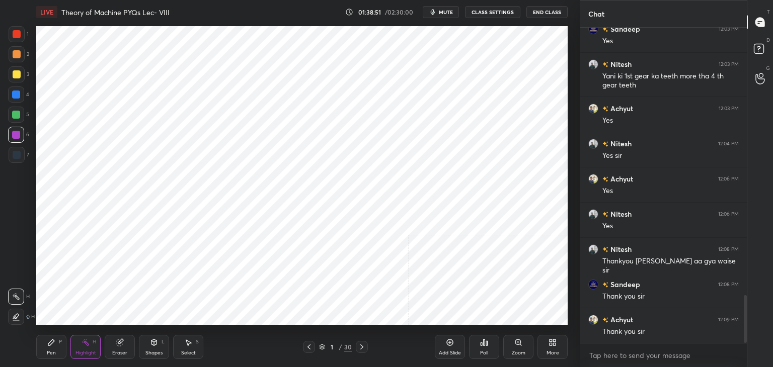
click at [484, 347] on div "Poll" at bounding box center [484, 347] width 30 height 24
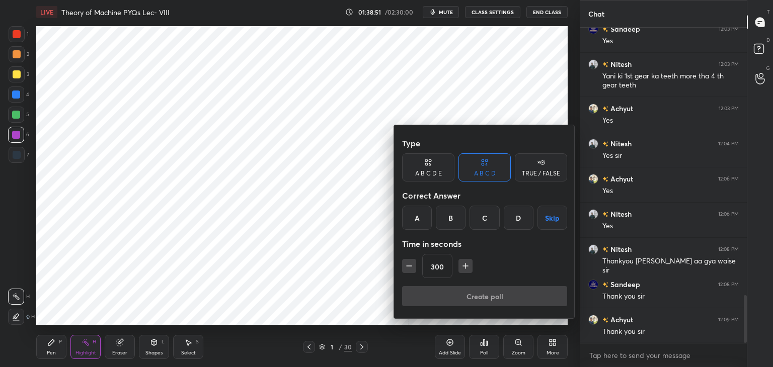
click at [464, 260] on button "button" at bounding box center [465, 266] width 14 height 14
click at [465, 263] on icon "button" at bounding box center [465, 266] width 10 height 10
click at [466, 264] on icon "button" at bounding box center [465, 266] width 10 height 10
click at [465, 265] on icon "button" at bounding box center [465, 266] width 10 height 10
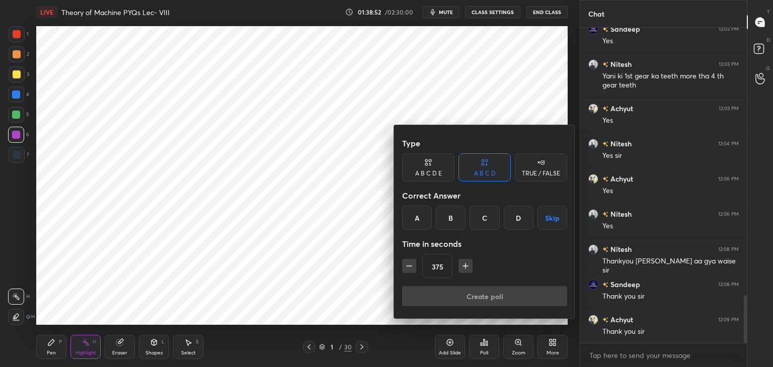
click at [465, 265] on icon "button" at bounding box center [465, 266] width 10 height 10
click at [466, 265] on icon "button" at bounding box center [465, 266] width 10 height 10
type input "405"
drag, startPoint x: 556, startPoint y: 221, endPoint x: 549, endPoint y: 240, distance: 19.6
click at [556, 221] on button "Skip" at bounding box center [552, 218] width 30 height 24
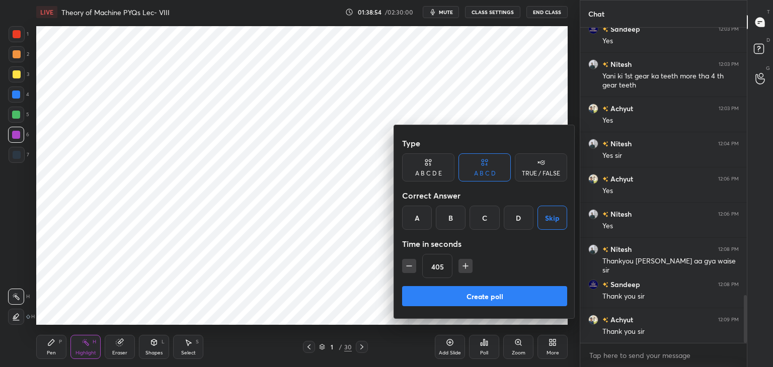
click at [515, 297] on button "Create poll" at bounding box center [484, 296] width 165 height 20
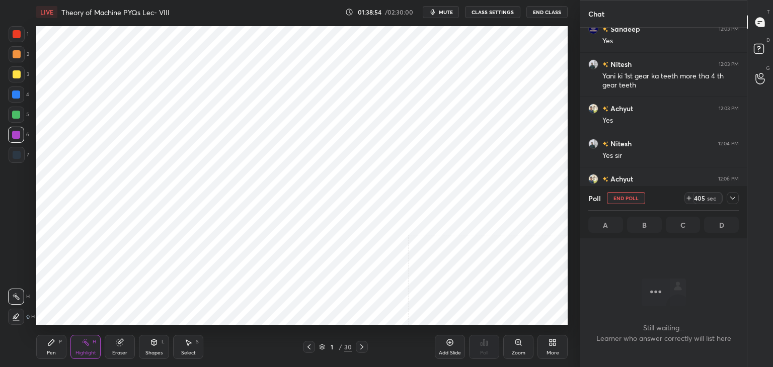
scroll to position [4, 3]
click at [448, 11] on span "mute" at bounding box center [446, 12] width 14 height 7
drag, startPoint x: 733, startPoint y: 196, endPoint x: 725, endPoint y: 214, distance: 19.4
click at [733, 197] on icon at bounding box center [733, 198] width 8 height 8
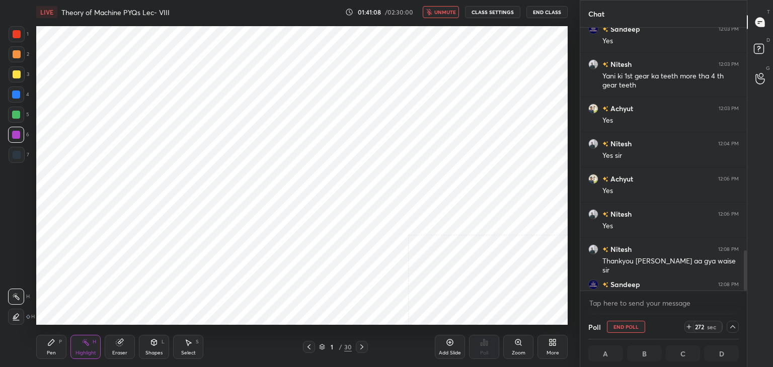
drag, startPoint x: 746, startPoint y: 251, endPoint x: 746, endPoint y: 266, distance: 14.6
click at [743, 267] on div at bounding box center [744, 159] width 6 height 263
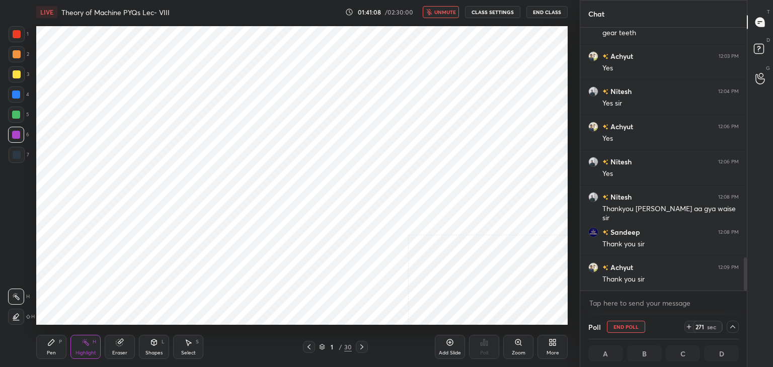
drag, startPoint x: 744, startPoint y: 268, endPoint x: 743, endPoint y: 292, distance: 24.2
click at [743, 292] on div "Sandeep 12:03 PM Yes Nitesh 12:03 PM Yani ki 1st gear ka teeth more tha 4 th ge…" at bounding box center [663, 171] width 167 height 287
click at [733, 327] on icon at bounding box center [733, 327] width 8 height 8
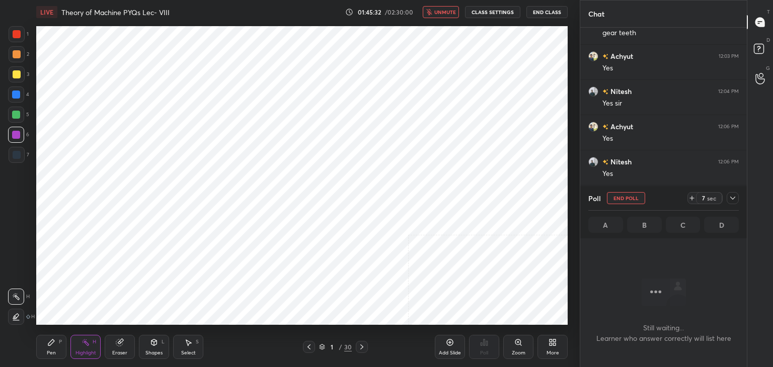
click at [733, 195] on icon at bounding box center [733, 198] width 8 height 8
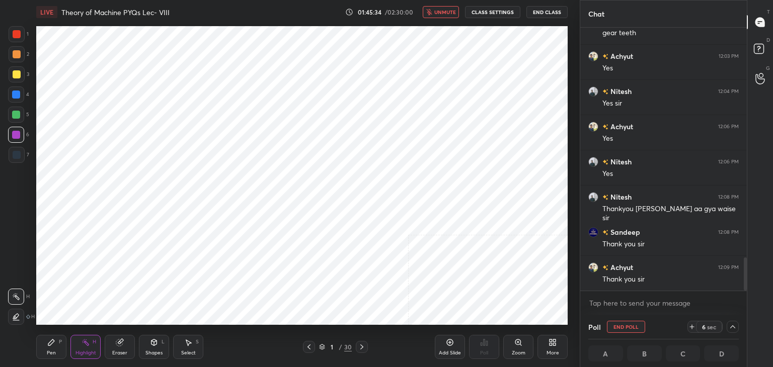
drag, startPoint x: 621, startPoint y: 326, endPoint x: 601, endPoint y: 305, distance: 28.8
click at [621, 326] on button "End Poll" at bounding box center [626, 327] width 38 height 12
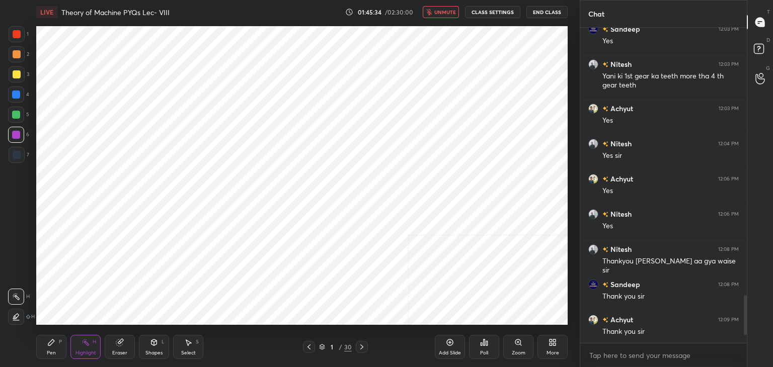
scroll to position [4, 3]
click at [486, 345] on icon at bounding box center [487, 343] width 2 height 5
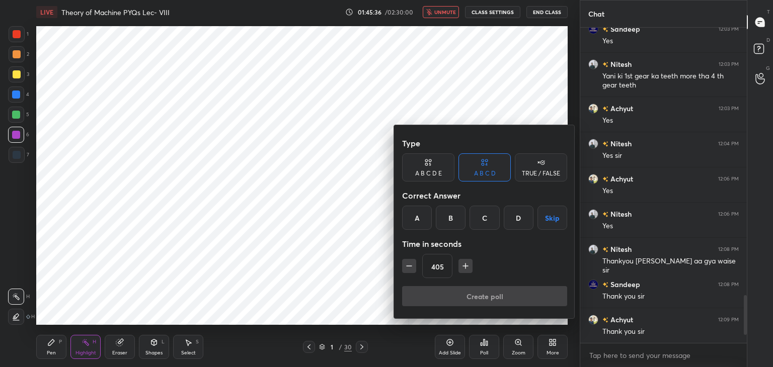
click at [543, 218] on button "Skip" at bounding box center [552, 218] width 30 height 24
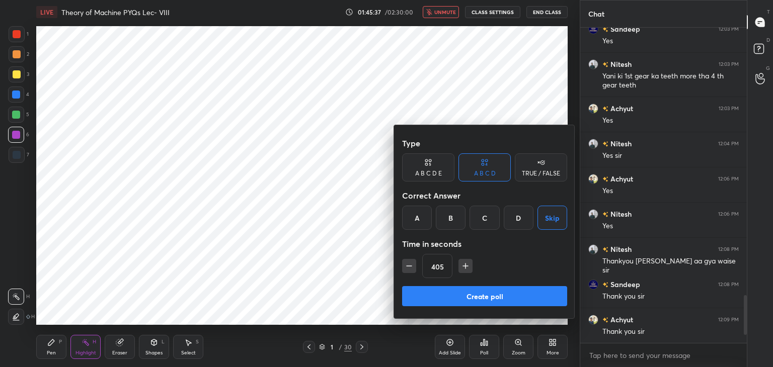
click at [506, 290] on button "Create poll" at bounding box center [484, 296] width 165 height 20
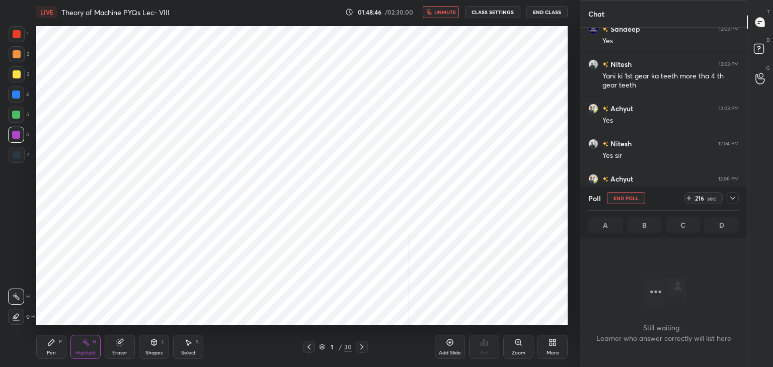
click at [358, 349] on icon at bounding box center [362, 347] width 8 height 8
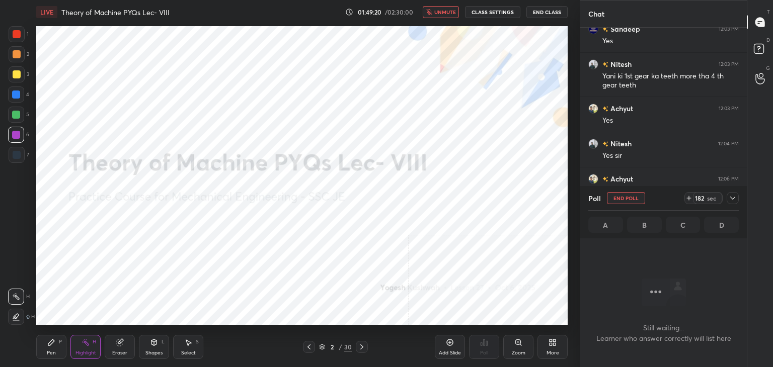
click at [556, 10] on button "End Class" at bounding box center [546, 12] width 41 height 12
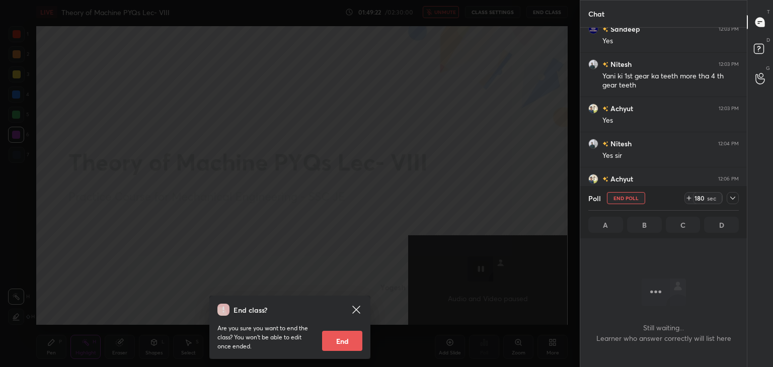
click at [350, 339] on button "End" at bounding box center [342, 341] width 40 height 20
type textarea "x"
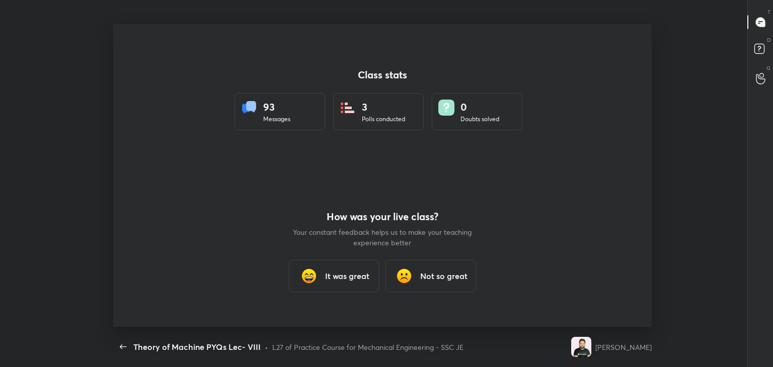
scroll to position [50015, 49651]
click at [317, 264] on div "It was great" at bounding box center [334, 276] width 91 height 32
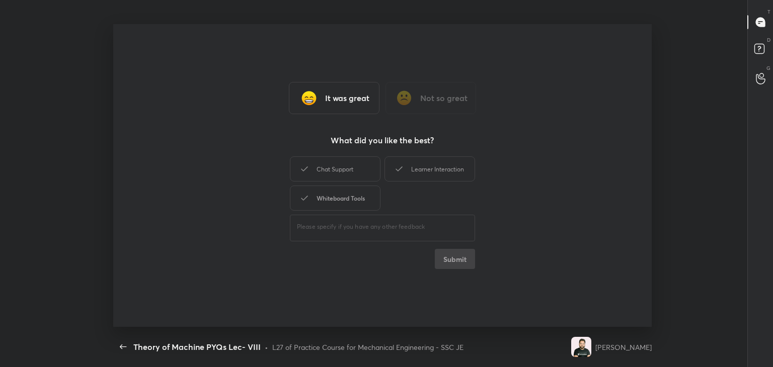
click at [328, 205] on div "Whiteboard Tools" at bounding box center [335, 198] width 91 height 25
click at [340, 164] on div "Chat Support" at bounding box center [335, 168] width 91 height 25
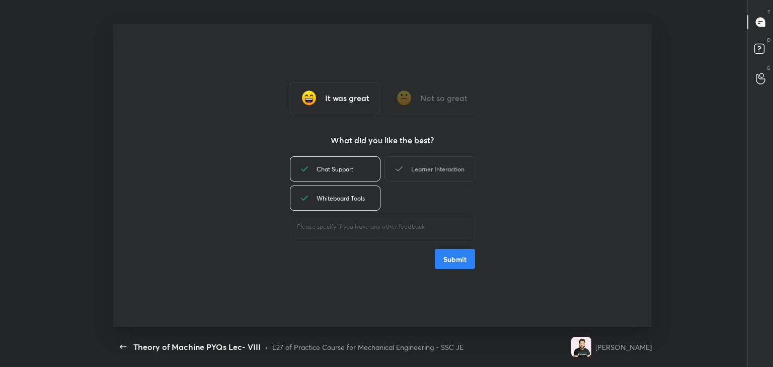
click at [427, 169] on div "Learner Interaction" at bounding box center [429, 168] width 91 height 25
click at [453, 260] on button "Submit" at bounding box center [455, 259] width 40 height 20
